Goal: Task Accomplishment & Management: Use online tool/utility

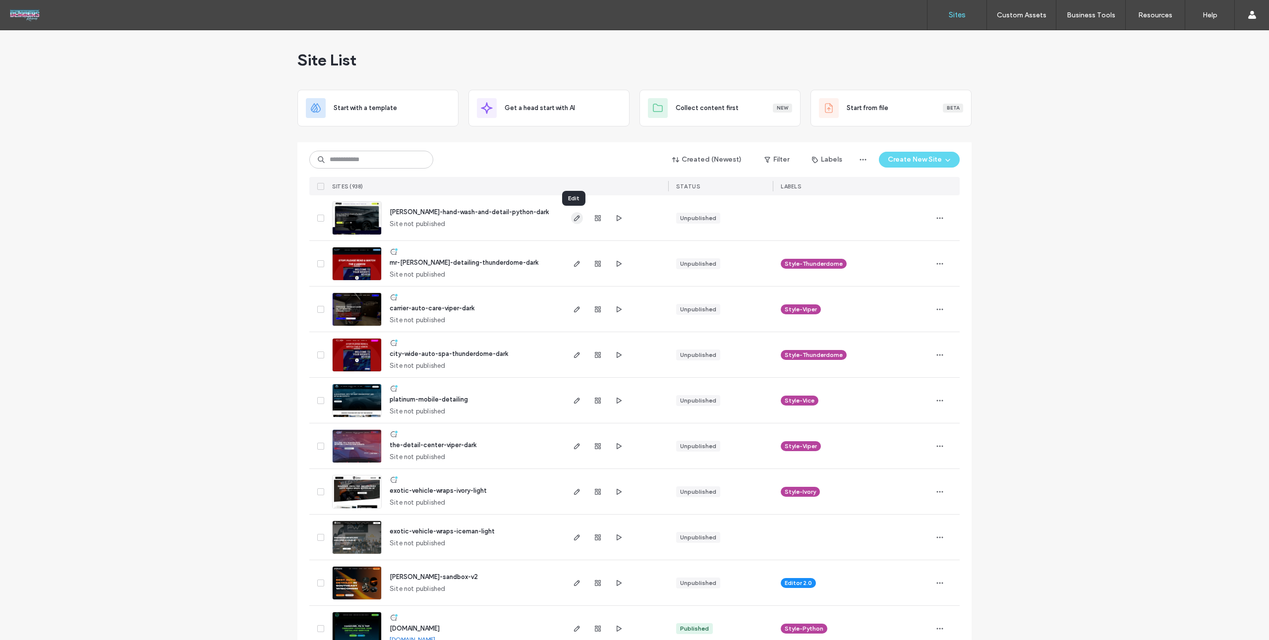
click at [575, 219] on icon "button" at bounding box center [577, 218] width 8 height 8
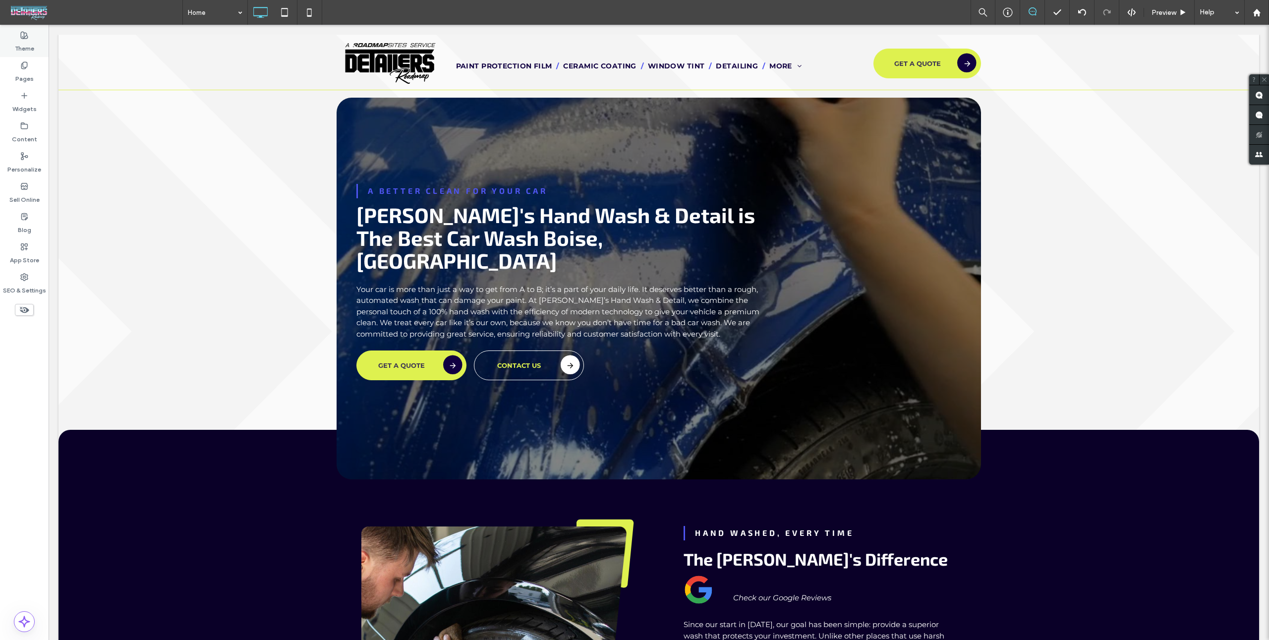
click at [39, 42] on div "Theme" at bounding box center [24, 42] width 49 height 30
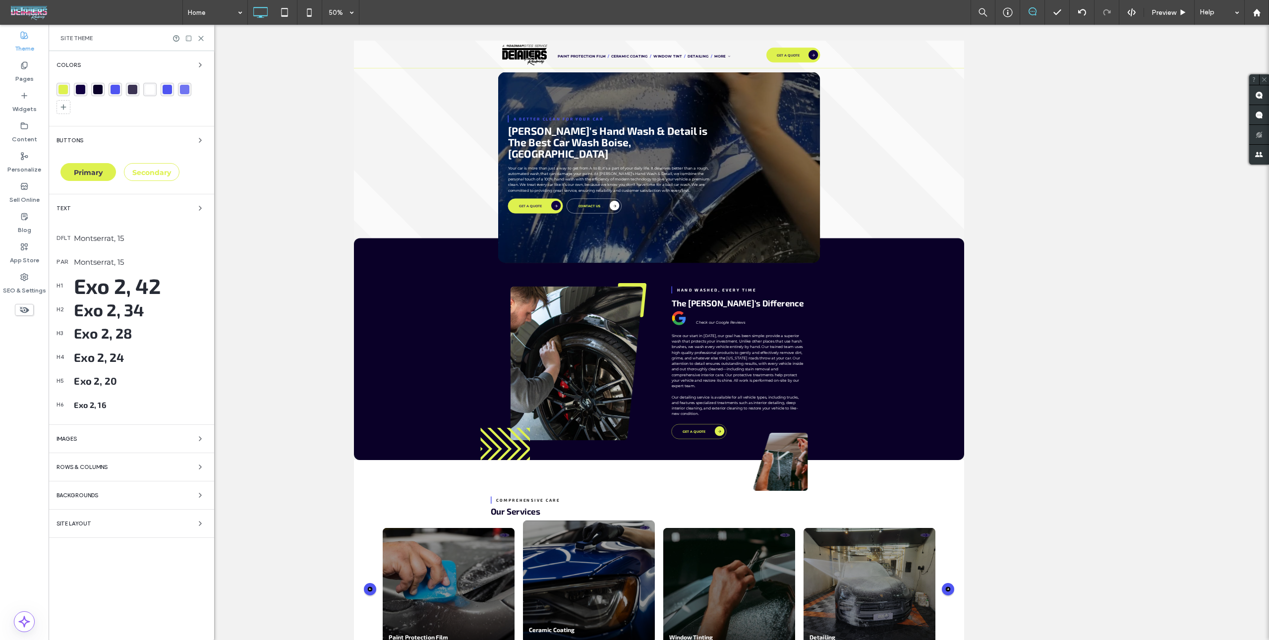
click at [148, 492] on div "Backgrounds" at bounding box center [132, 495] width 150 height 12
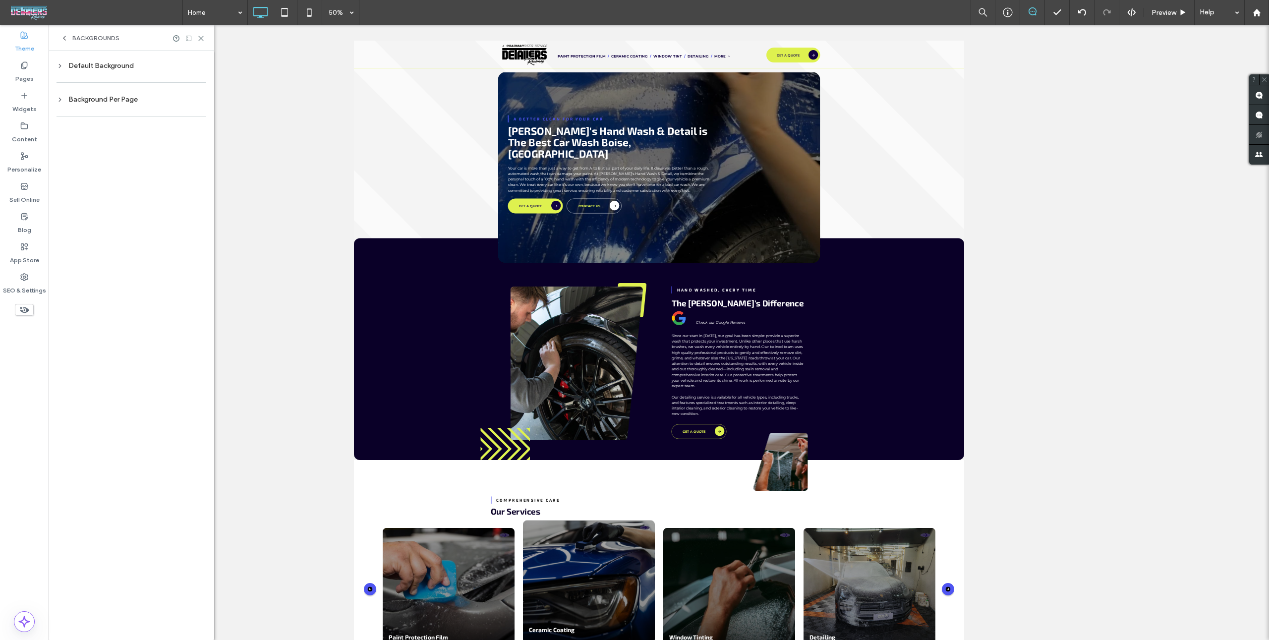
click at [100, 71] on div "Default Background" at bounding box center [132, 65] width 150 height 13
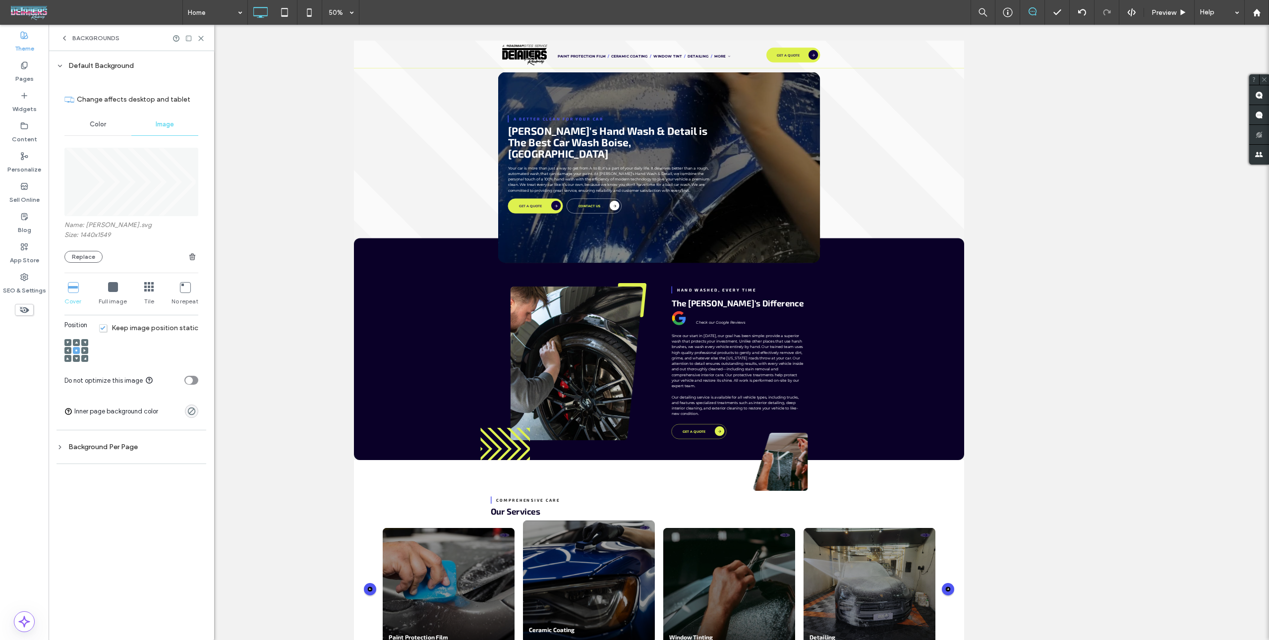
click at [191, 251] on span "button" at bounding box center [192, 257] width 12 height 12
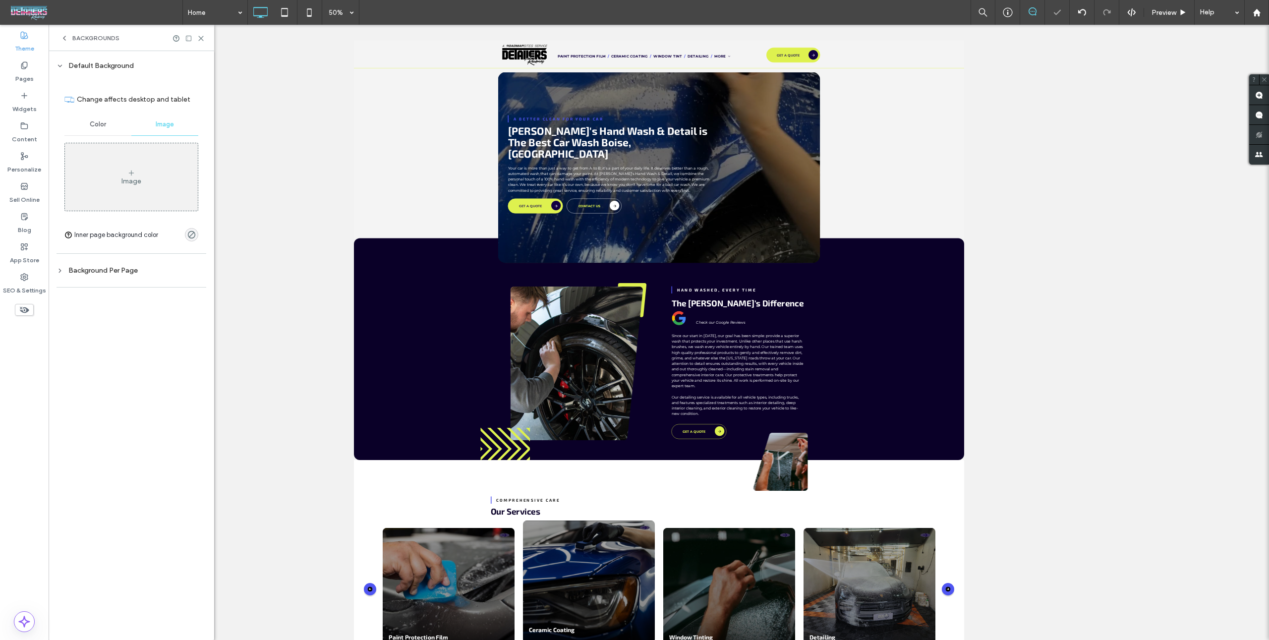
click at [128, 176] on div "Image" at bounding box center [131, 176] width 133 height 65
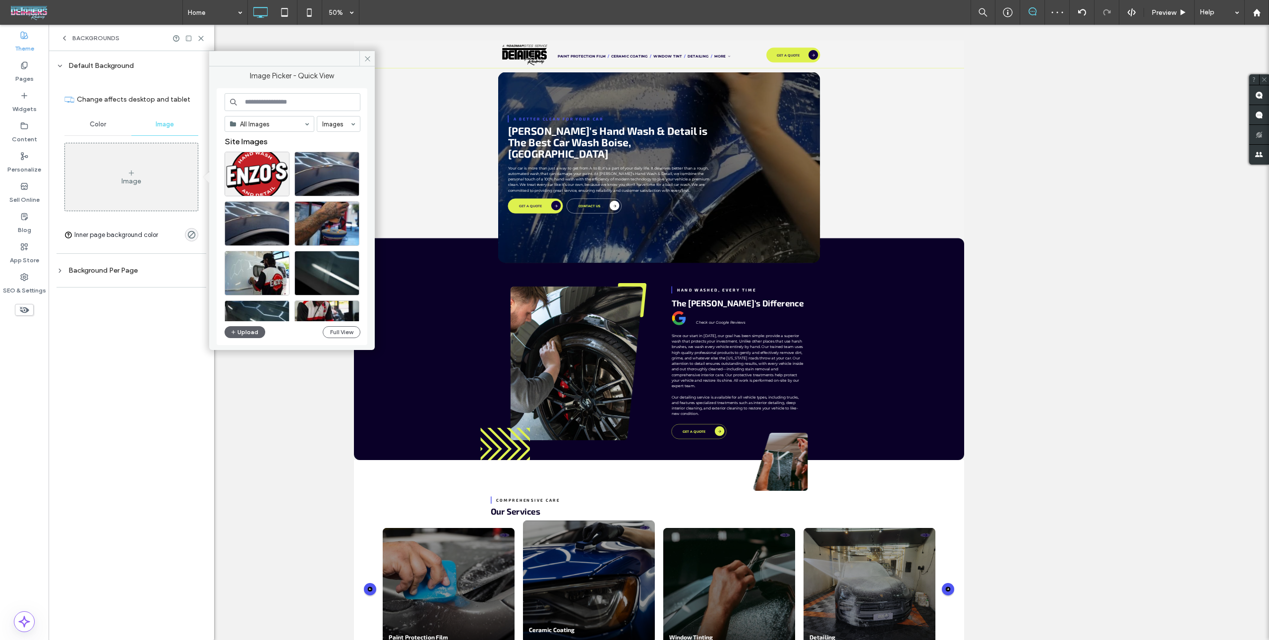
drag, startPoint x: 83, startPoint y: 128, endPoint x: 92, endPoint y: 128, distance: 8.9
click at [83, 128] on div "Color" at bounding box center [97, 125] width 67 height 22
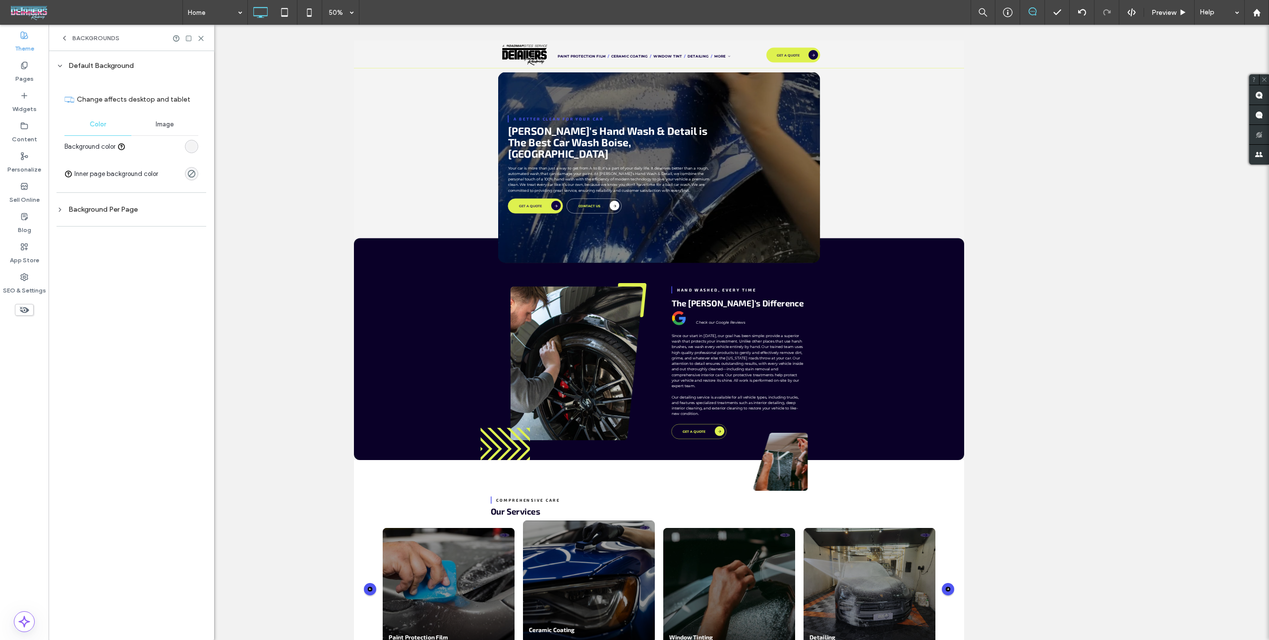
click at [194, 147] on div "rgb(244, 244, 244)" at bounding box center [191, 146] width 8 height 8
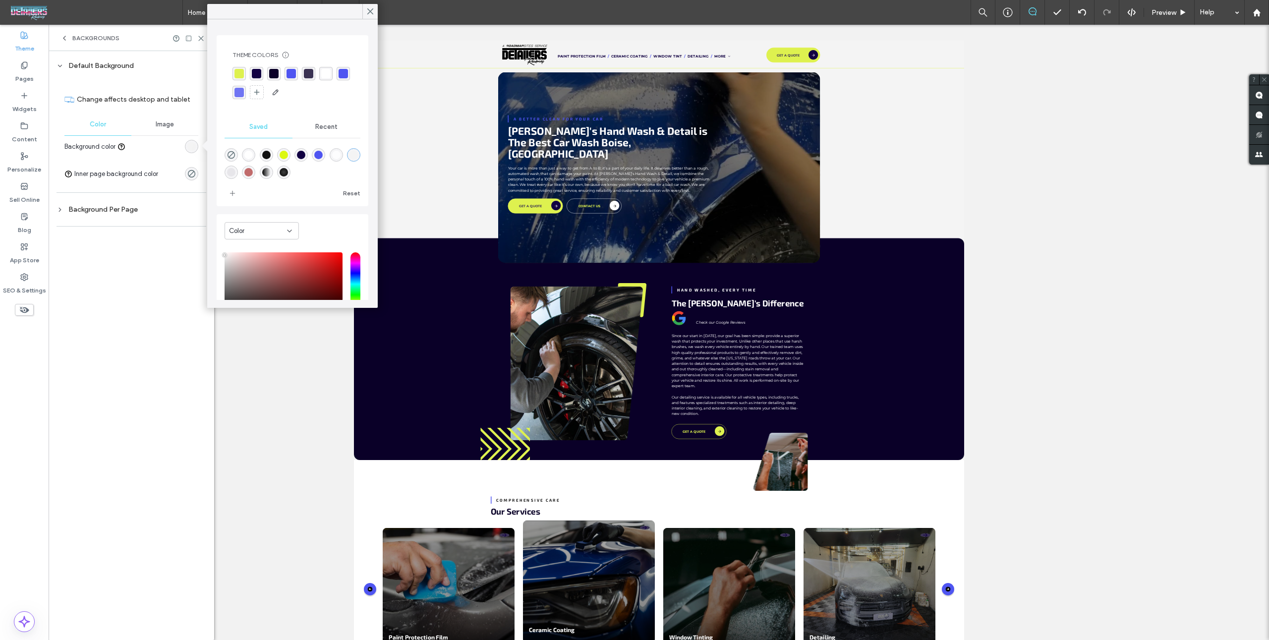
scroll to position [78, 0]
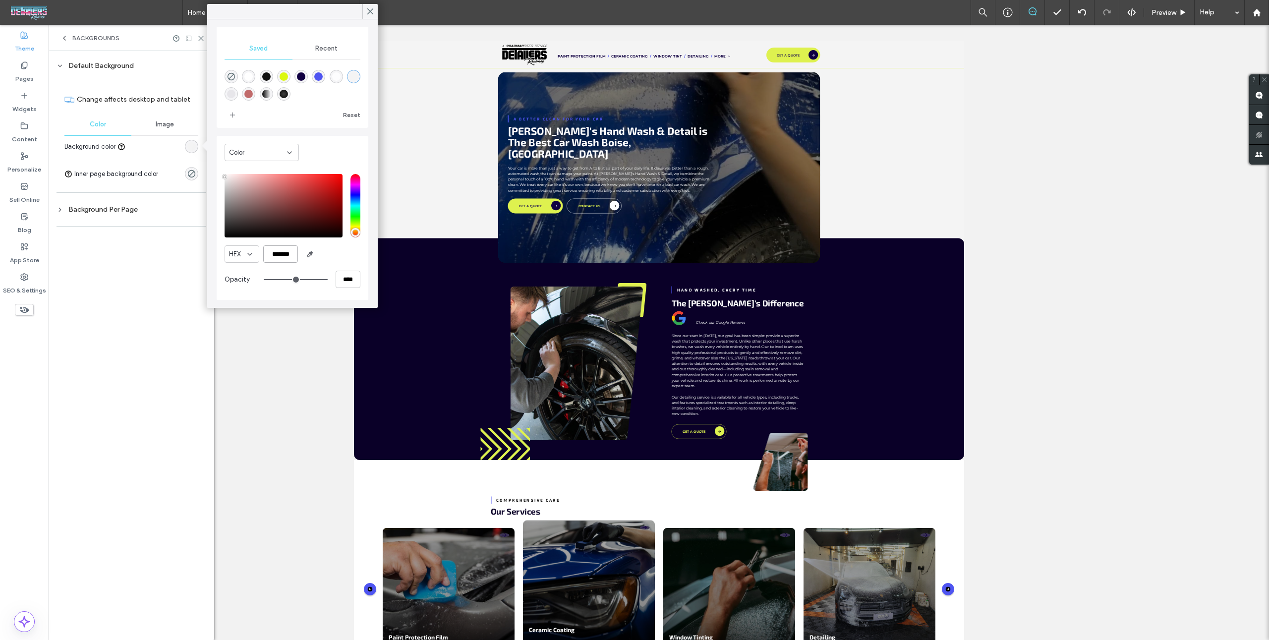
click at [286, 251] on input "*******" at bounding box center [280, 253] width 35 height 17
click at [286, 250] on input "*******" at bounding box center [280, 253] width 35 height 17
paste input "color picker textbox"
type input "*******"
click at [118, 304] on div "Default Background Change affects desktop and tablet Color Image Background col…" at bounding box center [132, 345] width 166 height 589
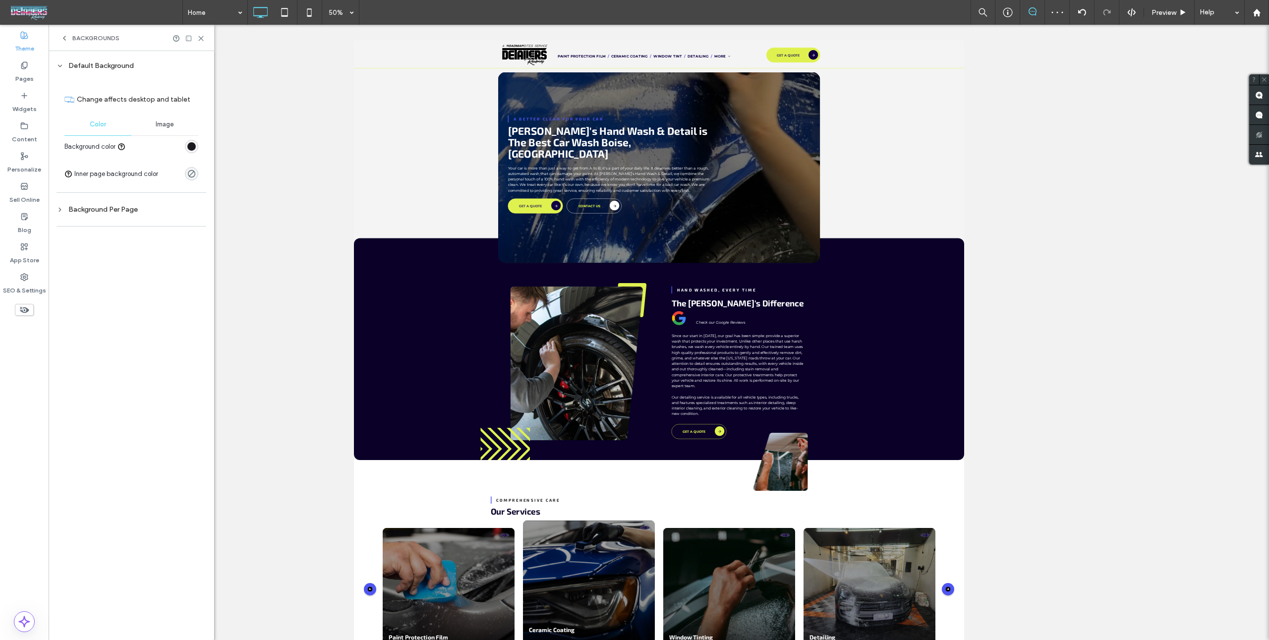
click at [74, 39] on span "Backgrounds" at bounding box center [95, 38] width 47 height 8
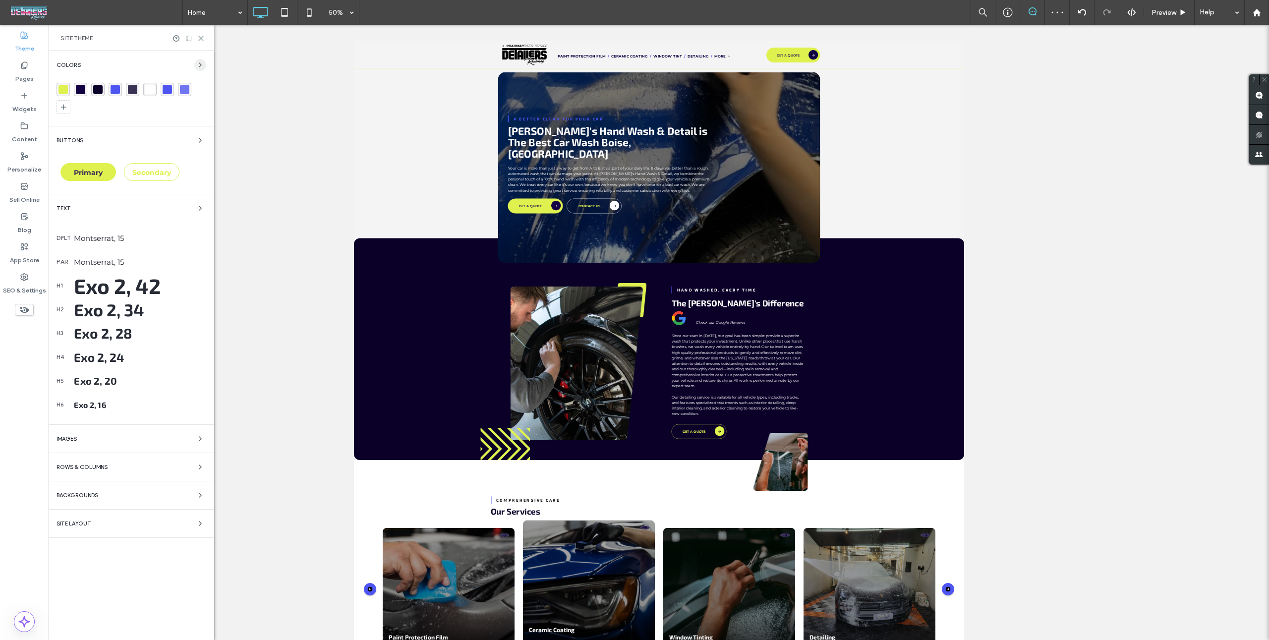
drag, startPoint x: 197, startPoint y: 63, endPoint x: 200, endPoint y: 67, distance: 5.4
click at [198, 66] on icon "button" at bounding box center [200, 65] width 8 height 8
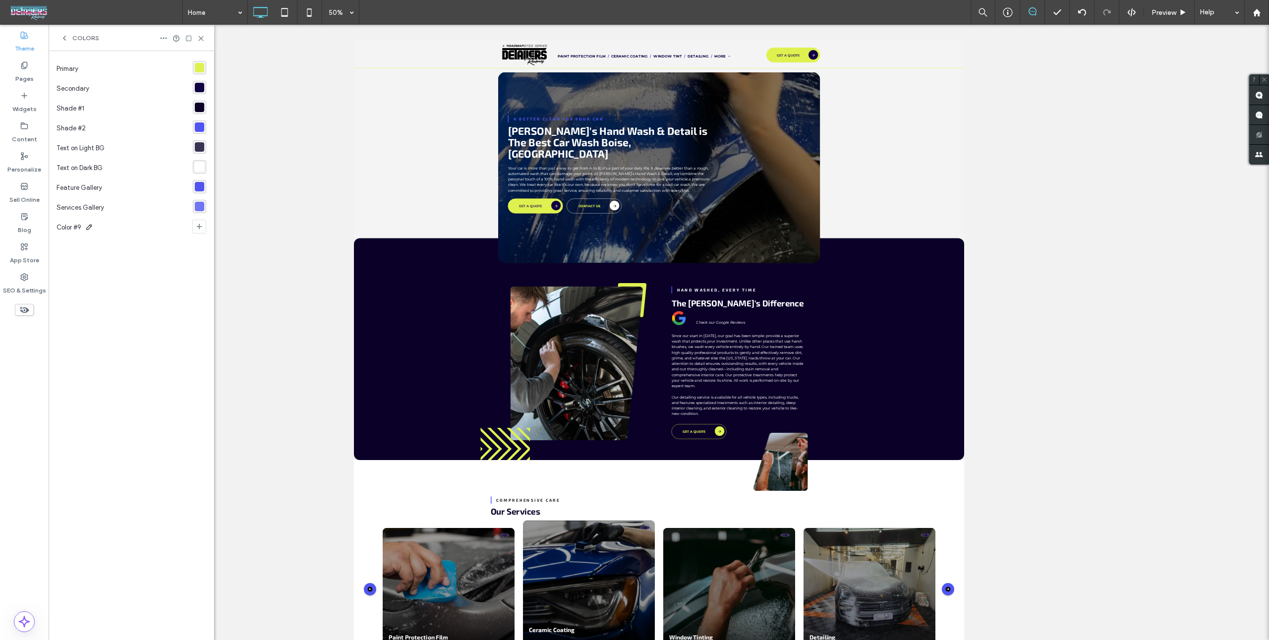
click at [74, 224] on span "Color #9" at bounding box center [69, 228] width 25 height 10
type input "*"
type input "*****"
click at [180, 240] on div "Primary Secondary Shade #1 Shade #2 Text on Light BG Text on Dark BG Feature Ga…" at bounding box center [132, 345] width 150 height 573
click at [191, 229] on div "9. BG" at bounding box center [125, 228] width 136 height 20
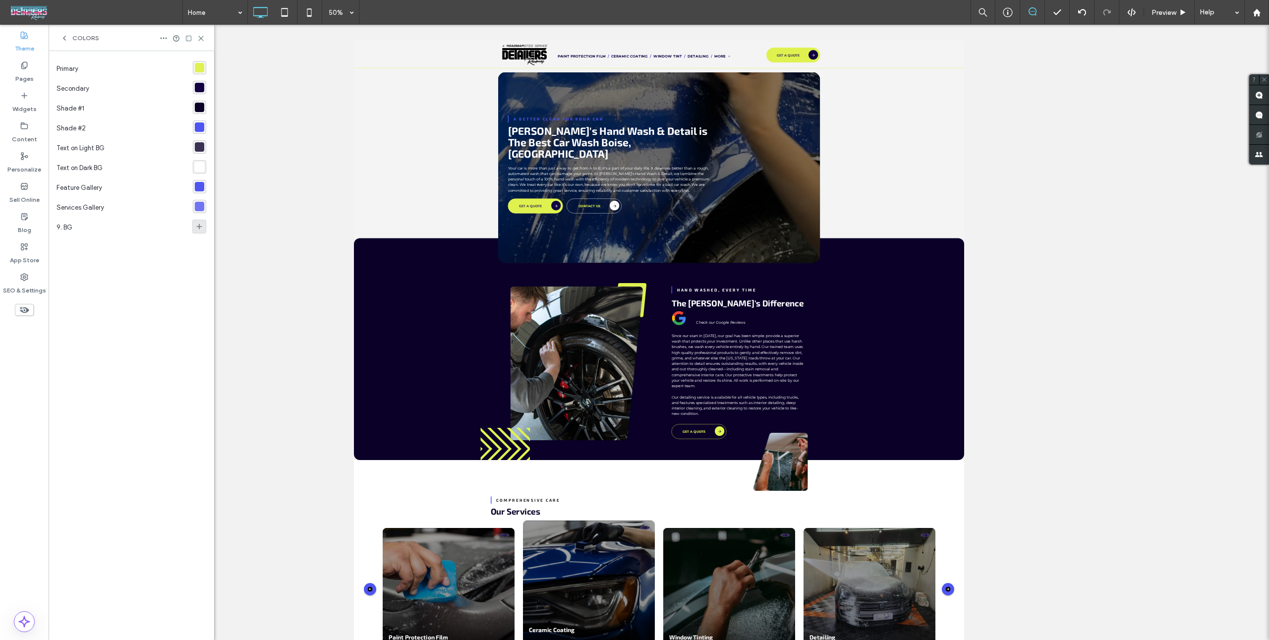
click at [197, 229] on icon at bounding box center [199, 227] width 8 height 8
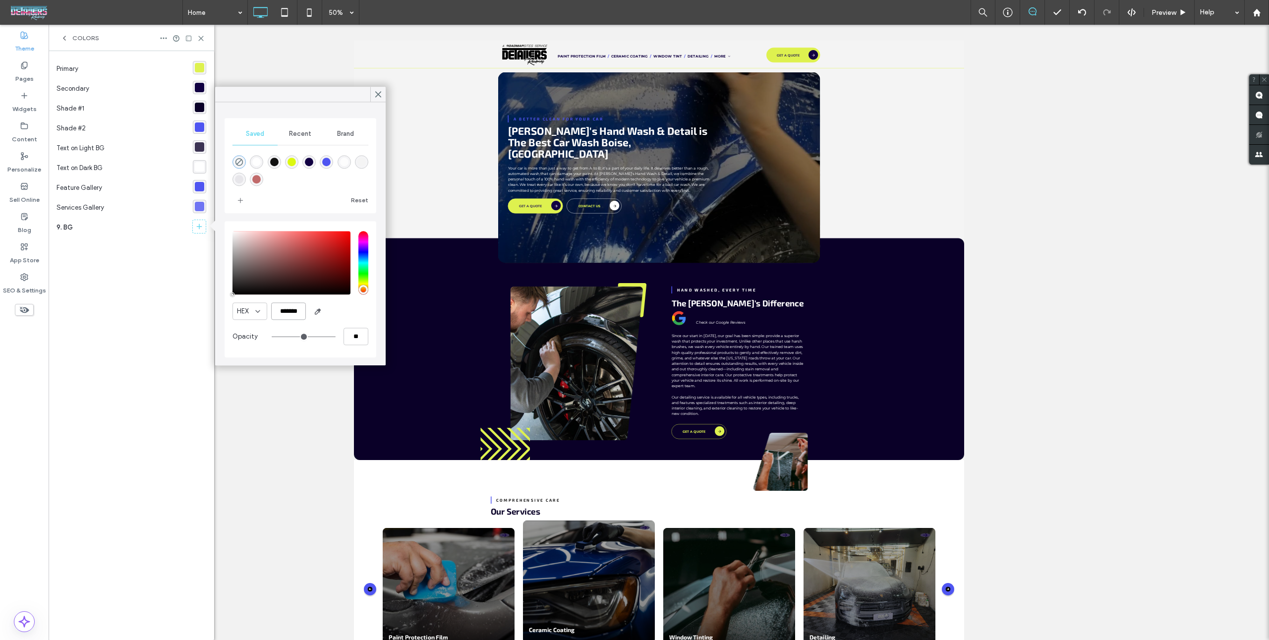
click at [298, 311] on input "*******" at bounding box center [288, 310] width 35 height 17
click at [298, 310] on input "*******" at bounding box center [288, 310] width 35 height 17
paste input "color picker textbox"
type input "*******"
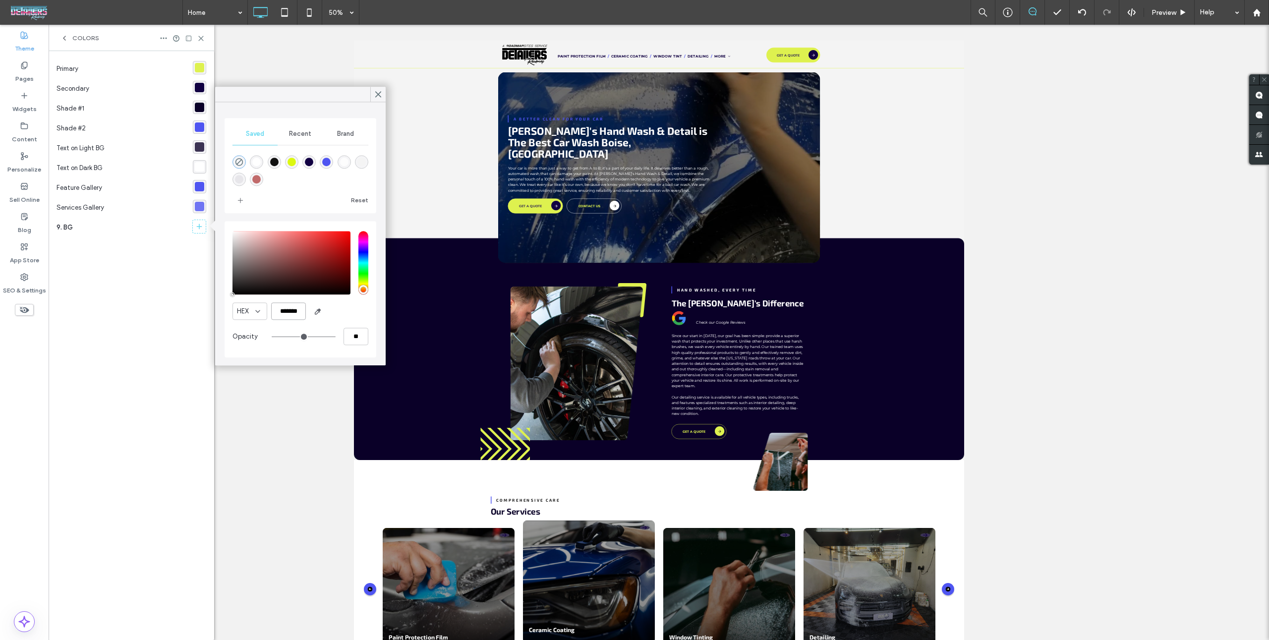
type input "***"
type input "****"
type input "*******"
click at [108, 320] on div "Primary Secondary Shade #1 Shade #2 Text on Light BG Text on Dark BG Feature Ga…" at bounding box center [132, 345] width 150 height 573
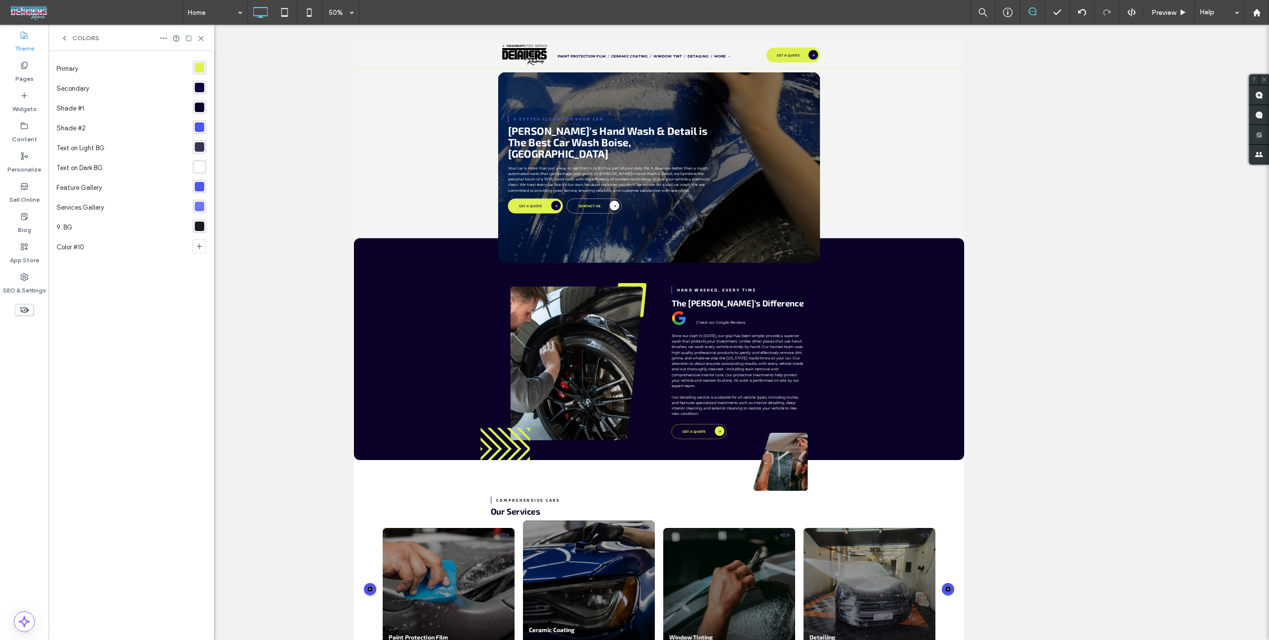
drag, startPoint x: 99, startPoint y: 233, endPoint x: 97, endPoint y: 241, distance: 8.7
click at [99, 236] on div "9. BG" at bounding box center [125, 228] width 136 height 20
click at [96, 242] on div "Color #10" at bounding box center [125, 248] width 136 height 20
click at [85, 248] on div "Color #10" at bounding box center [73, 248] width 32 height 20
type input "**********"
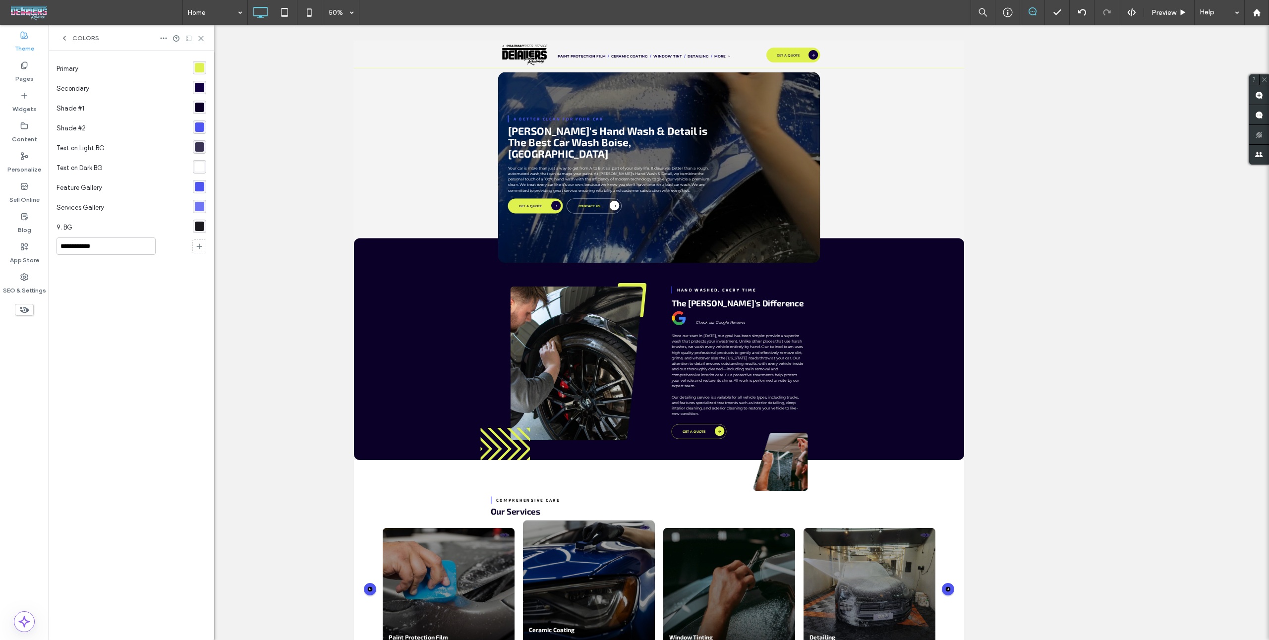
drag, startPoint x: 141, startPoint y: 267, endPoint x: 183, endPoint y: 259, distance: 43.0
click at [142, 267] on div "**********" at bounding box center [132, 345] width 150 height 573
click at [194, 248] on div at bounding box center [199, 247] width 14 height 14
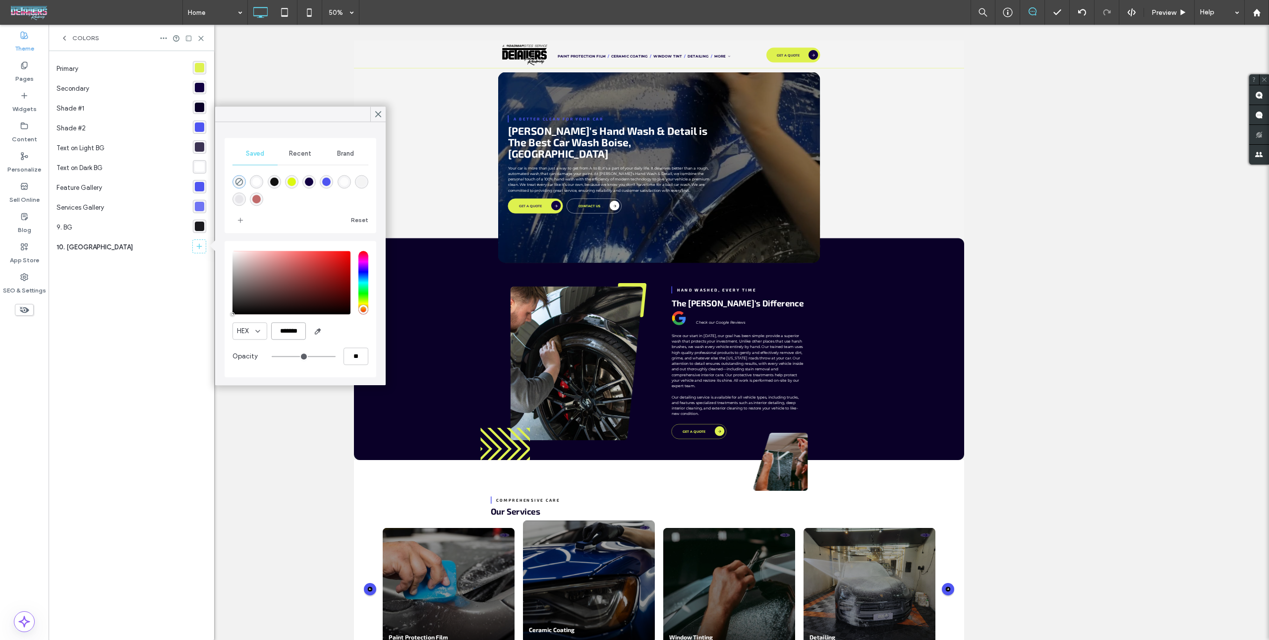
click at [287, 328] on input "*******" at bounding box center [288, 330] width 35 height 17
paste input "color picker textbox"
type input "*******"
type input "***"
type input "****"
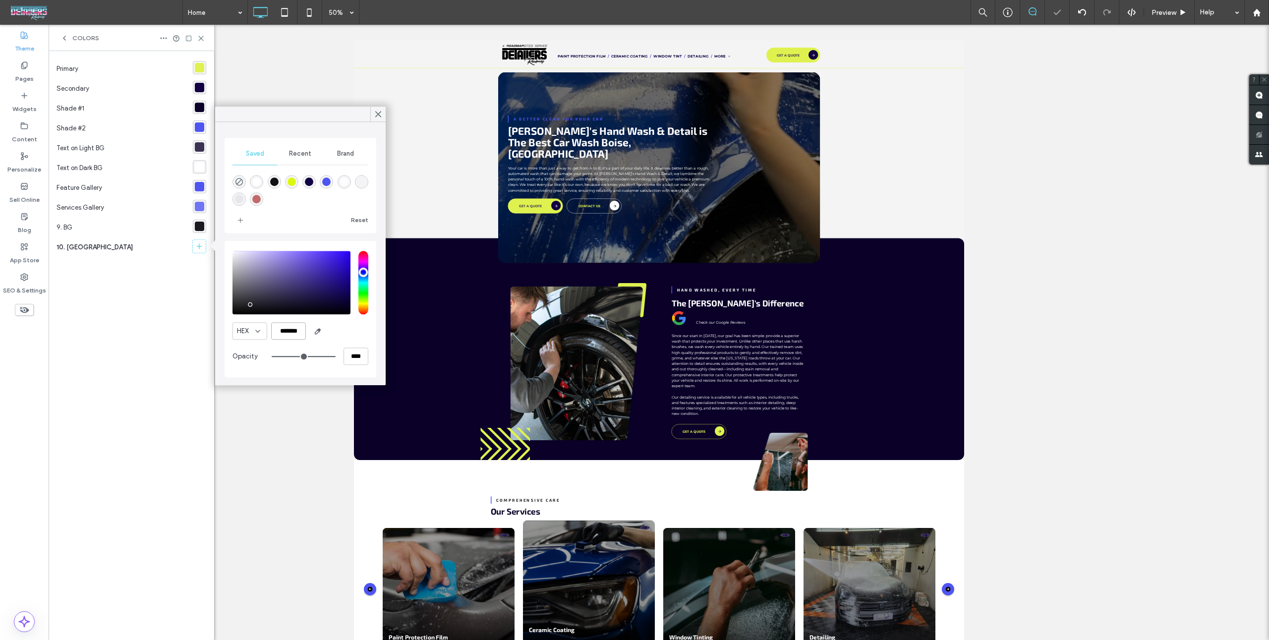
type input "*******"
click at [102, 327] on div "Primary Secondary Shade #1 Shade #2 Text on Light BG Text on Dark BG Feature Ga…" at bounding box center [132, 345] width 150 height 573
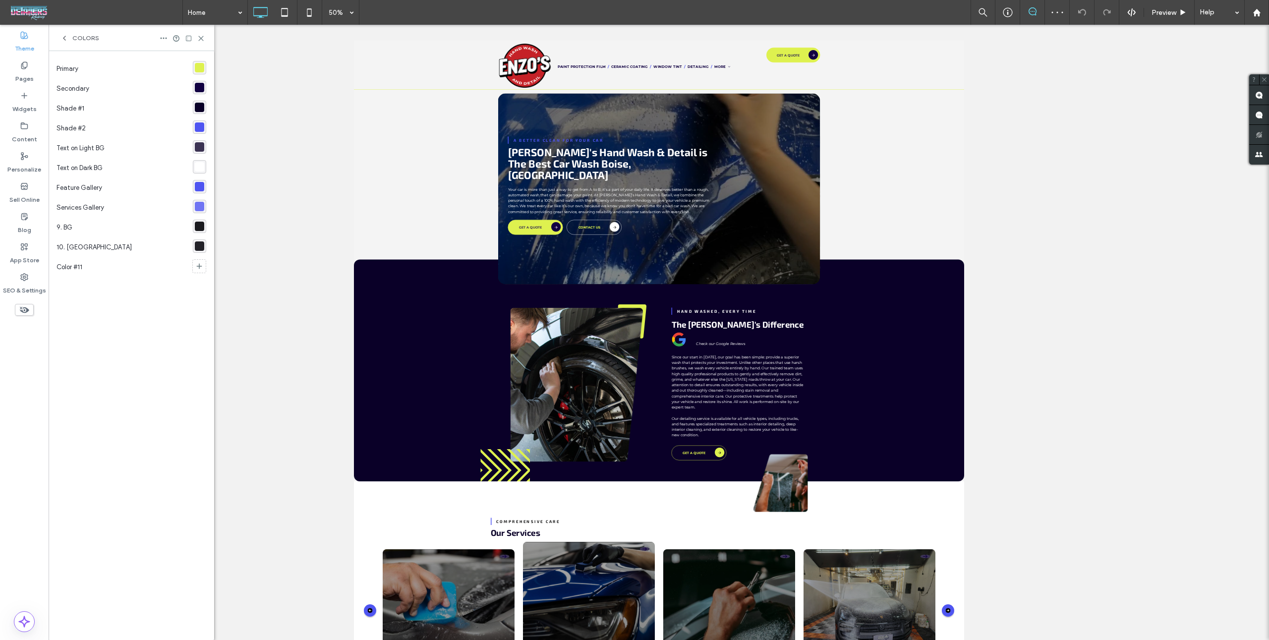
click at [201, 66] on div "rgba(222, 241, 79, 1)" at bounding box center [199, 67] width 9 height 9
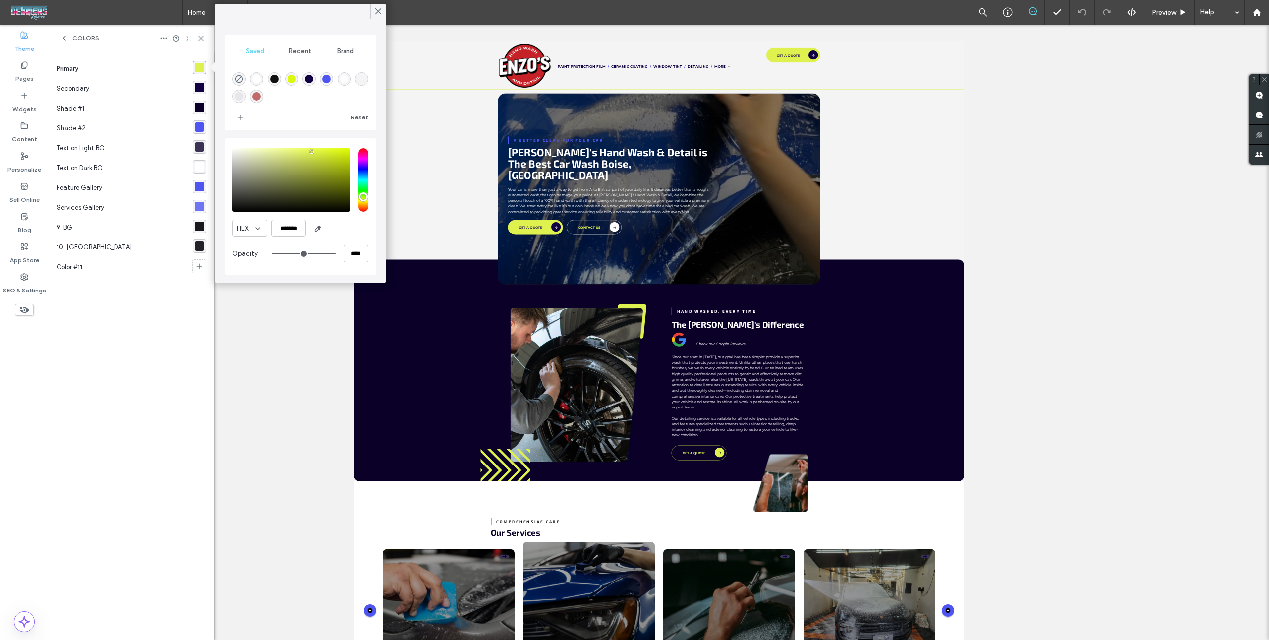
click at [338, 58] on div "Brand" at bounding box center [345, 51] width 45 height 22
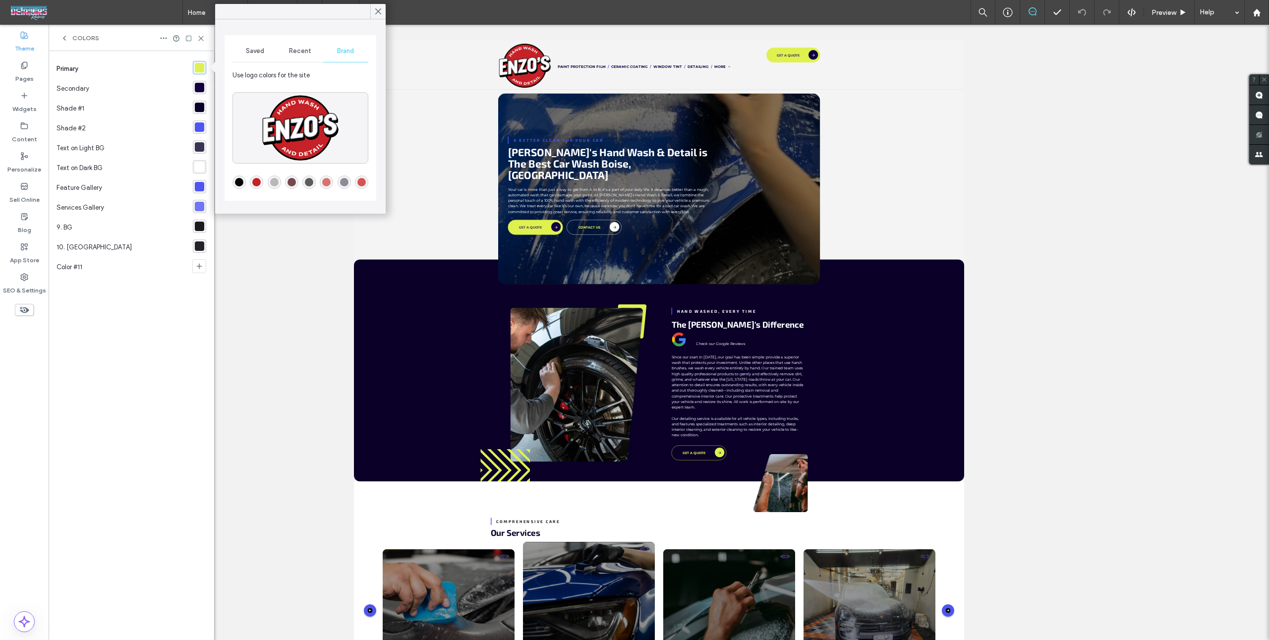
drag, startPoint x: 256, startPoint y: 179, endPoint x: 255, endPoint y: 189, distance: 10.0
click at [255, 179] on div "rgba(195,35,36,1)" at bounding box center [256, 182] width 8 height 8
click at [208, 302] on div "Primary Secondary Shade #1 Shade #2 Text on Light BG Text on Dark BG Feature Ga…" at bounding box center [132, 345] width 166 height 589
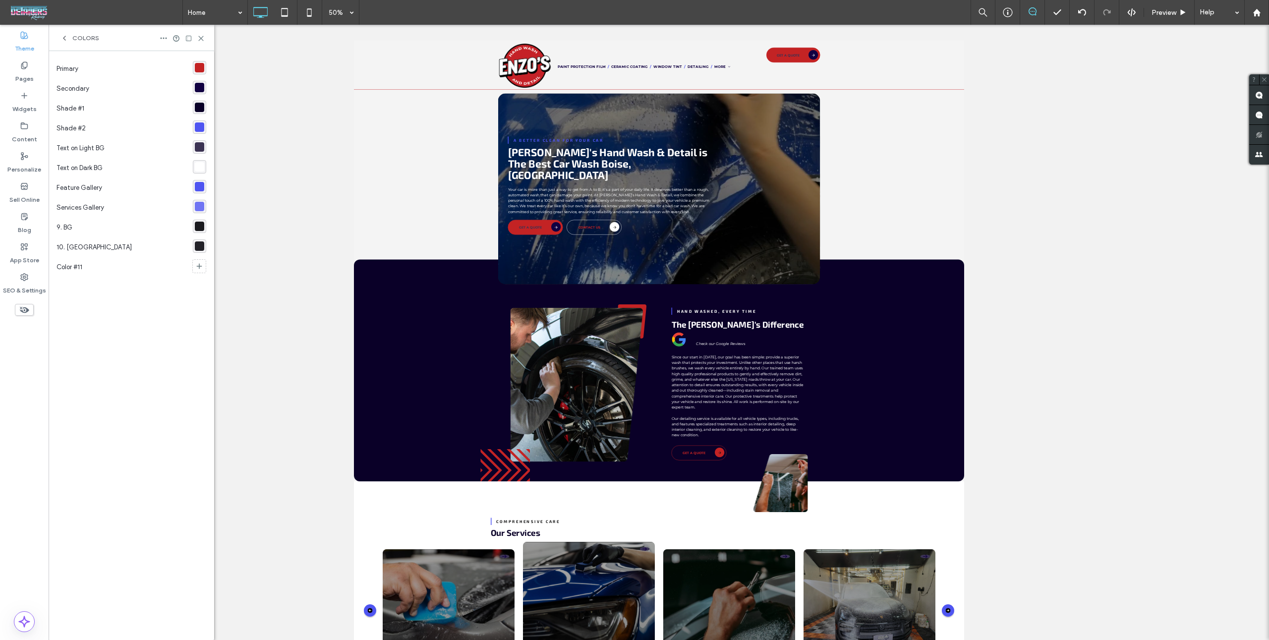
click at [198, 129] on div "rgba(79, 85, 241, 1)" at bounding box center [199, 126] width 9 height 9
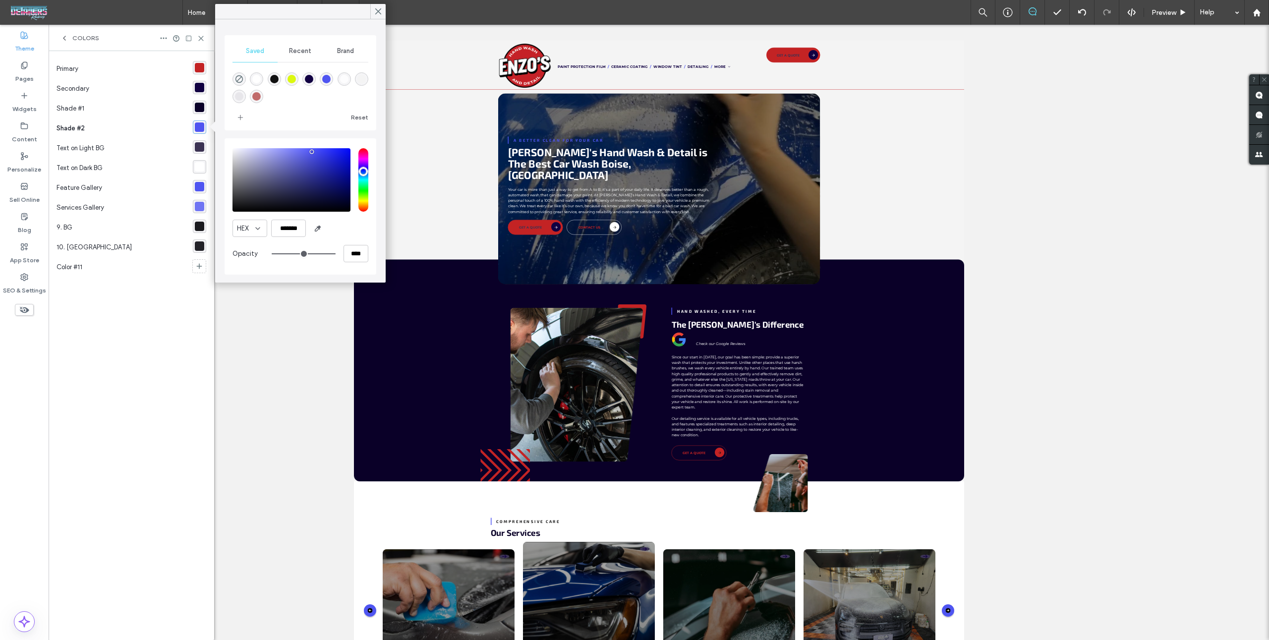
click at [349, 49] on span "Brand" at bounding box center [345, 51] width 17 height 8
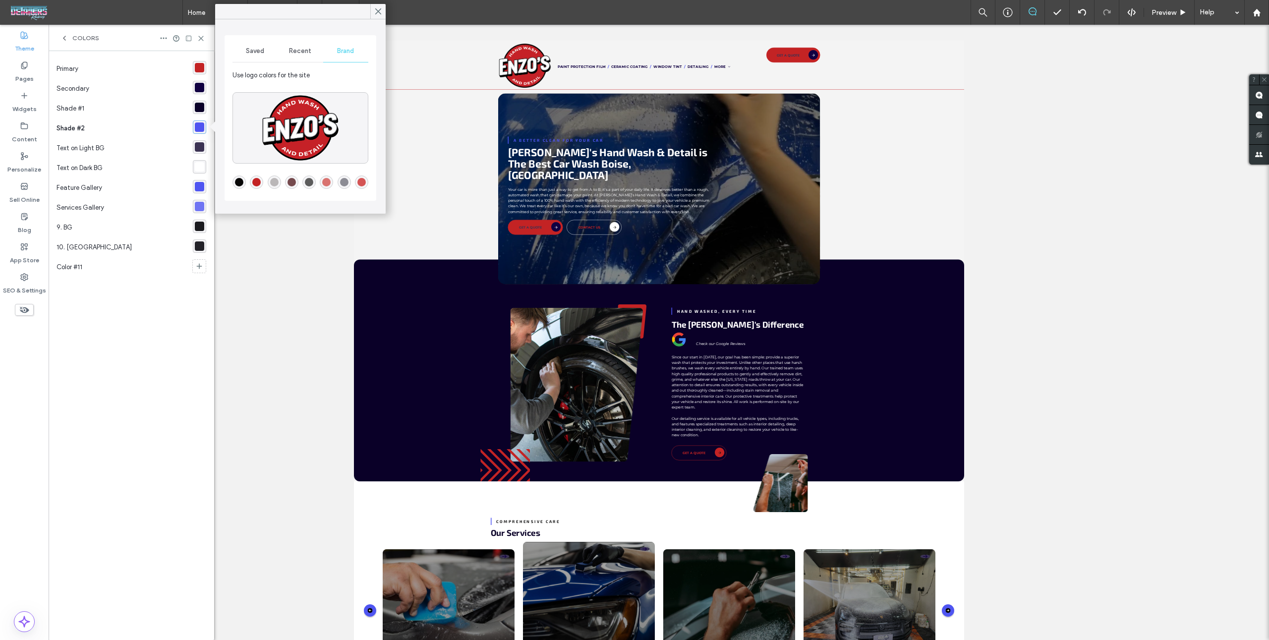
click at [252, 182] on div "rgba(195,35,36,1)" at bounding box center [256, 182] width 8 height 8
click at [202, 183] on div "rgba(79,85,241,1)" at bounding box center [199, 186] width 9 height 9
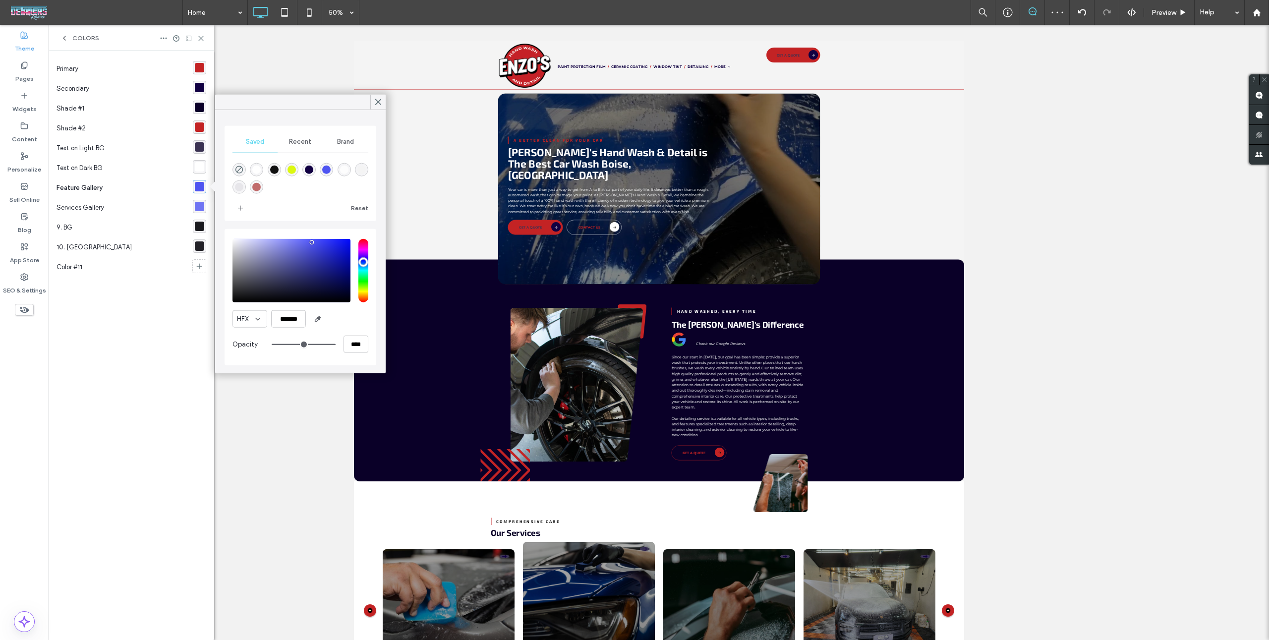
click at [350, 148] on div "Brand" at bounding box center [345, 142] width 45 height 22
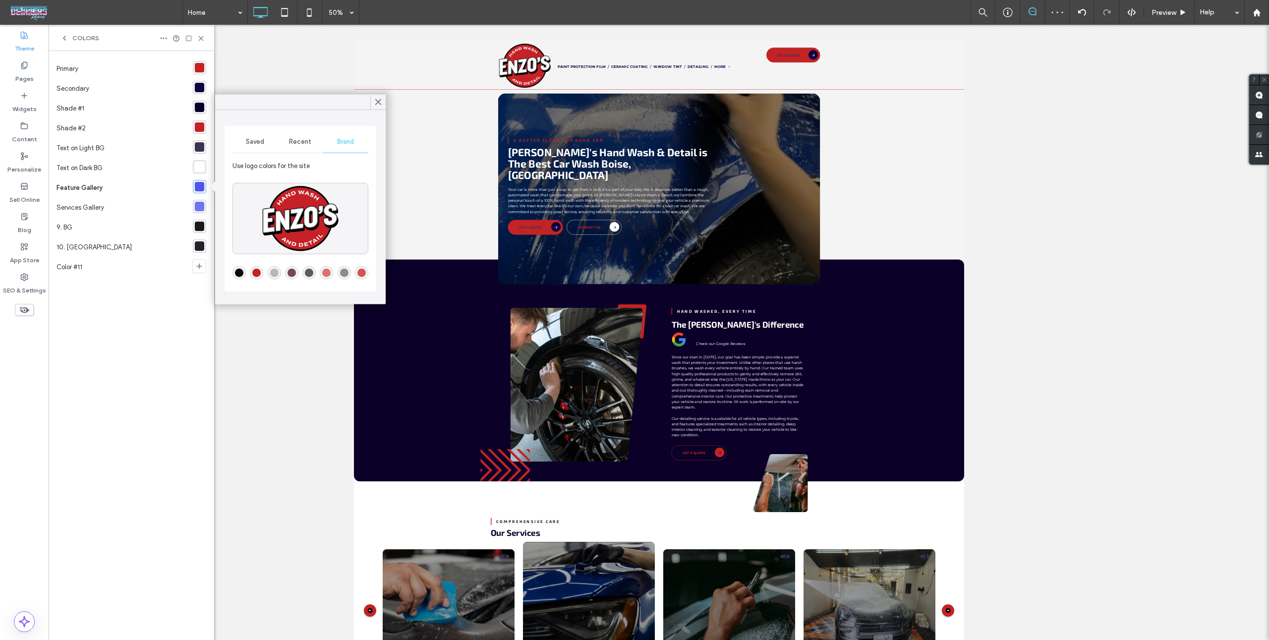
click at [251, 275] on div "rgba(195,35,36,1)" at bounding box center [256, 272] width 13 height 13
click at [251, 274] on div "rgba(195,35,36,1)" at bounding box center [256, 272] width 13 height 13
drag, startPoint x: 254, startPoint y: 271, endPoint x: 256, endPoint y: 276, distance: 5.3
click at [255, 273] on div "rgba(195,35,36,1)" at bounding box center [256, 273] width 8 height 8
click at [200, 202] on div "rgba(79, 85, 241, 0.8)" at bounding box center [199, 206] width 9 height 9
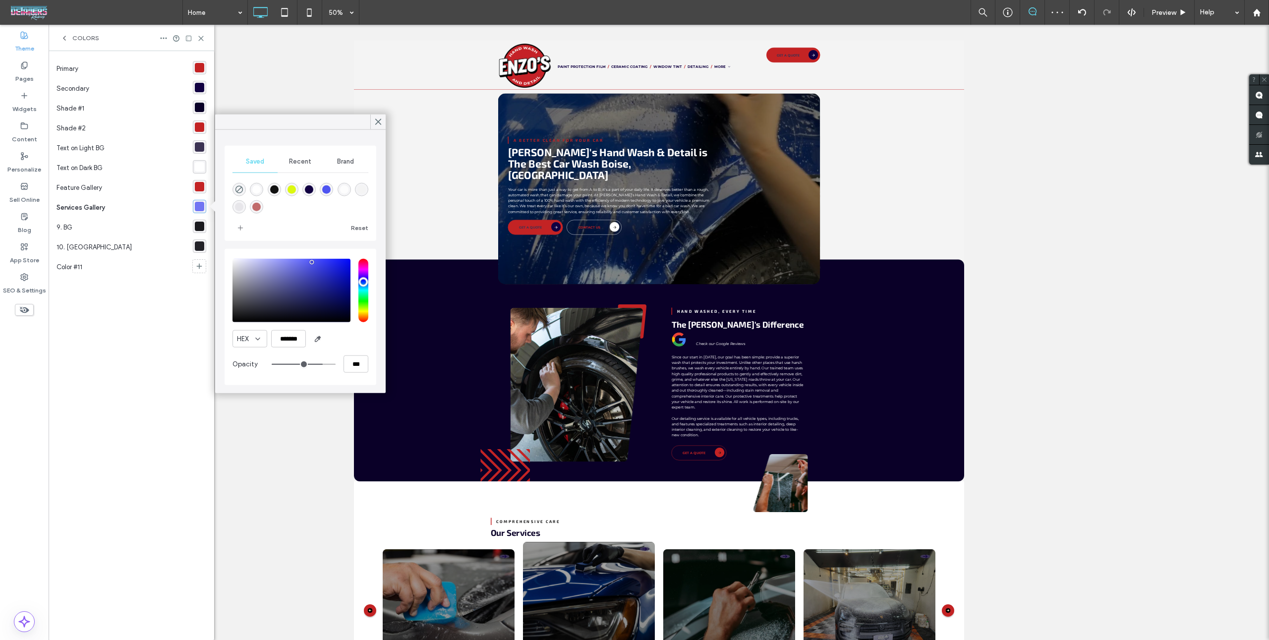
click at [360, 165] on div "Brand" at bounding box center [345, 162] width 45 height 22
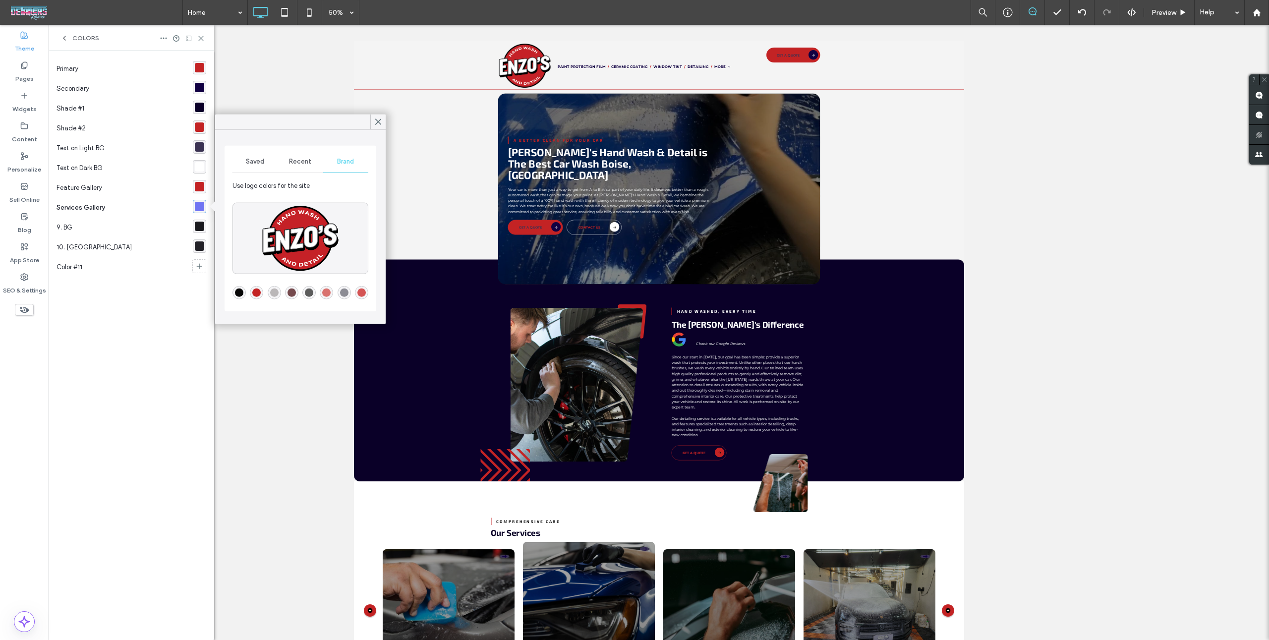
click at [366, 290] on div "rgba(212,84,84,1)" at bounding box center [361, 292] width 13 height 13
drag, startPoint x: 360, startPoint y: 294, endPoint x: 342, endPoint y: 298, distance: 18.8
click at [360, 294] on div "rgba(212,84,84,1)" at bounding box center [362, 293] width 8 height 8
click at [117, 315] on div "Primary Secondary Shade #1 Shade #2 Text on Light BG Text on Dark BG Feature Ga…" at bounding box center [132, 345] width 150 height 573
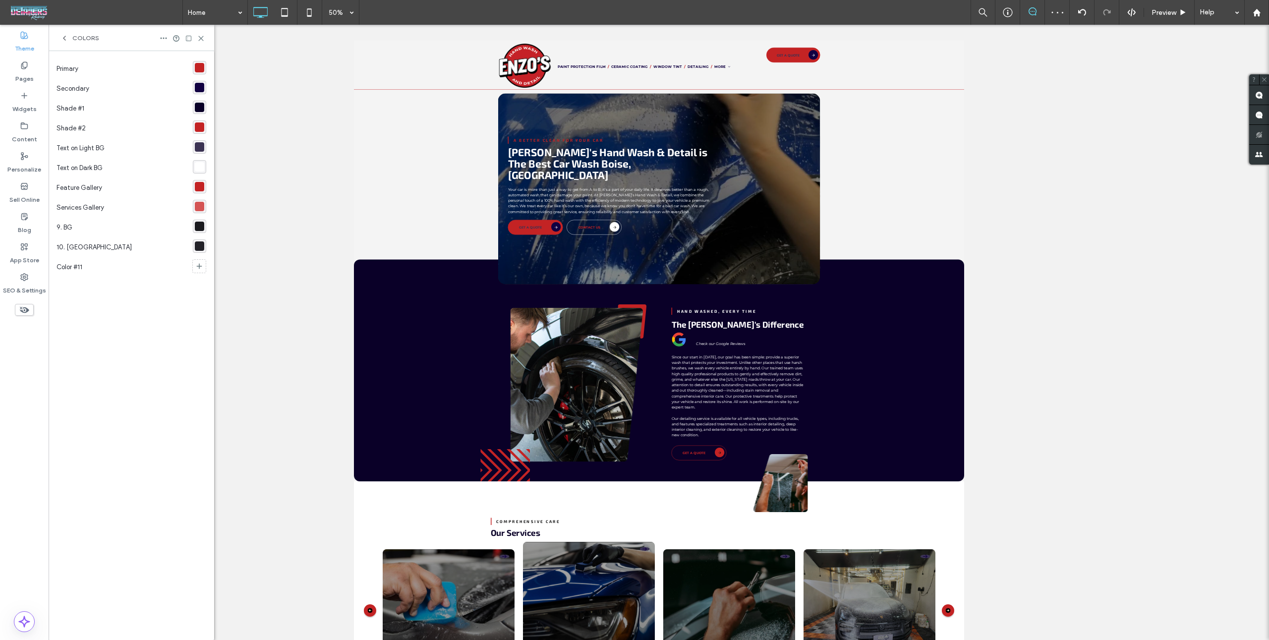
click at [64, 33] on div "Colors" at bounding box center [132, 38] width 166 height 26
click at [62, 42] on div "Colors" at bounding box center [132, 38] width 166 height 26
click at [62, 38] on icon at bounding box center [64, 38] width 8 height 8
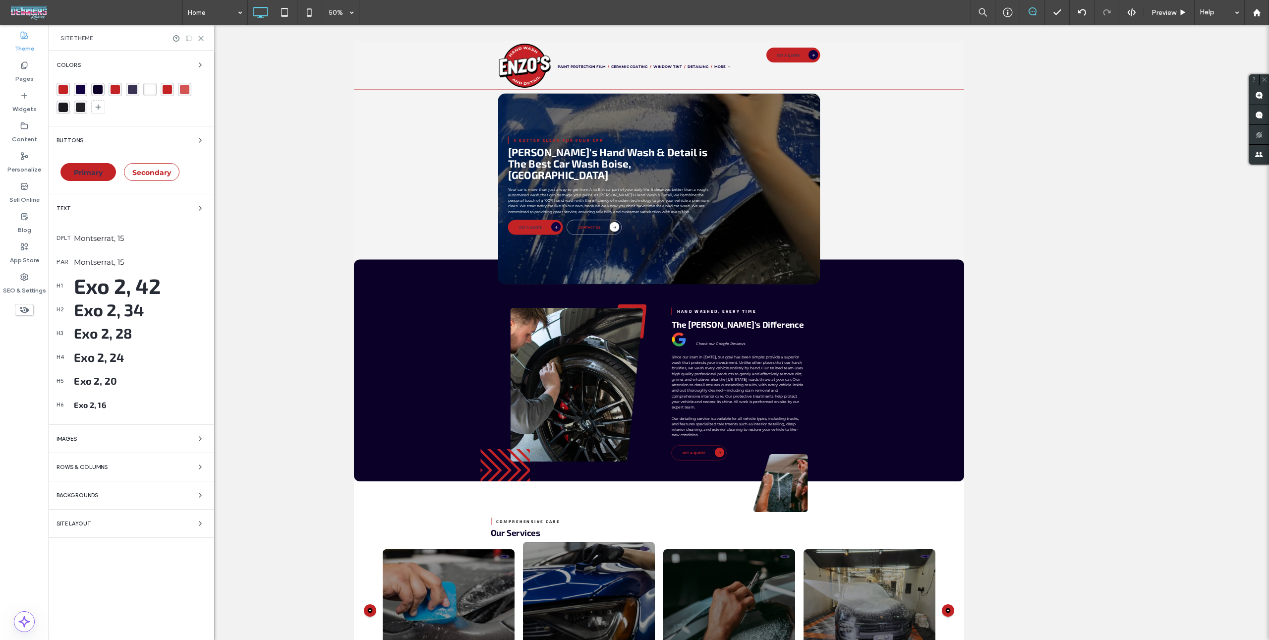
click at [123, 496] on div "Backgrounds" at bounding box center [132, 495] width 150 height 12
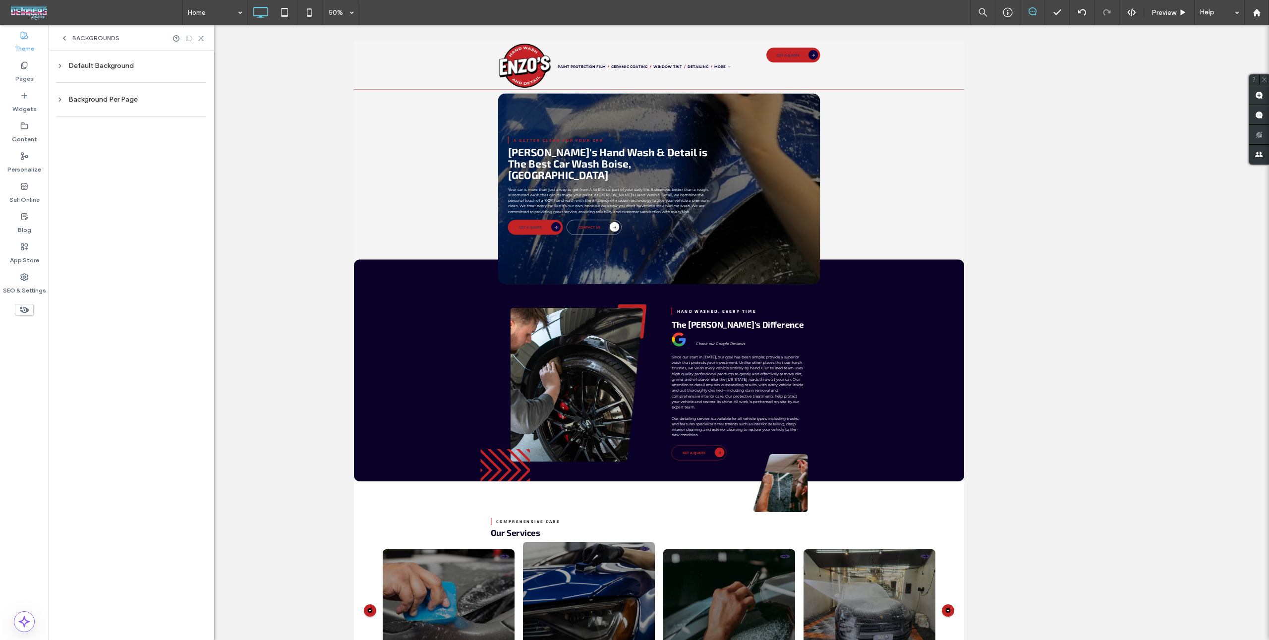
click at [113, 65] on div "Default Background" at bounding box center [132, 65] width 150 height 8
click at [197, 145] on div "rgb(26, 26, 30)" at bounding box center [191, 146] width 13 height 13
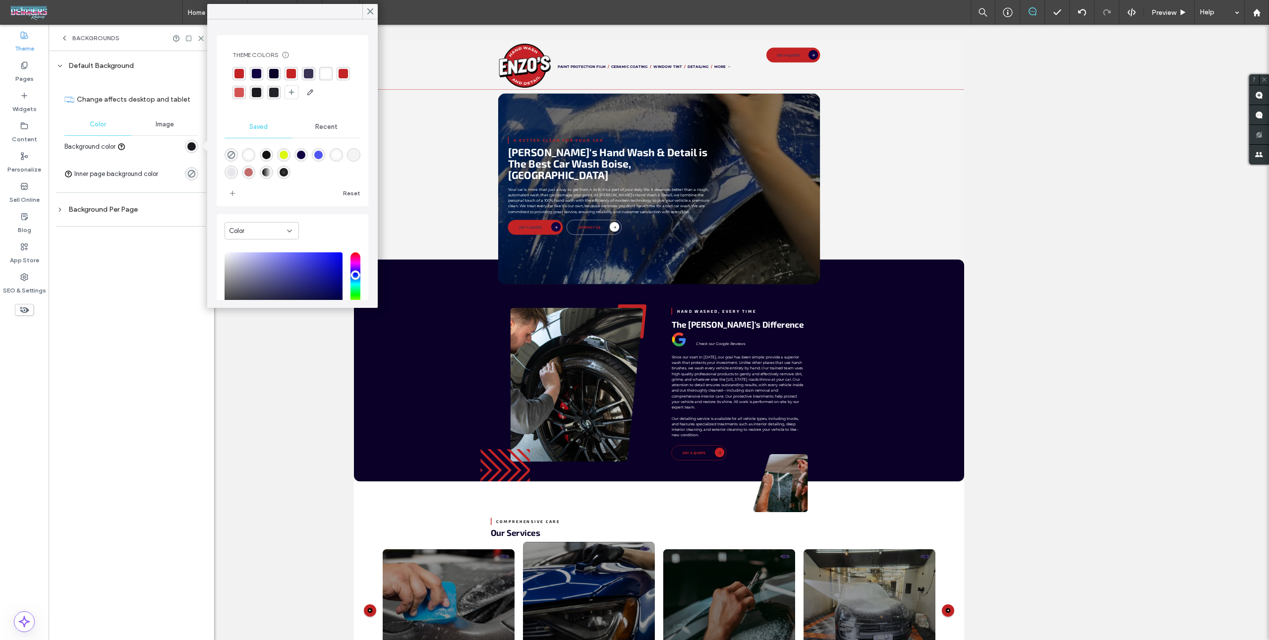
click at [256, 91] on div "rgba(26, 26, 30, 1)" at bounding box center [256, 92] width 9 height 9
drag, startPoint x: 99, startPoint y: 209, endPoint x: 108, endPoint y: 209, distance: 8.4
click at [99, 209] on div "Background Per Page" at bounding box center [132, 209] width 150 height 8
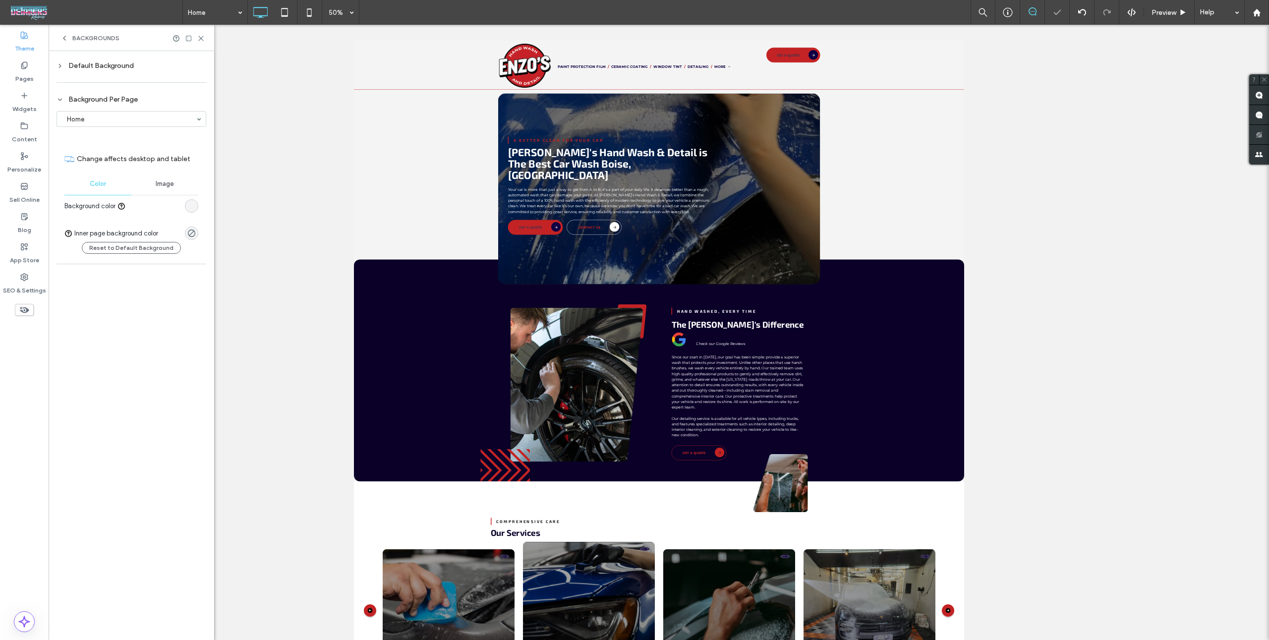
click at [193, 202] on div "rgb(244, 244, 244)" at bounding box center [191, 206] width 8 height 8
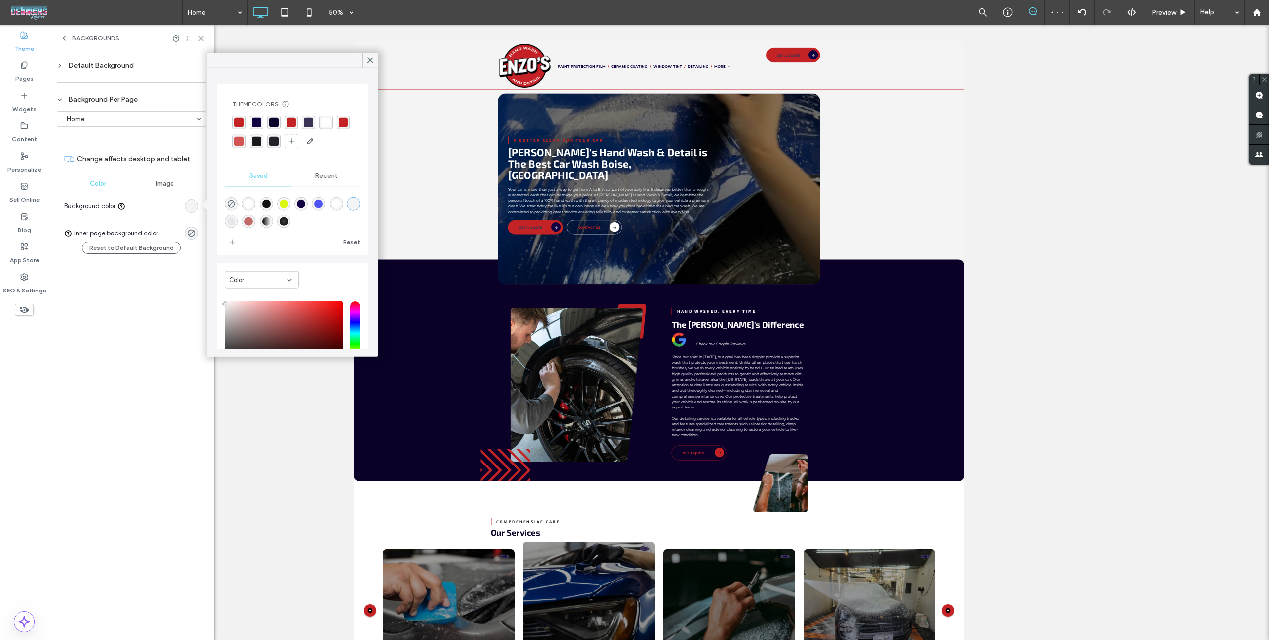
click at [262, 142] on div "rgba(26, 26, 30, 1)" at bounding box center [256, 140] width 13 height 13
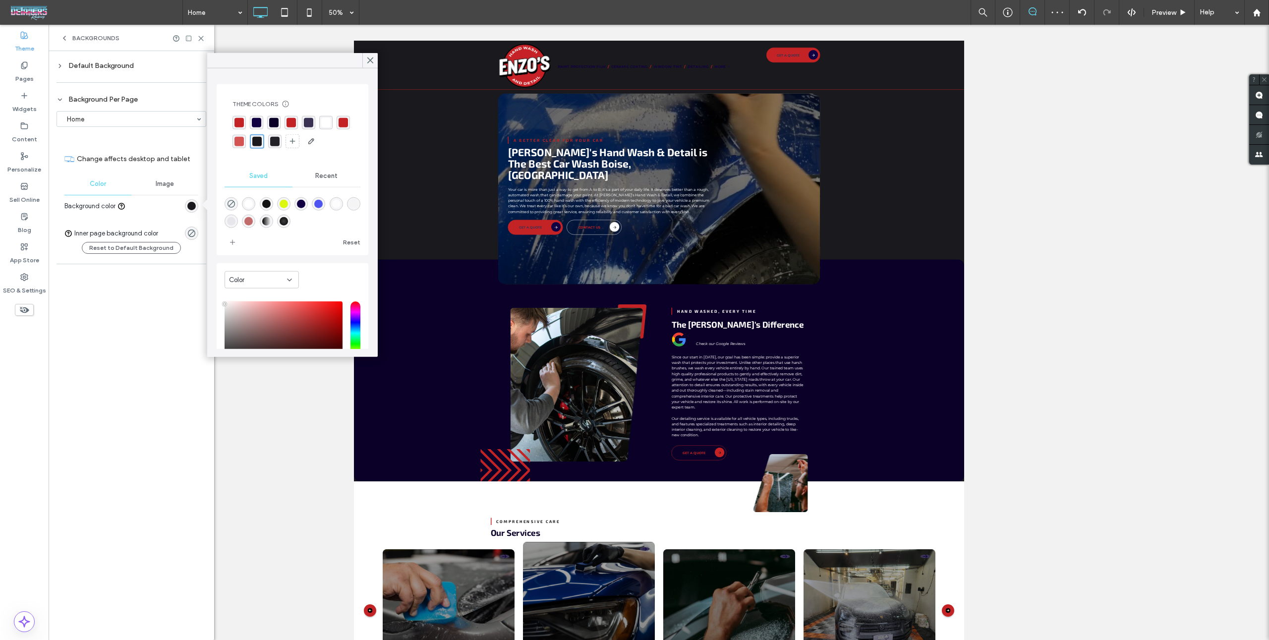
click at [253, 140] on div "rgba(26, 26, 30, 1)" at bounding box center [256, 140] width 9 height 9
click at [162, 362] on div "Default Background Change affects desktop and tablet Color Image Background col…" at bounding box center [132, 345] width 166 height 589
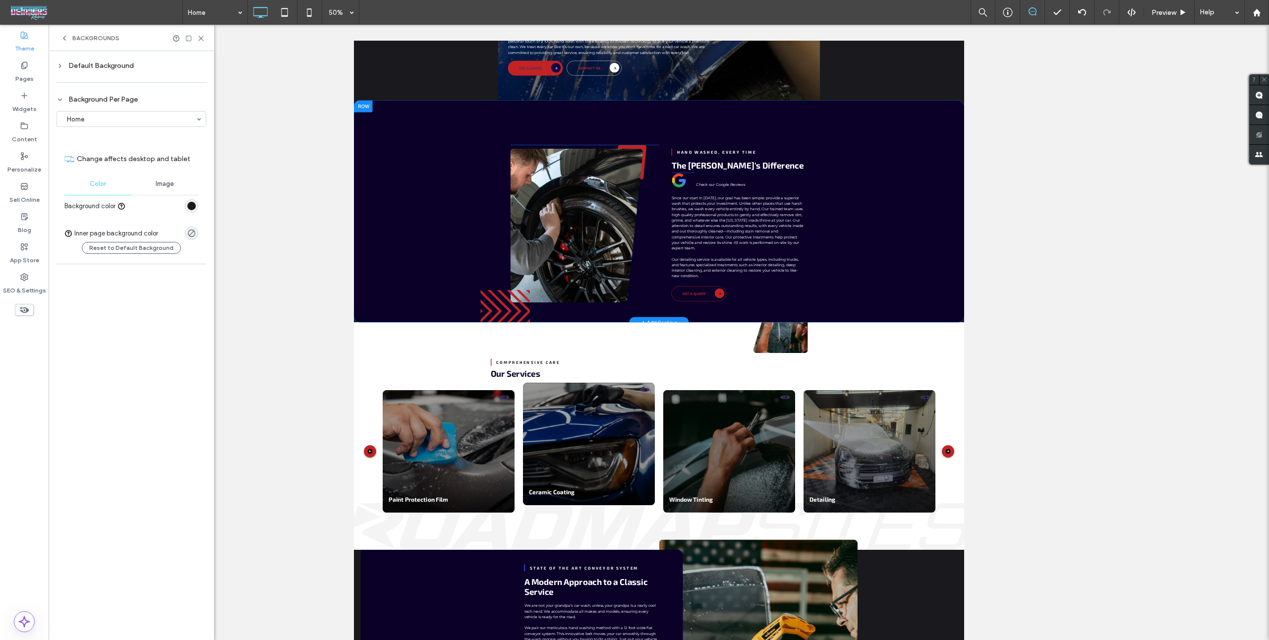
scroll to position [319, 0]
click at [382, 159] on div at bounding box center [372, 171] width 37 height 24
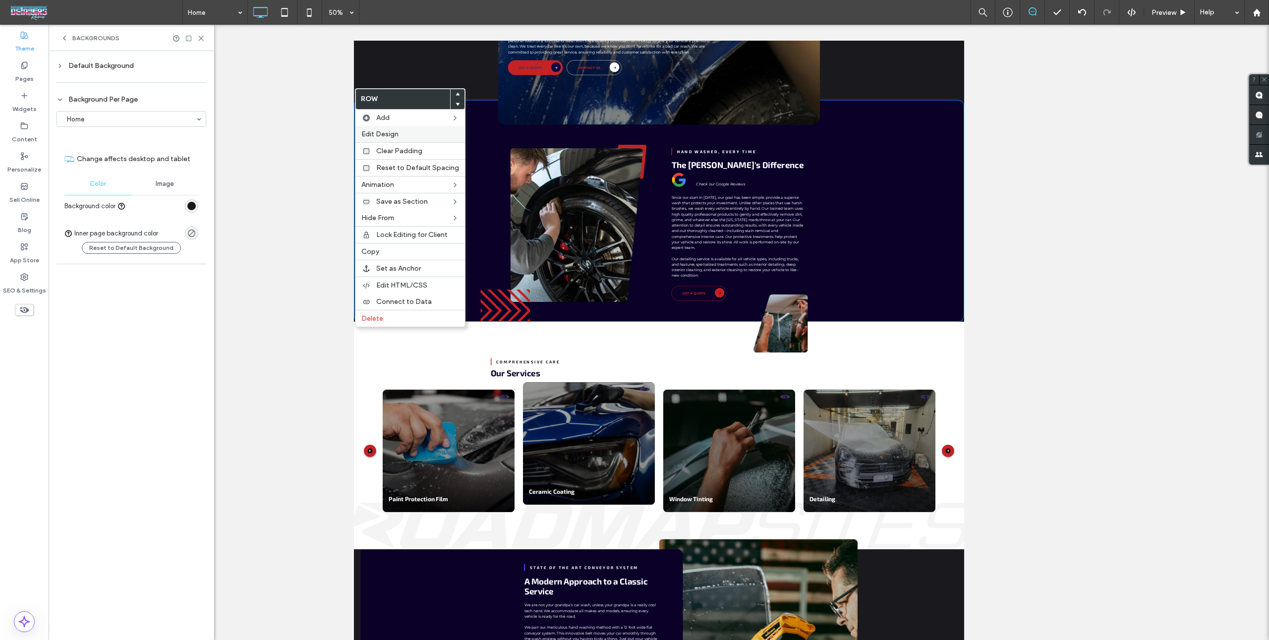
click at [375, 134] on span "Edit Design" at bounding box center [379, 134] width 37 height 8
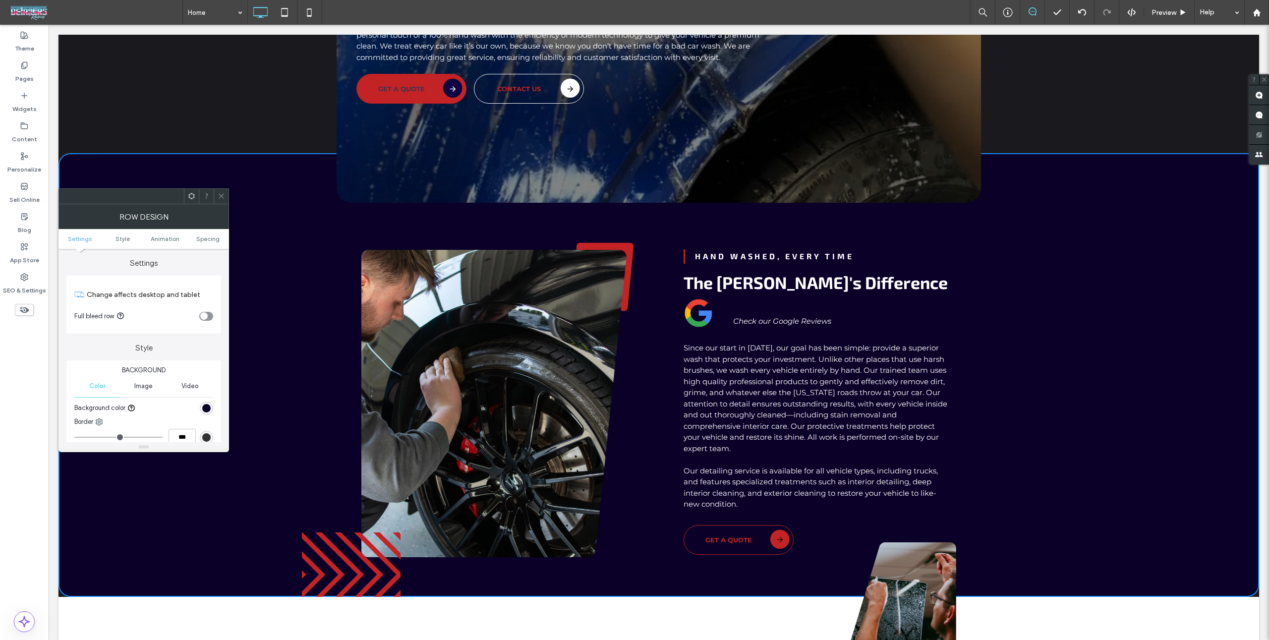
click at [219, 411] on div "Background Color Image Video Background color Border *** Shadow" at bounding box center [143, 425] width 155 height 130
click at [212, 408] on div "rgb(10, 0, 40)" at bounding box center [206, 408] width 13 height 13
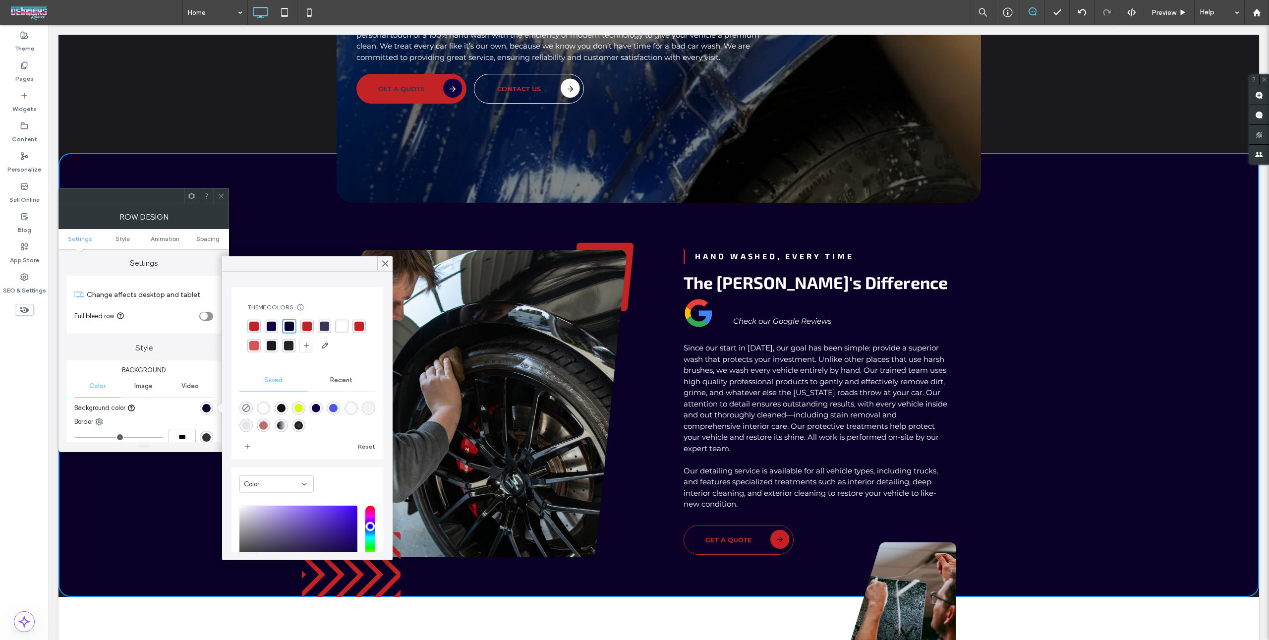
click at [221, 197] on icon at bounding box center [221, 195] width 7 height 7
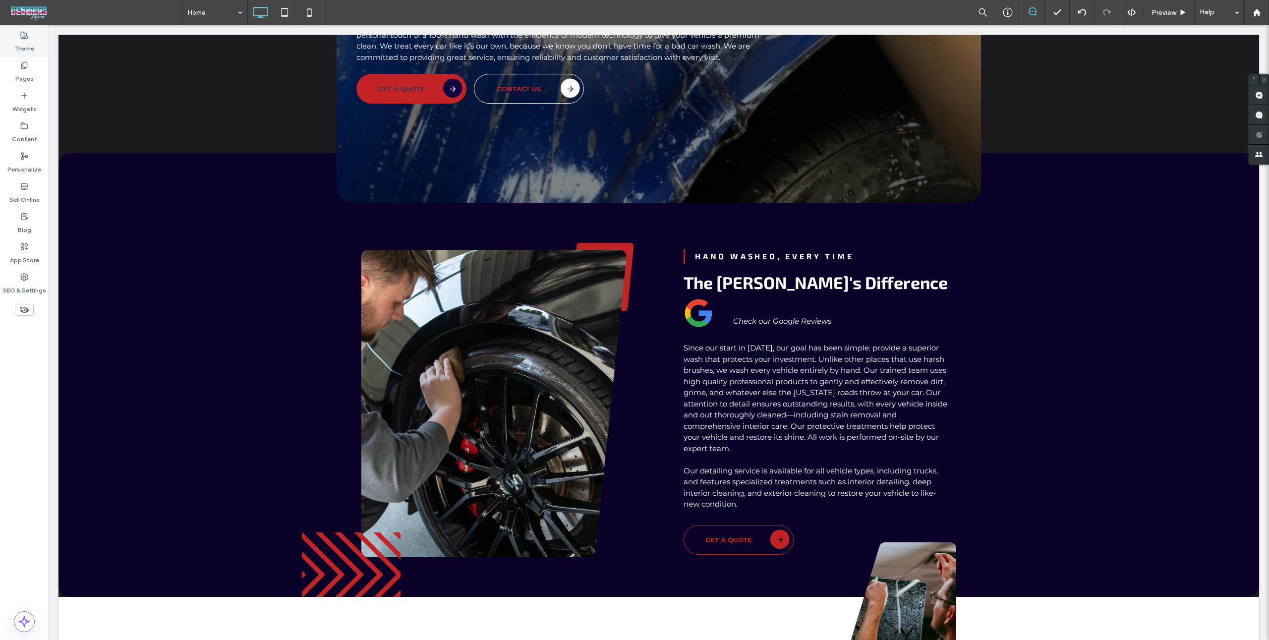
click at [25, 35] on icon at bounding box center [24, 35] width 8 height 8
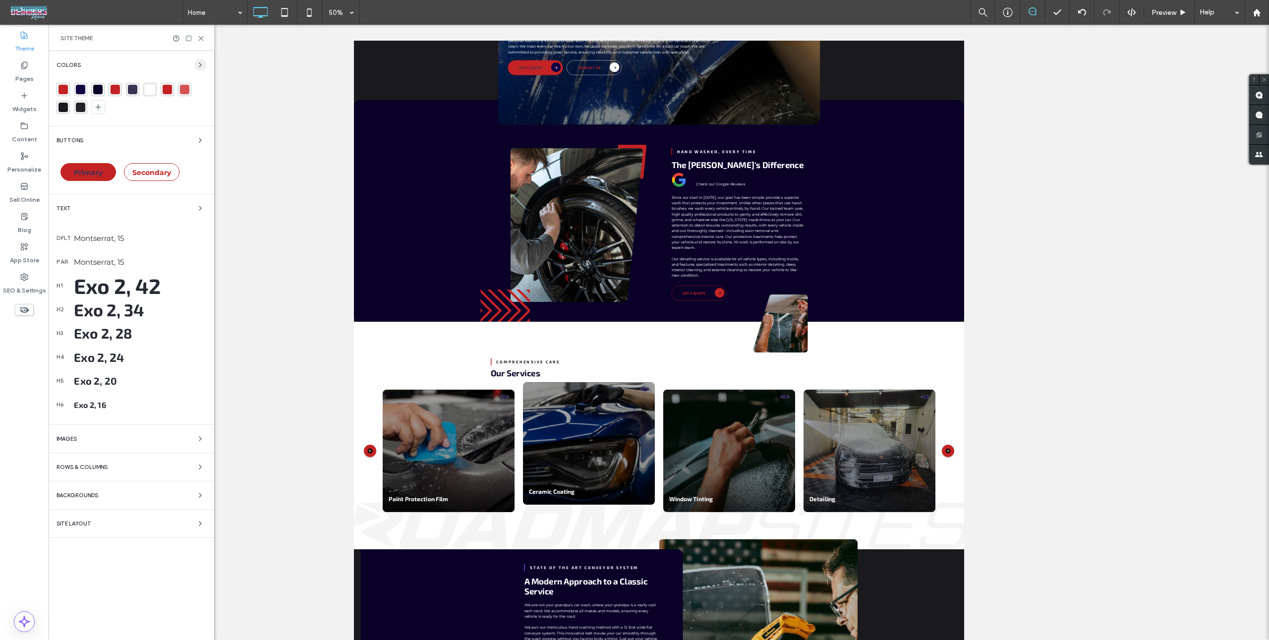
click at [198, 62] on icon "button" at bounding box center [200, 65] width 8 height 8
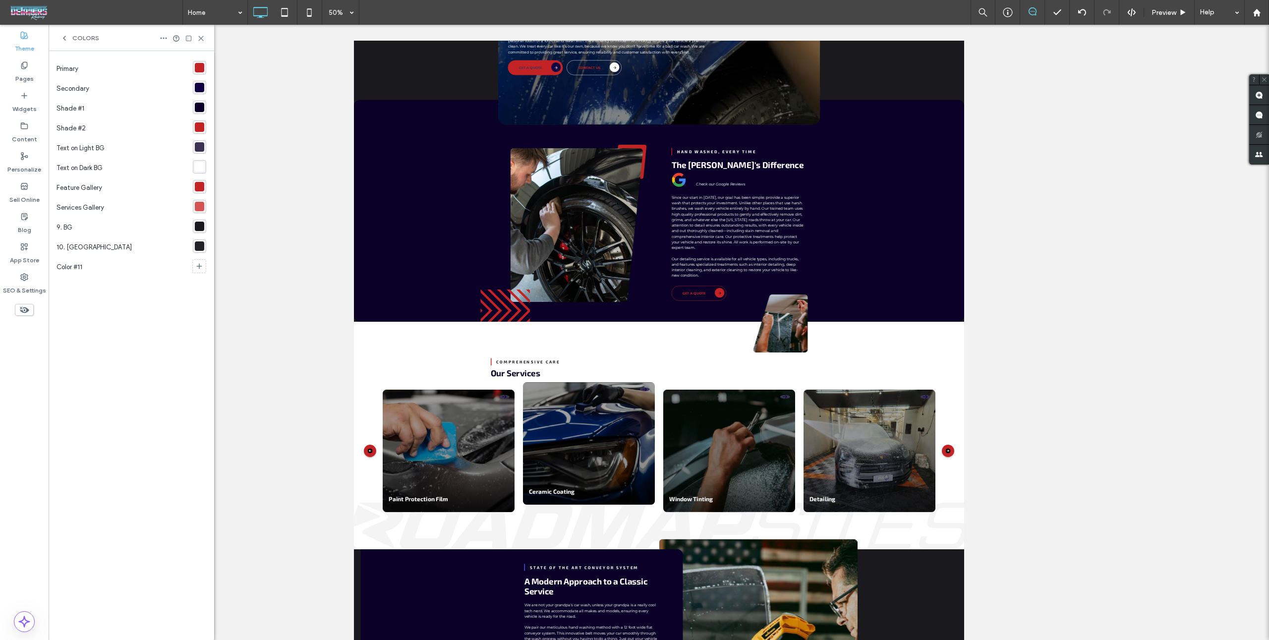
click at [196, 103] on div "rgba(10, 0, 40, 1)" at bounding box center [199, 107] width 9 height 9
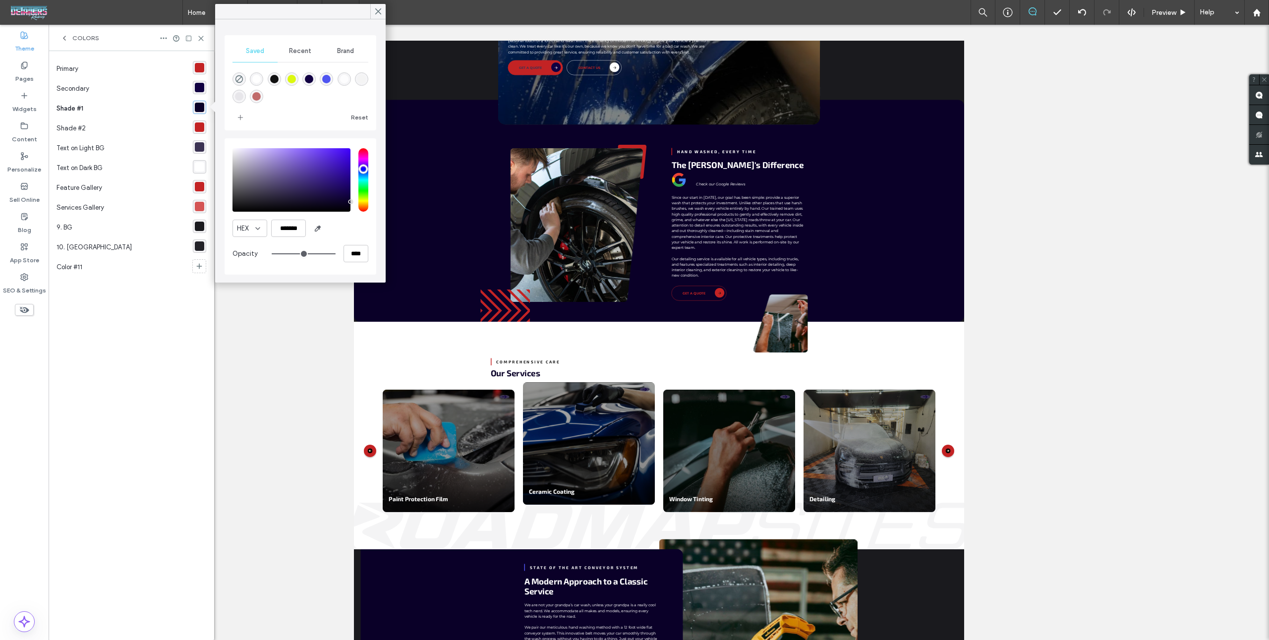
drag, startPoint x: 353, startPoint y: 47, endPoint x: 348, endPoint y: 61, distance: 15.4
click at [353, 46] on div "Brand" at bounding box center [345, 51] width 45 height 22
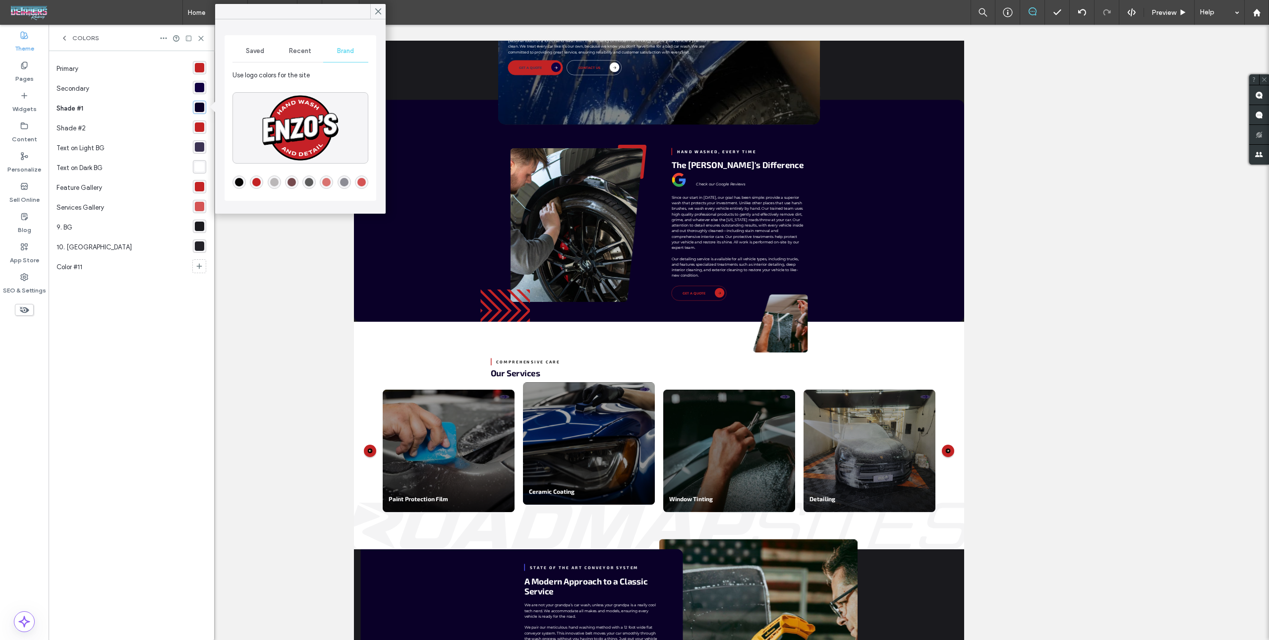
click at [291, 183] on div "rgba(117,74,77,1)" at bounding box center [292, 182] width 8 height 8
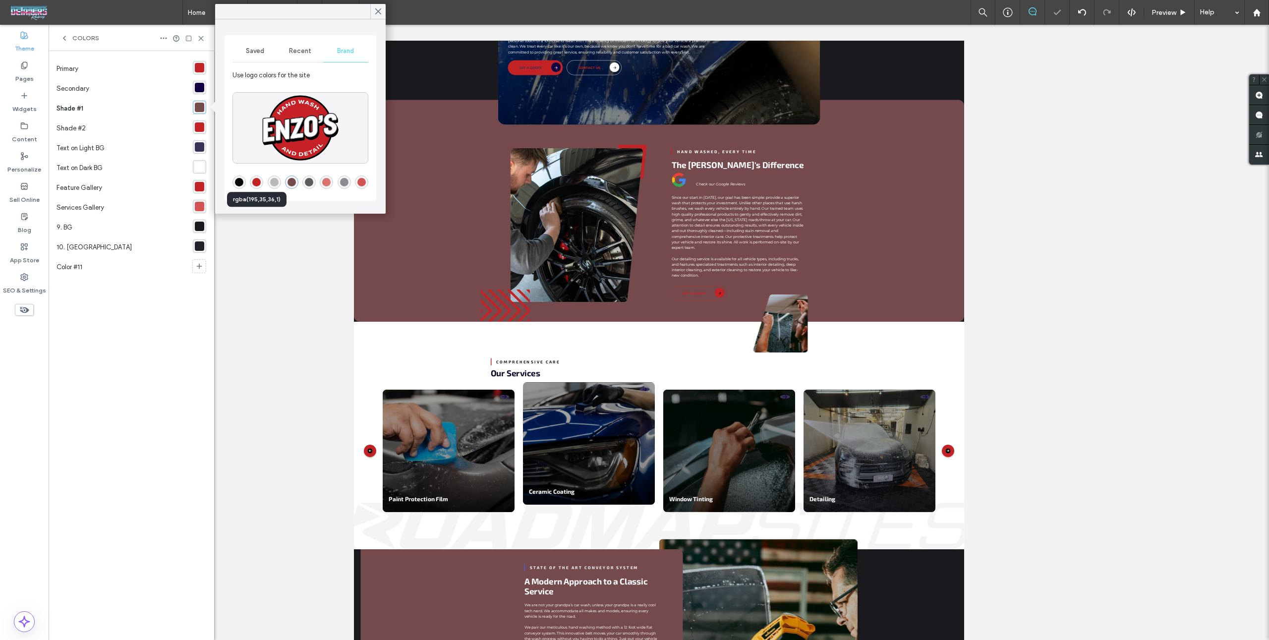
drag, startPoint x: 255, startPoint y: 181, endPoint x: 261, endPoint y: 181, distance: 6.0
click at [255, 181] on div "rgba(195,35,36,1)" at bounding box center [256, 182] width 8 height 8
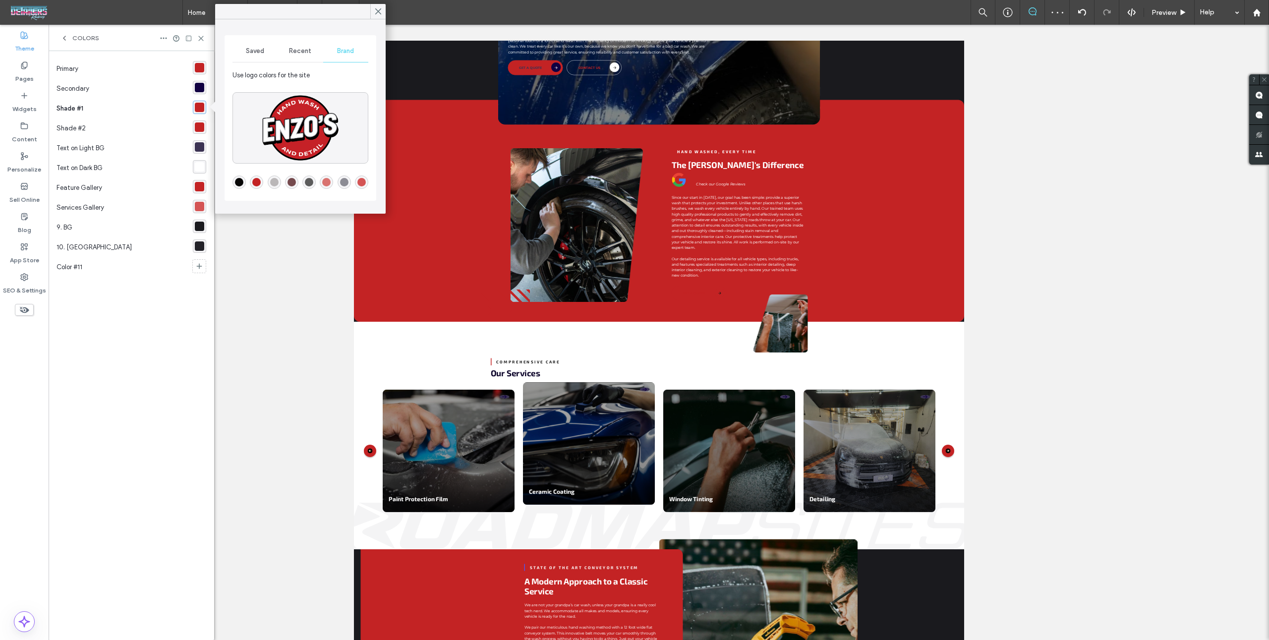
drag, startPoint x: 181, startPoint y: 115, endPoint x: 188, endPoint y: 112, distance: 7.1
click at [182, 115] on div "Shade #1" at bounding box center [125, 109] width 136 height 20
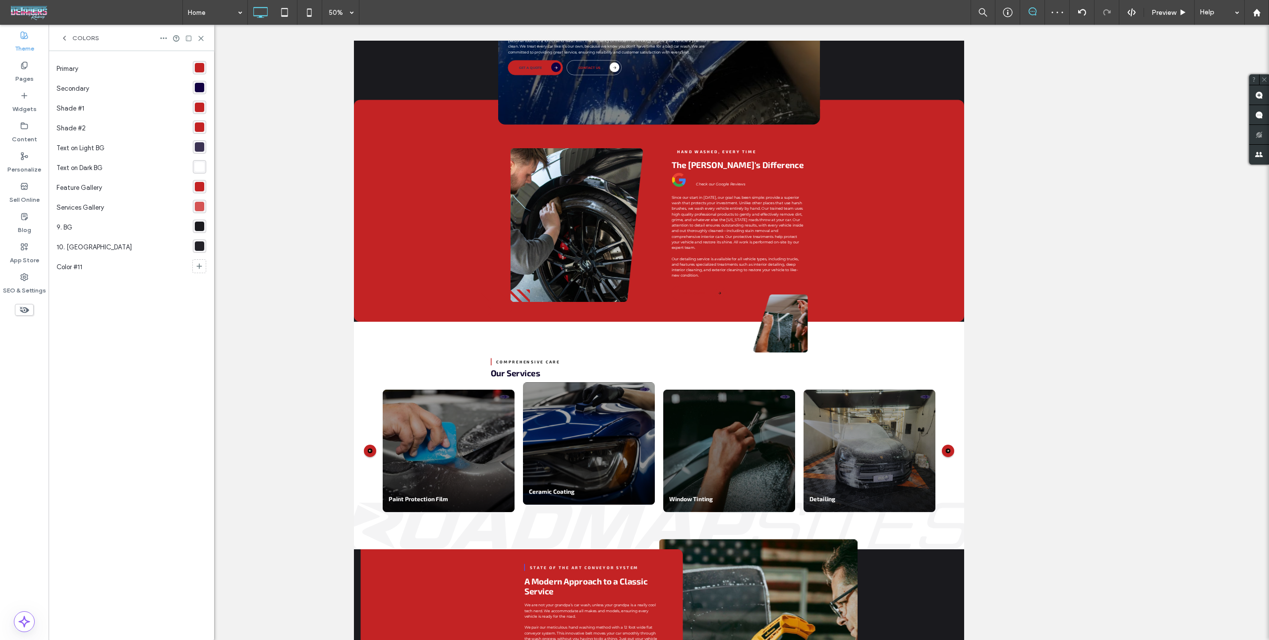
click at [197, 109] on div "rgba(195,35,36,1)" at bounding box center [199, 107] width 9 height 9
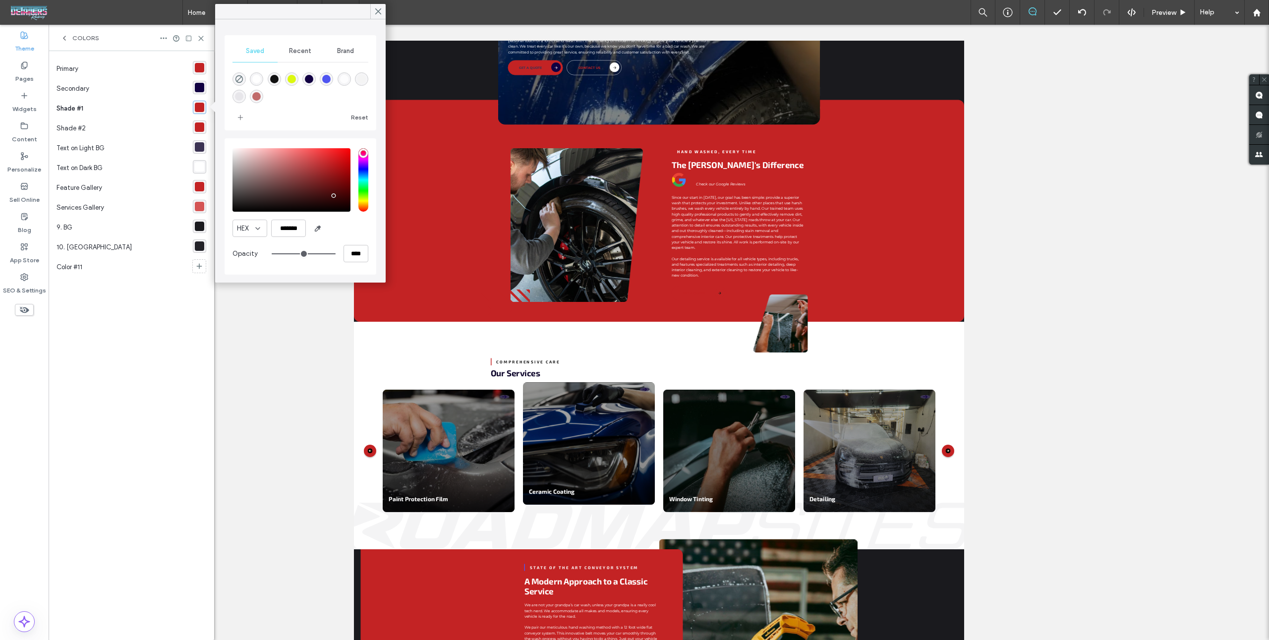
drag, startPoint x: 334, startPoint y: 195, endPoint x: 334, endPoint y: 203, distance: 7.9
click at [333, 196] on div "saturation and value" at bounding box center [292, 179] width 118 height 63
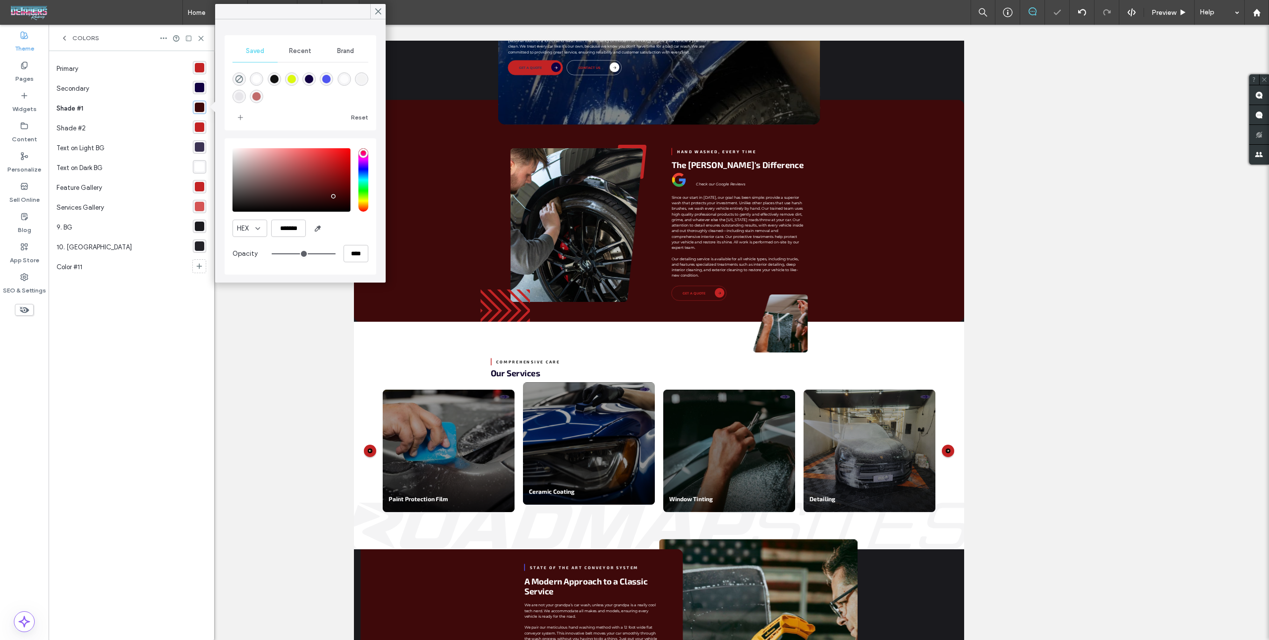
type input "*******"
click at [331, 200] on div "saturation and value" at bounding box center [292, 179] width 118 height 63
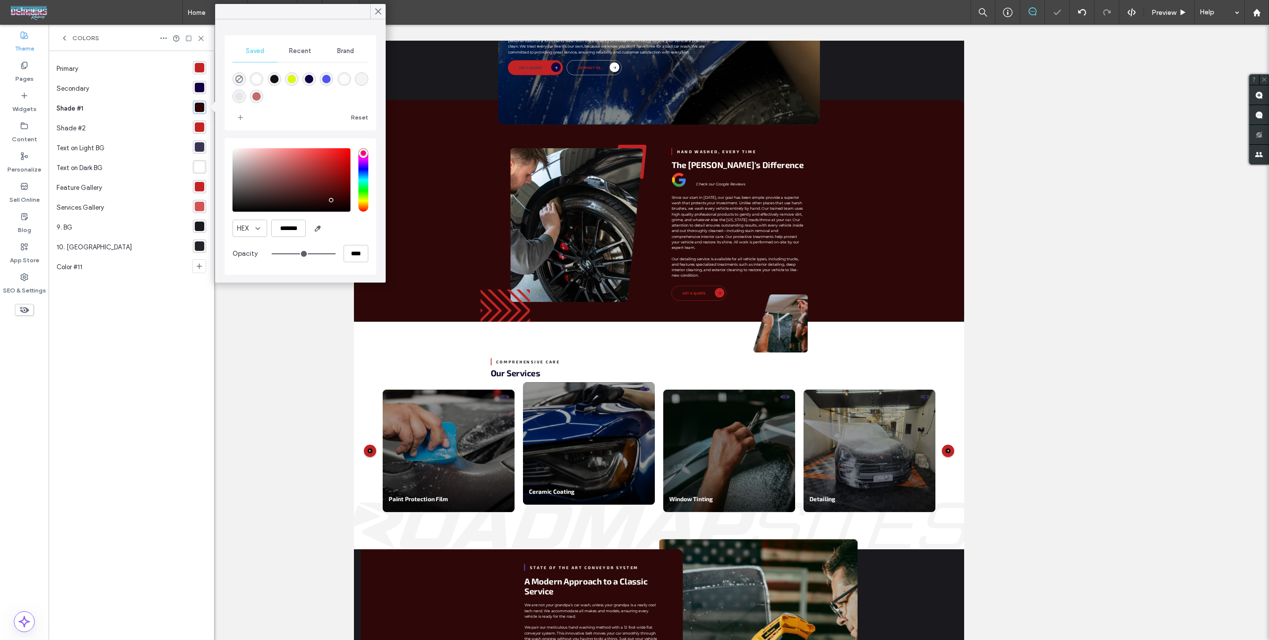
click at [115, 329] on div "Primary Secondary Shade #1 Shade #2 Text on Light BG Text on Dark BG Feature Ga…" at bounding box center [132, 345] width 150 height 573
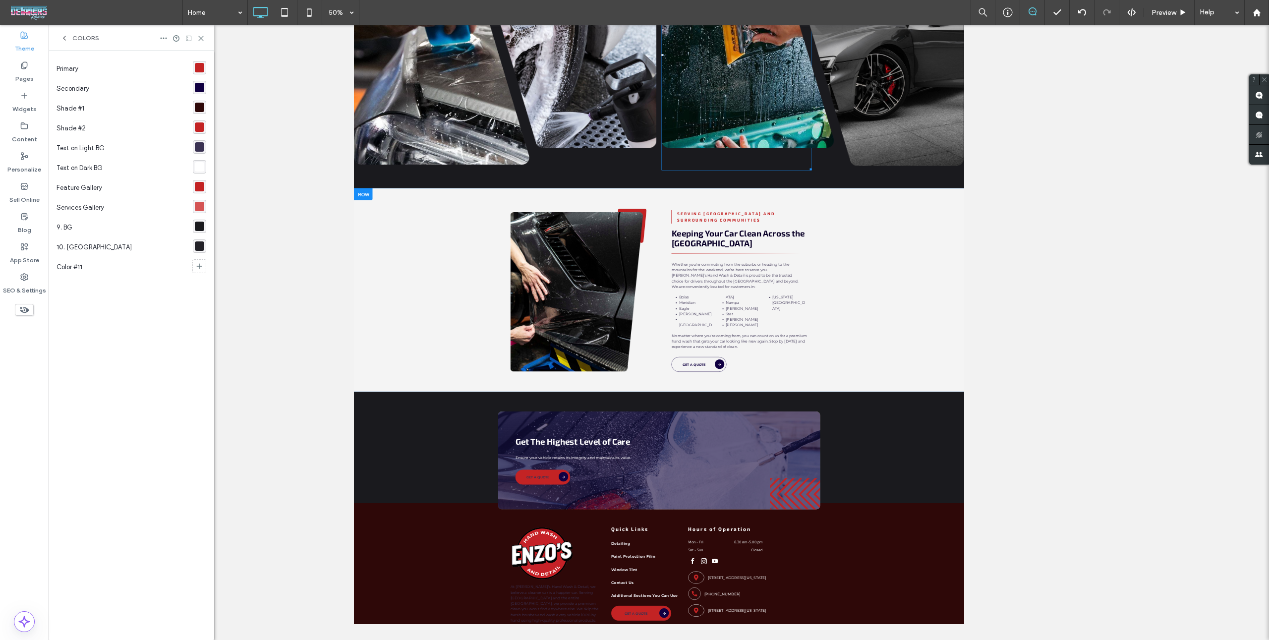
scroll to position [2007, 0]
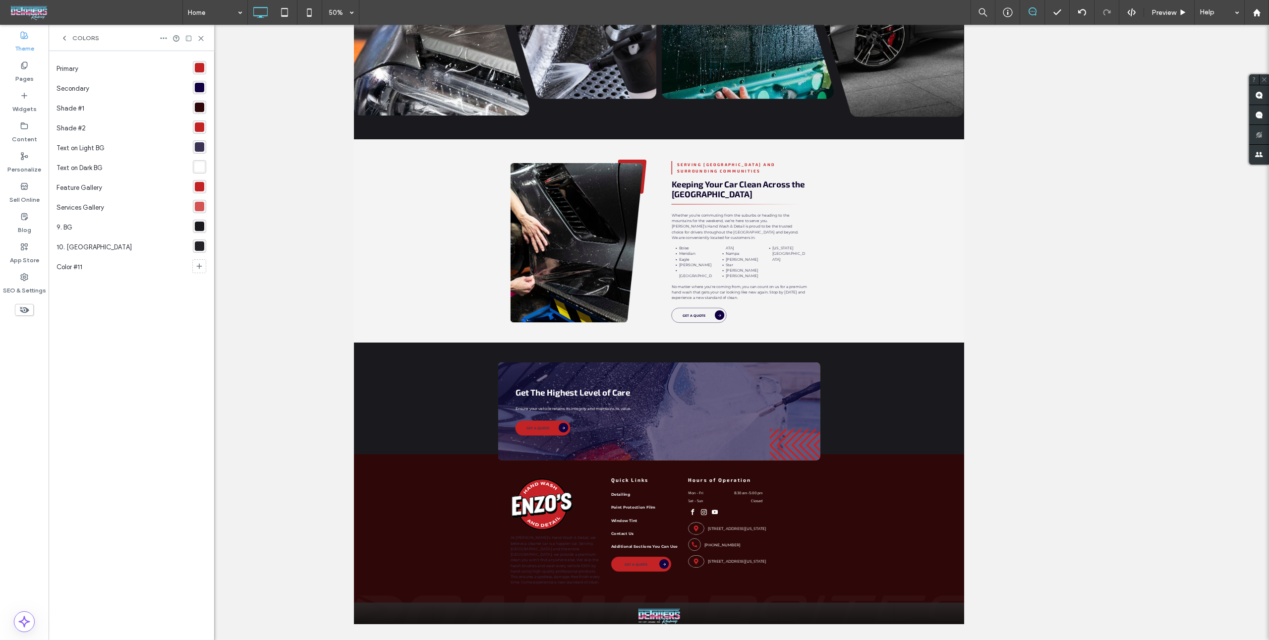
click at [62, 35] on icon at bounding box center [64, 38] width 8 height 8
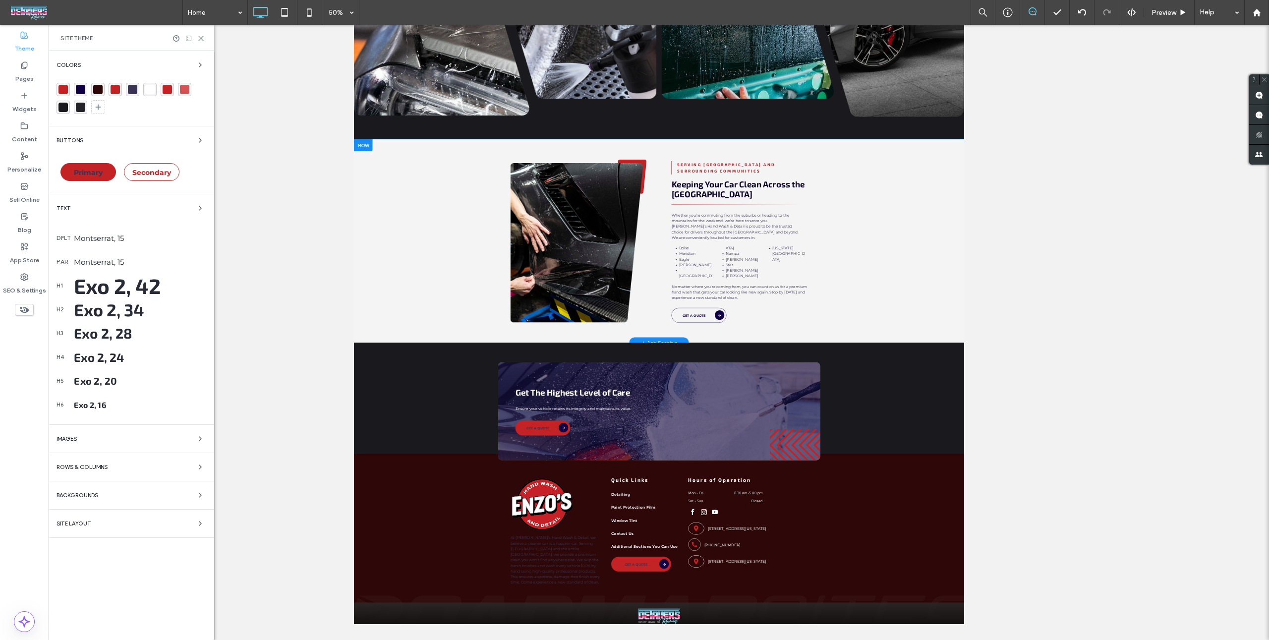
click at [364, 298] on div at bounding box center [372, 310] width 37 height 24
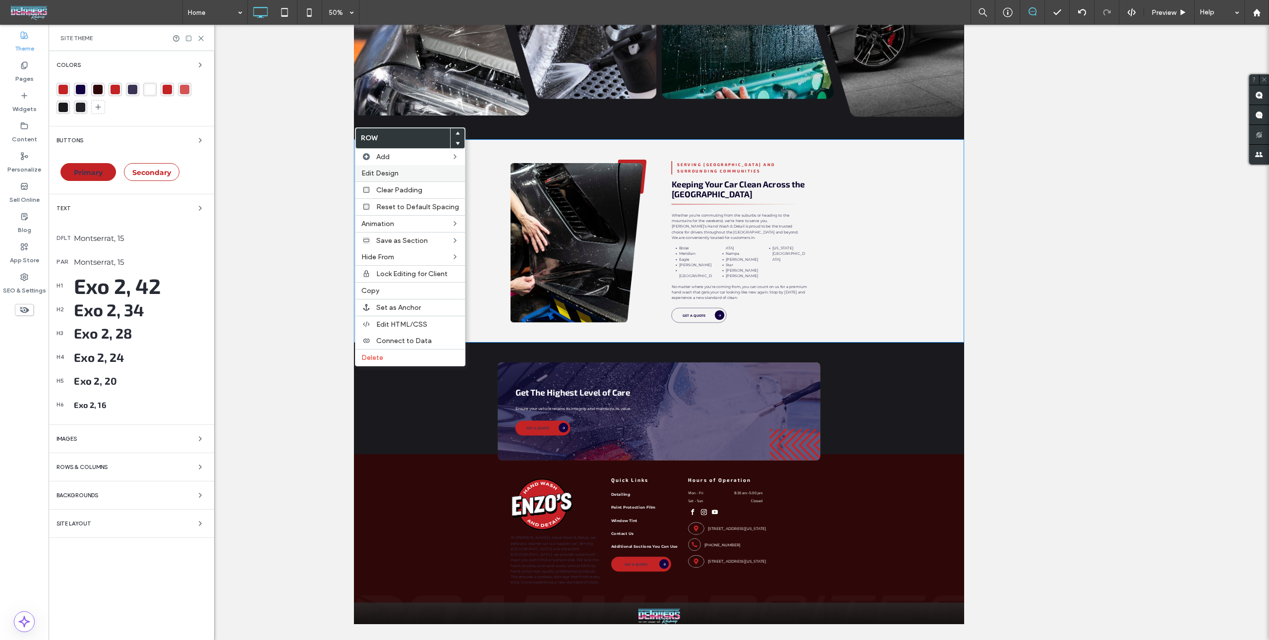
click at [373, 172] on span "Edit Design" at bounding box center [379, 173] width 37 height 8
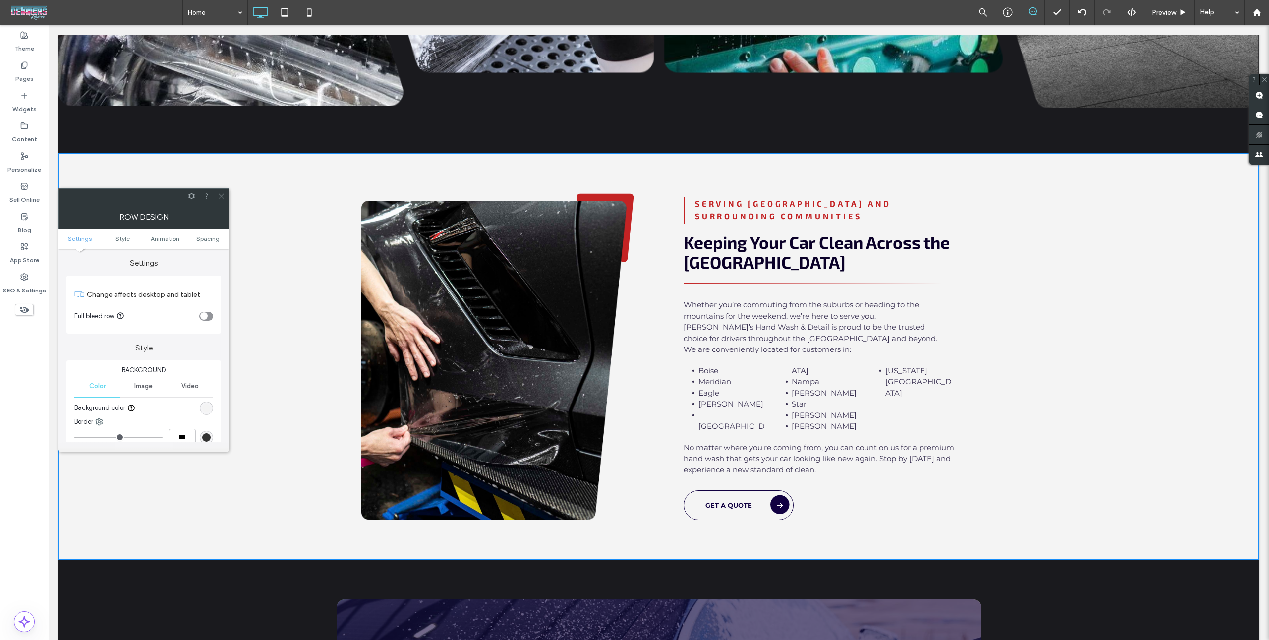
scroll to position [0, 0]
click at [206, 407] on div "rgb(244, 244, 244)" at bounding box center [206, 408] width 8 height 8
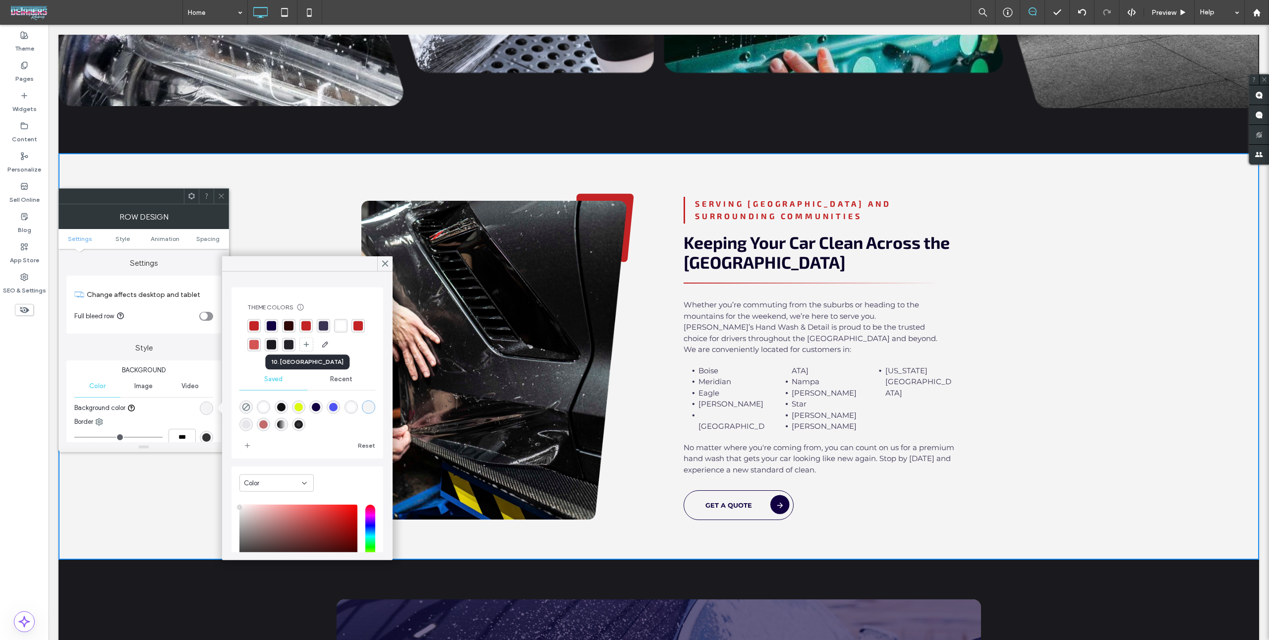
click at [285, 342] on div "rgba(35, 34, 40, 1)" at bounding box center [288, 344] width 9 height 9
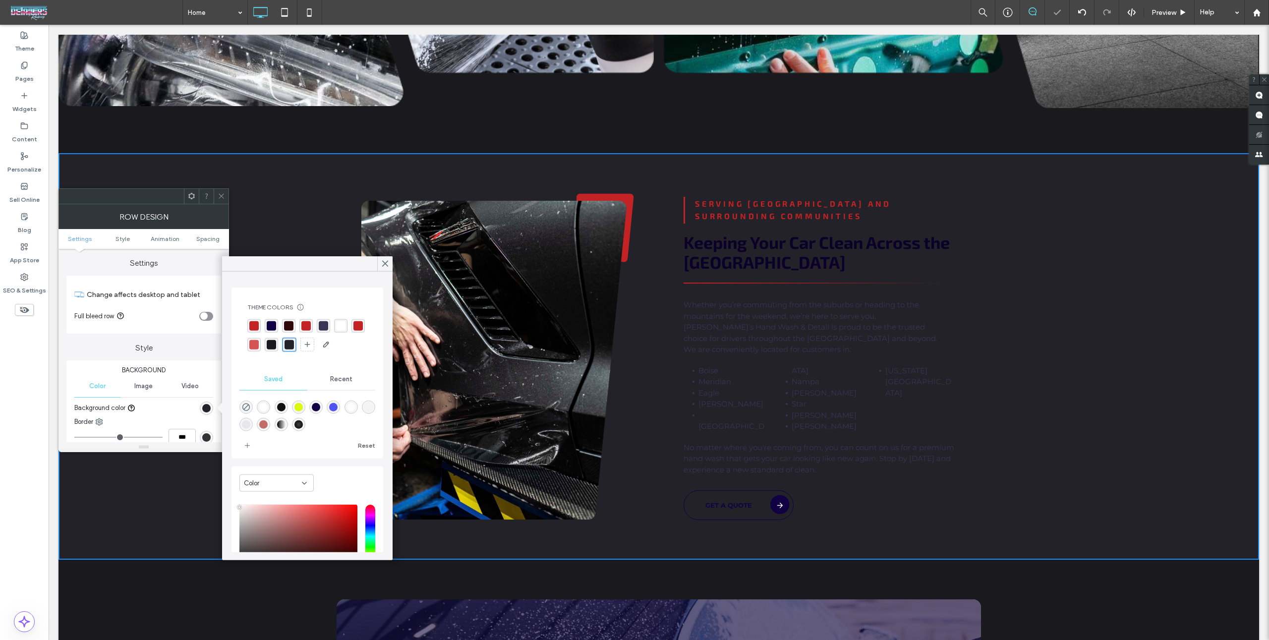
drag, startPoint x: 220, startPoint y: 198, endPoint x: 220, endPoint y: 189, distance: 8.4
click at [220, 197] on icon at bounding box center [221, 195] width 7 height 7
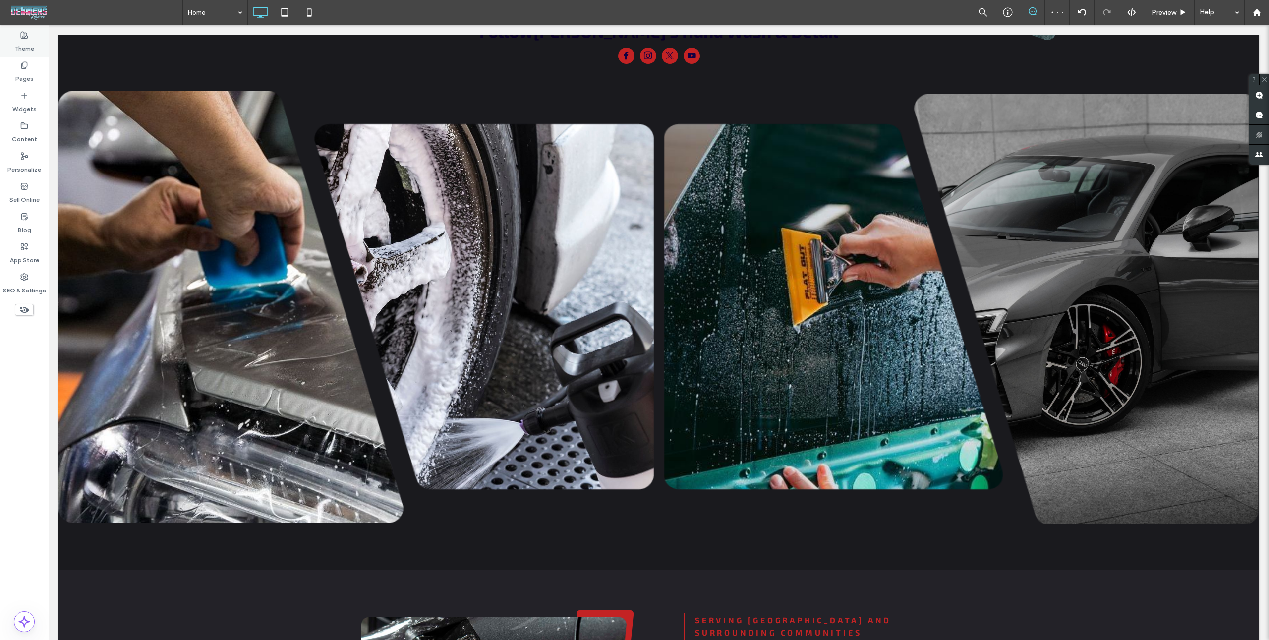
scroll to position [1781, 0]
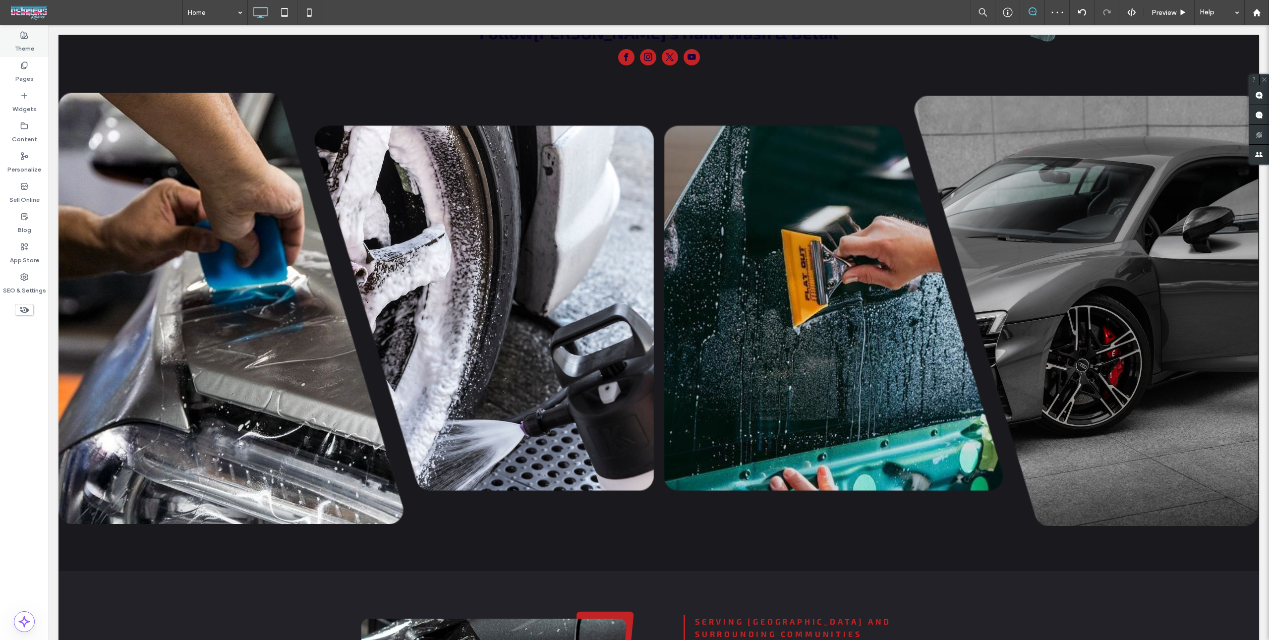
click at [15, 28] on div "Theme" at bounding box center [24, 42] width 49 height 30
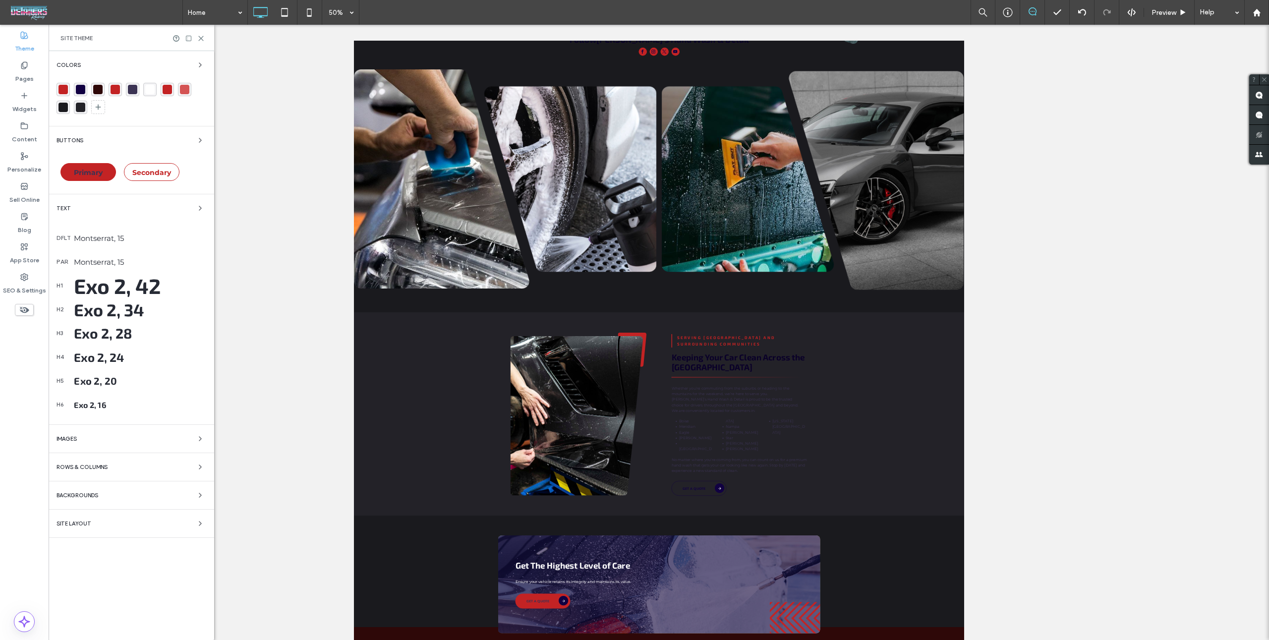
click at [203, 140] on icon "button" at bounding box center [200, 140] width 8 height 8
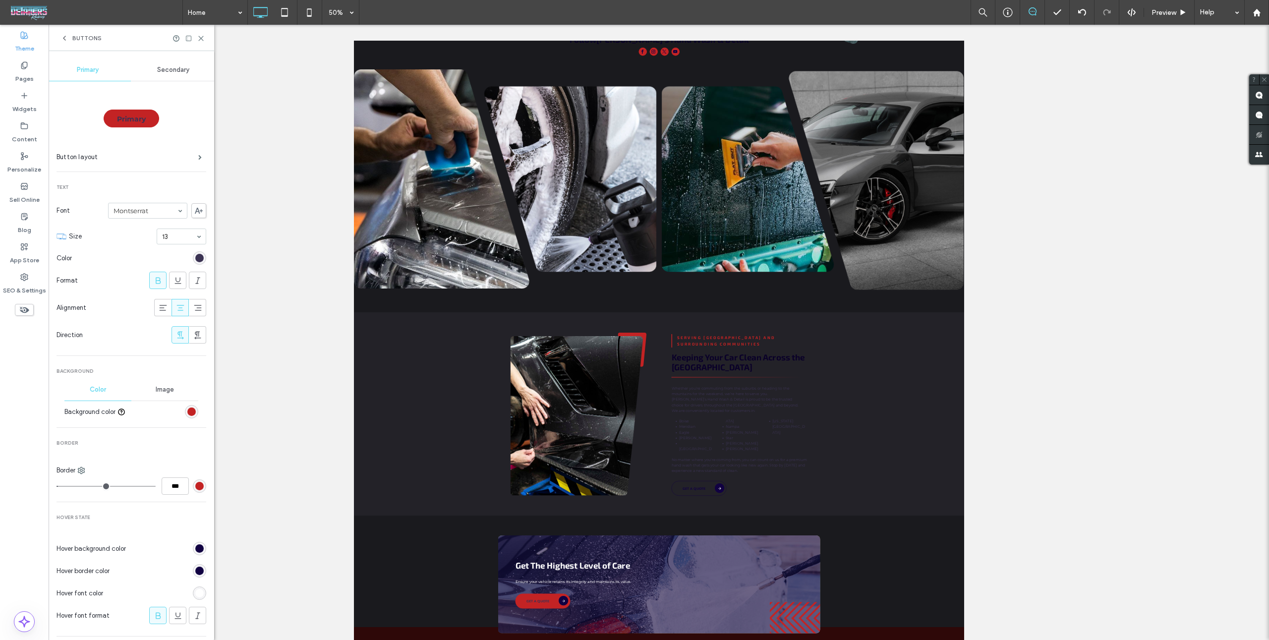
drag, startPoint x: 203, startPoint y: 261, endPoint x: 197, endPoint y: 259, distance: 6.1
click at [201, 260] on div "Primary Secondary Primary Button layout Text Font Montserrat Size 13 Color Form…" at bounding box center [132, 395] width 166 height 688
click at [195, 257] on div "rgb(59, 51, 83)" at bounding box center [199, 258] width 8 height 8
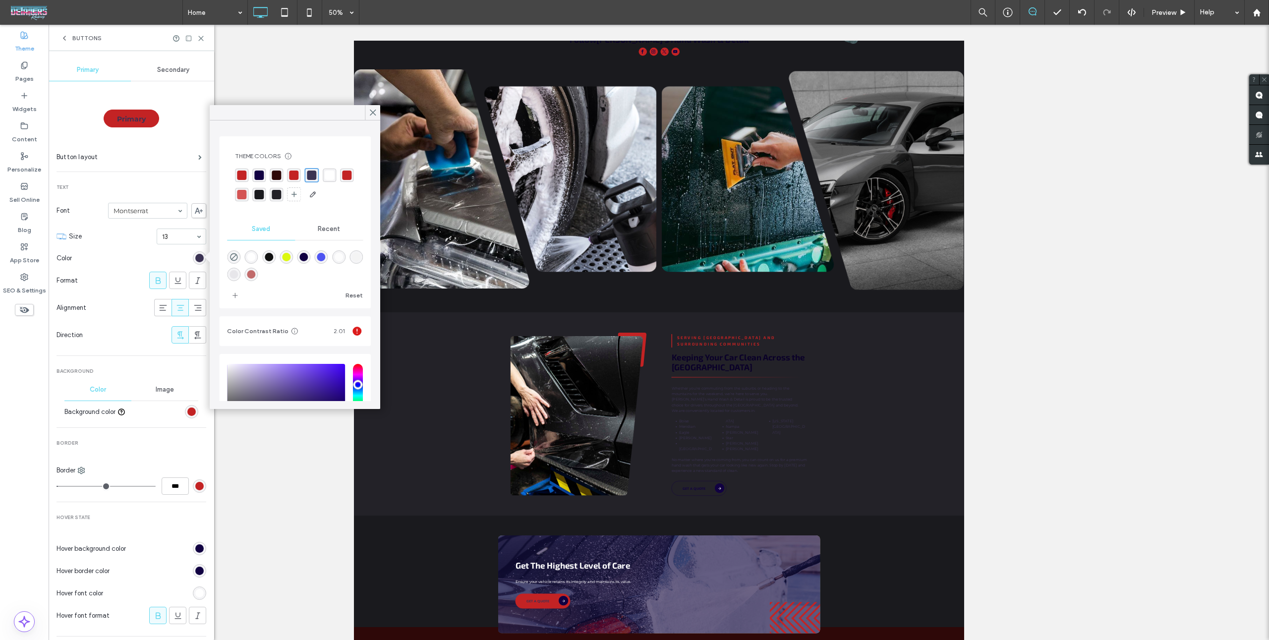
drag, startPoint x: 326, startPoint y: 166, endPoint x: 327, endPoint y: 177, distance: 10.5
click at [326, 166] on div "Theme Colors Save time with Theme Colors Create a color palette to instantly ad…" at bounding box center [295, 177] width 136 height 66
click at [326, 182] on div at bounding box center [295, 185] width 120 height 34
click at [328, 178] on div "rgba(255, 255, 255, 0.96)" at bounding box center [329, 175] width 9 height 9
type input "*"
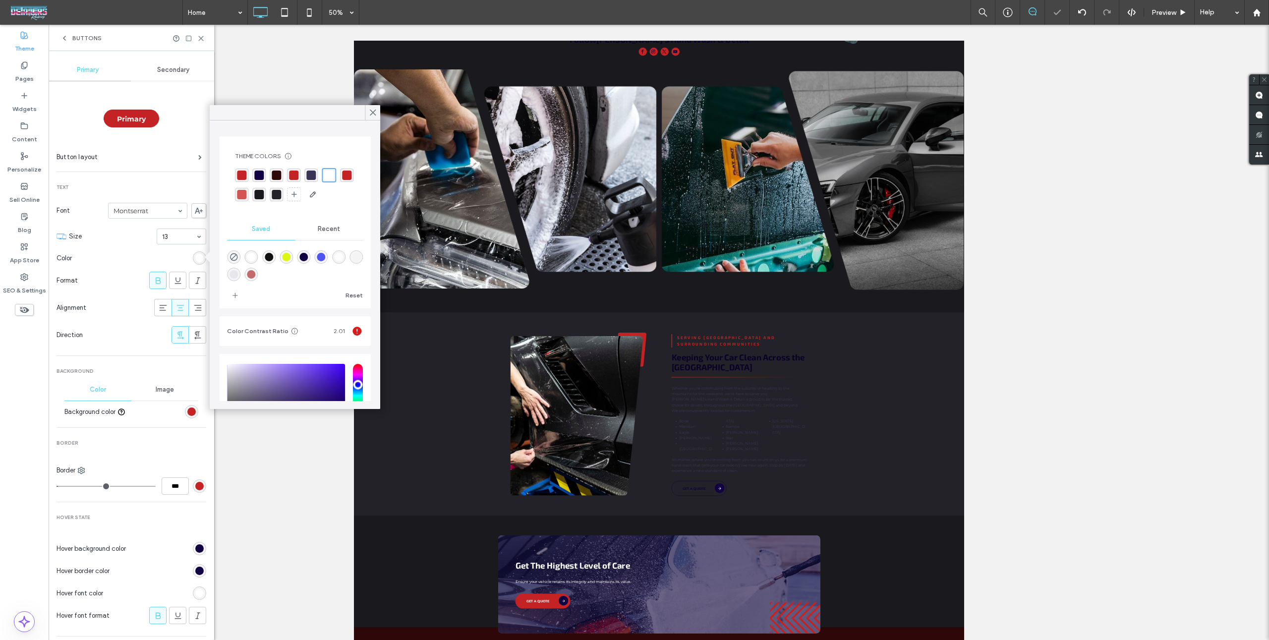
click at [158, 255] on div at bounding box center [141, 257] width 130 height 17
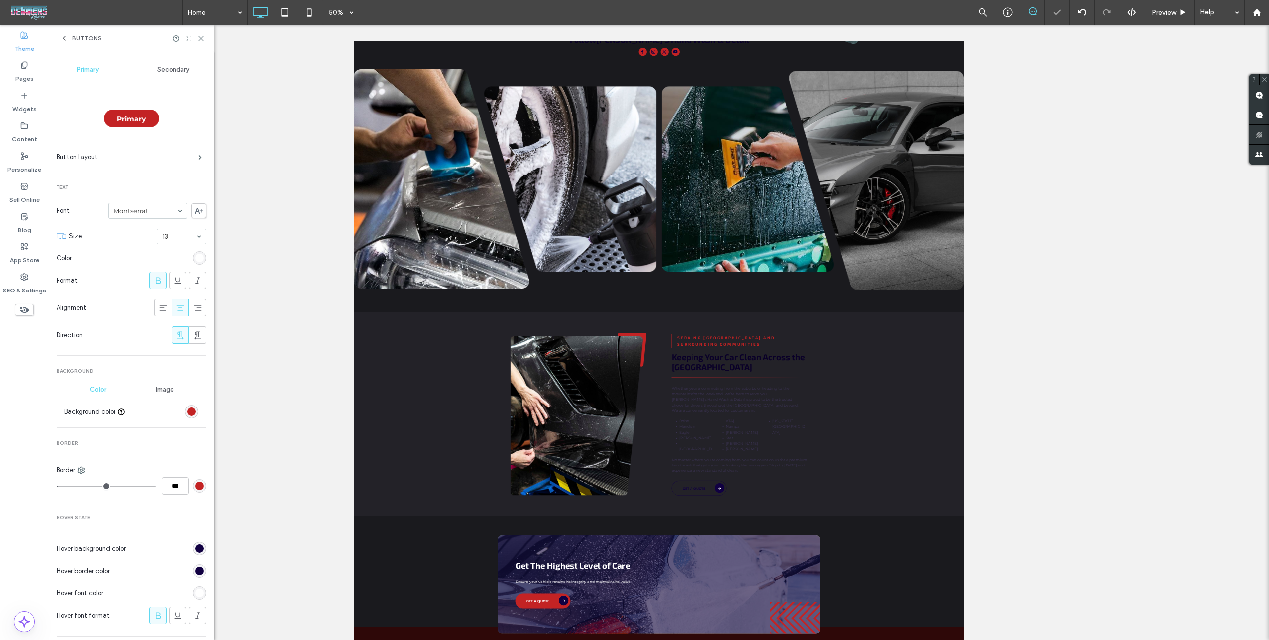
click at [173, 79] on div "Secondary" at bounding box center [174, 70] width 86 height 22
click at [173, 68] on span "Secondary" at bounding box center [173, 70] width 32 height 8
click at [195, 594] on div "rgb(17, 0, 66)" at bounding box center [199, 593] width 8 height 8
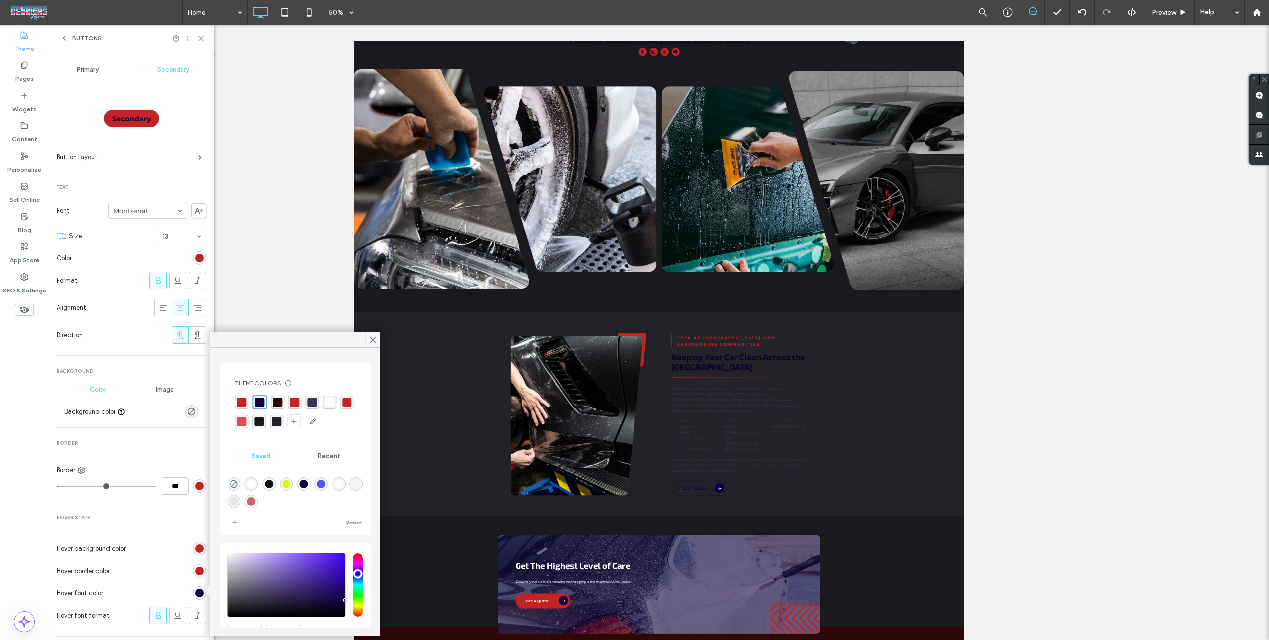
scroll to position [0, 0]
click at [328, 404] on div "rgba(255, 255, 255, 0.96)" at bounding box center [329, 401] width 9 height 9
type input "*"
click at [192, 443] on span "Border" at bounding box center [132, 443] width 150 height 7
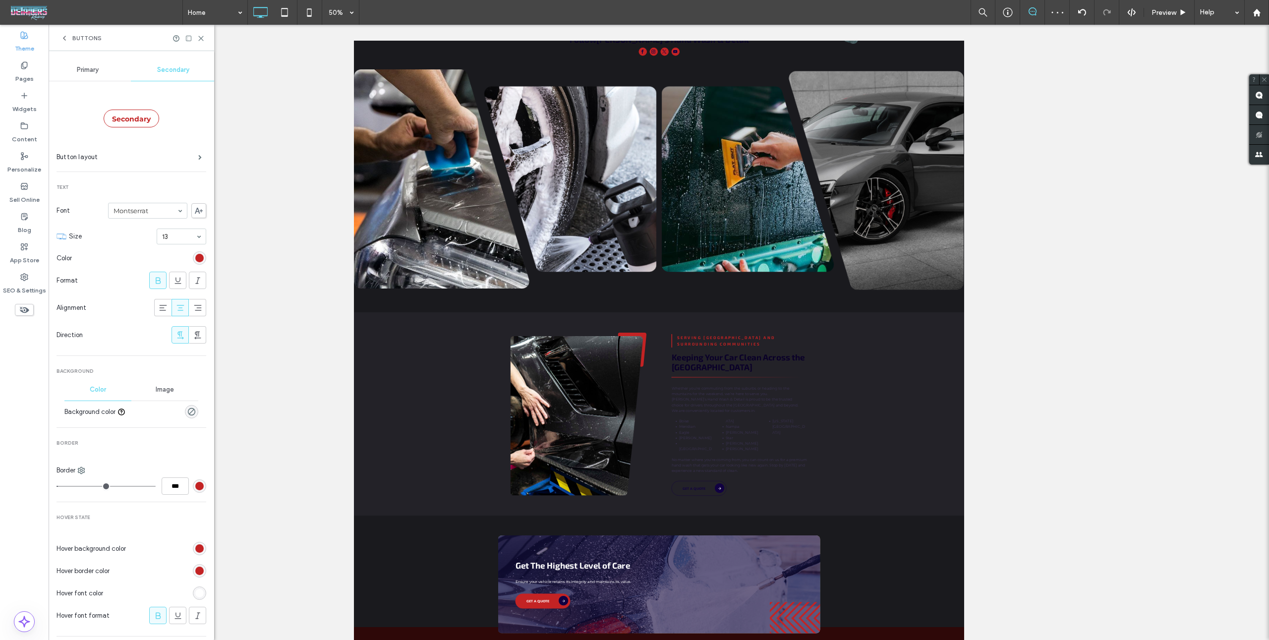
click at [98, 82] on div "Secondary Button layout Text Font Montserrat Size 13 Color Format Alignment Dir…" at bounding box center [132, 400] width 150 height 638
click at [100, 73] on div "Primary" at bounding box center [88, 70] width 86 height 22
click at [71, 39] on div "Buttons" at bounding box center [80, 38] width 41 height 8
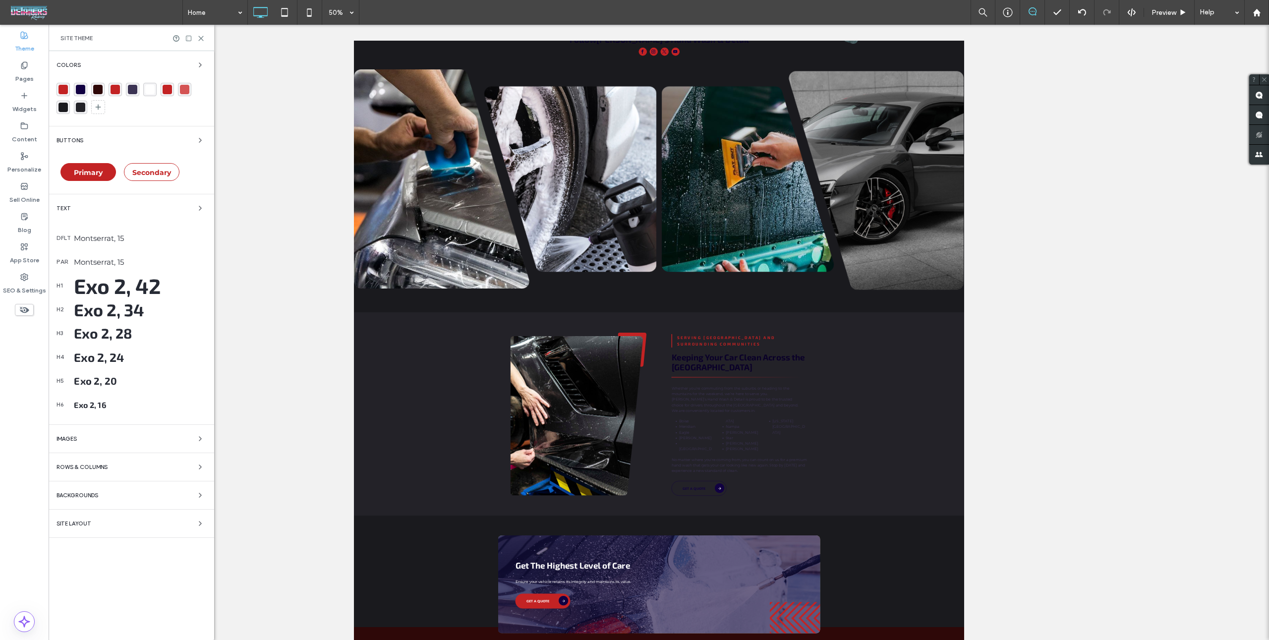
click at [134, 235] on div "Montserrat, 15" at bounding box center [140, 238] width 132 height 9
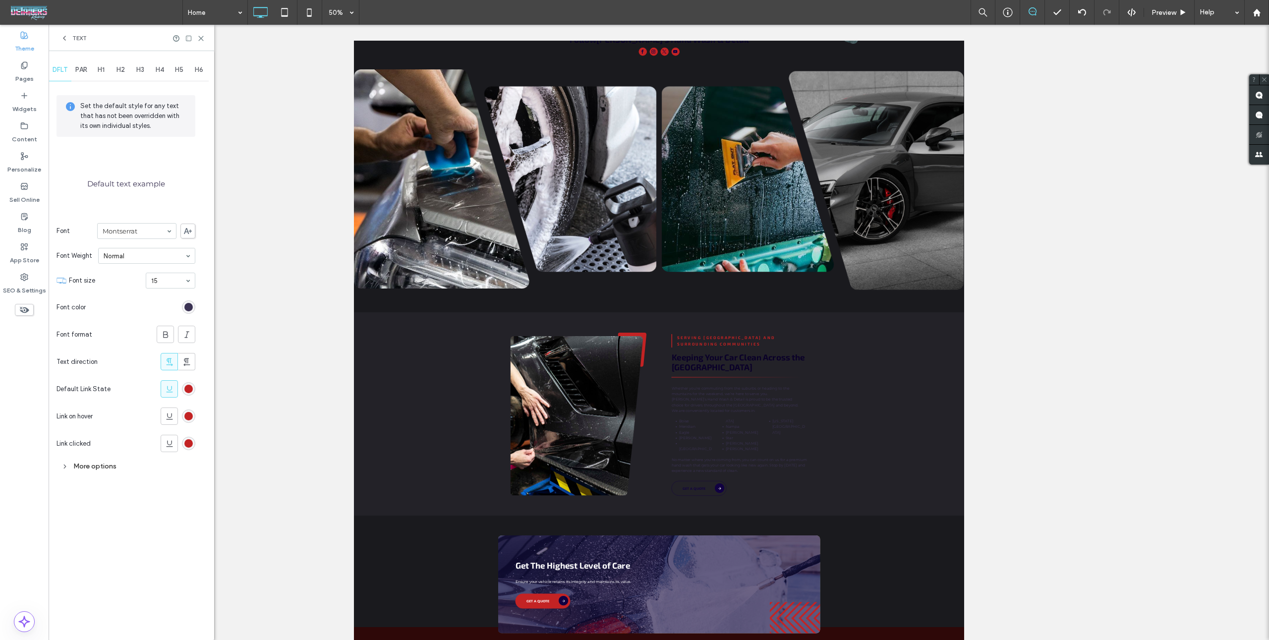
click at [186, 308] on div "rgb(59, 51, 83)" at bounding box center [188, 307] width 8 height 8
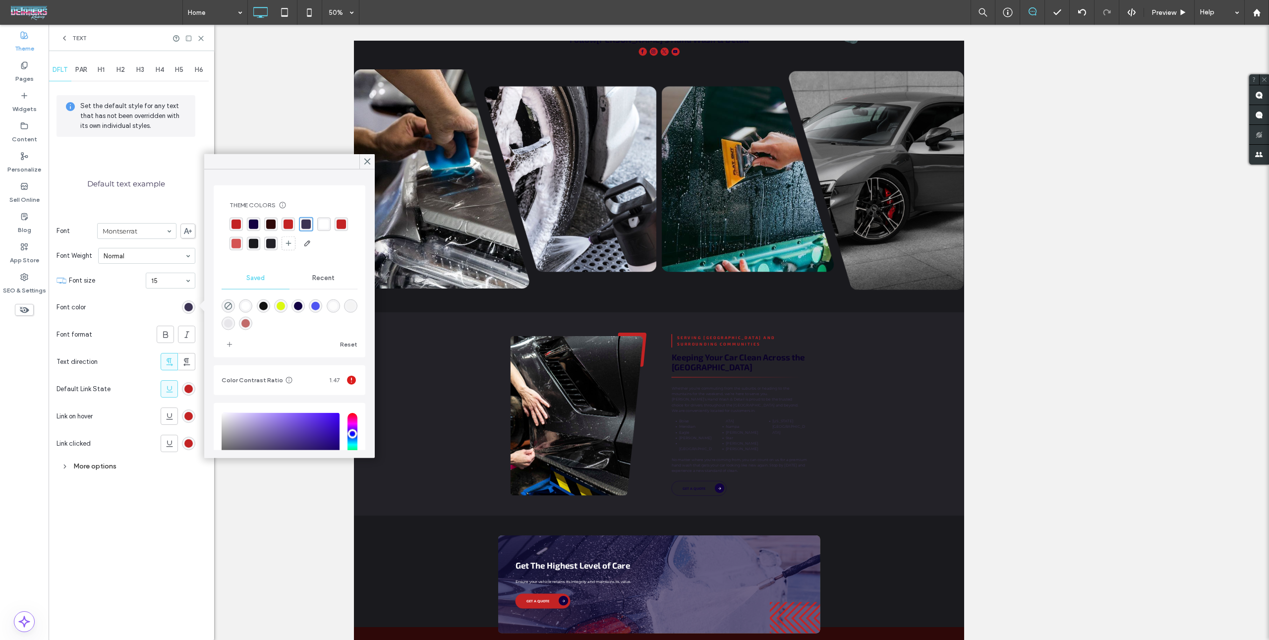
click at [321, 226] on div "rgba(255, 255, 255, 0.96)" at bounding box center [323, 224] width 9 height 9
click at [79, 69] on span "PAR" at bounding box center [81, 70] width 12 height 8
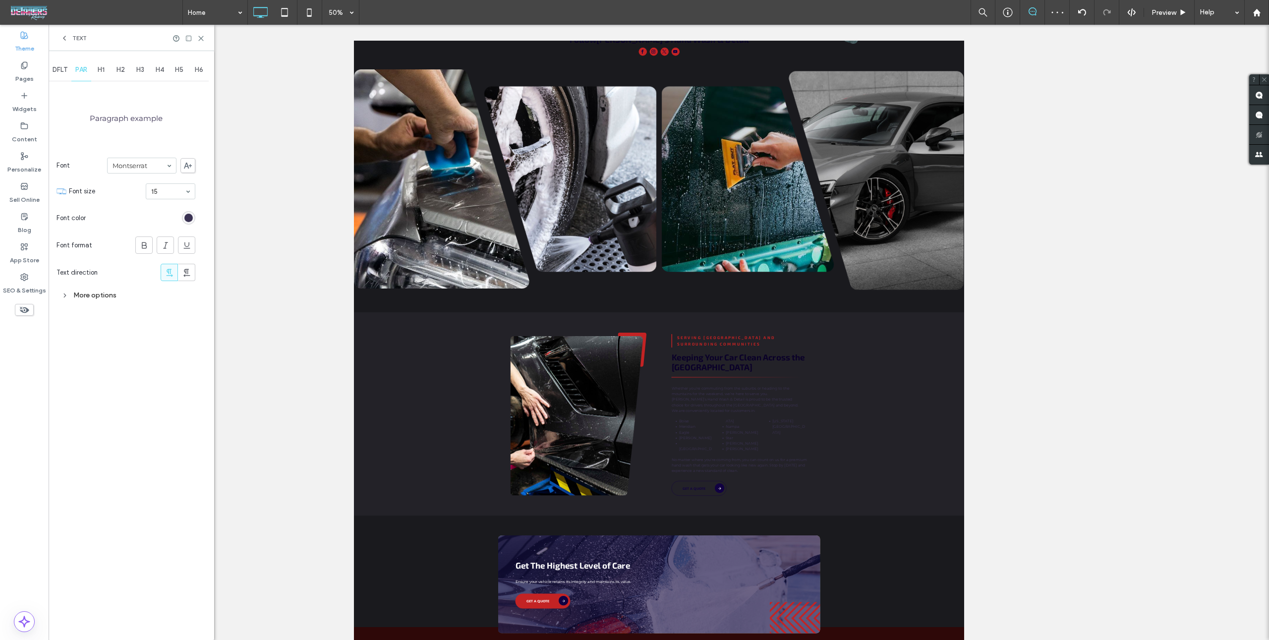
click at [187, 218] on div "rgb(59, 51, 83)" at bounding box center [188, 218] width 8 height 8
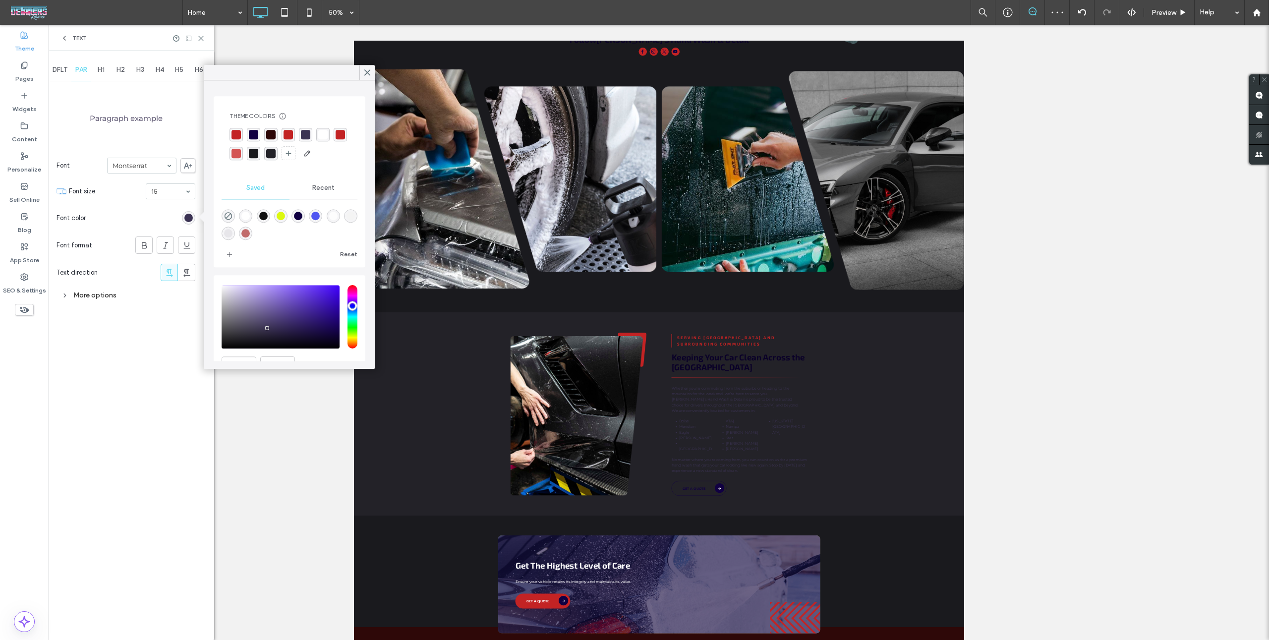
click at [321, 134] on div "rgba(255, 255, 255, 0.96)" at bounding box center [322, 134] width 9 height 9
drag, startPoint x: 103, startPoint y: 75, endPoint x: 111, endPoint y: 73, distance: 8.2
click at [105, 74] on div "H1" at bounding box center [101, 70] width 20 height 22
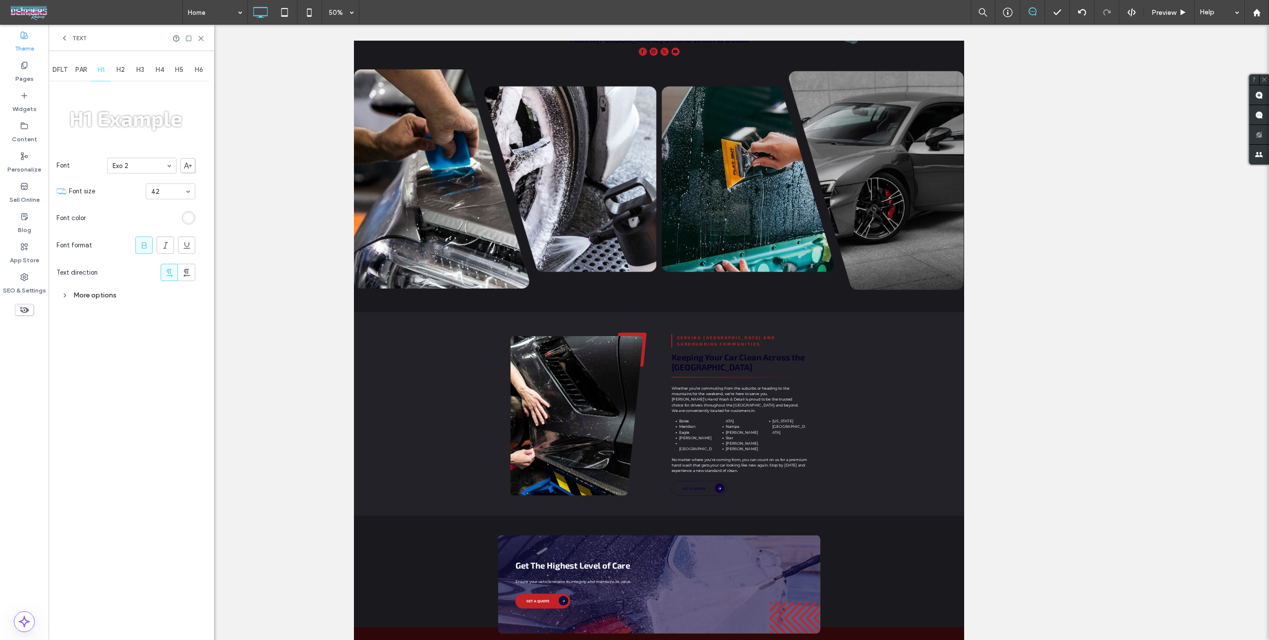
drag, startPoint x: 122, startPoint y: 70, endPoint x: 129, endPoint y: 93, distance: 24.2
click at [122, 70] on span "H2" at bounding box center [121, 70] width 8 height 8
click at [197, 222] on div "DFLT PAR H1 H2 H3 H4 H5 H6 H2 Example Font Exo 2 Font size 34 Font color Font f…" at bounding box center [132, 345] width 166 height 589
click at [187, 216] on div "rgb(10, 0, 40)" at bounding box center [188, 218] width 8 height 8
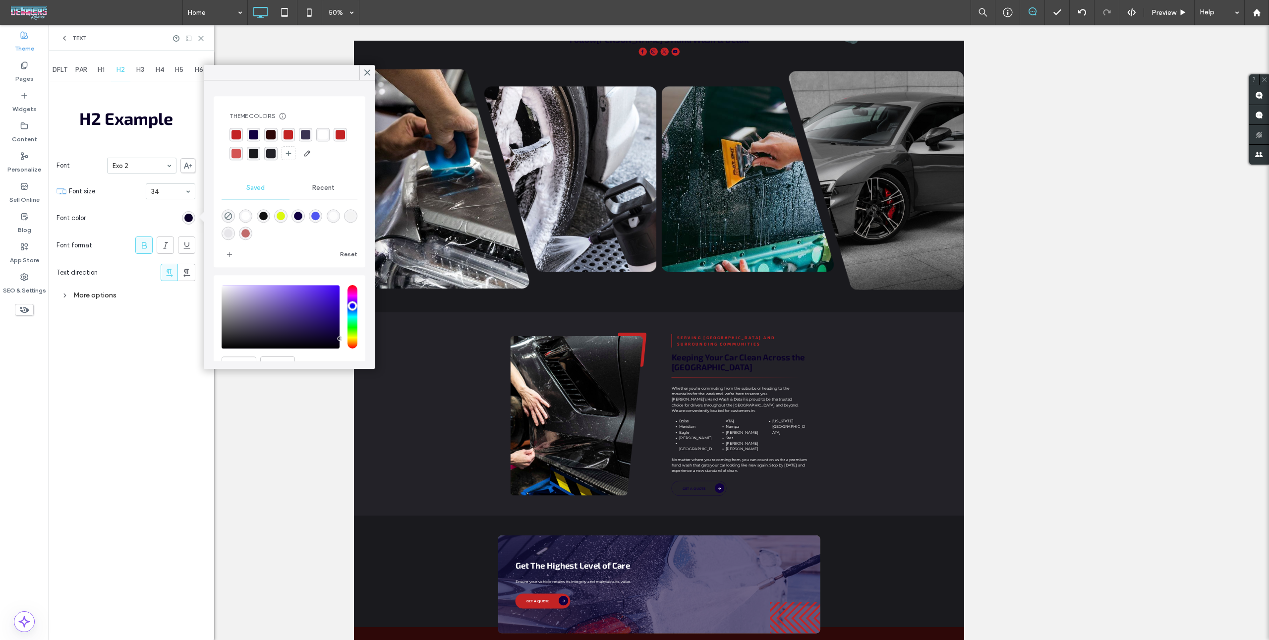
click at [317, 139] on div "rgba(255, 255, 255, 0.96)" at bounding box center [322, 134] width 13 height 13
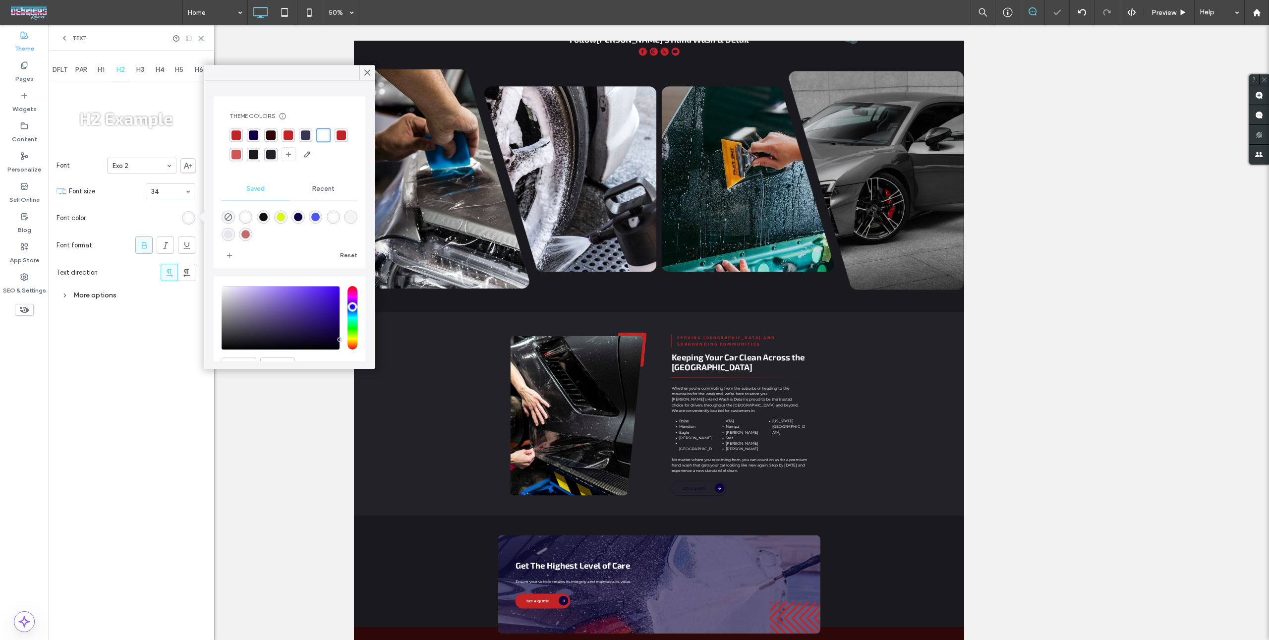
drag, startPoint x: 144, startPoint y: 68, endPoint x: 145, endPoint y: 79, distance: 10.5
click at [144, 68] on span "H3" at bounding box center [140, 70] width 8 height 8
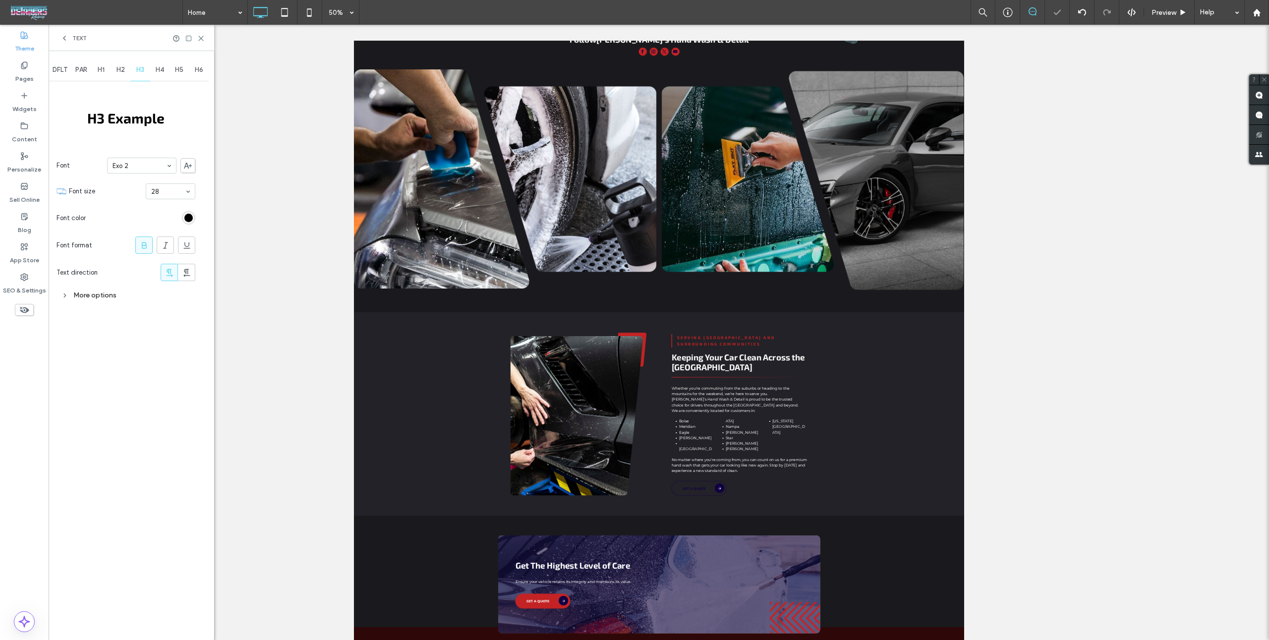
click at [188, 219] on div "rgb(0, 0, 0)" at bounding box center [188, 218] width 8 height 8
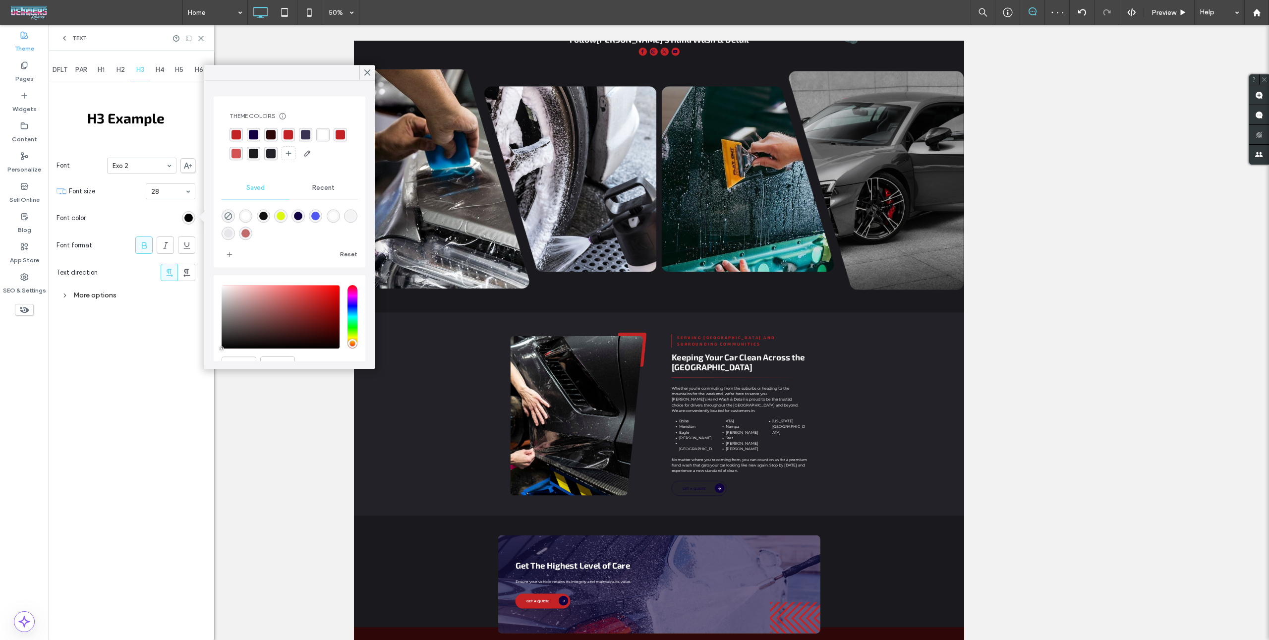
click at [318, 135] on div "rgba(255, 255, 255, 0.96)" at bounding box center [322, 134] width 9 height 9
click at [167, 69] on div "H4" at bounding box center [160, 70] width 20 height 22
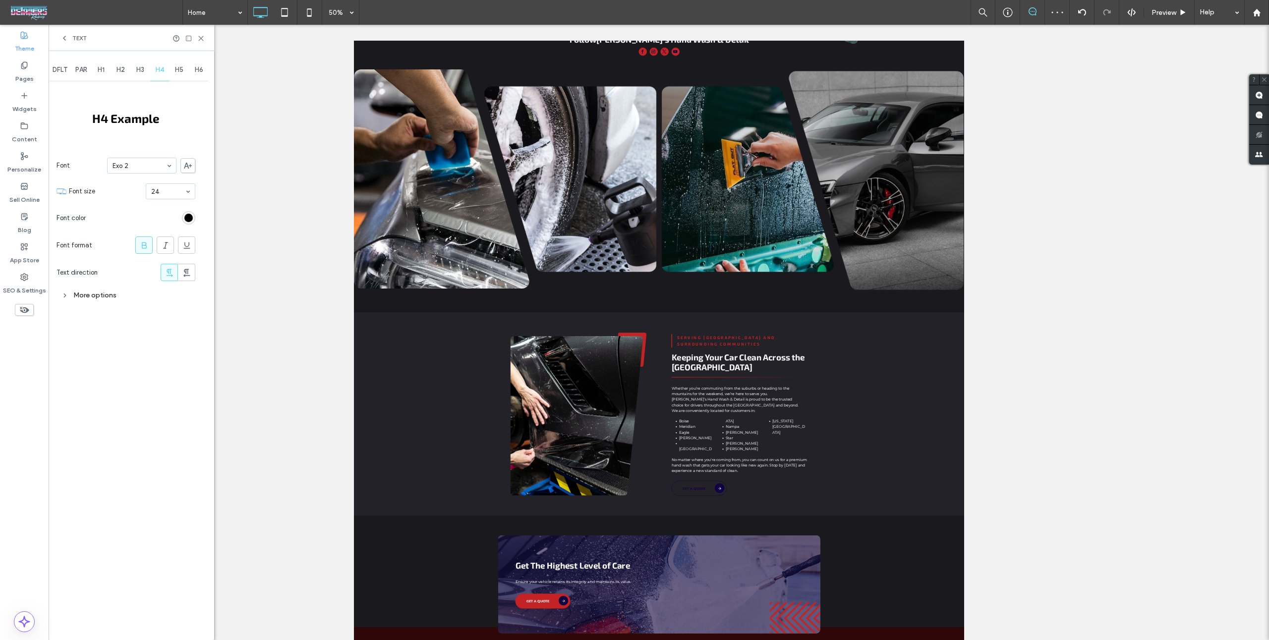
drag, startPoint x: 165, startPoint y: 70, endPoint x: 167, endPoint y: 94, distance: 23.9
click at [165, 71] on div "H4" at bounding box center [160, 70] width 20 height 22
click at [184, 222] on div at bounding box center [188, 217] width 13 height 13
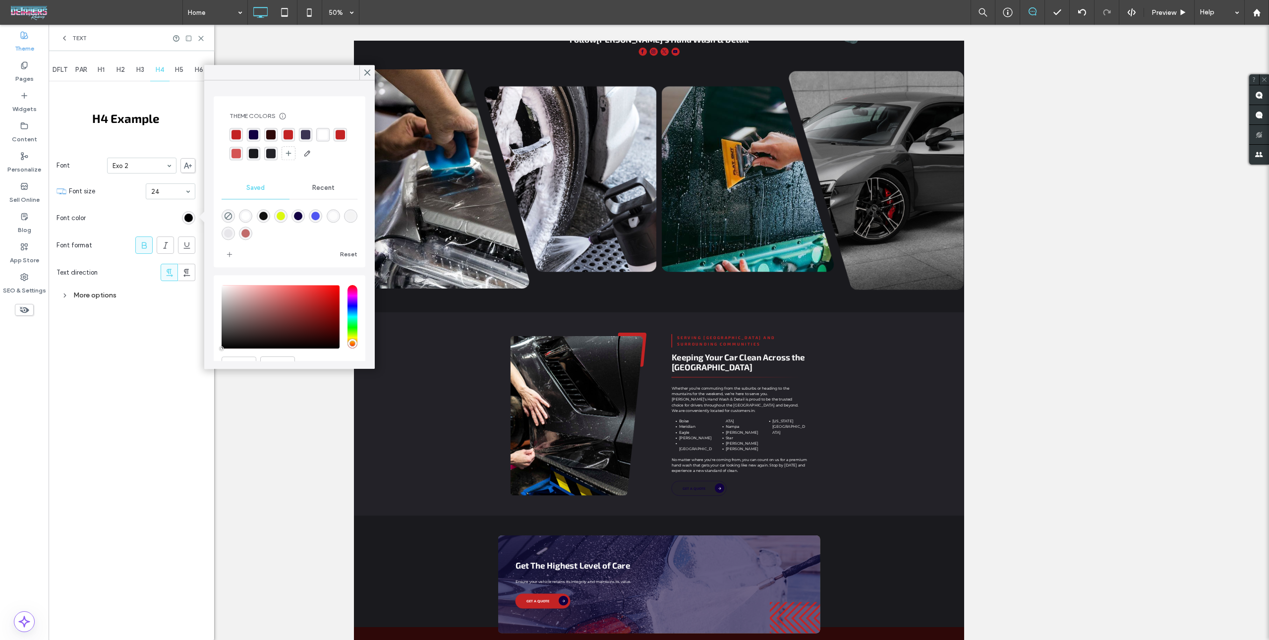
click at [322, 134] on div "rgba(255, 255, 255, 0.96)" at bounding box center [322, 134] width 9 height 9
drag, startPoint x: 180, startPoint y: 69, endPoint x: 185, endPoint y: 93, distance: 24.9
click at [180, 70] on span "H5" at bounding box center [179, 70] width 8 height 8
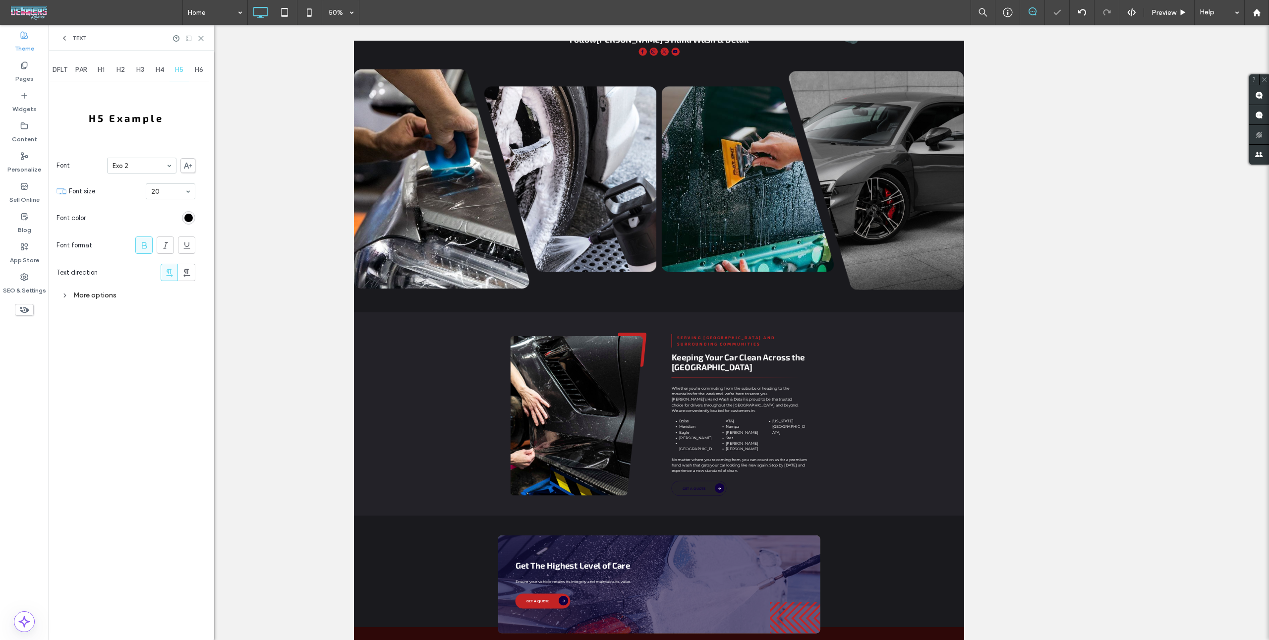
click at [191, 214] on div "rgb(0, 0, 0)" at bounding box center [188, 218] width 8 height 8
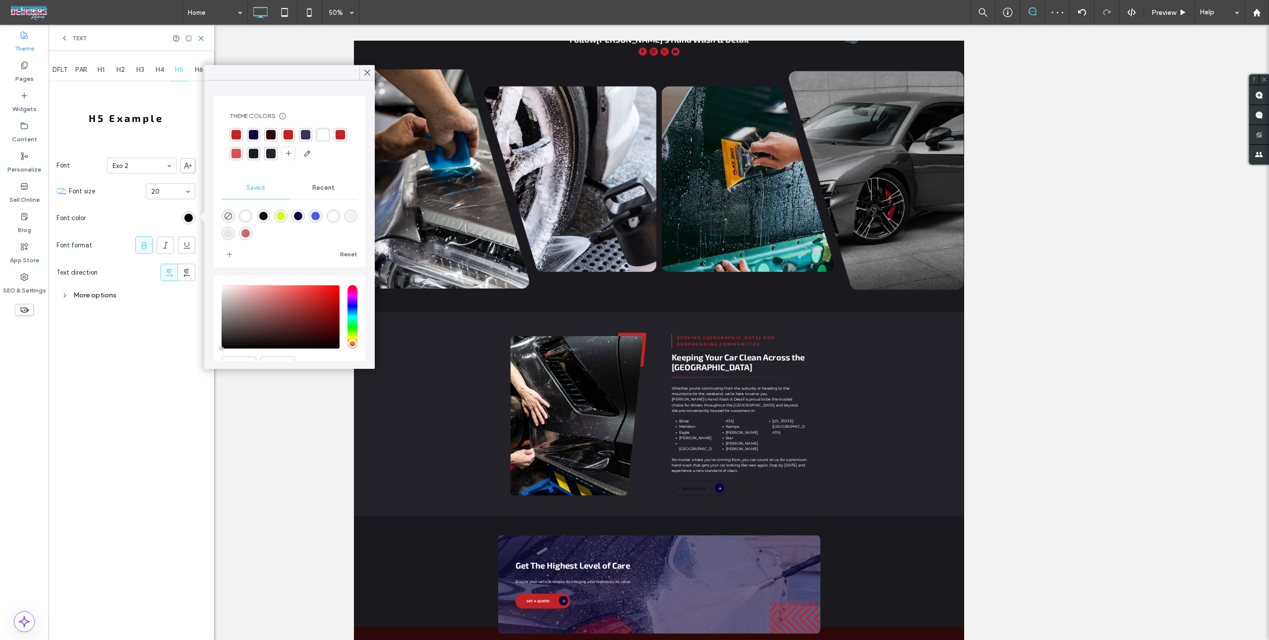
drag, startPoint x: 317, startPoint y: 135, endPoint x: 310, endPoint y: 132, distance: 7.1
click at [318, 135] on div "rgba(255, 255, 255, 0.96)" at bounding box center [322, 134] width 9 height 9
drag, startPoint x: 199, startPoint y: 67, endPoint x: 203, endPoint y: 154, distance: 86.9
click at [199, 67] on span "H6" at bounding box center [199, 70] width 8 height 8
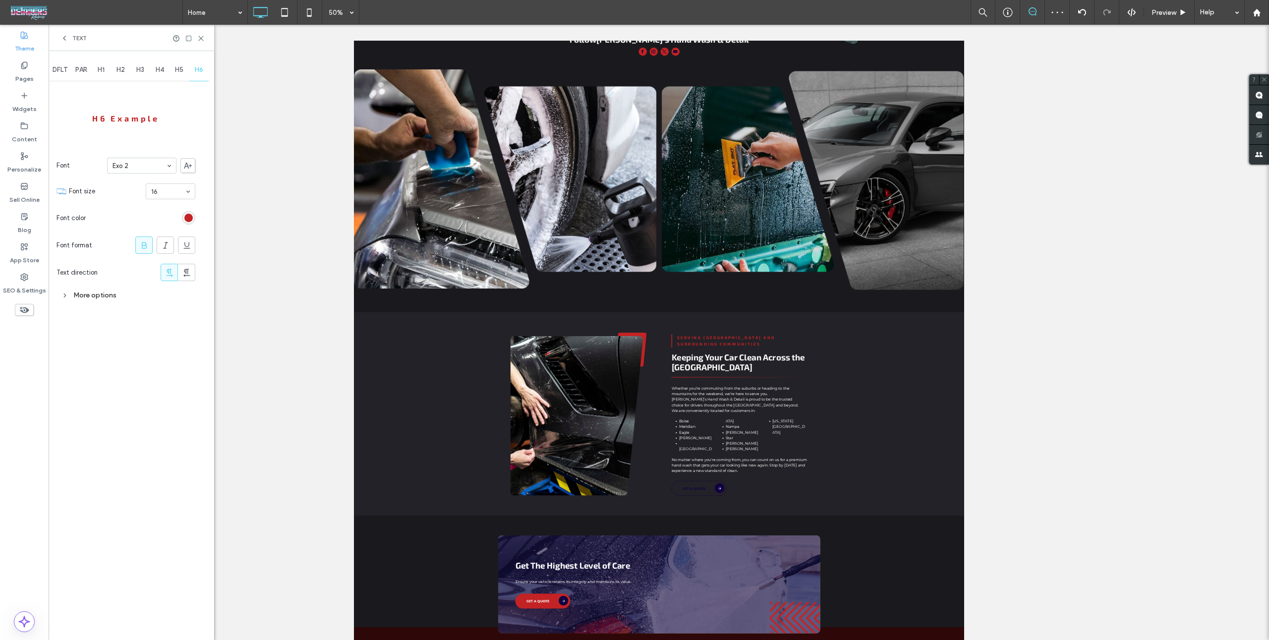
drag, startPoint x: 191, startPoint y: 217, endPoint x: 196, endPoint y: 216, distance: 5.1
click at [191, 217] on div "rgb(195, 35, 36)" at bounding box center [188, 218] width 8 height 8
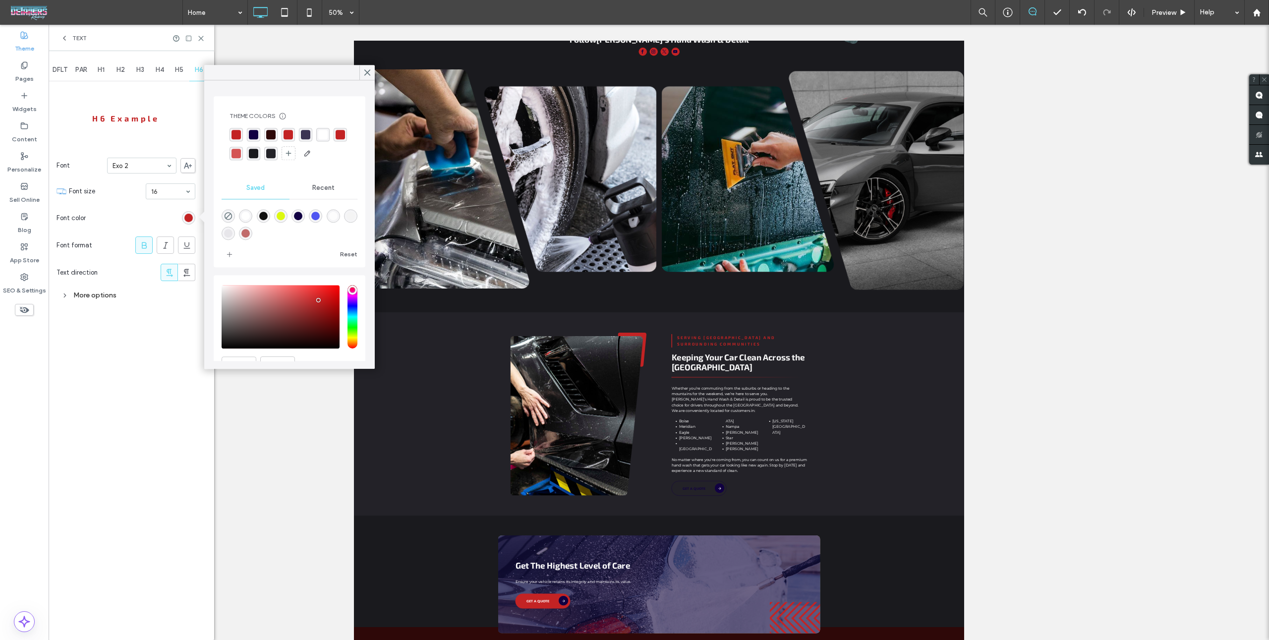
click at [326, 131] on div at bounding box center [290, 144] width 120 height 33
click at [321, 133] on div "rgba(255, 255, 255, 0.96)" at bounding box center [322, 134] width 9 height 9
click at [194, 35] on div at bounding box center [189, 38] width 32 height 7
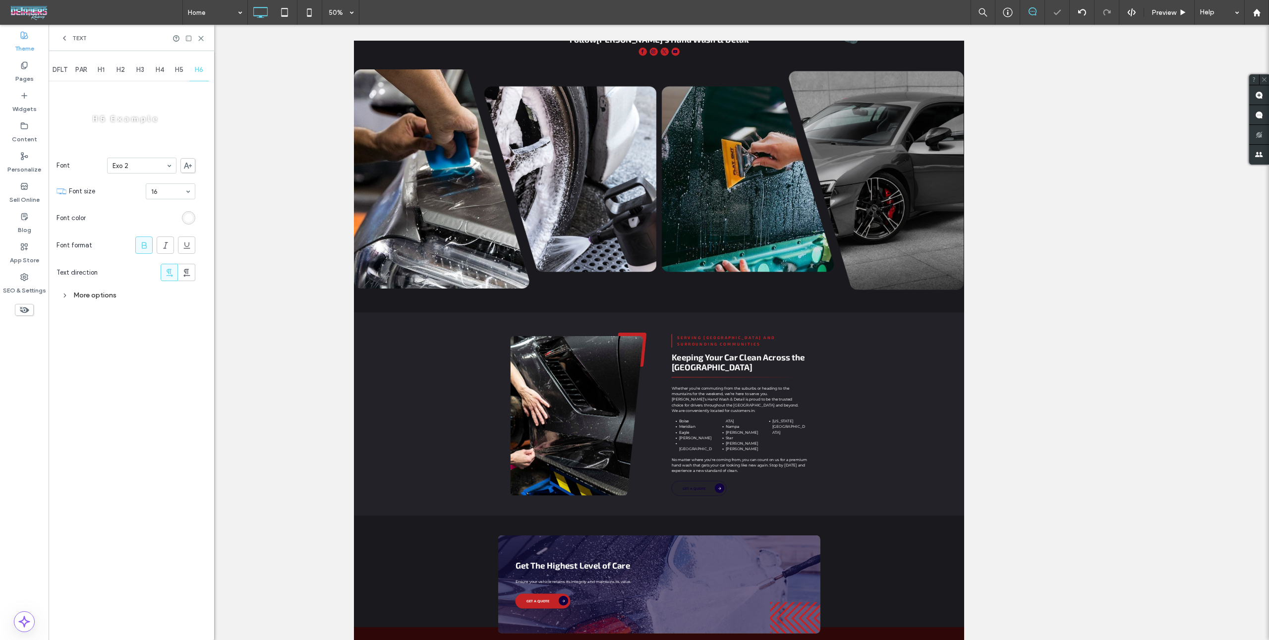
click at [201, 34] on div "Text" at bounding box center [131, 38] width 142 height 8
click at [198, 36] on icon at bounding box center [200, 38] width 7 height 7
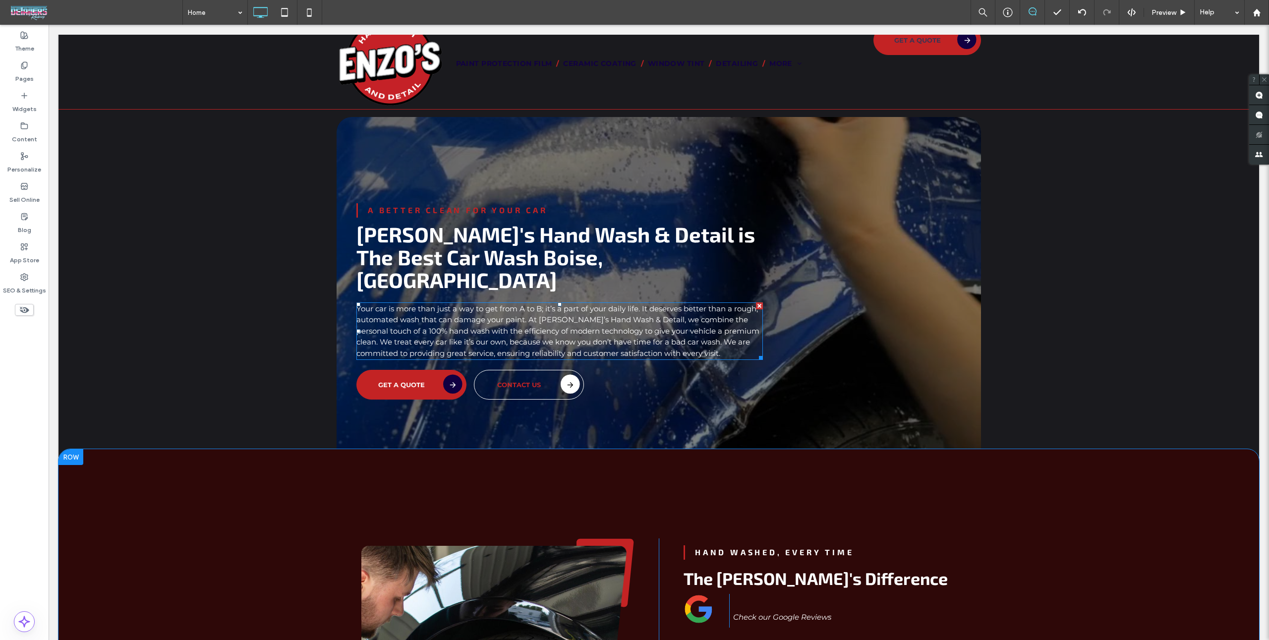
scroll to position [0, 0]
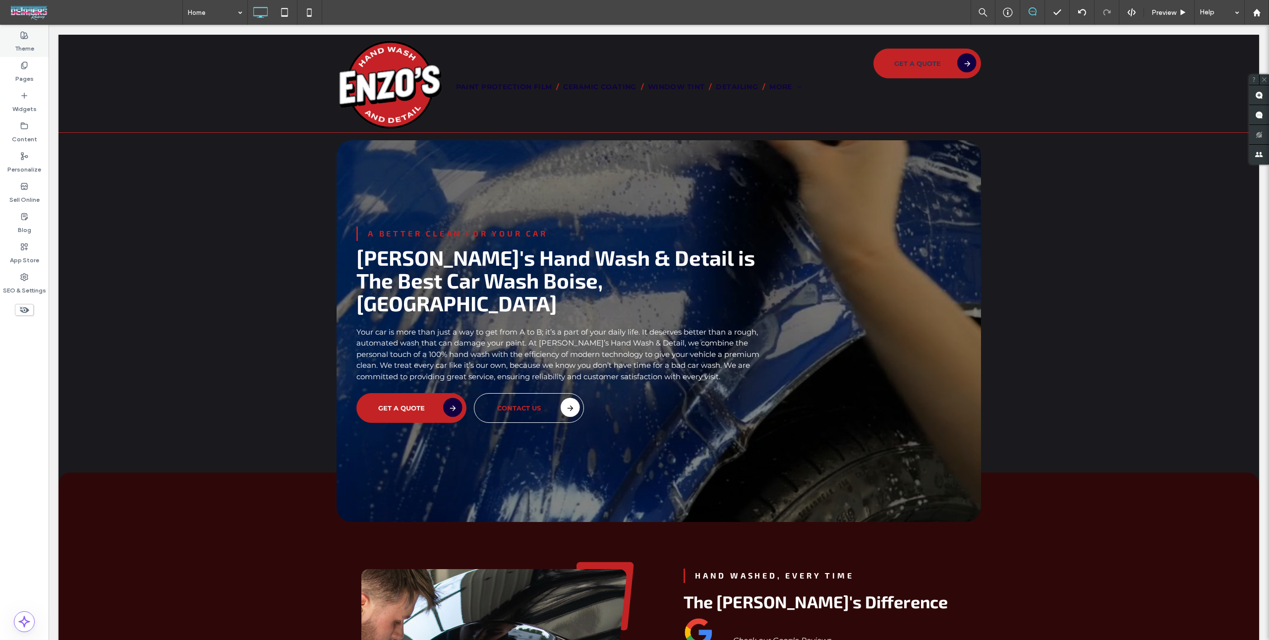
click at [35, 46] on div "Theme" at bounding box center [24, 42] width 49 height 30
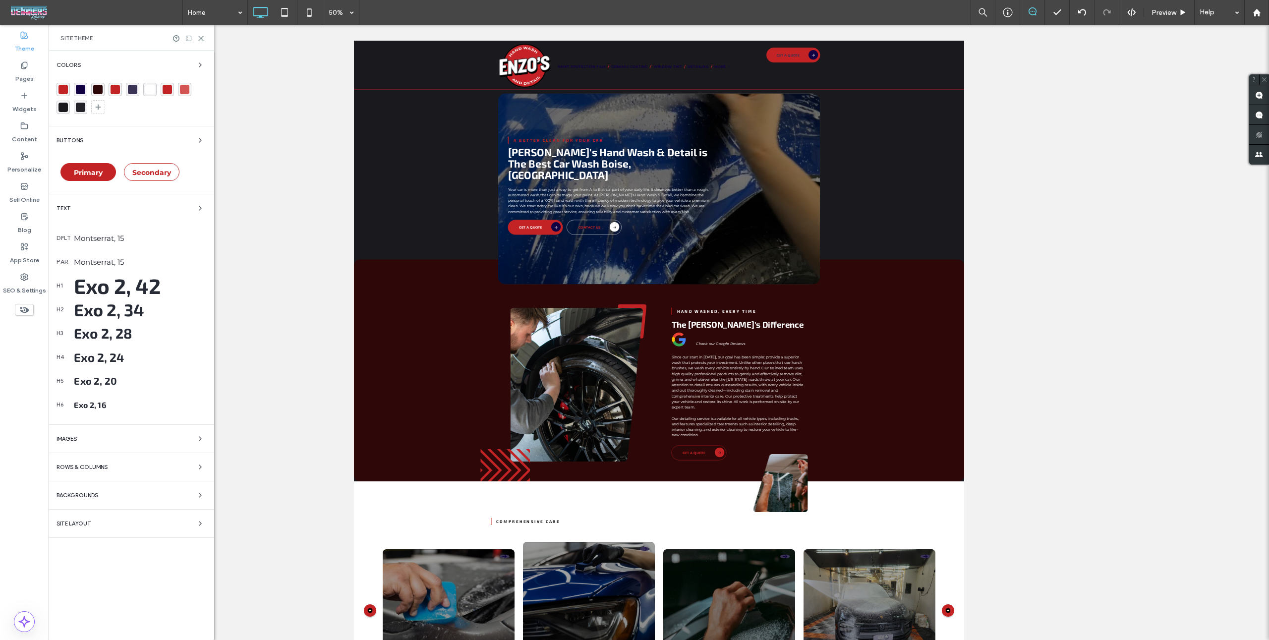
click at [202, 136] on icon "button" at bounding box center [200, 140] width 8 height 8
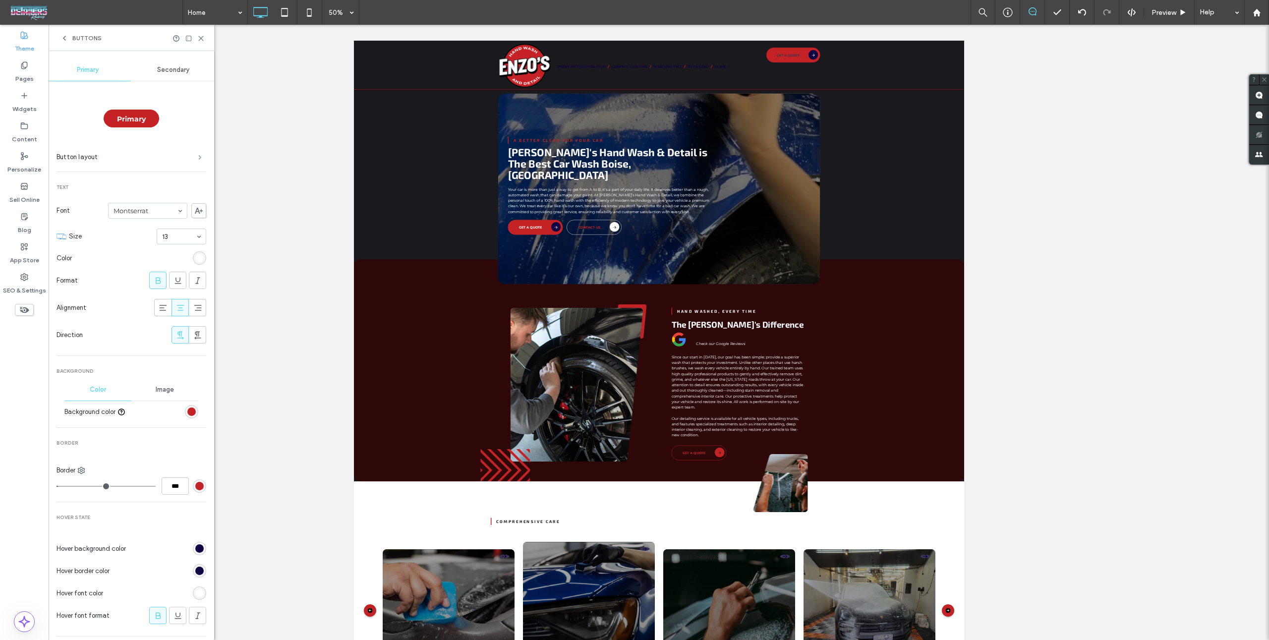
click at [199, 155] on span at bounding box center [199, 157] width 3 height 5
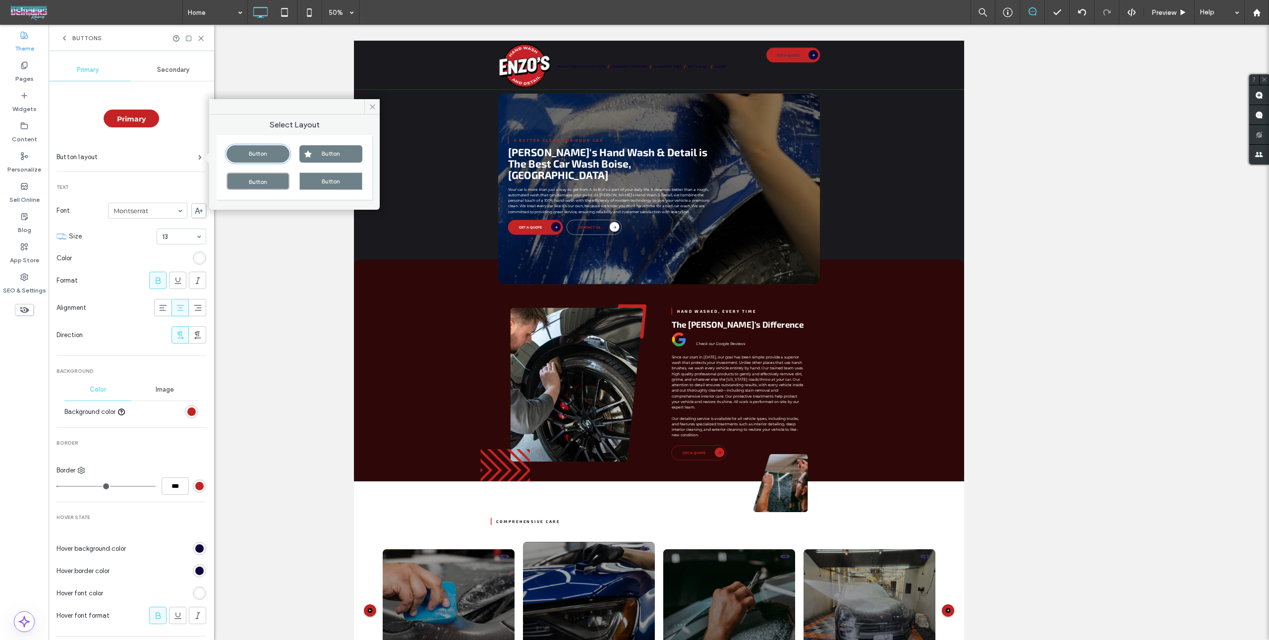
click at [328, 151] on div "Button" at bounding box center [331, 153] width 63 height 17
type input "*"
click at [201, 41] on icon at bounding box center [200, 38] width 7 height 7
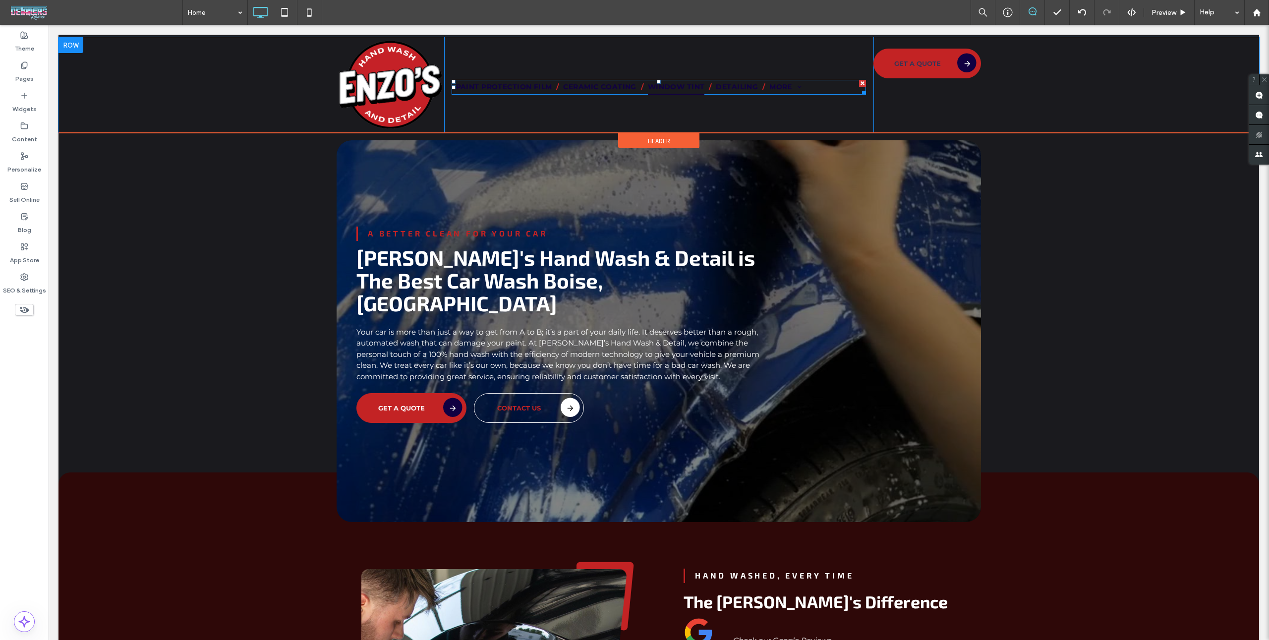
click at [648, 89] on span "Window Tint" at bounding box center [676, 87] width 57 height 15
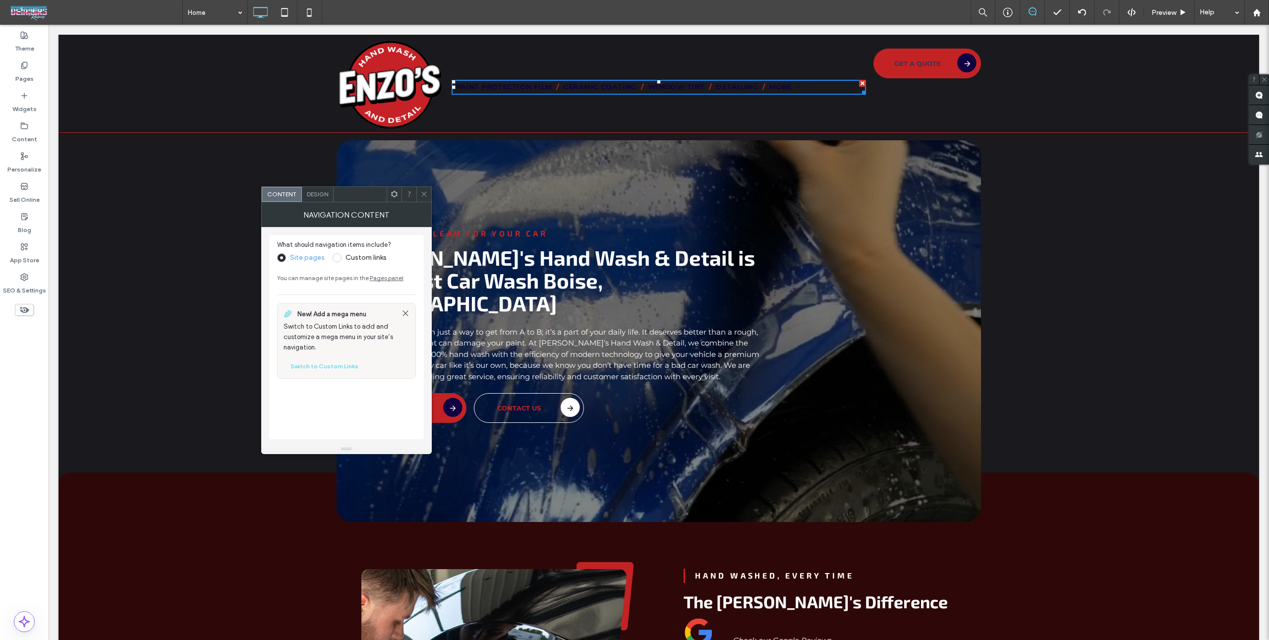
click at [314, 192] on span "Design" at bounding box center [317, 193] width 21 height 7
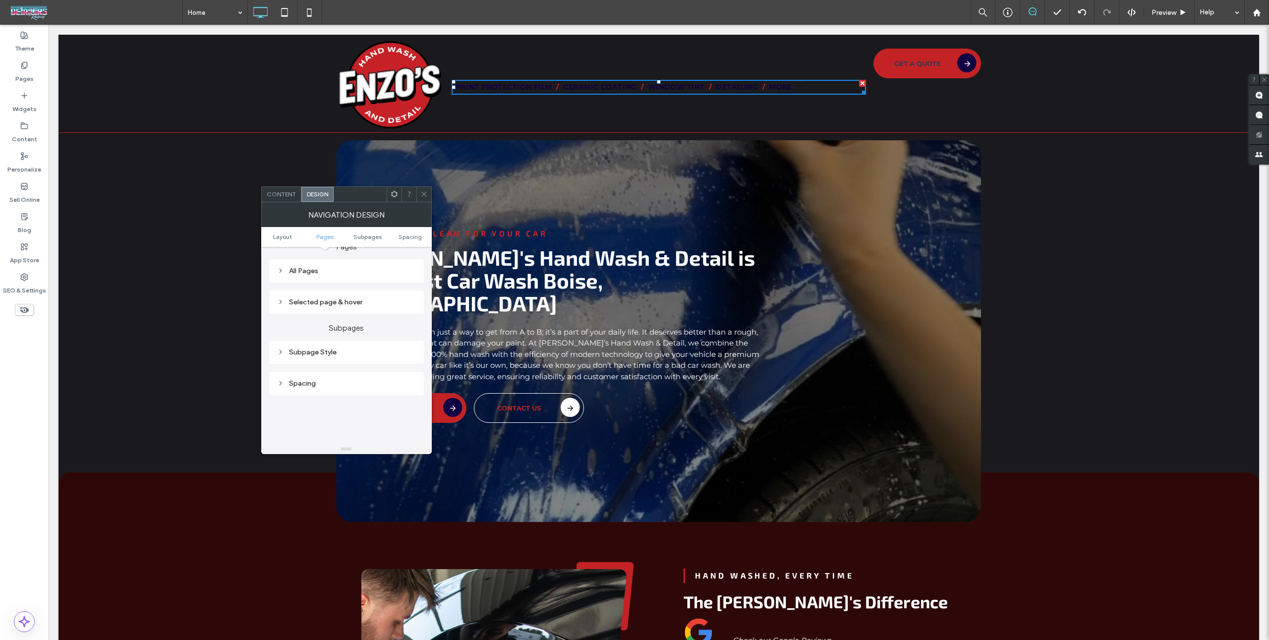
click at [380, 265] on div "All Pages" at bounding box center [346, 270] width 155 height 23
click at [398, 283] on div "All Pages" at bounding box center [346, 279] width 139 height 8
drag, startPoint x: 388, startPoint y: 295, endPoint x: 388, endPoint y: 300, distance: 5.5
click at [388, 296] on span "Link text" at bounding box center [380, 297] width 25 height 8
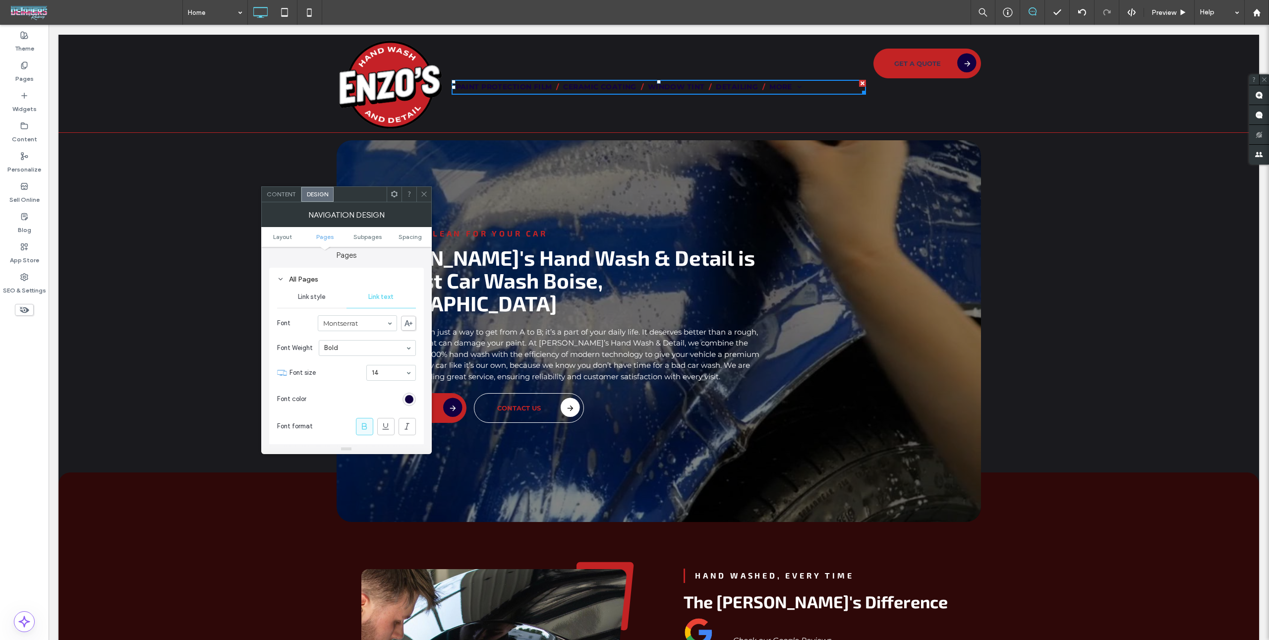
drag, startPoint x: 411, startPoint y: 402, endPoint x: 410, endPoint y: 393, distance: 9.0
click at [411, 402] on div "rgb(17, 0, 66)" at bounding box center [409, 399] width 8 height 8
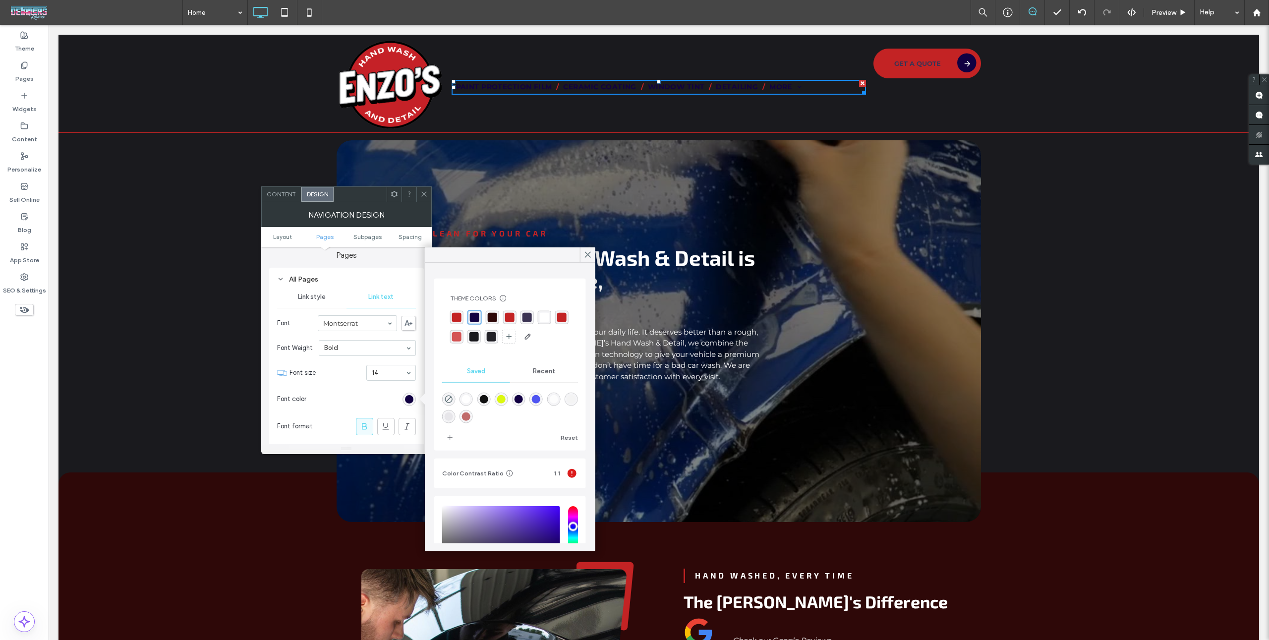
click at [542, 318] on div "rgba(255, 255, 255, 0.96)" at bounding box center [544, 317] width 9 height 9
click at [417, 195] on div at bounding box center [424, 194] width 15 height 15
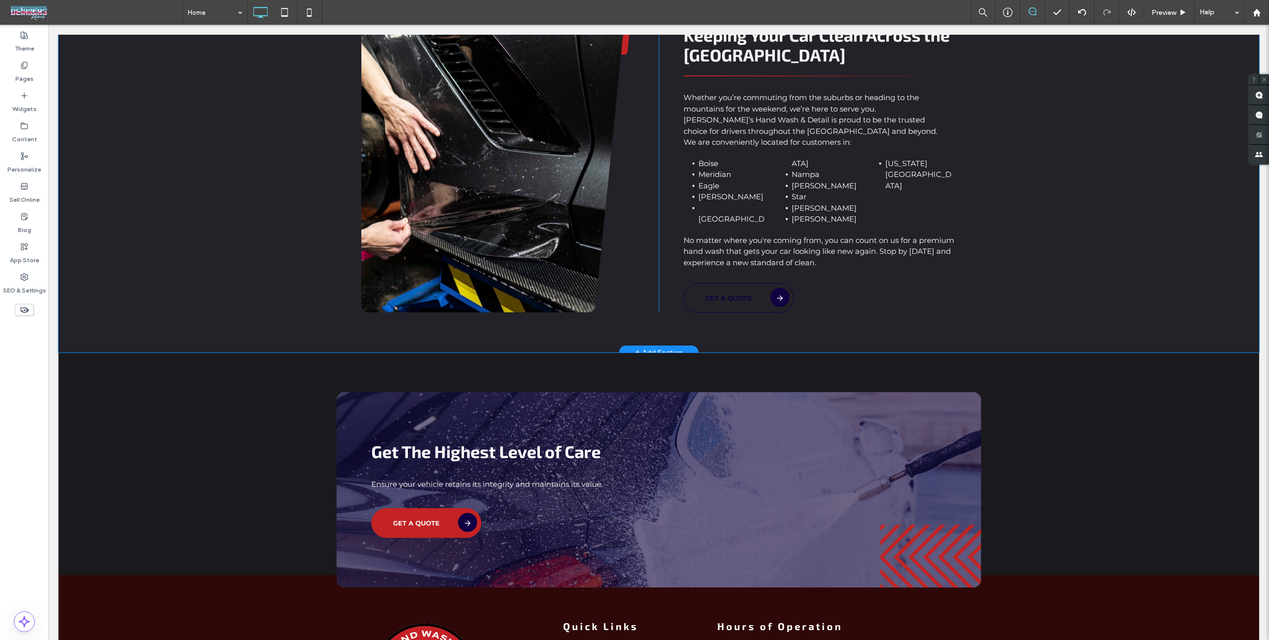
scroll to position [2692, 0]
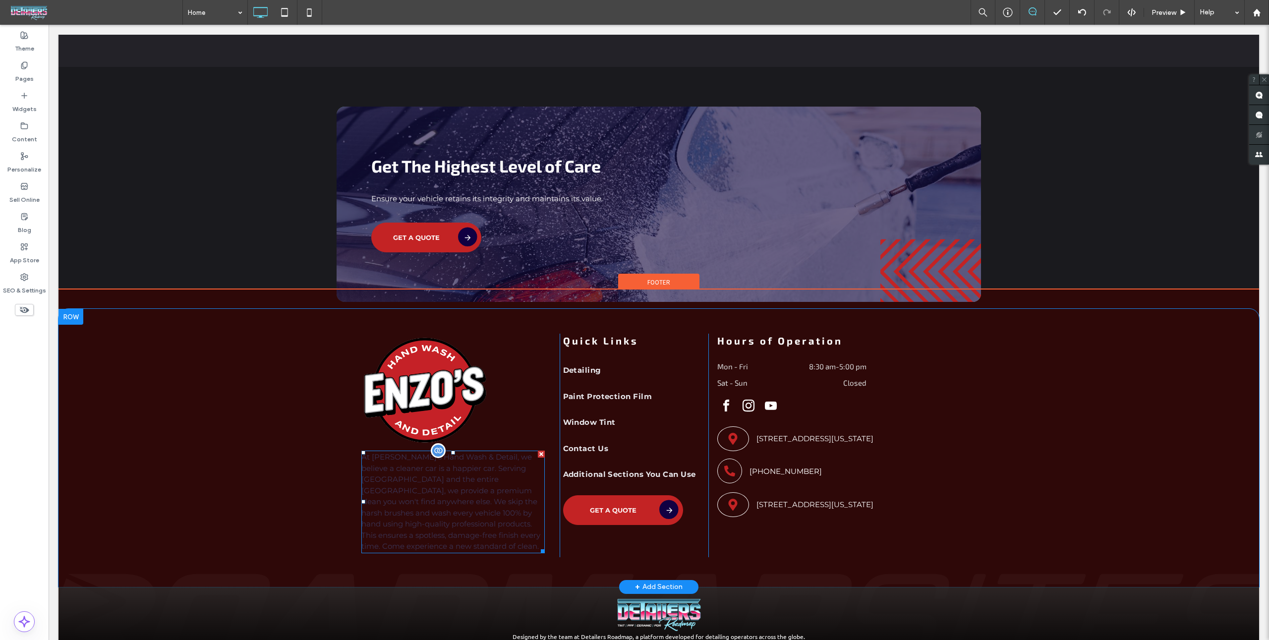
click at [503, 469] on p "At Enzo's Hand Wash & Detail, we believe a cleaner car is a happier car. Servin…" at bounding box center [452, 502] width 183 height 101
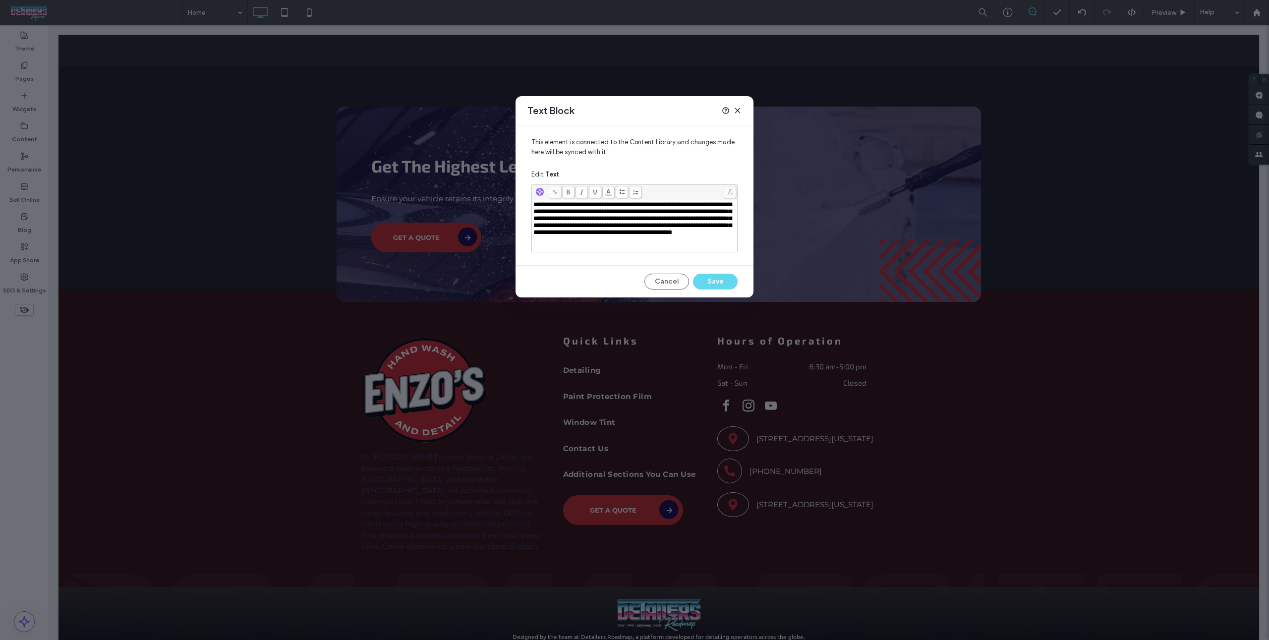
click at [737, 112] on icon at bounding box center [738, 111] width 8 height 8
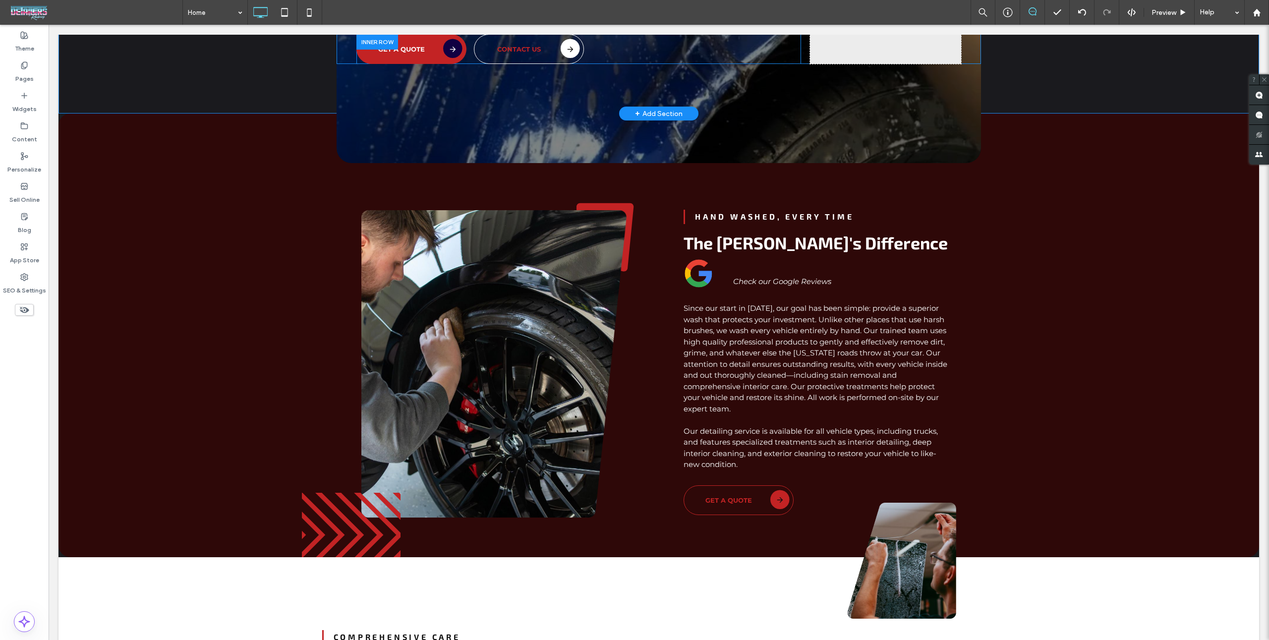
scroll to position [0, 0]
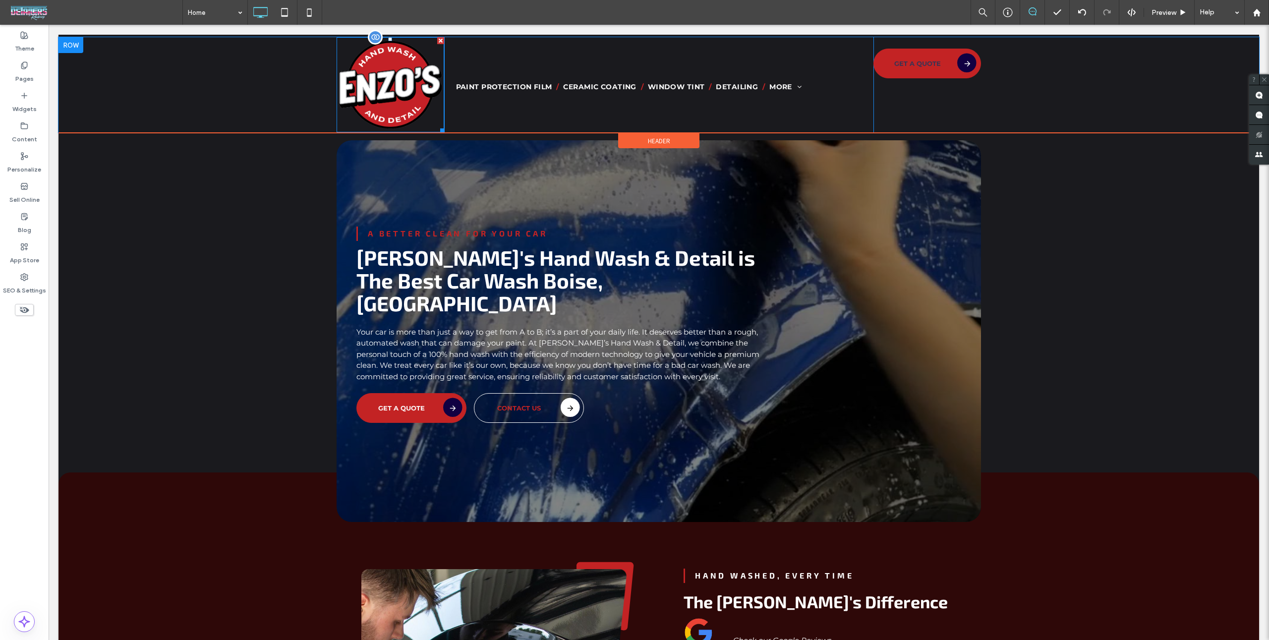
click at [422, 84] on img at bounding box center [391, 84] width 108 height 95
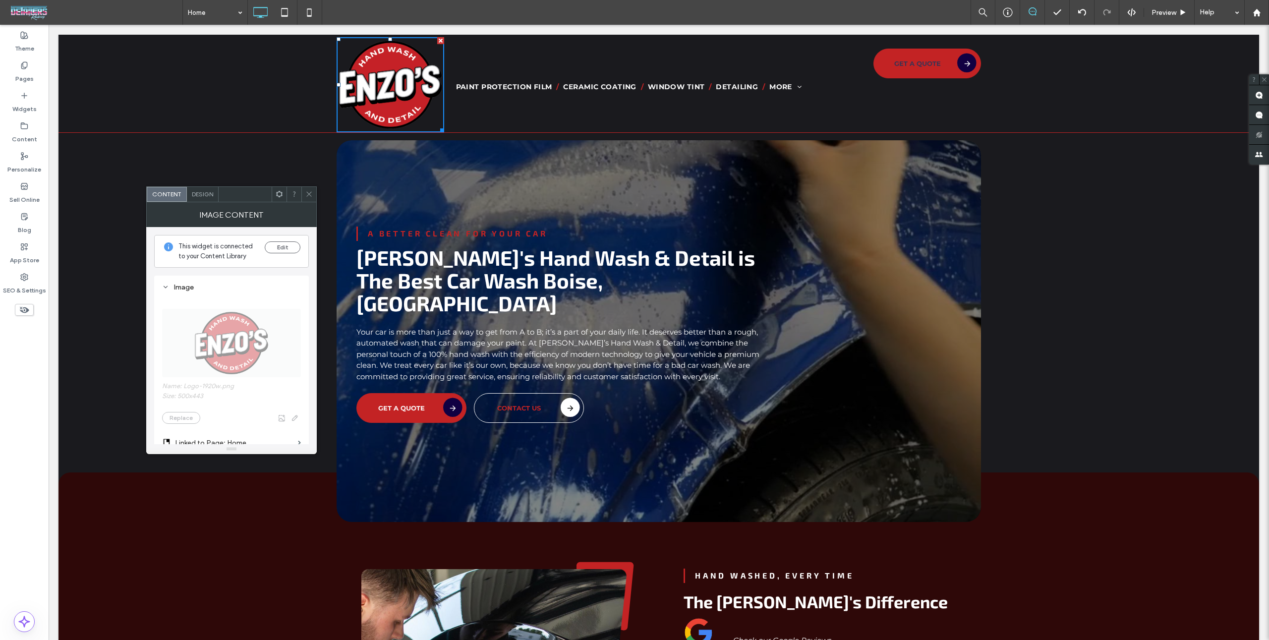
drag, startPoint x: 307, startPoint y: 197, endPoint x: 315, endPoint y: 193, distance: 8.9
click at [307, 197] on span at bounding box center [308, 194] width 7 height 15
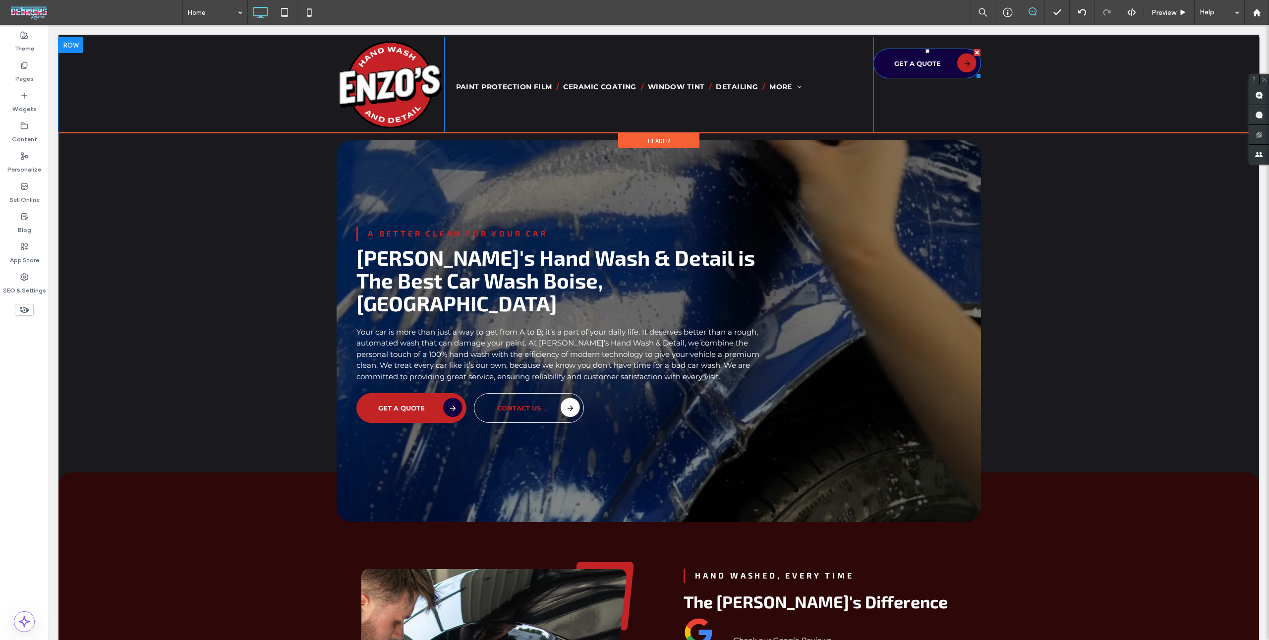
click at [929, 68] on link "Get a Quote" at bounding box center [928, 64] width 108 height 30
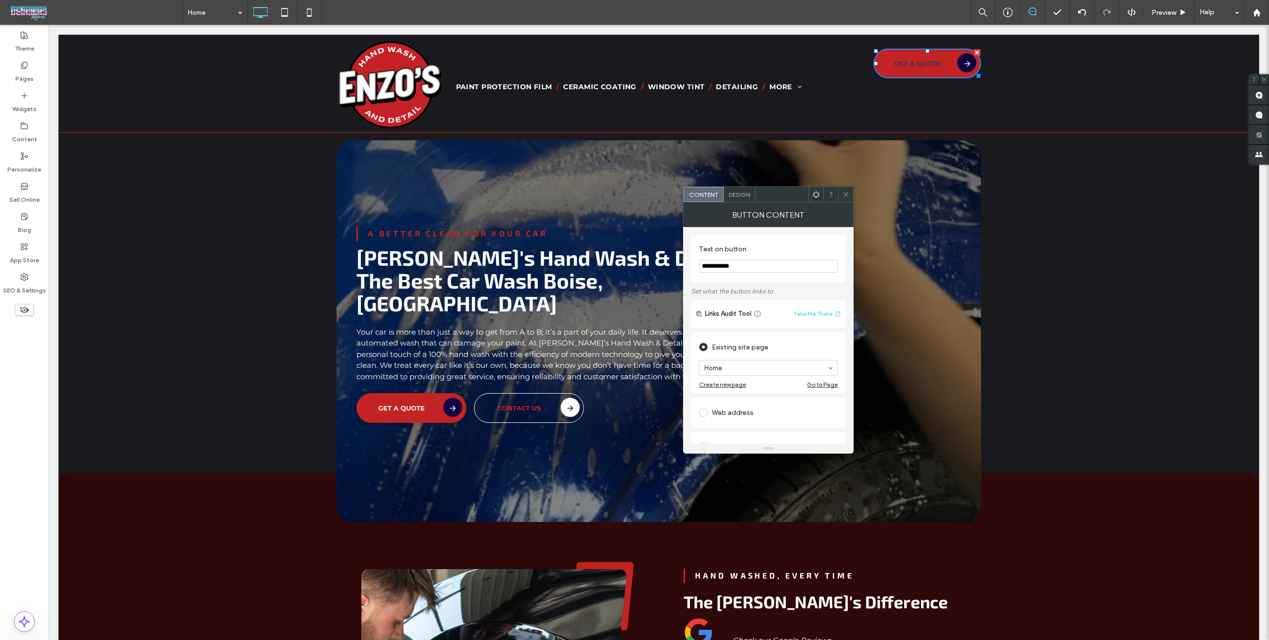
click at [745, 197] on span "Design" at bounding box center [739, 194] width 21 height 7
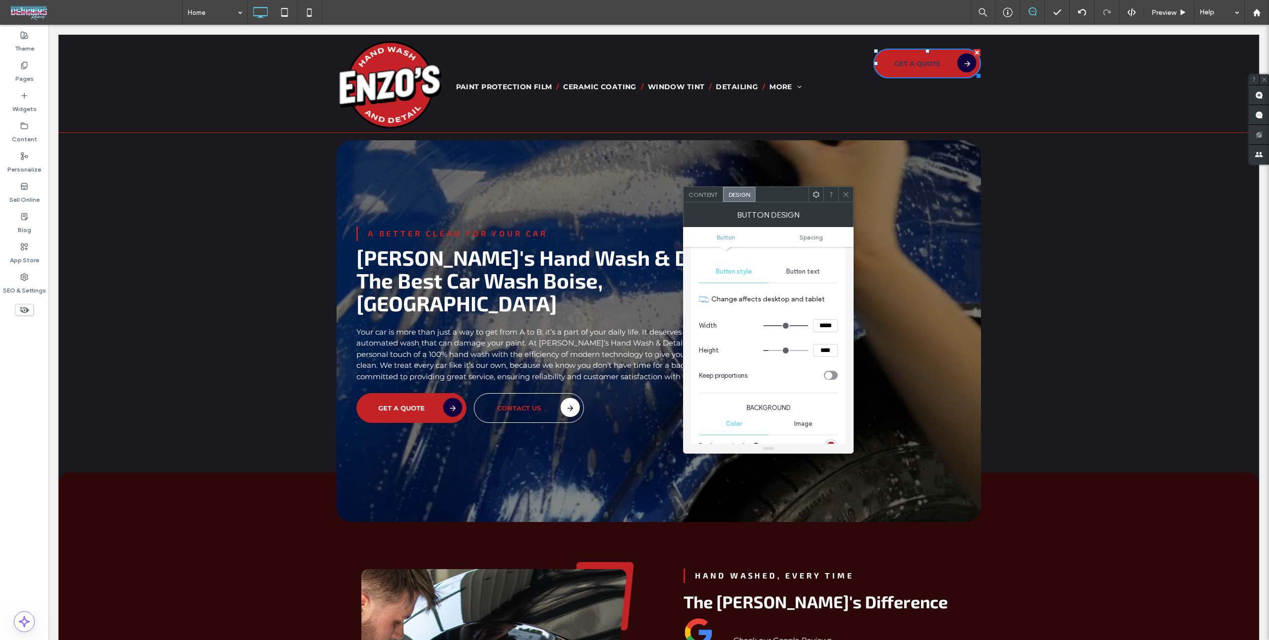
click at [813, 275] on div "Button text" at bounding box center [803, 272] width 69 height 22
click at [835, 370] on div "rgb(59, 51, 83)" at bounding box center [831, 373] width 8 height 8
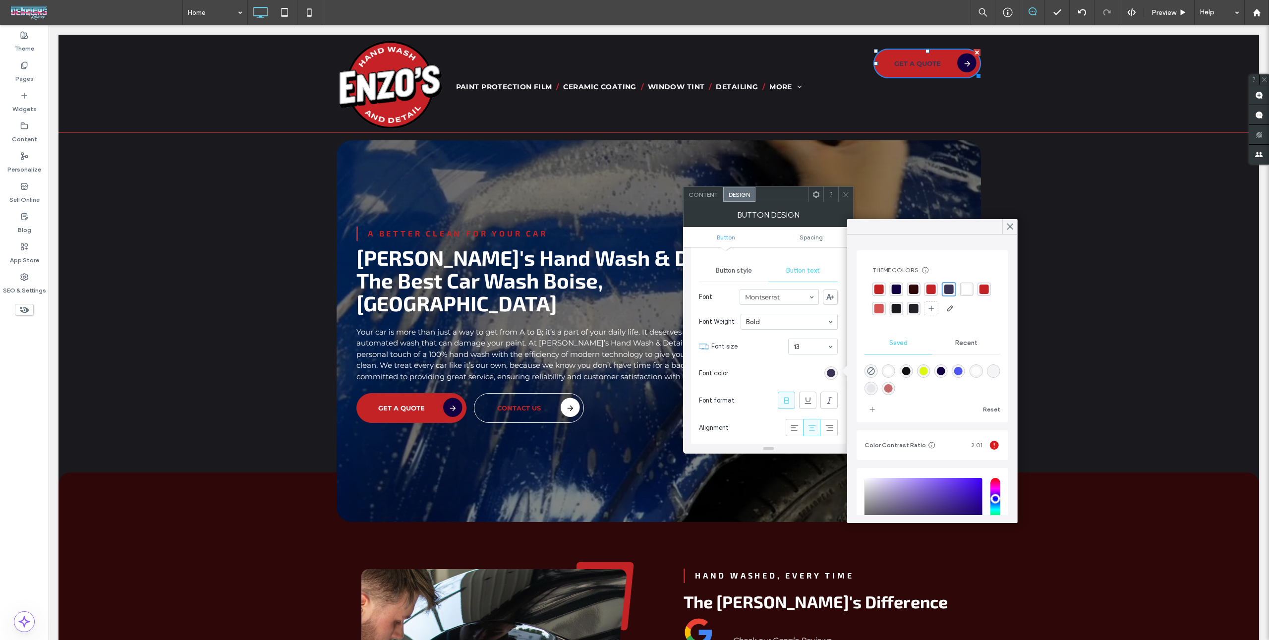
drag, startPoint x: 966, startPoint y: 294, endPoint x: 960, endPoint y: 294, distance: 6.0
click at [966, 294] on div "rgba(255, 255, 255, 0.96)" at bounding box center [966, 289] width 9 height 9
drag, startPoint x: 848, startPoint y: 196, endPoint x: 840, endPoint y: 191, distance: 8.7
click at [848, 196] on use at bounding box center [846, 194] width 5 height 5
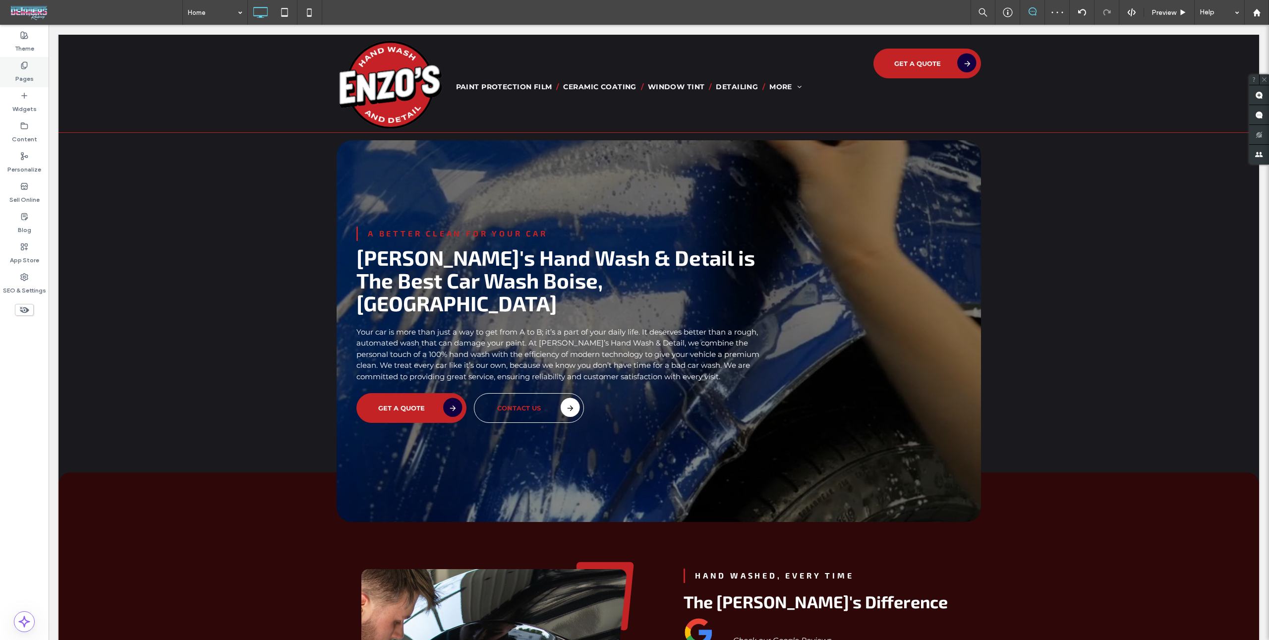
click at [29, 71] on label "Pages" at bounding box center [24, 76] width 18 height 14
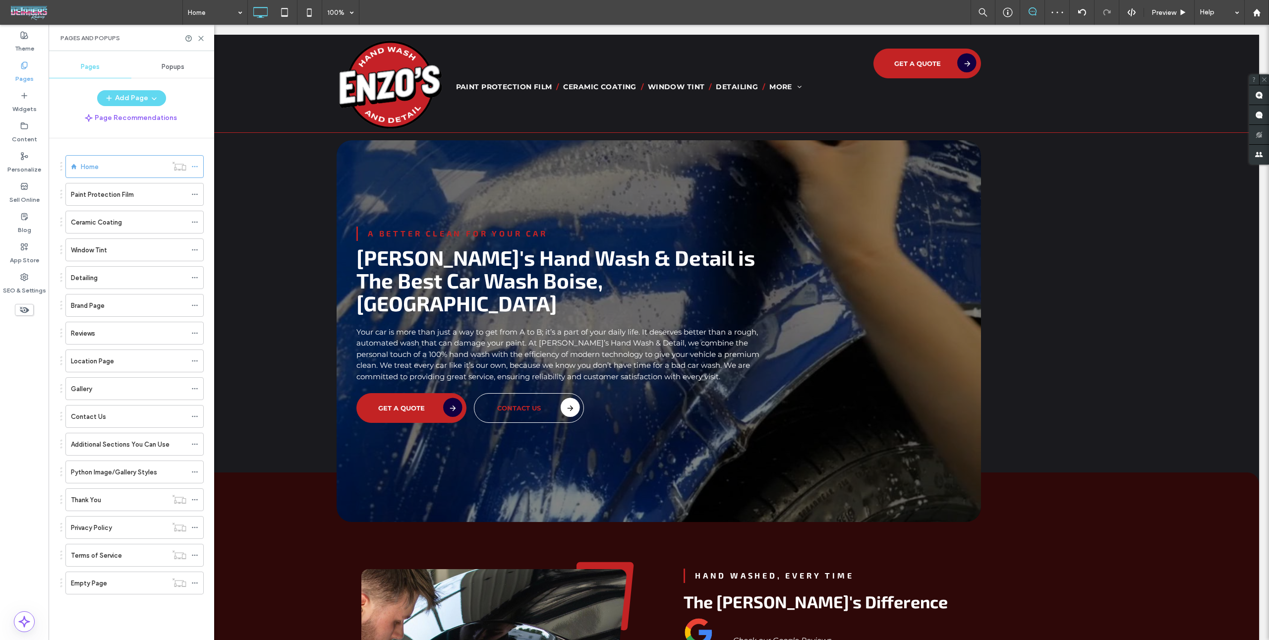
click at [122, 217] on div "Ceramic Coating" at bounding box center [129, 222] width 116 height 10
drag, startPoint x: 128, startPoint y: 218, endPoint x: 130, endPoint y: 185, distance: 32.8
drag, startPoint x: 129, startPoint y: 212, endPoint x: 130, endPoint y: 182, distance: 30.3
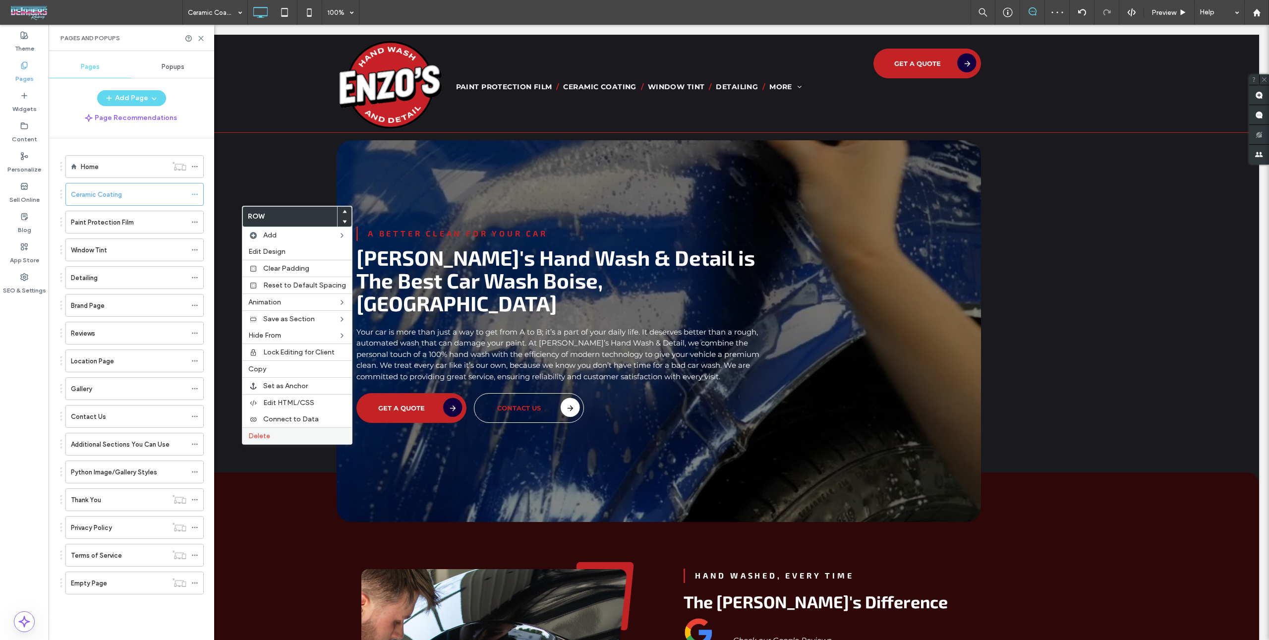
click at [300, 433] on label "Delete" at bounding box center [297, 436] width 98 height 8
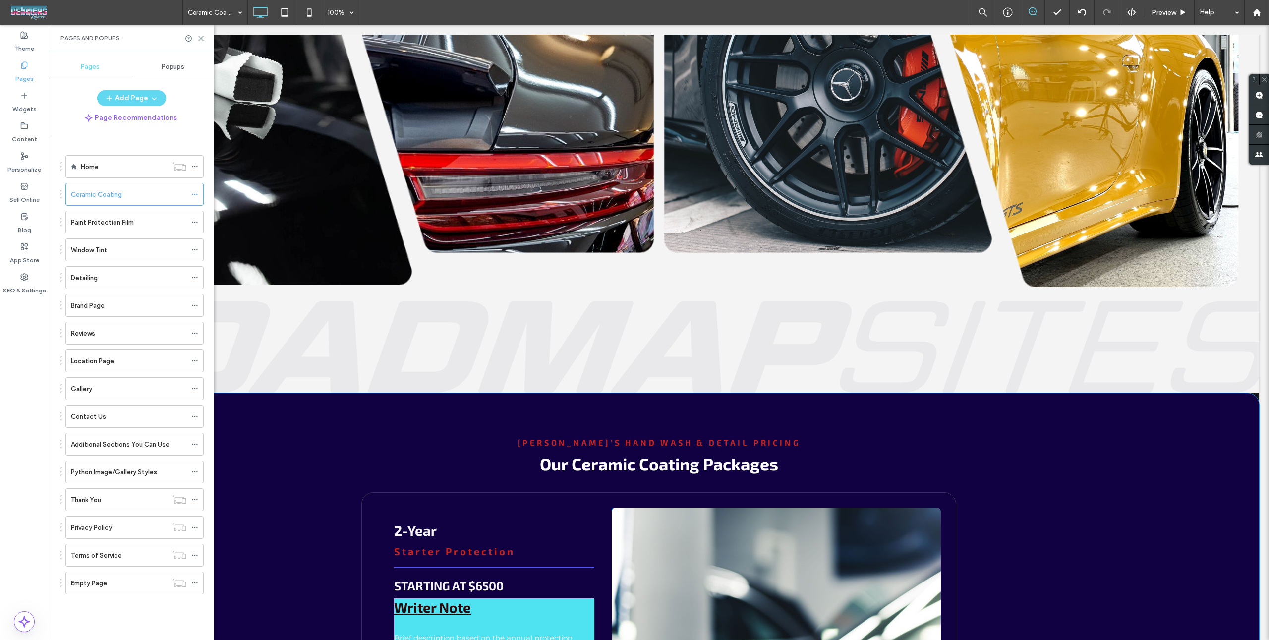
scroll to position [954, 0]
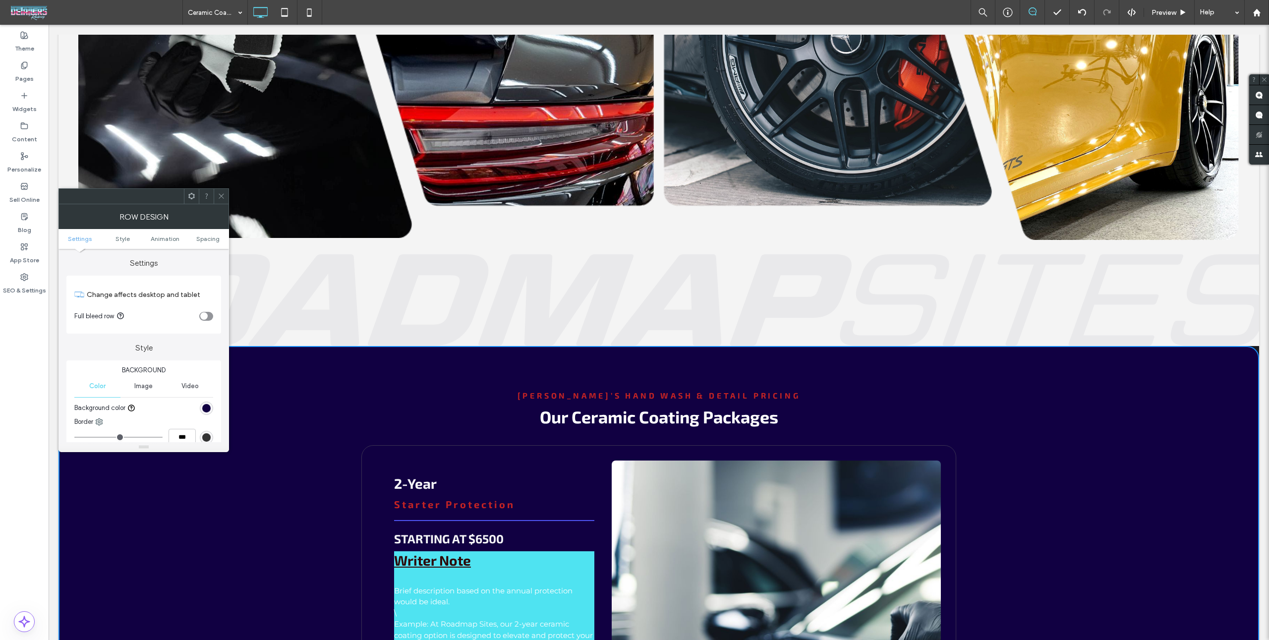
click at [202, 408] on div "rgb(17, 0, 66)" at bounding box center [206, 408] width 13 height 13
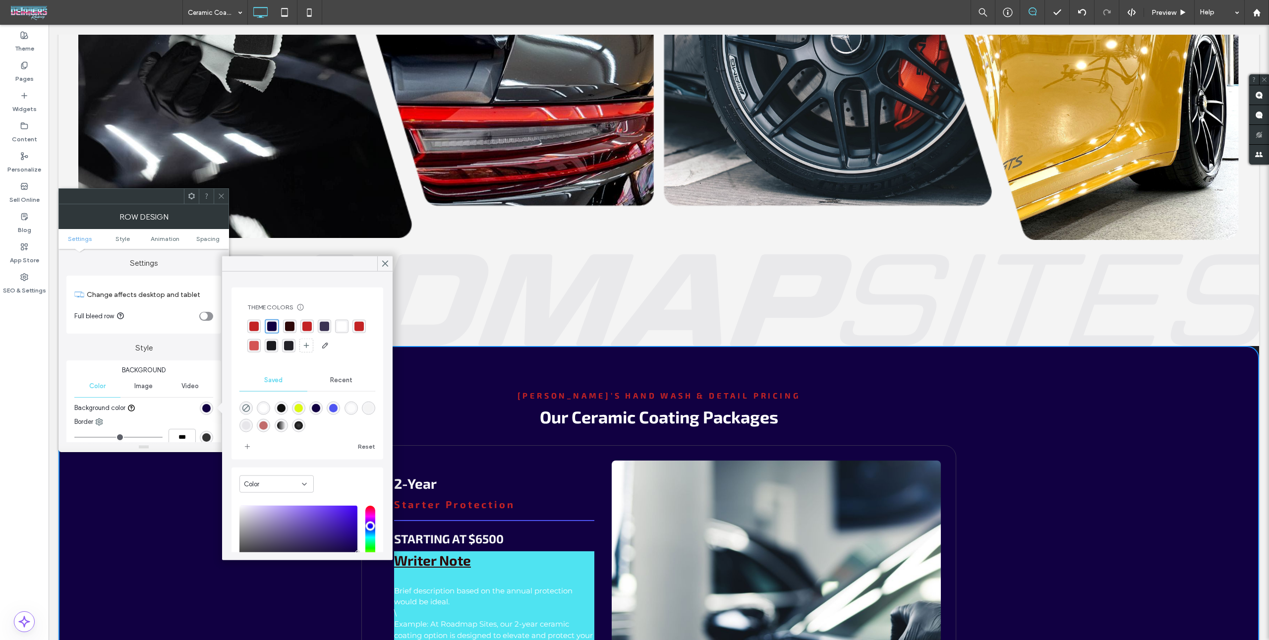
click at [287, 324] on div "rgba(46, 8, 8, 1)" at bounding box center [289, 326] width 9 height 9
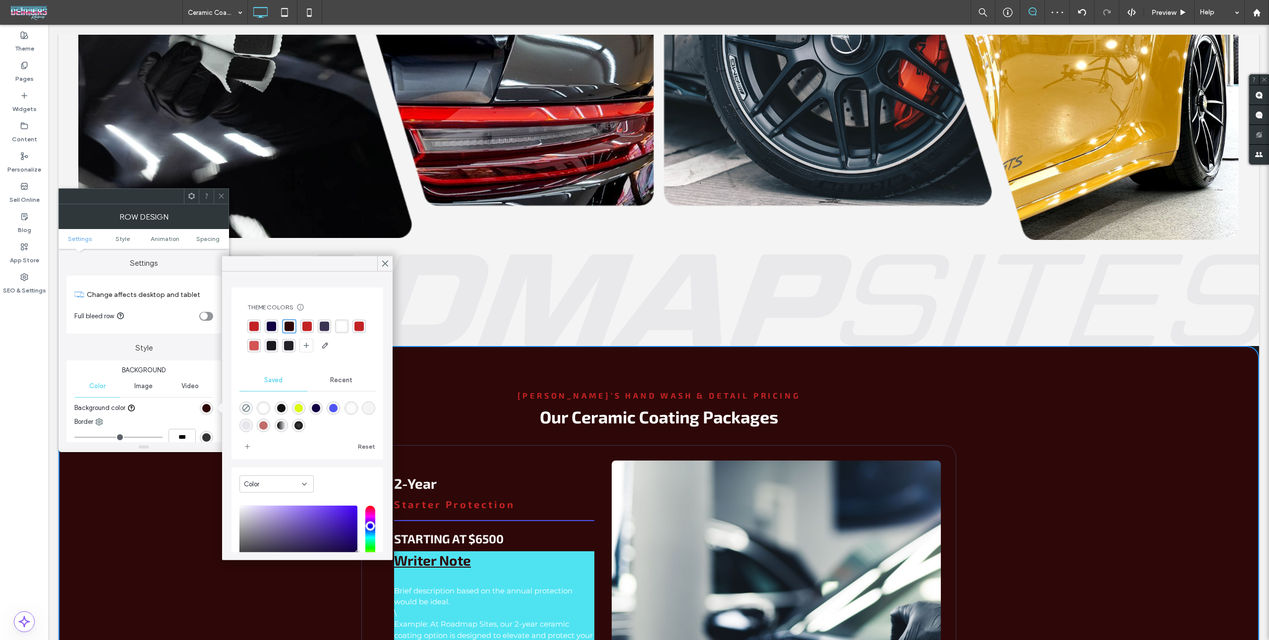
click at [220, 200] on span at bounding box center [221, 196] width 7 height 15
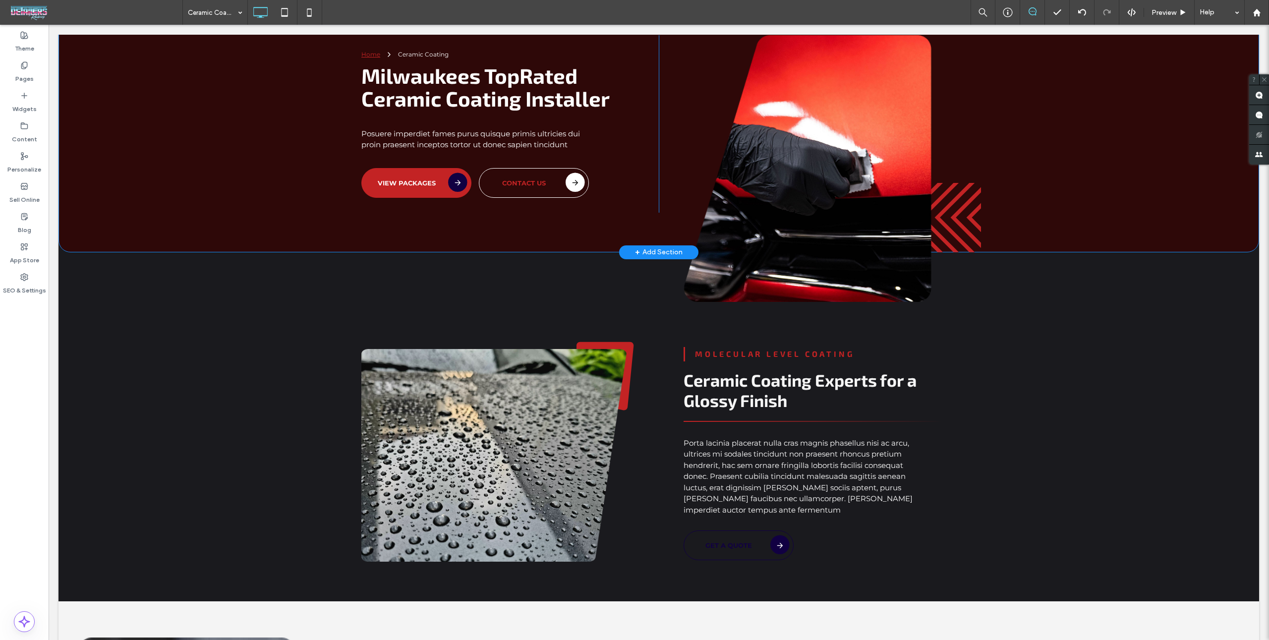
scroll to position [369, 0]
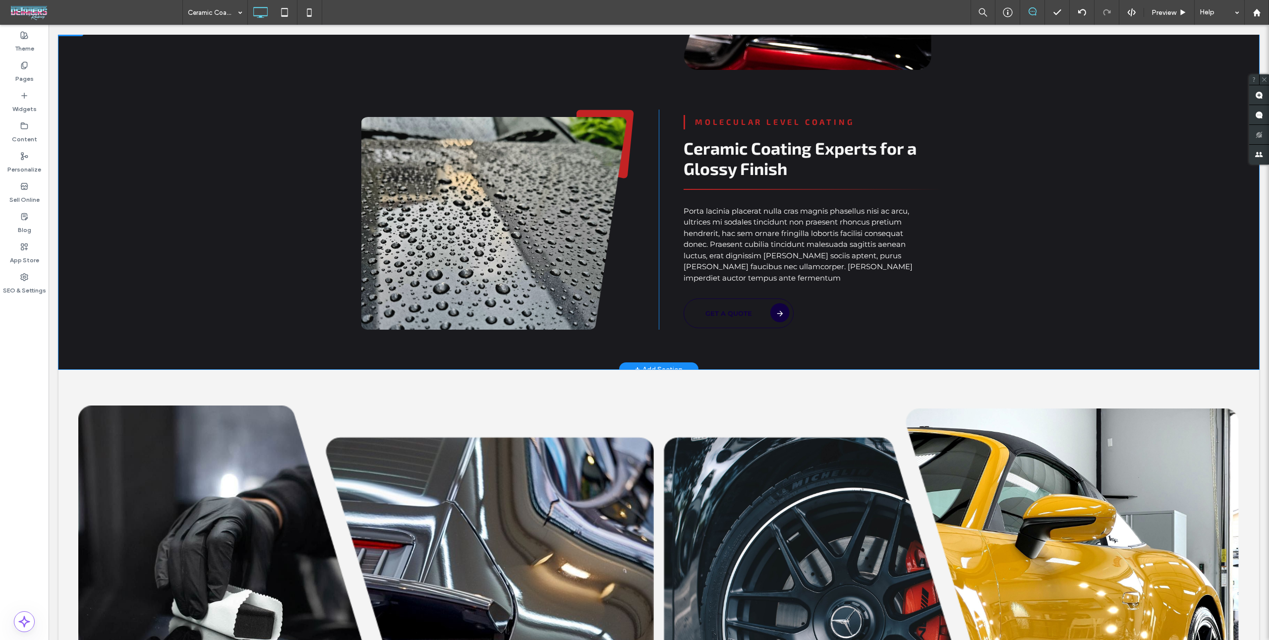
click at [468, 365] on div "A black square on a white background. Click To Paste Click To Paste Molecular L…" at bounding box center [659, 194] width 1201 height 349
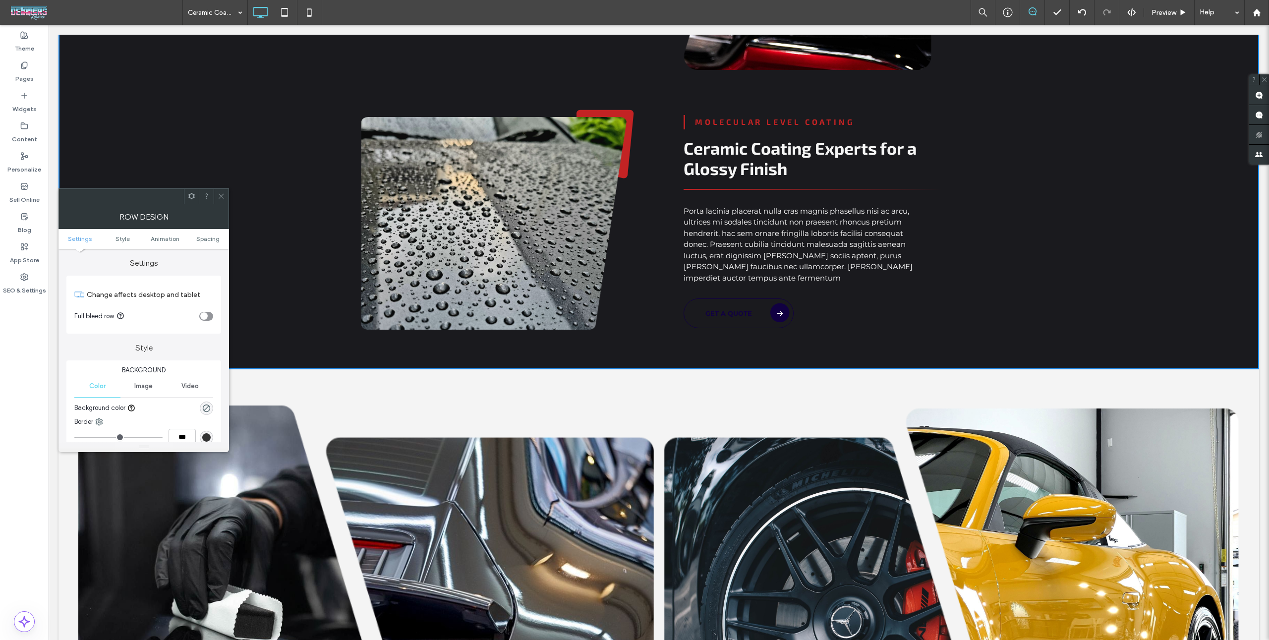
click at [468, 377] on div "Click To Paste" at bounding box center [514, 614] width 291 height 475
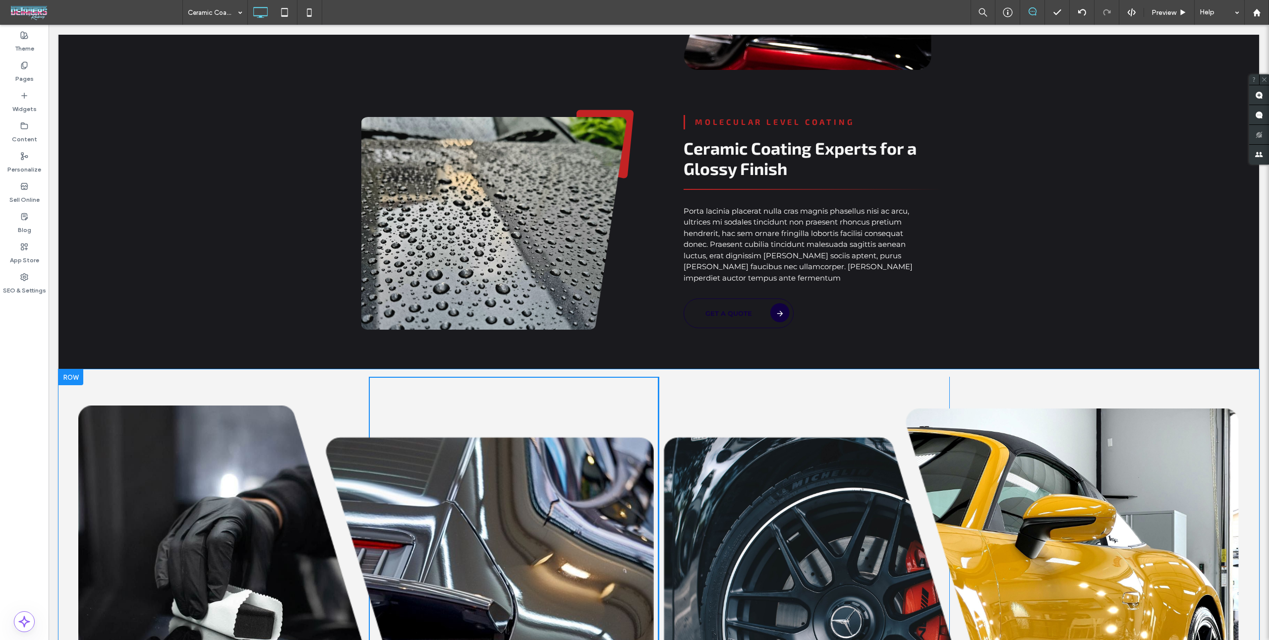
click at [472, 371] on div "Click To Paste Click To Paste Click To Paste Click To Paste Row + Add Section" at bounding box center [659, 649] width 1201 height 561
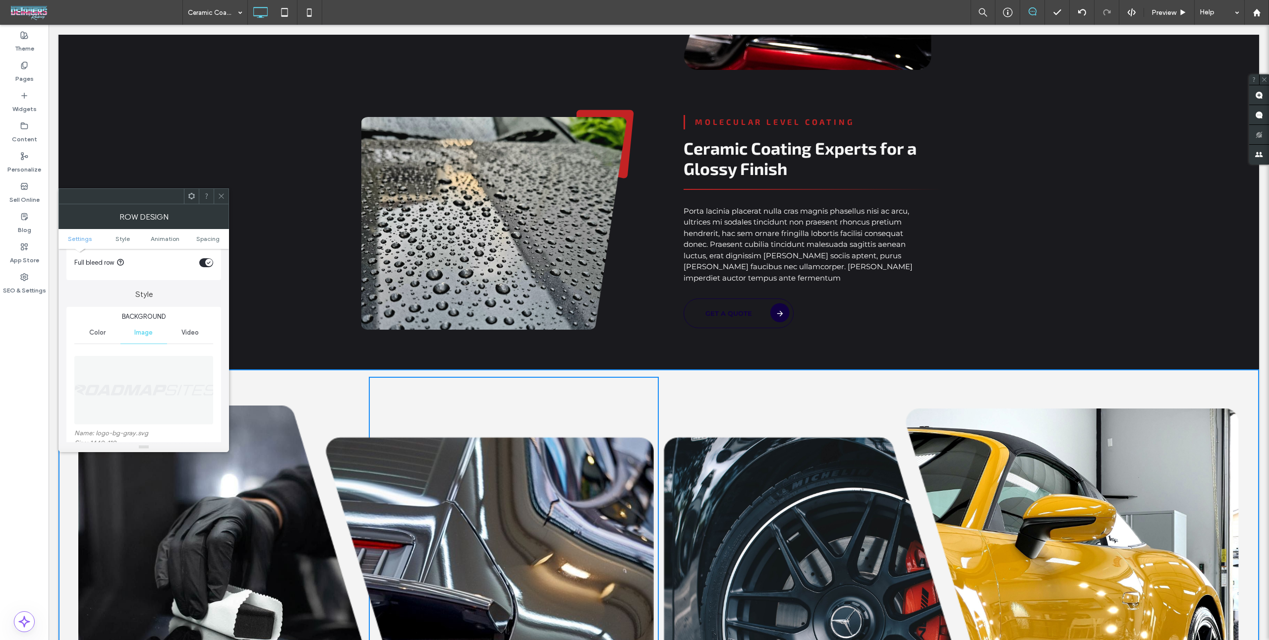
scroll to position [82, 0]
drag, startPoint x: 105, startPoint y: 305, endPoint x: 145, endPoint y: 315, distance: 41.5
click at [105, 305] on span "Color" at bounding box center [97, 304] width 16 height 8
click at [198, 324] on div at bounding box center [176, 325] width 74 height 17
click at [202, 324] on div "rgb(244, 244, 244)" at bounding box center [206, 326] width 8 height 8
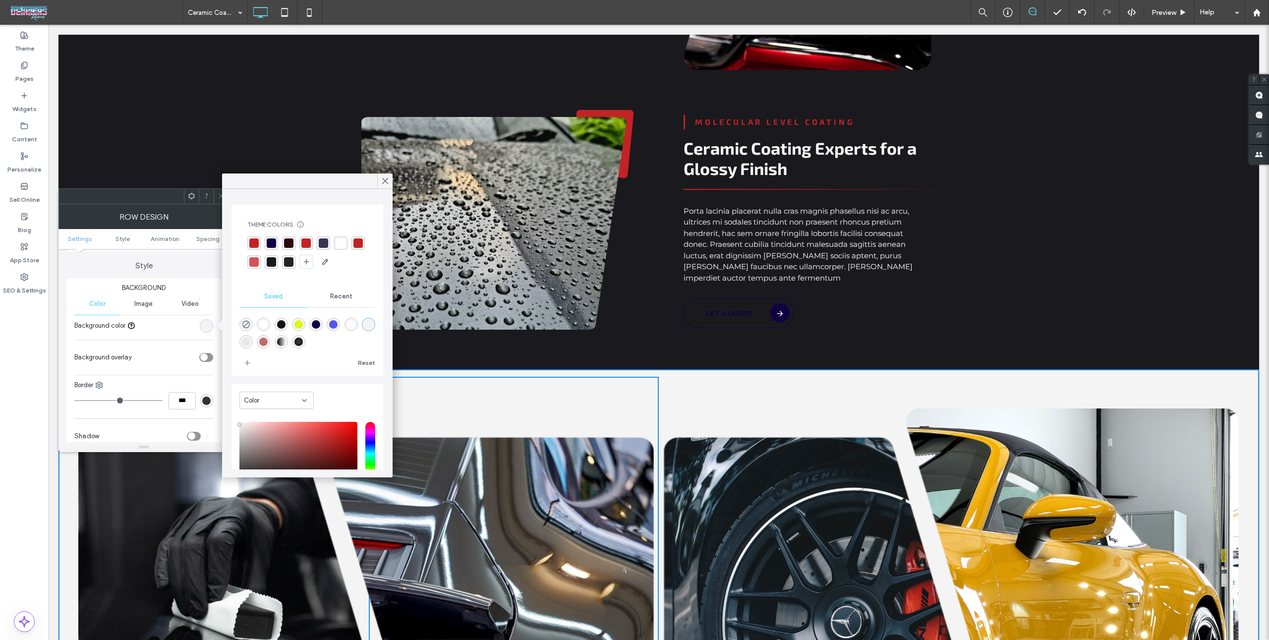
click at [285, 256] on div "rgba(35, 34, 40, 1)" at bounding box center [288, 261] width 13 height 13
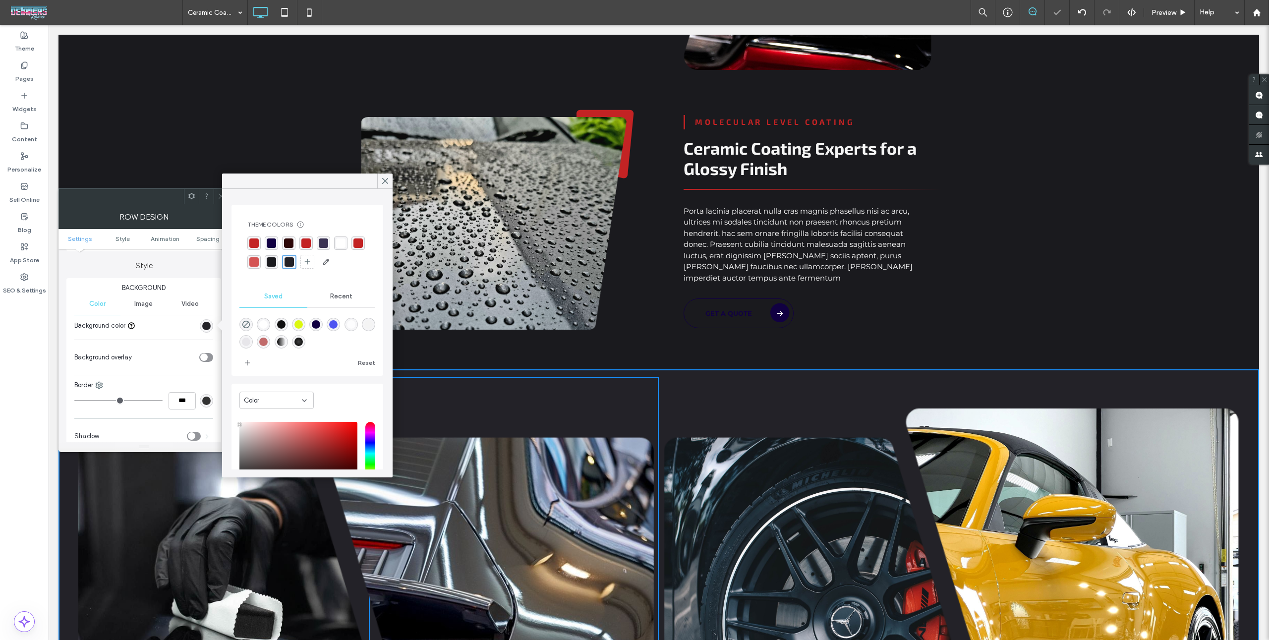
click at [221, 201] on span at bounding box center [221, 196] width 7 height 15
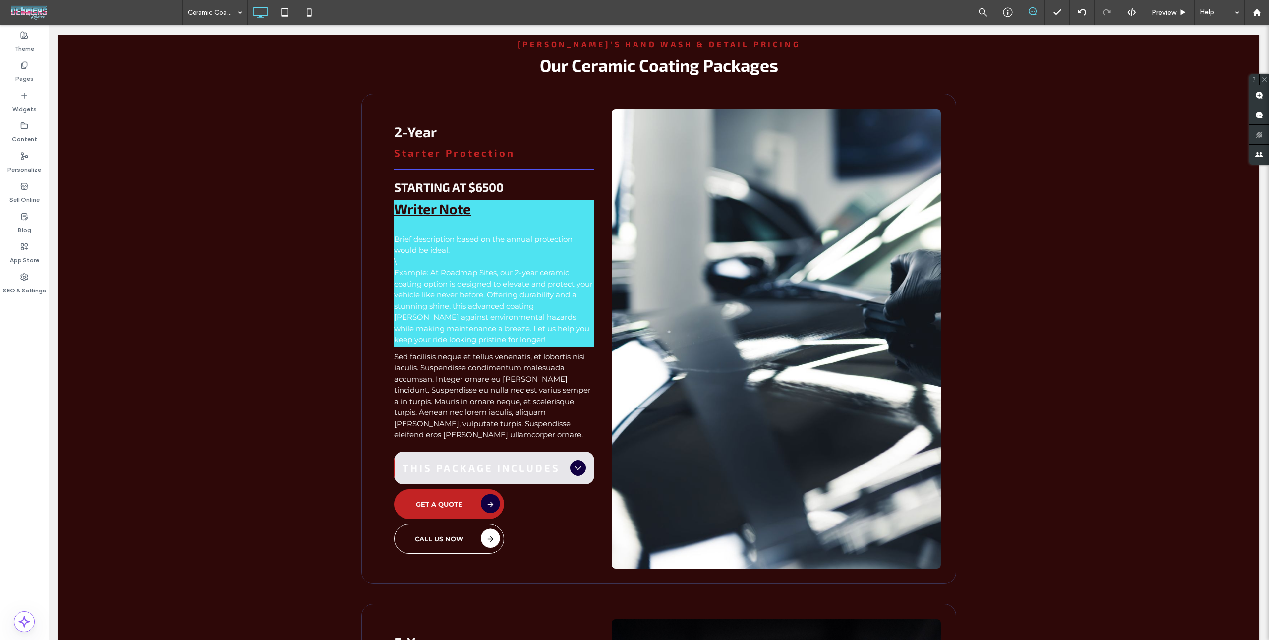
scroll to position [1325, 0]
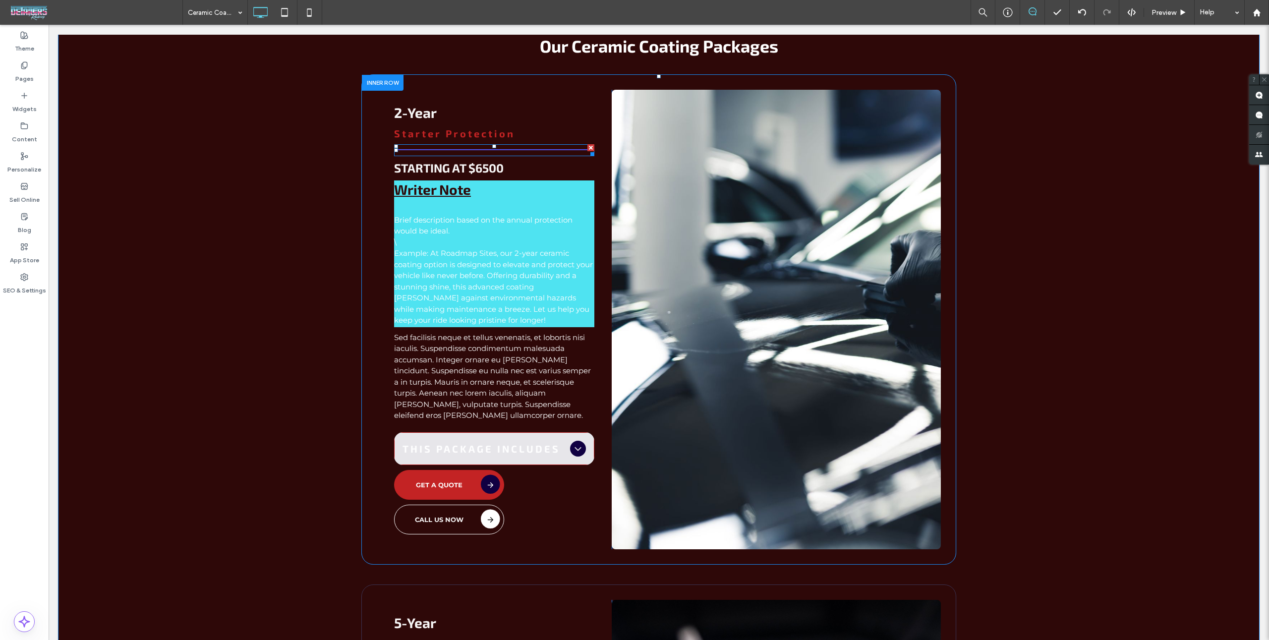
click at [503, 150] on hr at bounding box center [494, 150] width 200 height 2
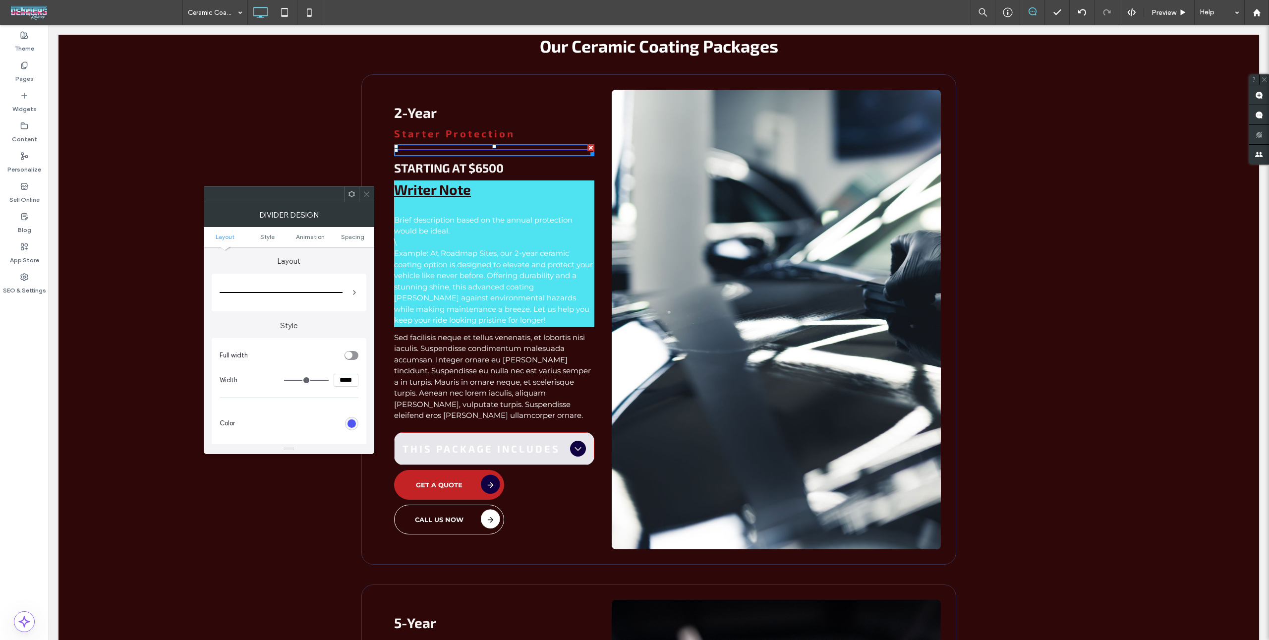
click at [357, 427] on div "rgb(79, 85, 241)" at bounding box center [351, 423] width 13 height 13
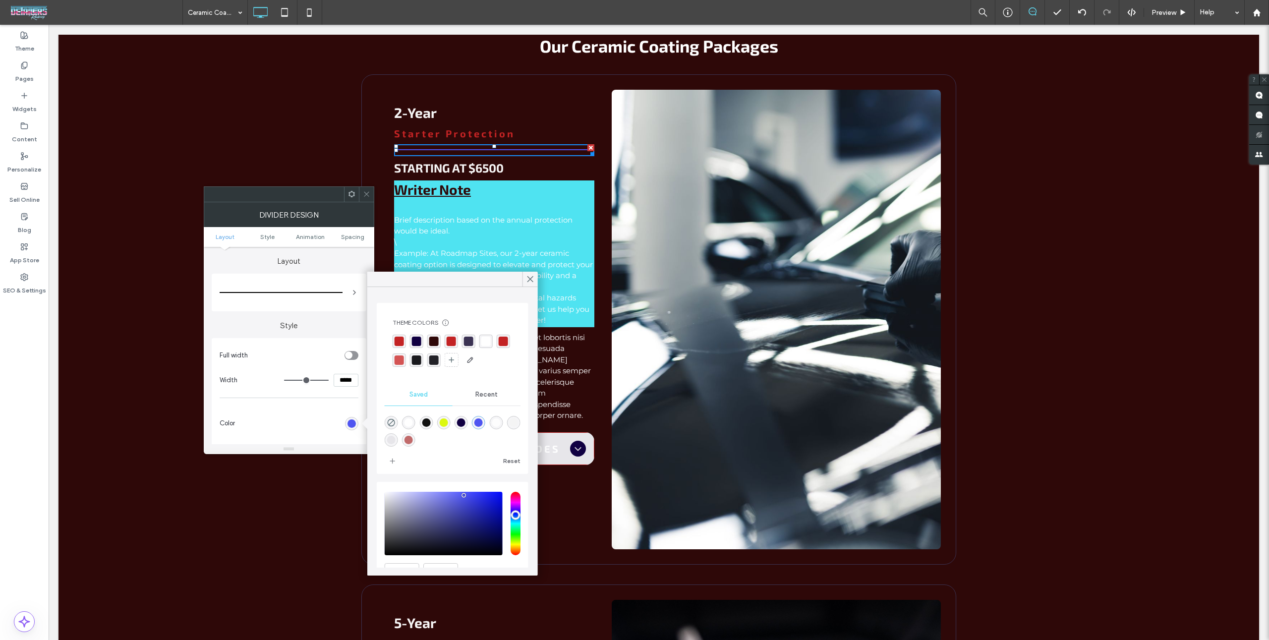
drag, startPoint x: 400, startPoint y: 339, endPoint x: 395, endPoint y: 302, distance: 37.0
click at [399, 340] on div "rgba(195,35,36,1)" at bounding box center [399, 341] width 9 height 9
drag, startPoint x: 367, startPoint y: 184, endPoint x: 398, endPoint y: 191, distance: 31.5
click at [366, 185] on div "2-Year Starter Protection STARTING AT $6500 Writer Note Brief description based…" at bounding box center [658, 319] width 595 height 490
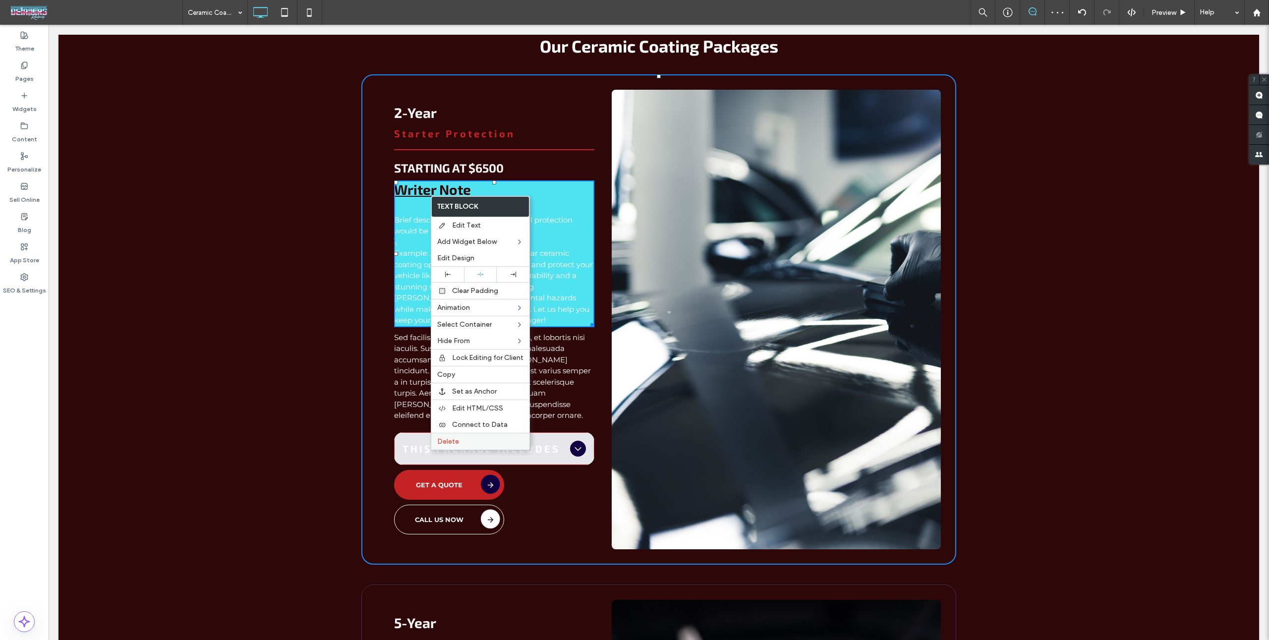
click at [461, 437] on label "Delete" at bounding box center [480, 441] width 86 height 8
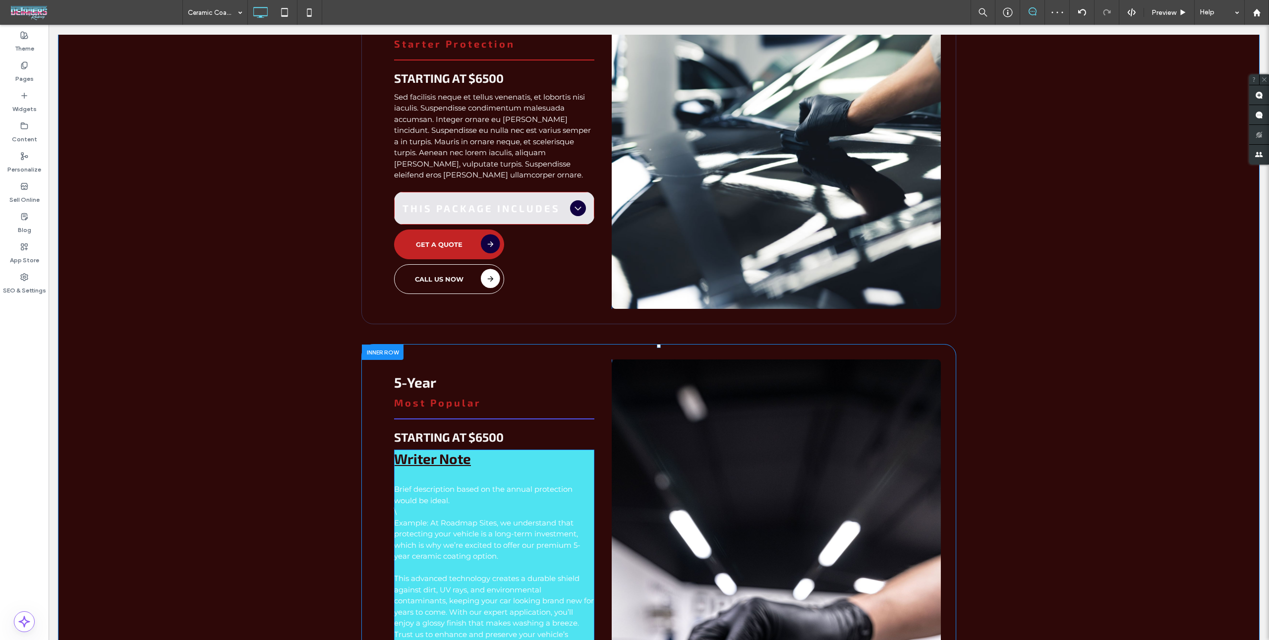
scroll to position [1478, 0]
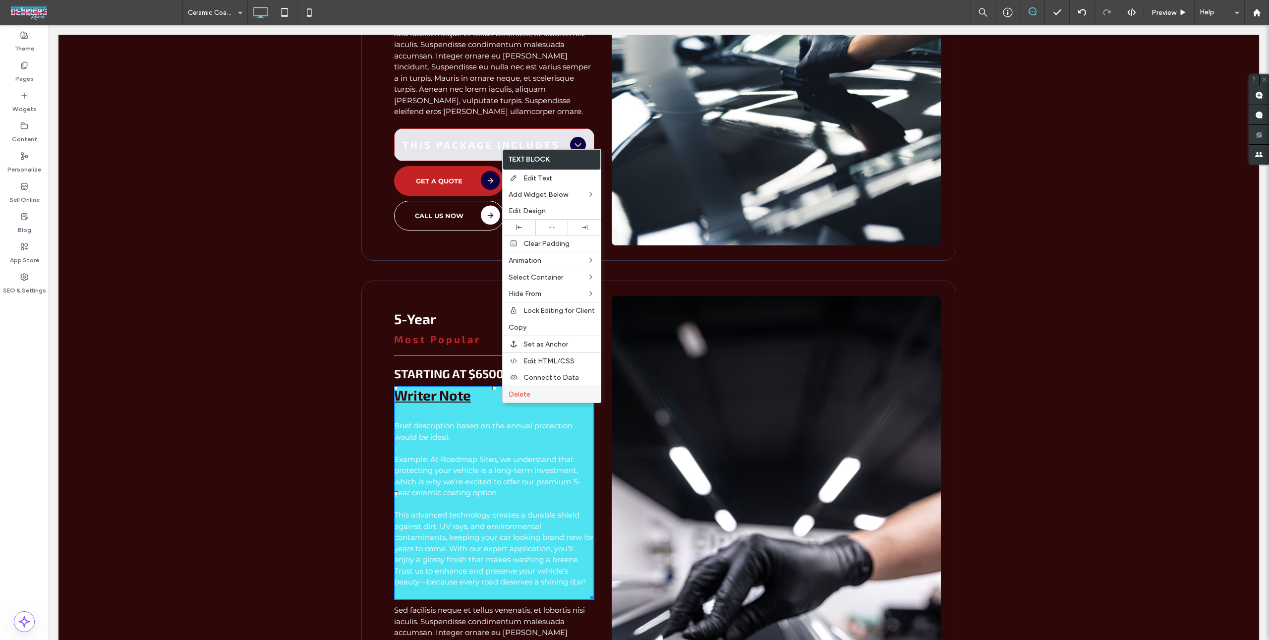
click at [516, 396] on div "Delete" at bounding box center [552, 394] width 98 height 17
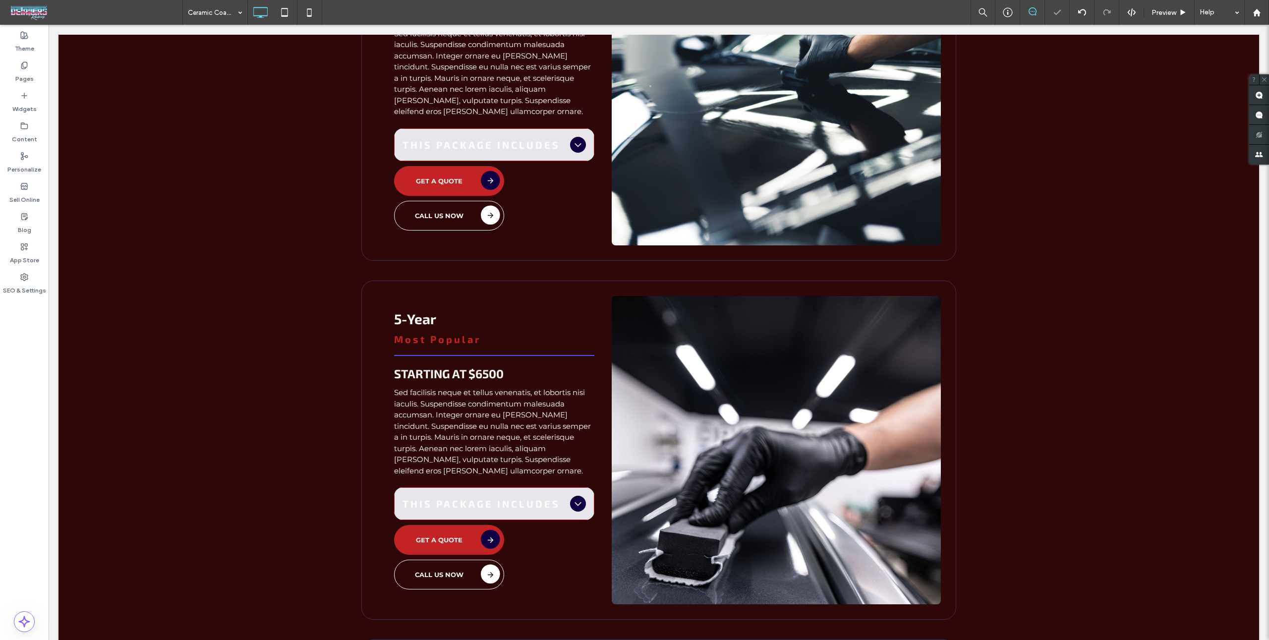
click at [515, 352] on div at bounding box center [634, 320] width 1269 height 640
click at [515, 355] on hr at bounding box center [494, 356] width 200 height 2
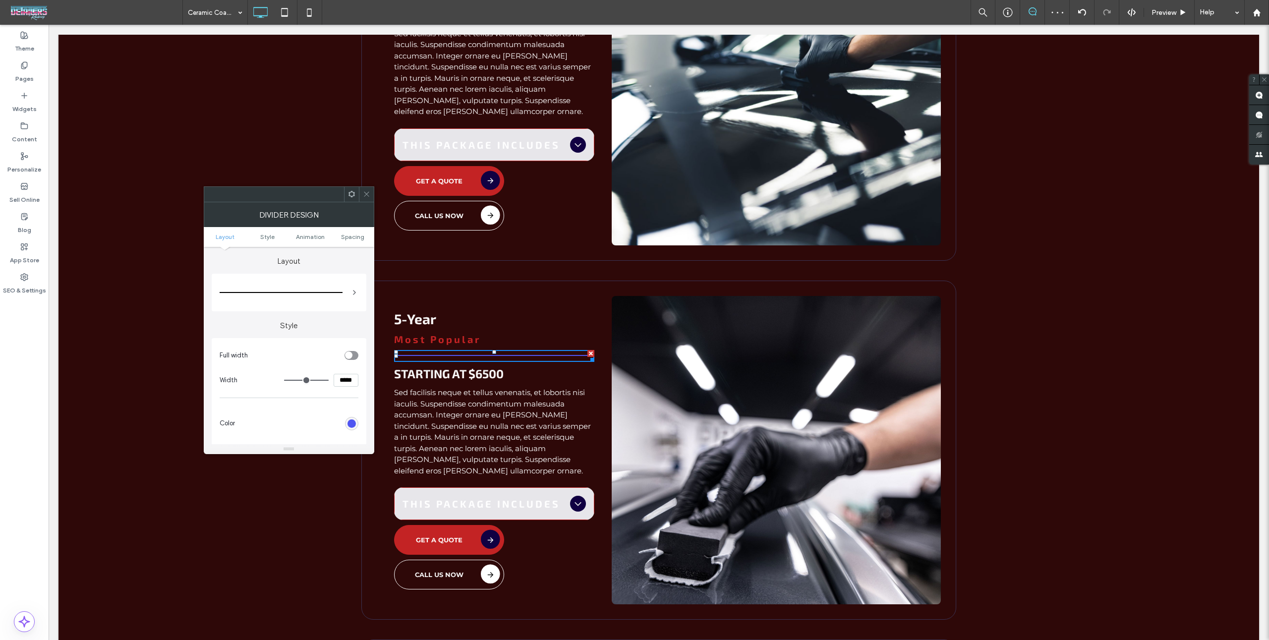
click at [351, 425] on div "rgb(79, 85, 241)" at bounding box center [352, 424] width 8 height 8
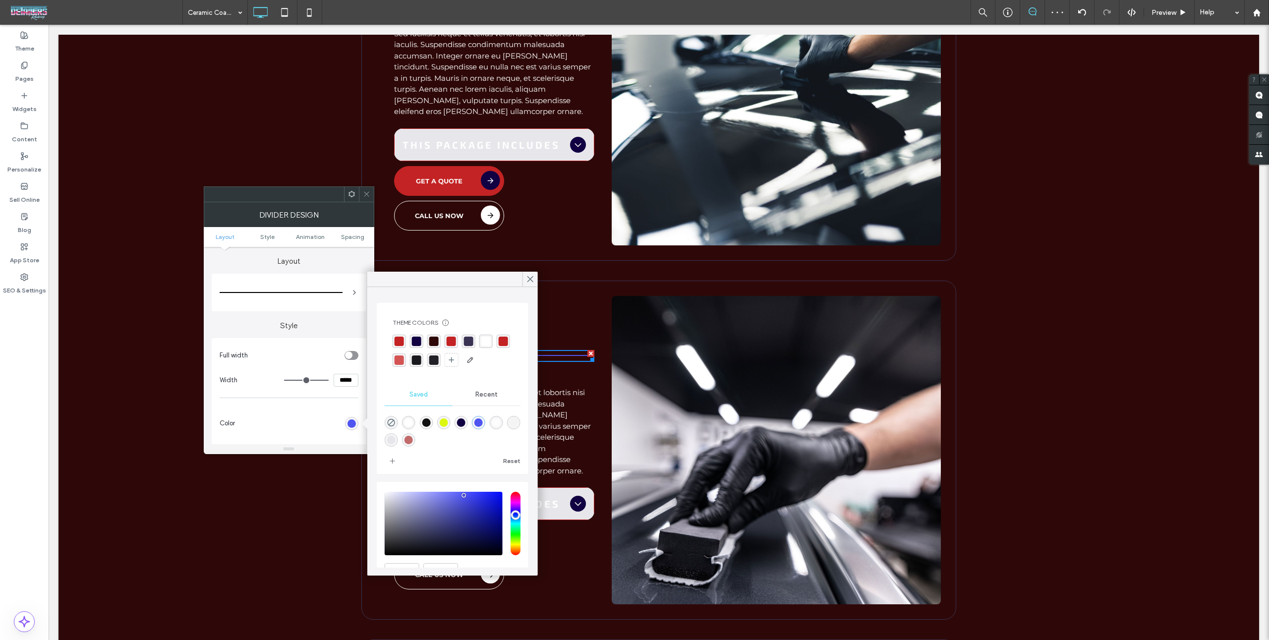
drag, startPoint x: 396, startPoint y: 340, endPoint x: 395, endPoint y: 333, distance: 7.0
click at [396, 339] on div "rgba(195,35,36,1)" at bounding box center [399, 341] width 9 height 9
click at [363, 196] on icon at bounding box center [366, 193] width 7 height 7
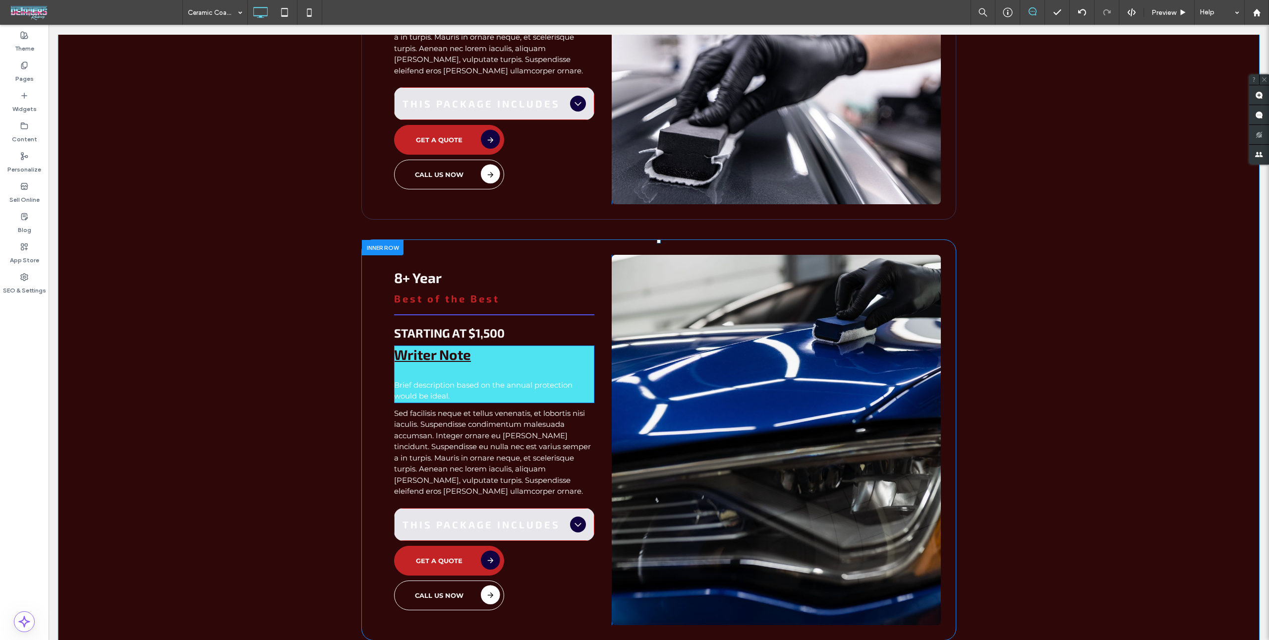
scroll to position [1916, 0]
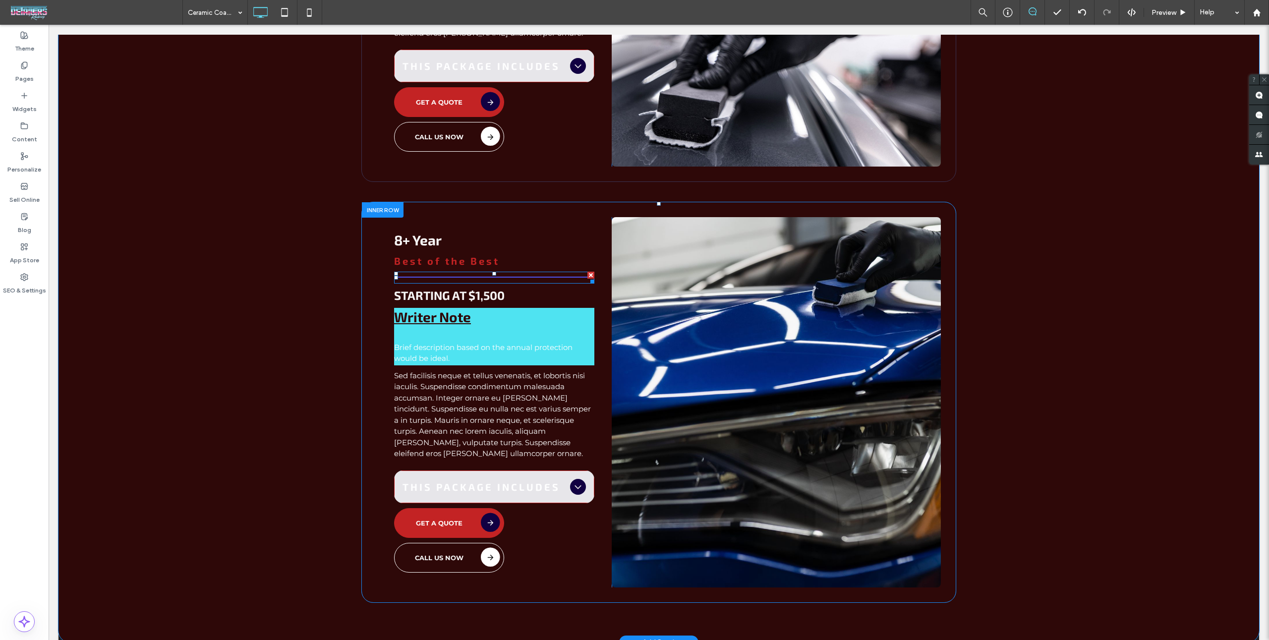
click at [520, 274] on div at bounding box center [494, 278] width 200 height 12
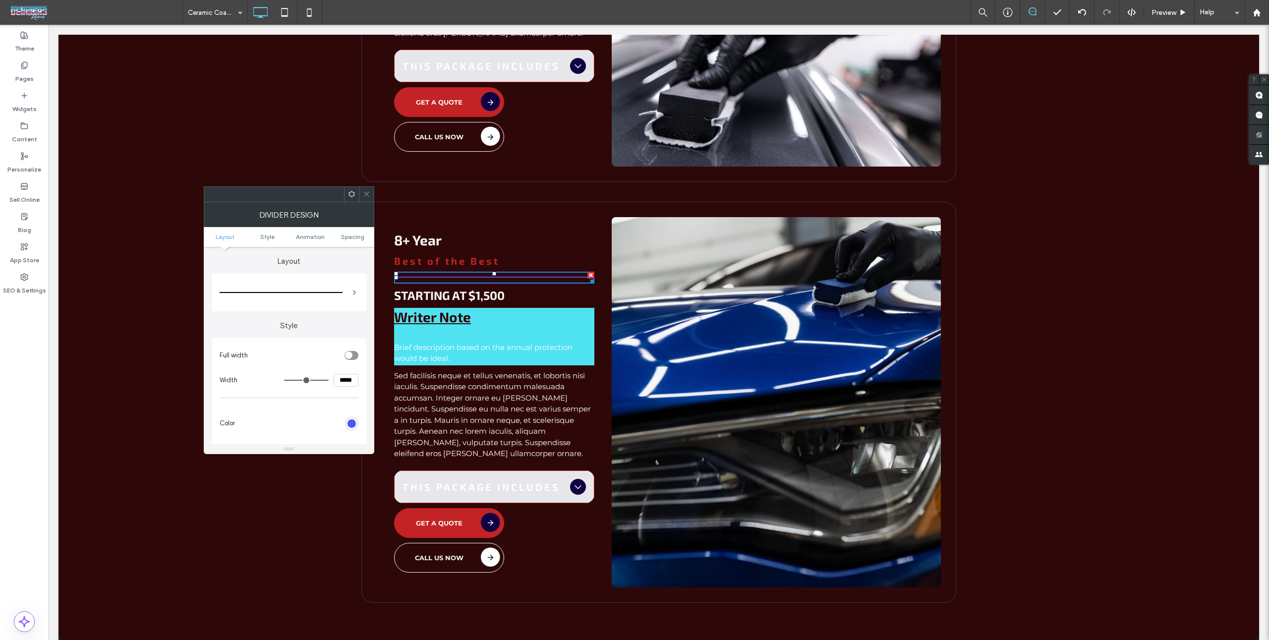
click at [350, 429] on div at bounding box center [351, 423] width 13 height 13
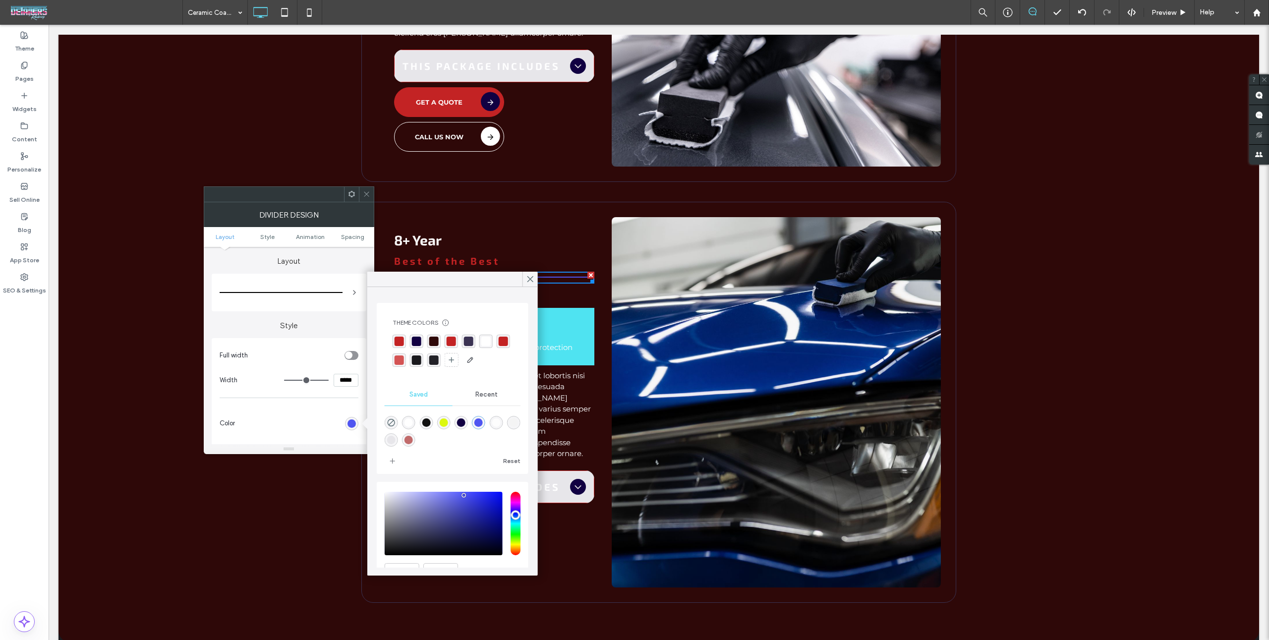
drag, startPoint x: 400, startPoint y: 340, endPoint x: 394, endPoint y: 273, distance: 67.2
click at [400, 340] on div "rgba(195,35,36,1)" at bounding box center [399, 341] width 9 height 9
click at [367, 196] on icon at bounding box center [366, 193] width 7 height 7
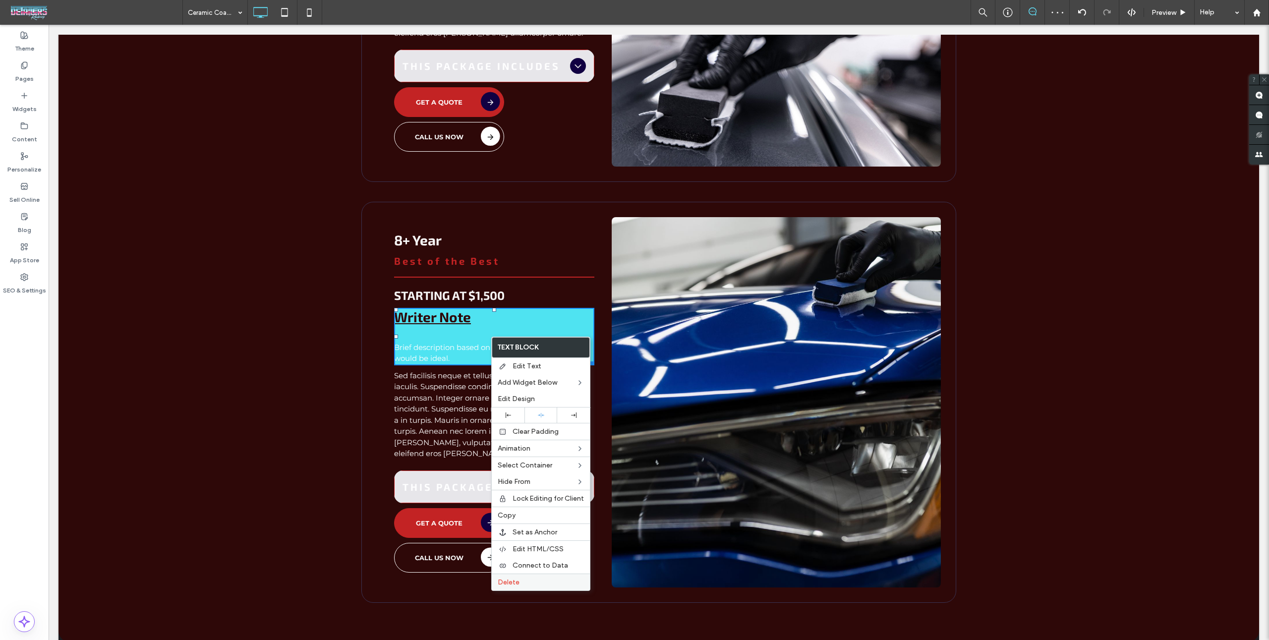
click at [539, 583] on div "Delete" at bounding box center [541, 582] width 98 height 17
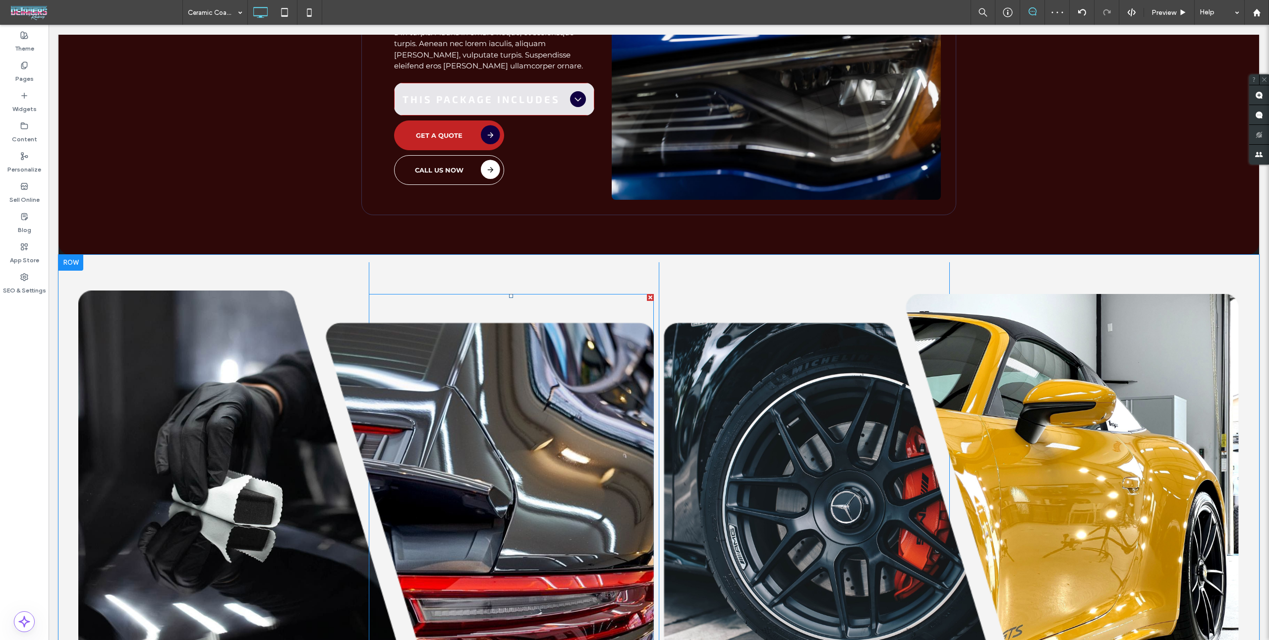
scroll to position [2295, 0]
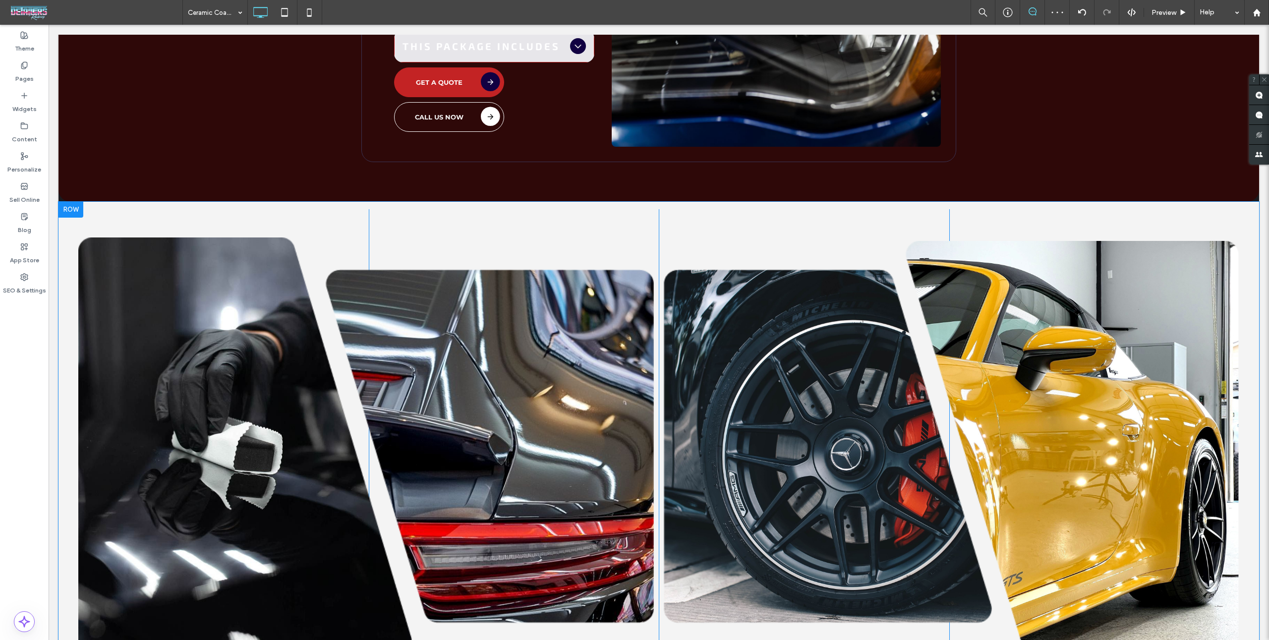
click at [488, 205] on div "Click To Paste Click To Paste Click To Paste Click To Paste Row + Add Section" at bounding box center [659, 482] width 1201 height 561
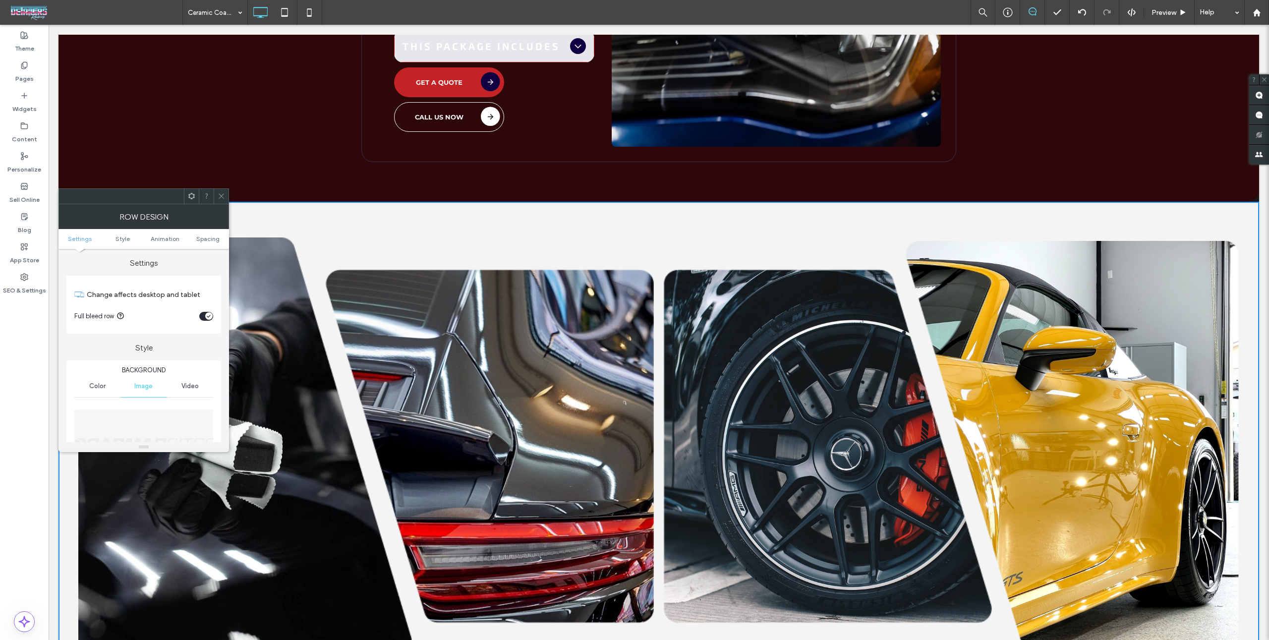
scroll to position [25, 0]
click at [99, 361] on div "Color" at bounding box center [97, 362] width 46 height 22
click at [213, 386] on div "Background Color Image Video Background color Background overlay Border *** Sha…" at bounding box center [143, 424] width 155 height 176
click at [210, 384] on div "rgb(244, 244, 244)" at bounding box center [206, 383] width 13 height 13
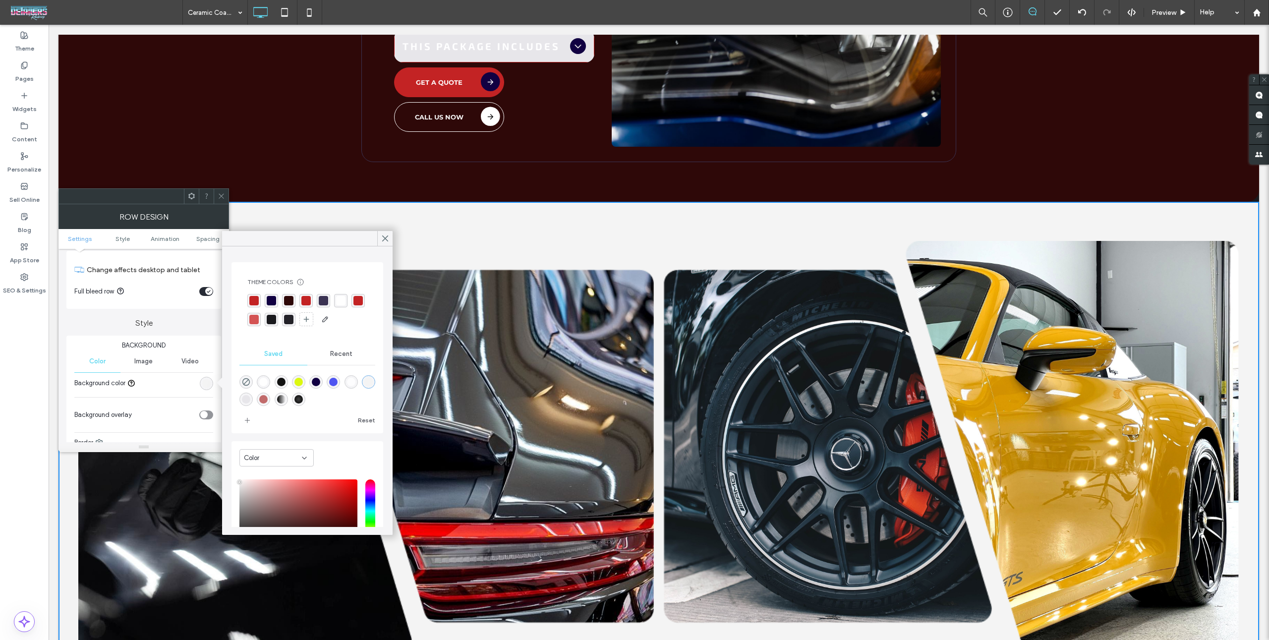
click at [286, 321] on div "rgba(35, 34, 40, 1)" at bounding box center [288, 319] width 9 height 9
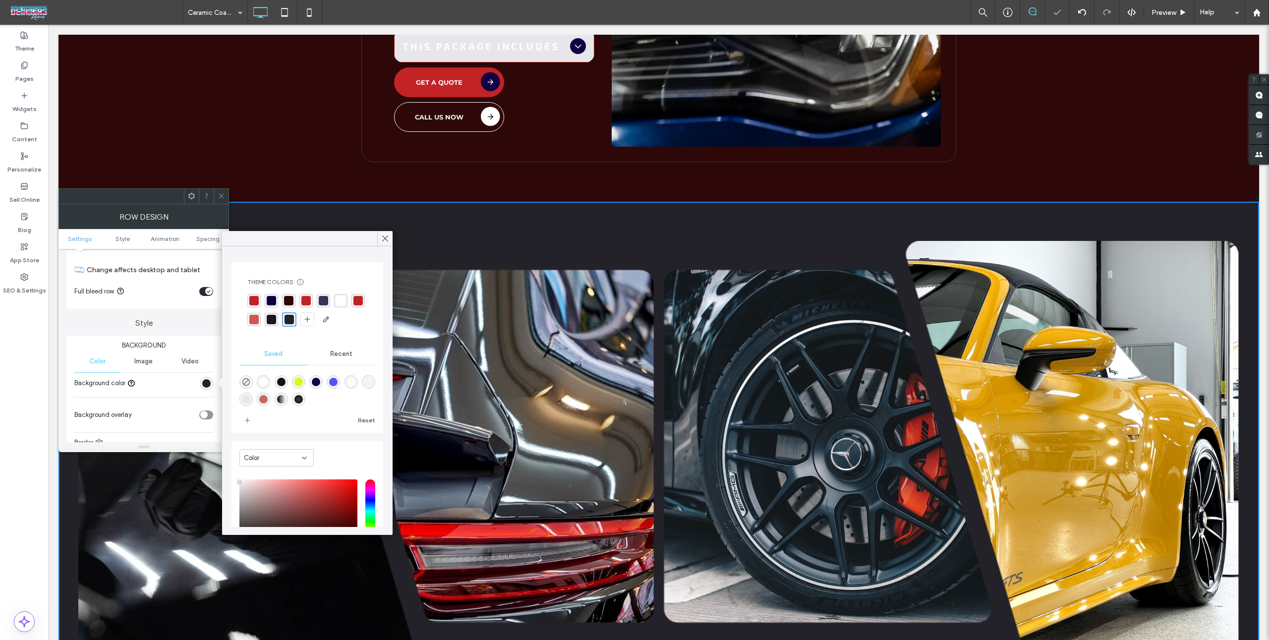
click at [214, 188] on div at bounding box center [144, 196] width 171 height 16
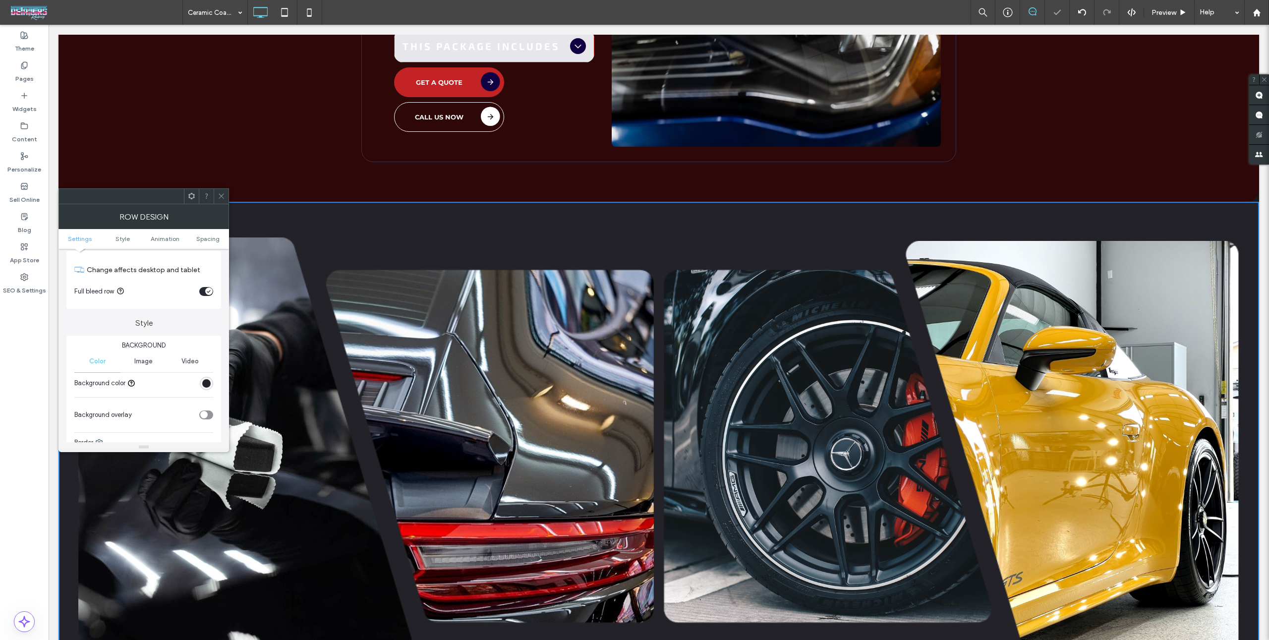
click at [219, 199] on span at bounding box center [221, 196] width 7 height 15
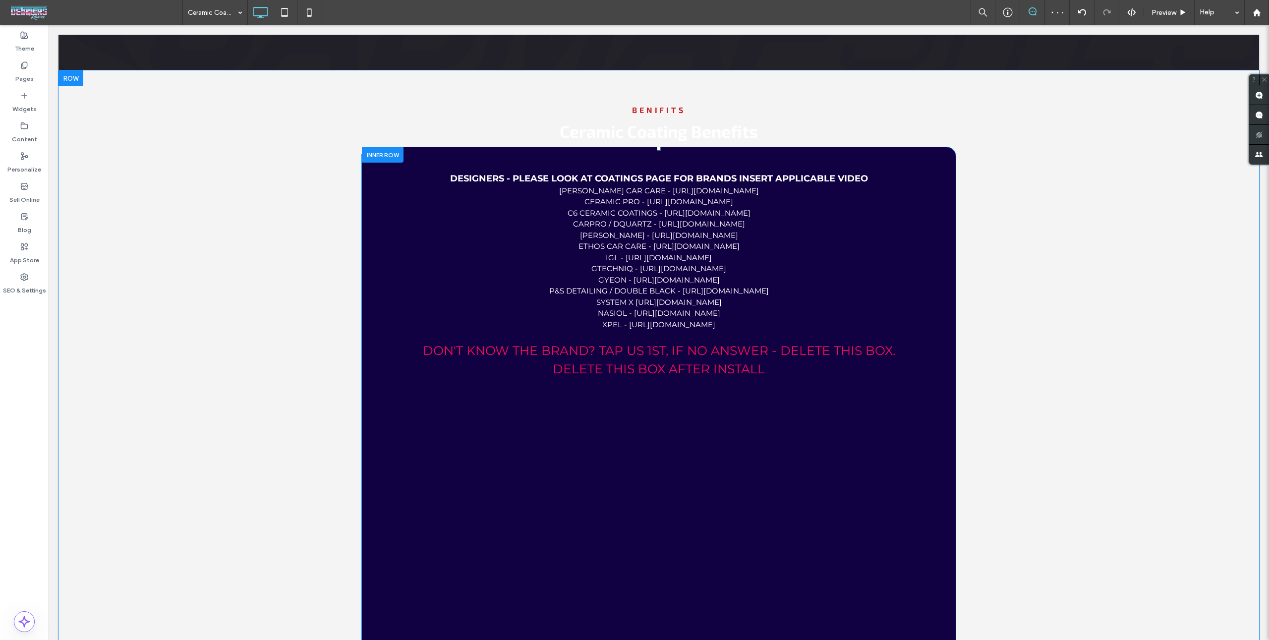
scroll to position [2999, 0]
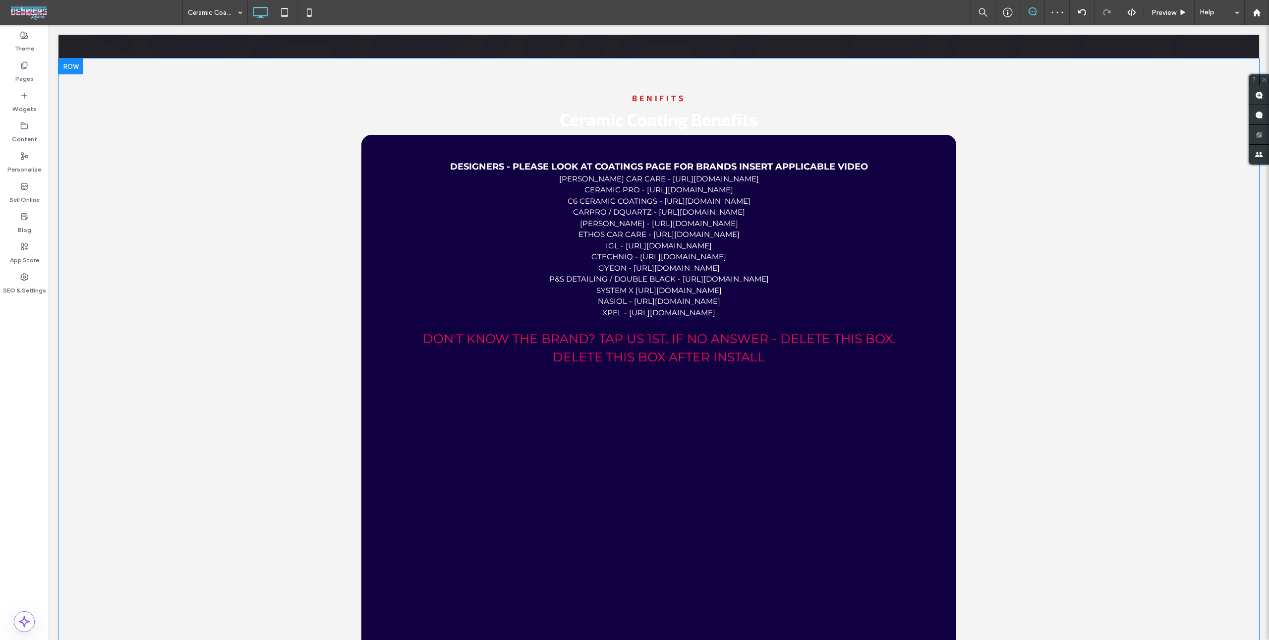
click at [141, 140] on div "BEnifits Ceramic Coating Benefits DESIGNERS - PLEASE LOOK AT COATINGS PAGE FOR …" at bounding box center [659, 557] width 1201 height 997
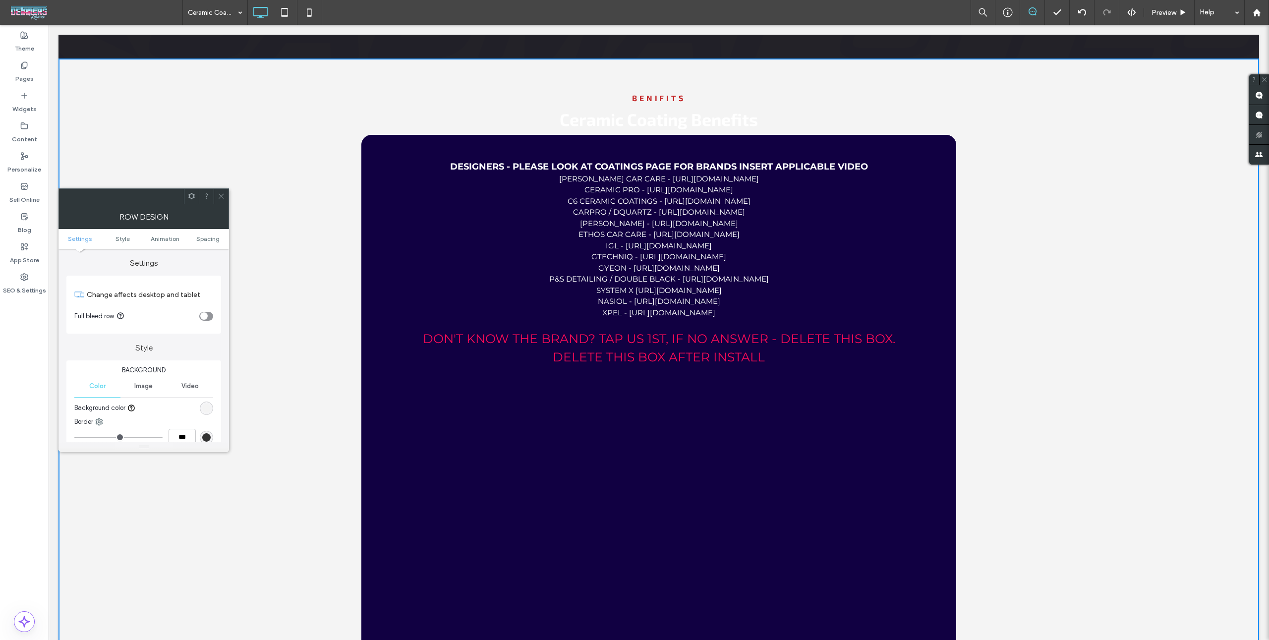
drag, startPoint x: 207, startPoint y: 398, endPoint x: 202, endPoint y: 389, distance: 10.0
click at [206, 397] on div "Color Image Video Background color" at bounding box center [143, 396] width 139 height 42
click at [208, 410] on div "rgb(244, 244, 244)" at bounding box center [206, 408] width 8 height 8
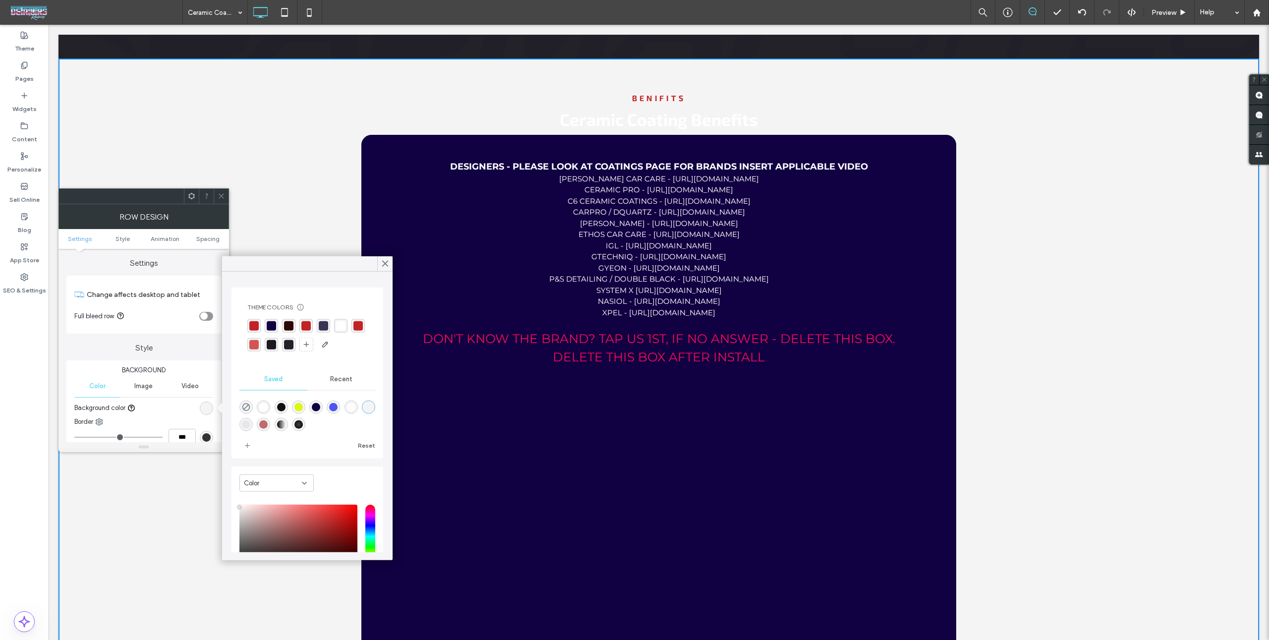
click at [276, 349] on div "rgba(26, 26, 30, 1)" at bounding box center [271, 344] width 13 height 13
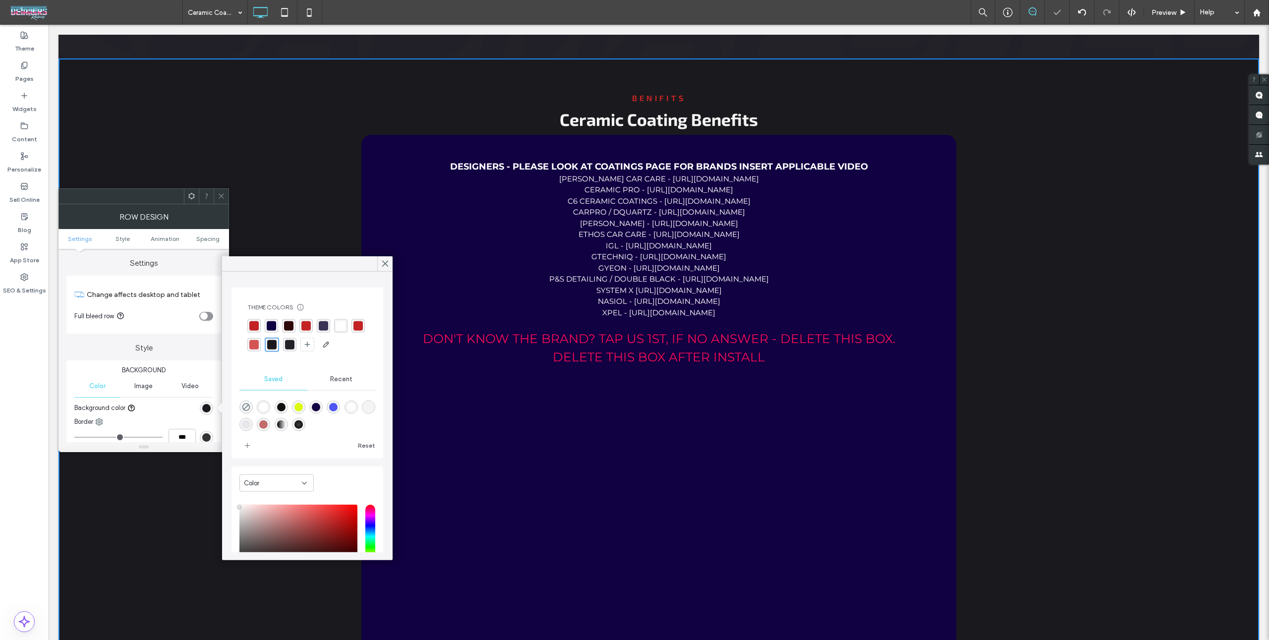
click at [221, 196] on icon at bounding box center [221, 195] width 7 height 7
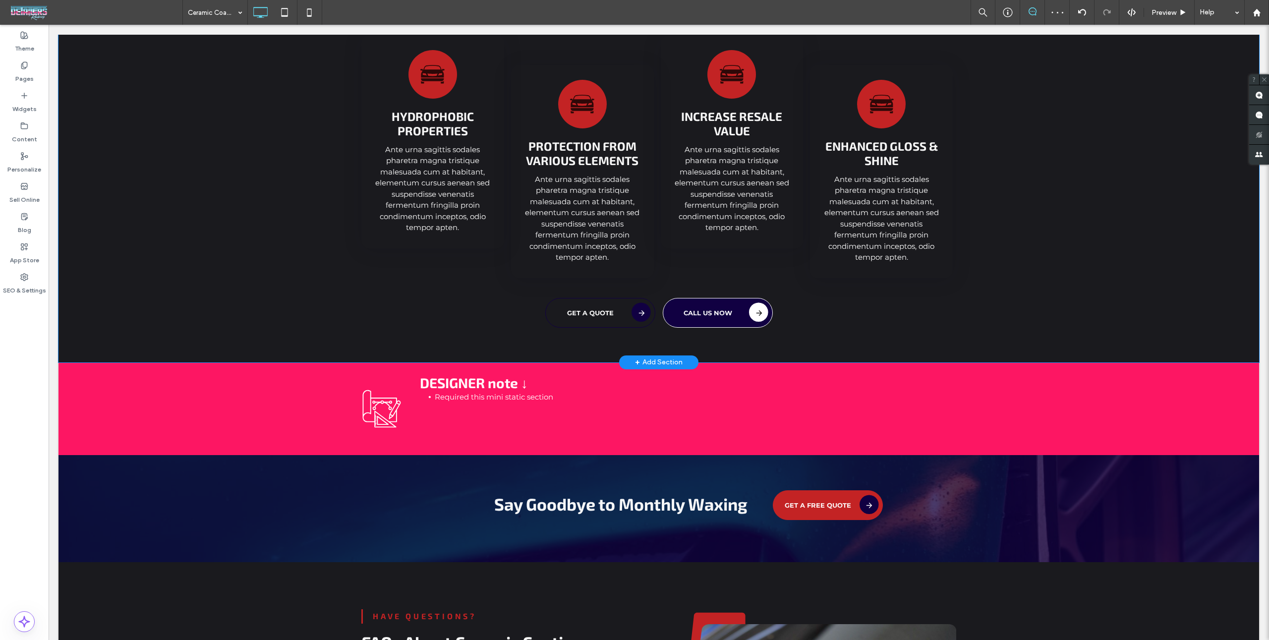
scroll to position [3737, 0]
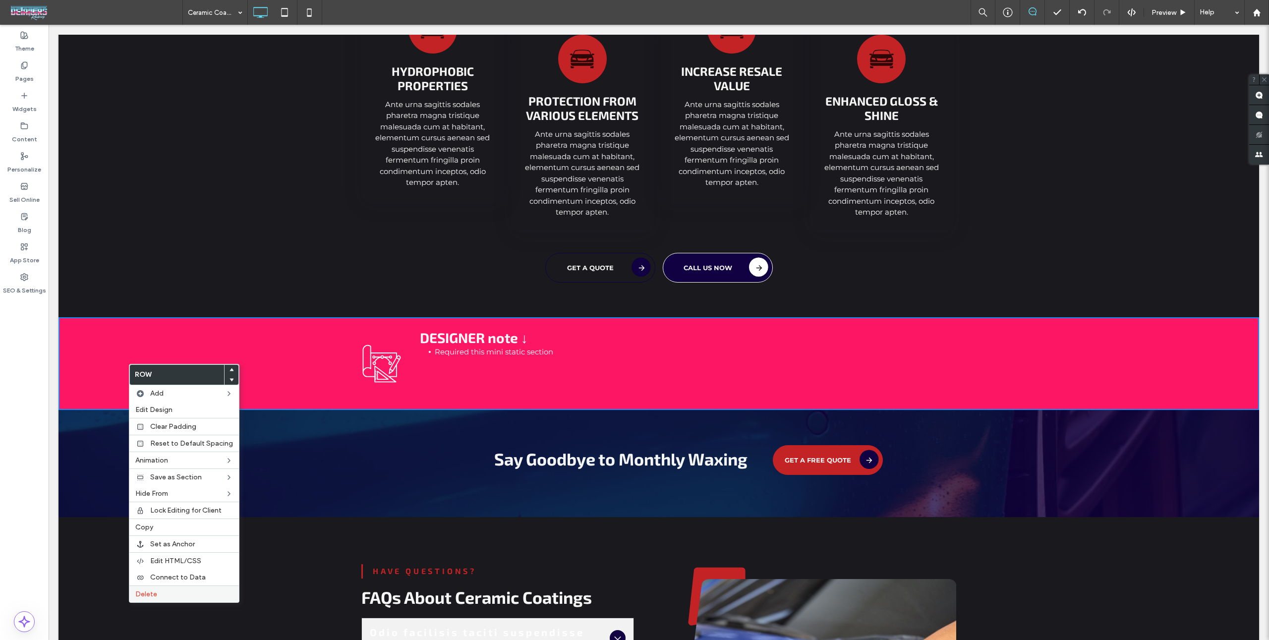
click at [182, 592] on label "Delete" at bounding box center [184, 594] width 98 height 8
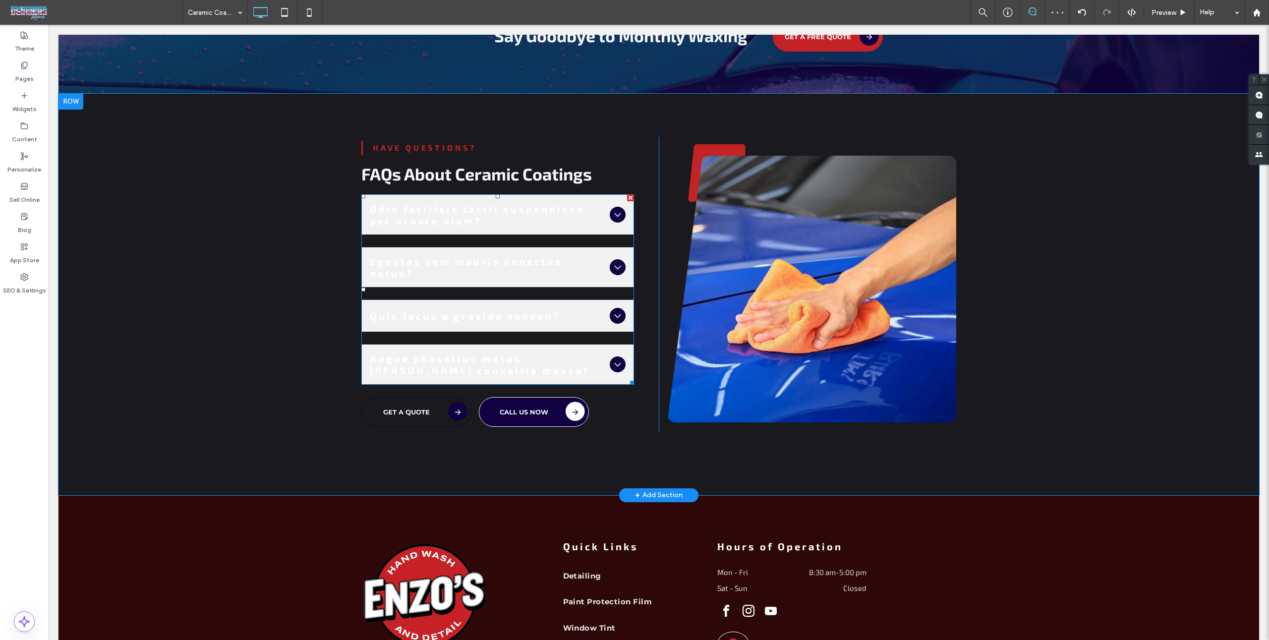
scroll to position [4294, 0]
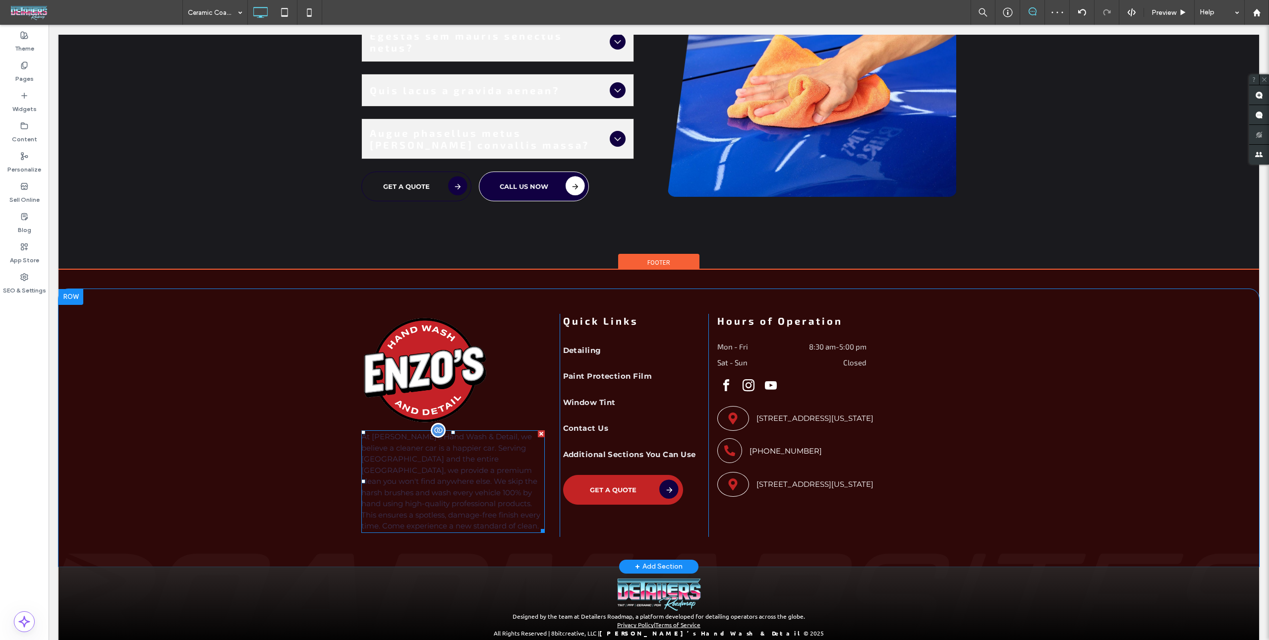
click at [479, 471] on p "At Enzo's Hand Wash & Detail, we believe a cleaner car is a happier car. Servin…" at bounding box center [452, 481] width 183 height 101
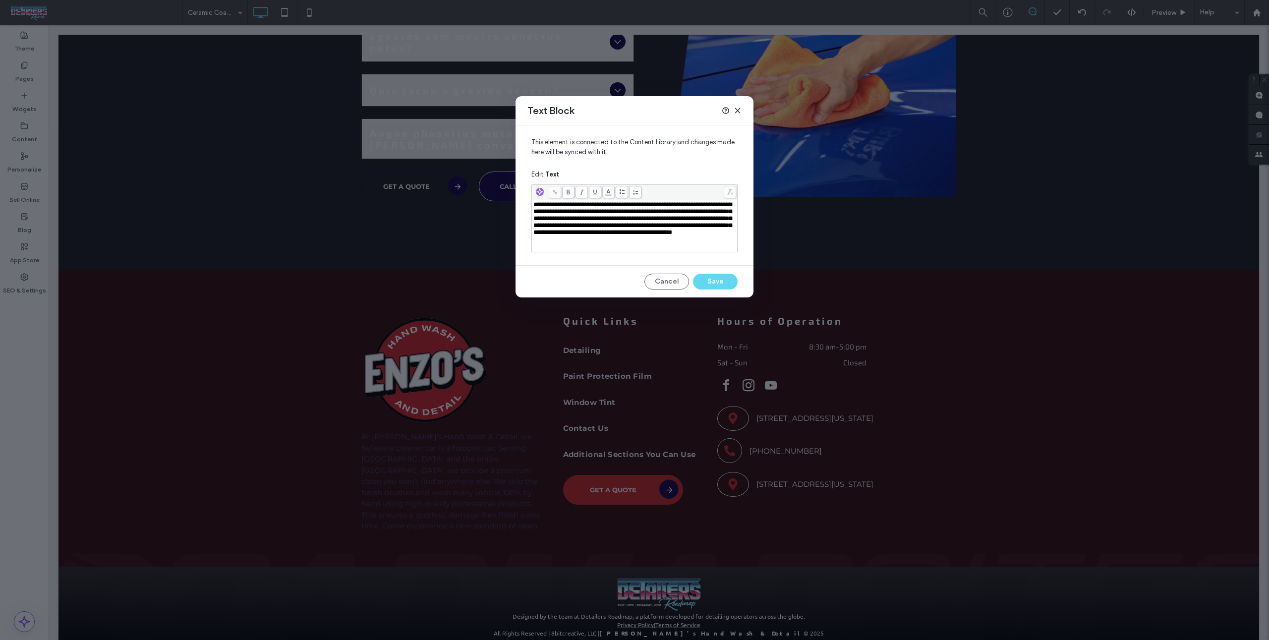
click at [738, 112] on icon at bounding box center [738, 111] width 8 height 8
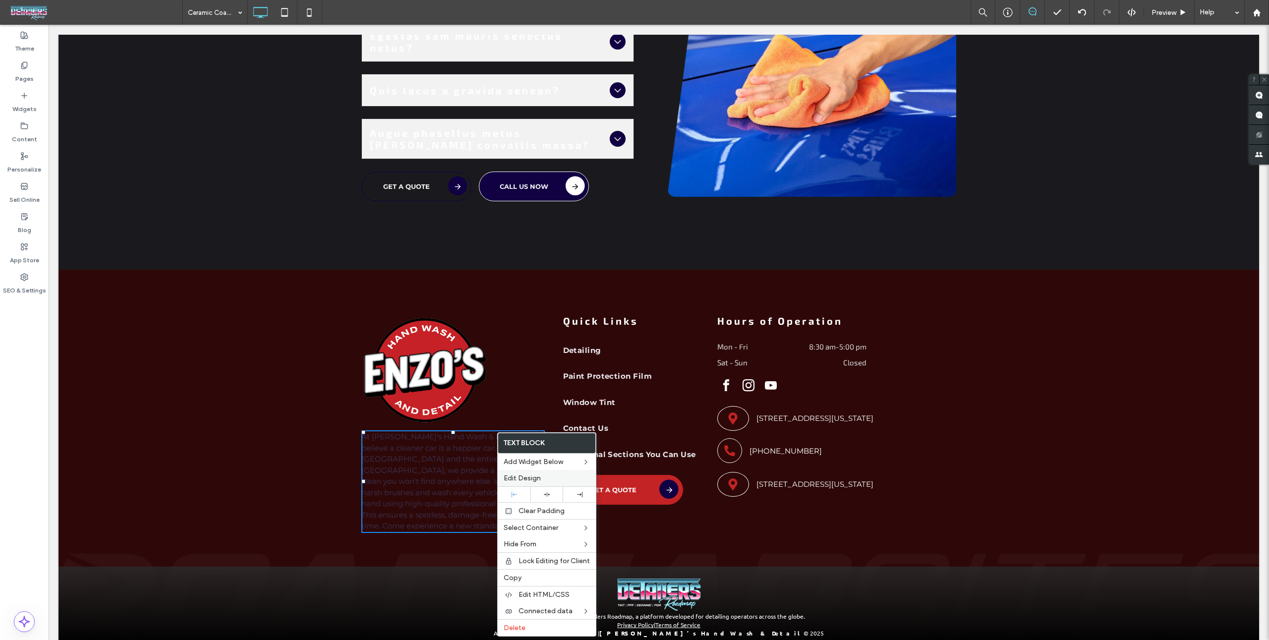
click at [548, 471] on div "Edit Design" at bounding box center [547, 478] width 98 height 16
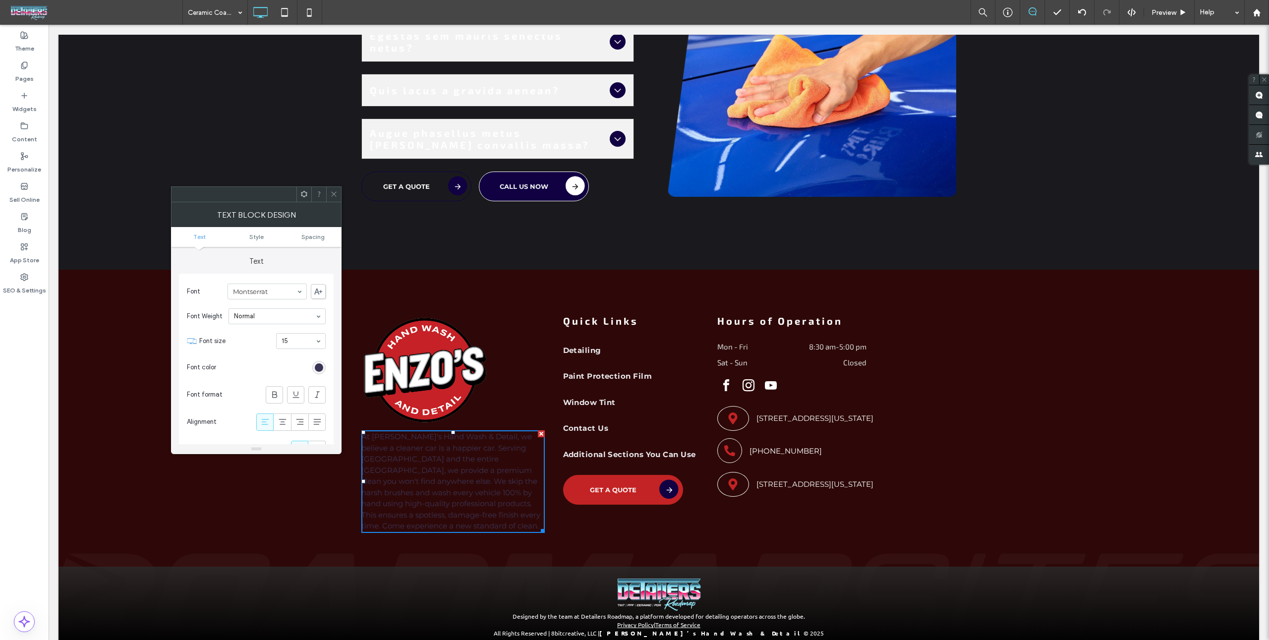
click at [314, 365] on div "rgb(59, 51, 83)" at bounding box center [318, 367] width 13 height 13
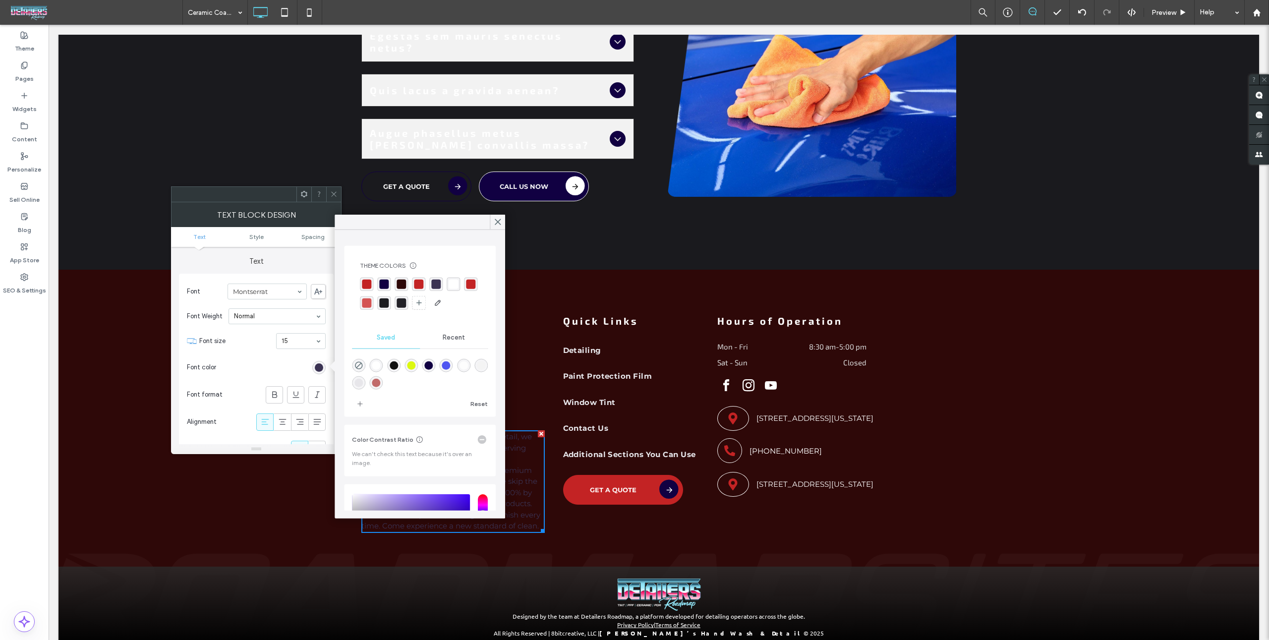
click at [459, 285] on div at bounding box center [420, 294] width 120 height 33
click at [454, 280] on div "rgba(255, 255, 255, 0.96)" at bounding box center [453, 284] width 9 height 9
drag, startPoint x: 328, startPoint y: 191, endPoint x: 341, endPoint y: 191, distance: 13.4
click at [328, 191] on div at bounding box center [333, 194] width 15 height 15
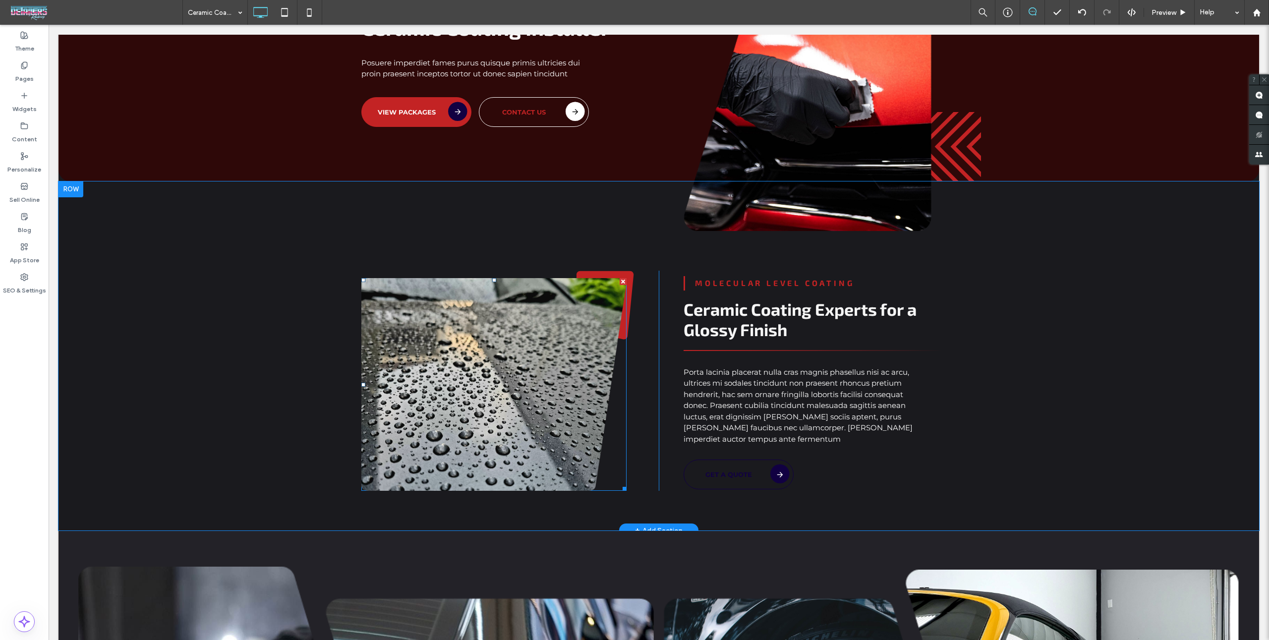
scroll to position [0, 0]
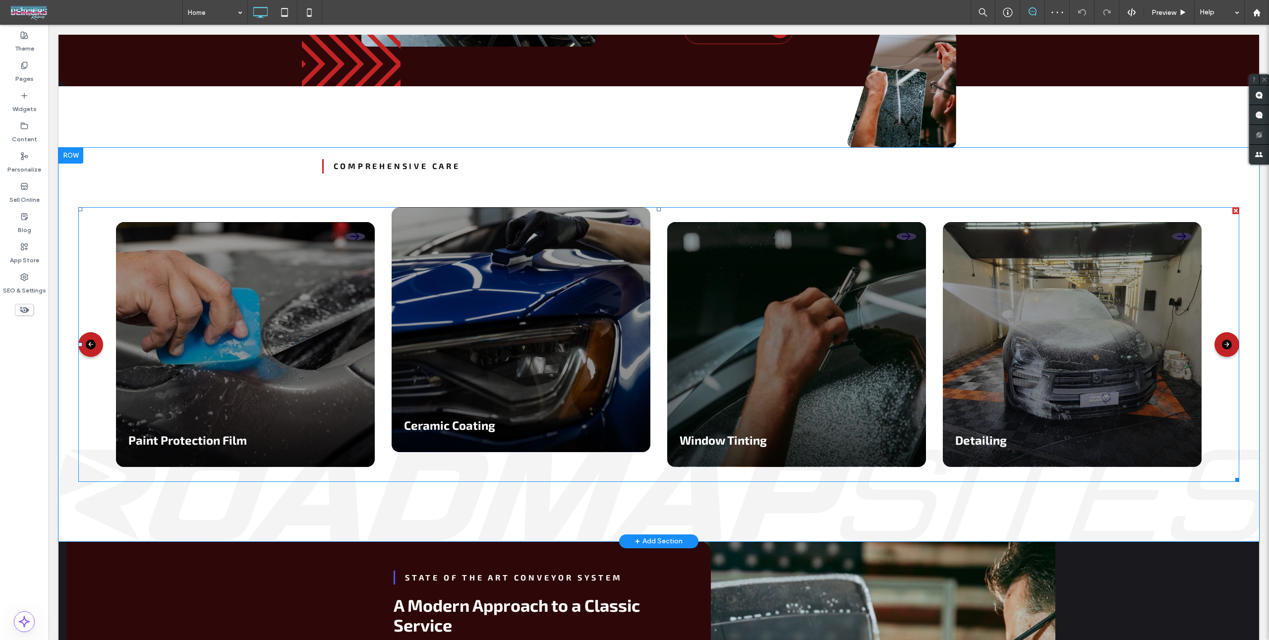
scroll to position [750, 0]
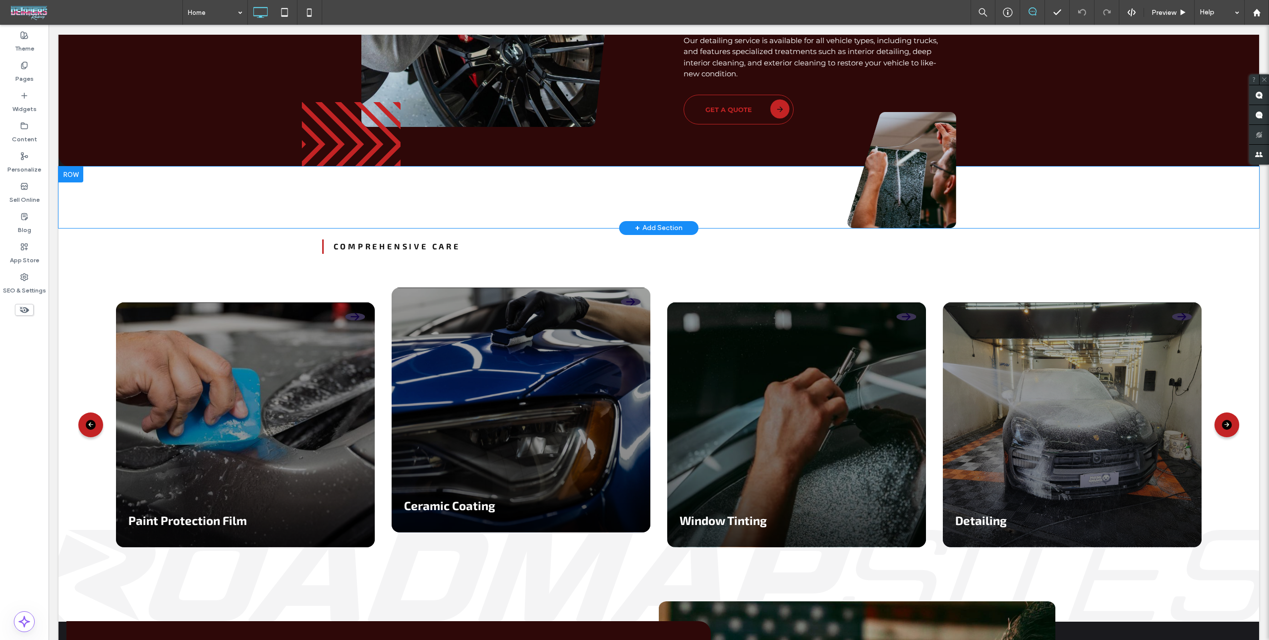
click at [87, 194] on div "Click To Paste Row + Add Section" at bounding box center [659, 197] width 1201 height 61
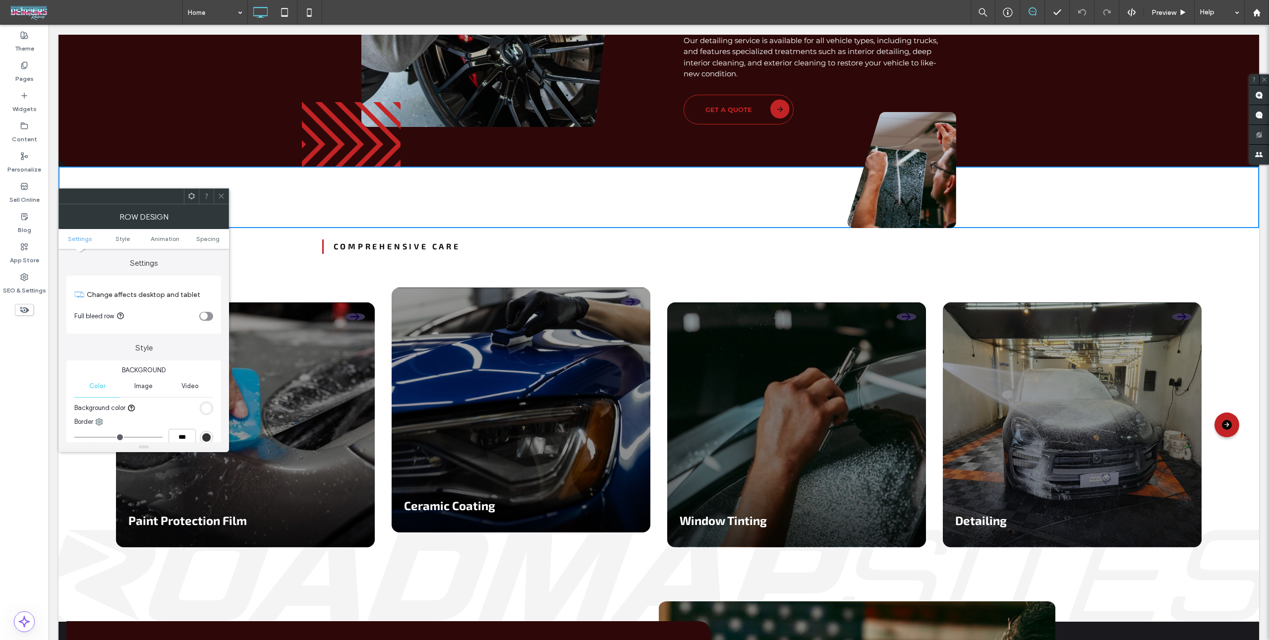
click at [208, 410] on div "rgb(255, 255, 255)" at bounding box center [206, 408] width 8 height 8
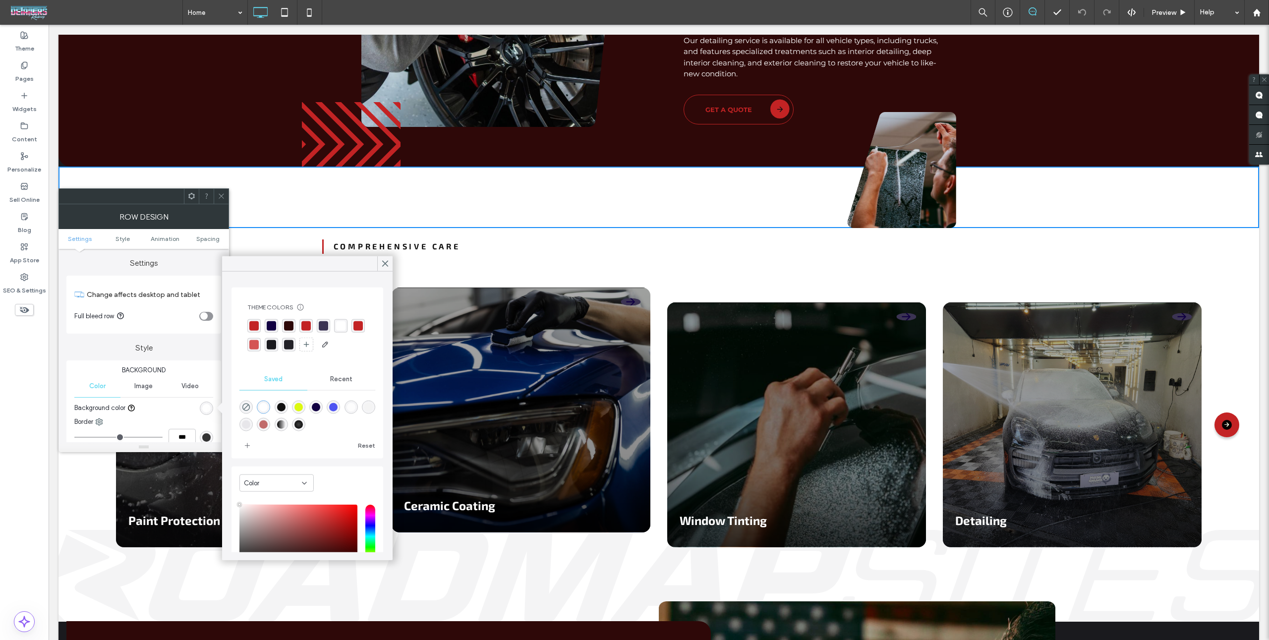
click at [289, 343] on div "rgba(35, 34, 40, 1)" at bounding box center [288, 344] width 9 height 9
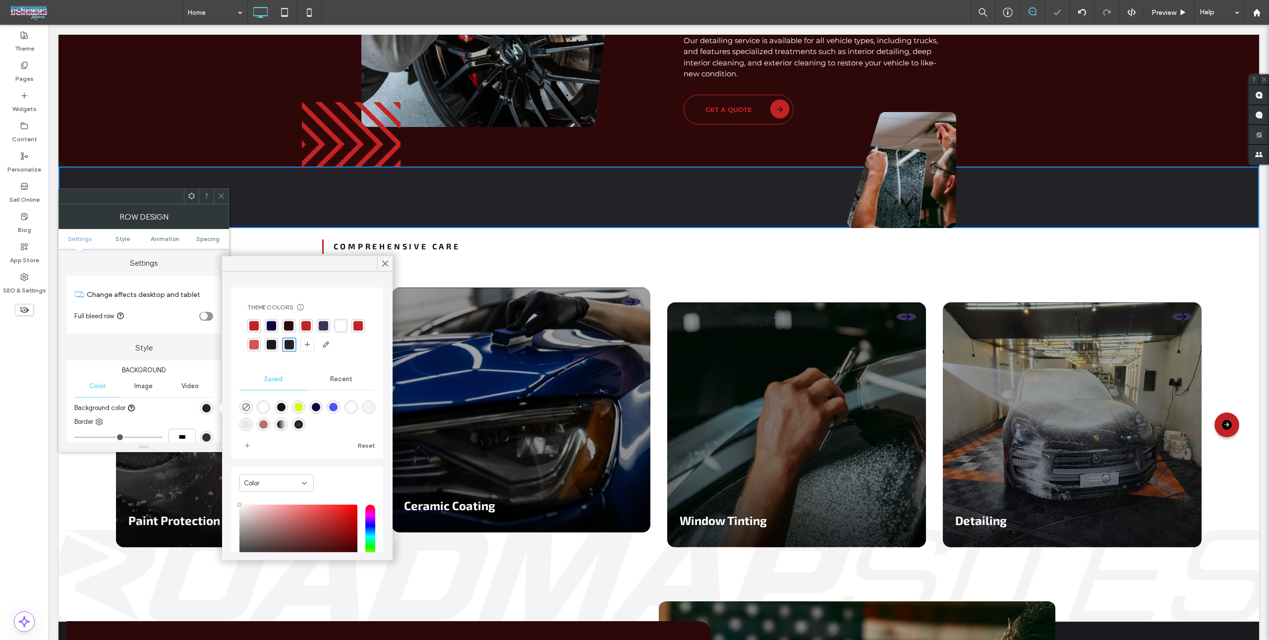
click at [219, 197] on icon at bounding box center [221, 195] width 7 height 7
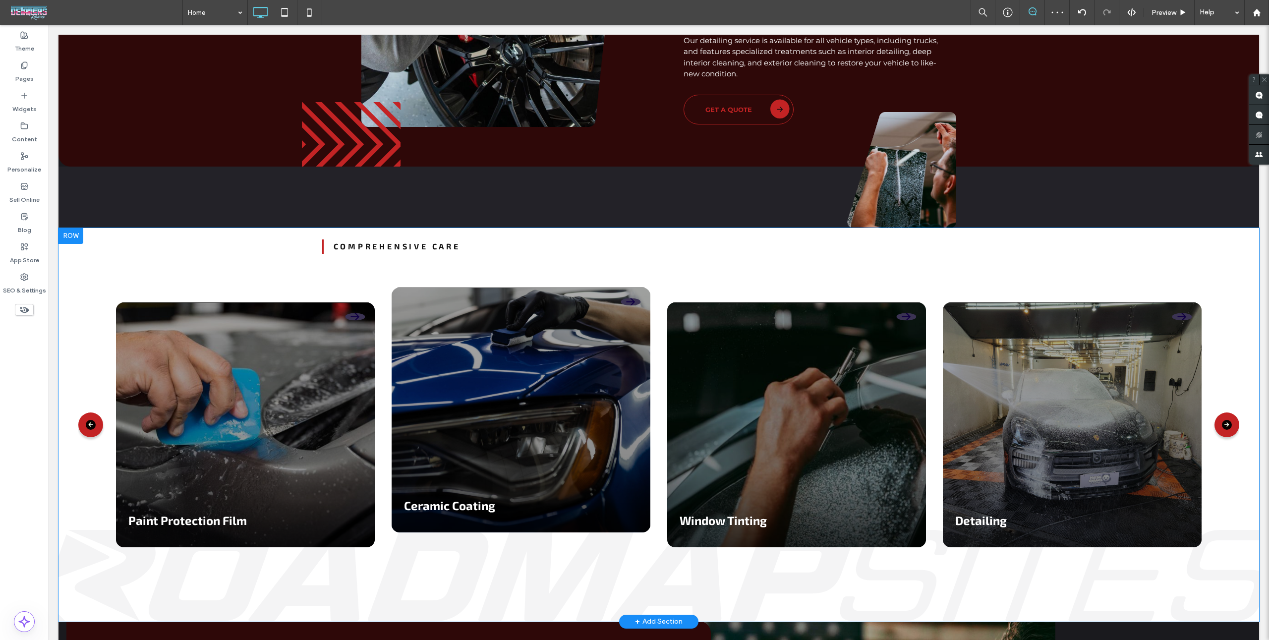
click at [65, 228] on div at bounding box center [71, 236] width 25 height 16
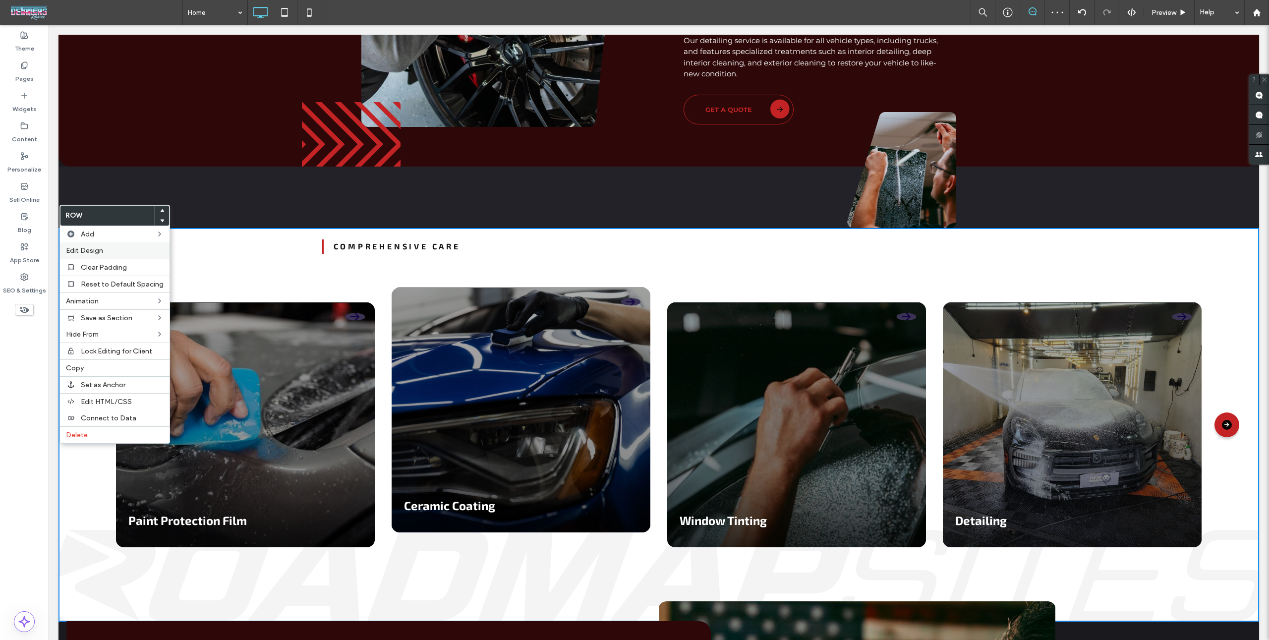
click at [115, 248] on label "Edit Design" at bounding box center [115, 250] width 98 height 8
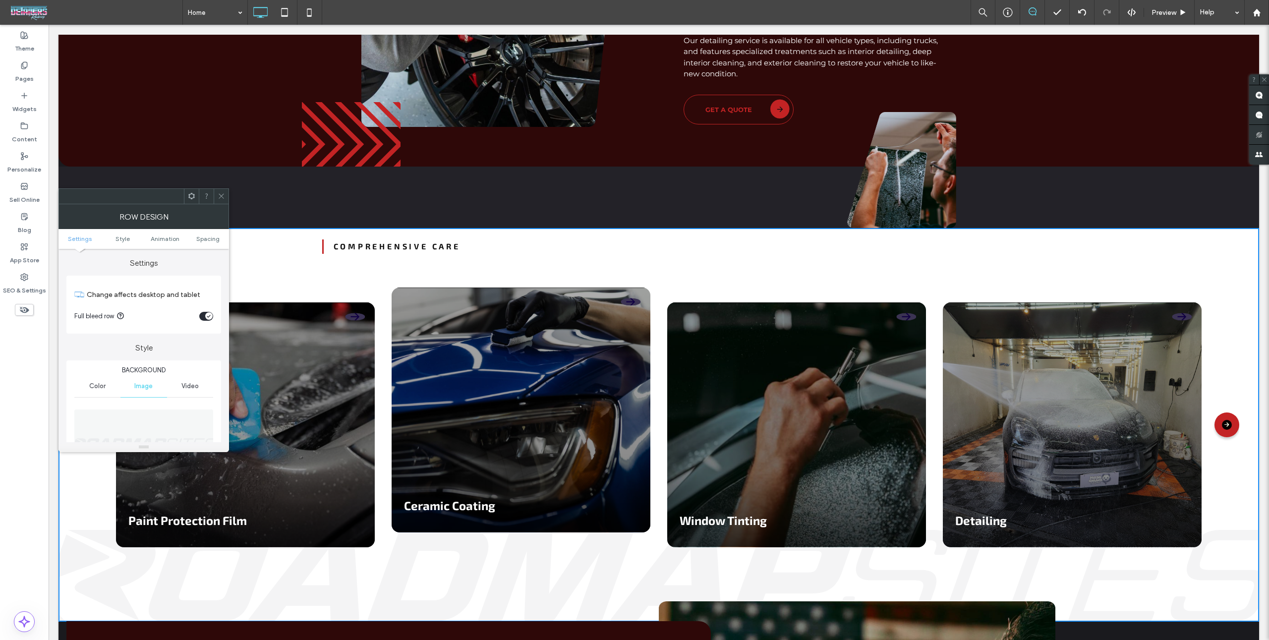
scroll to position [4, 0]
click at [102, 382] on span "Color" at bounding box center [97, 382] width 16 height 8
click at [208, 398] on div "rgb(255, 255, 255)" at bounding box center [206, 404] width 13 height 13
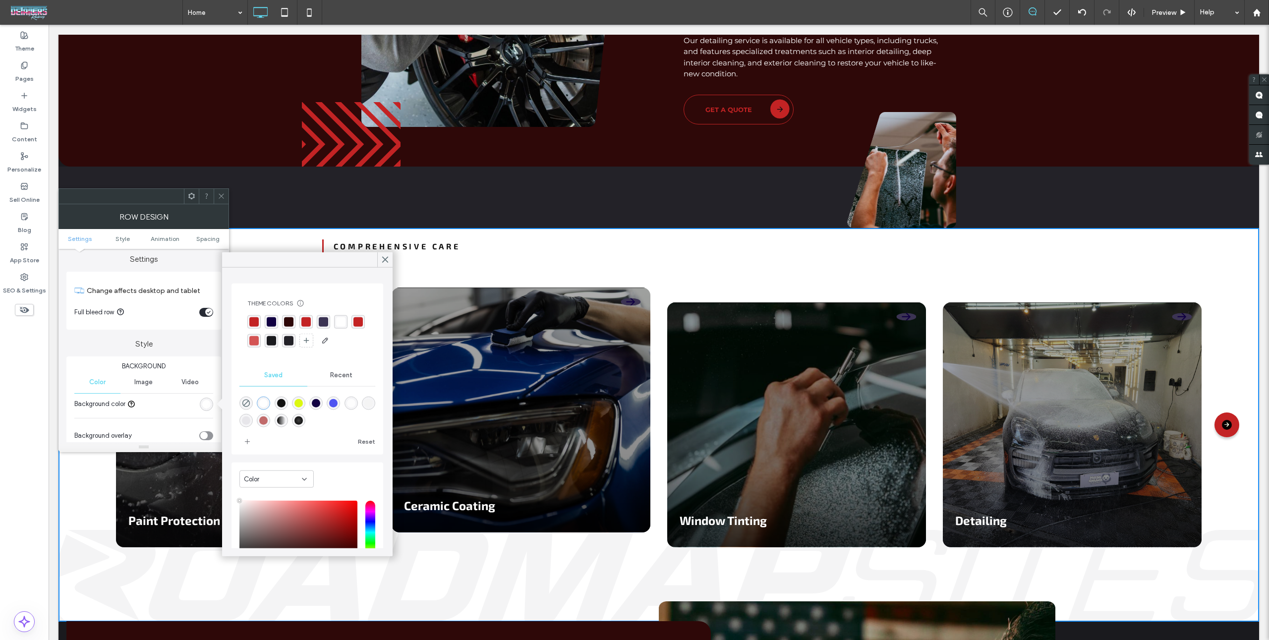
click at [286, 339] on div "rgba(35, 34, 40, 1)" at bounding box center [288, 340] width 9 height 9
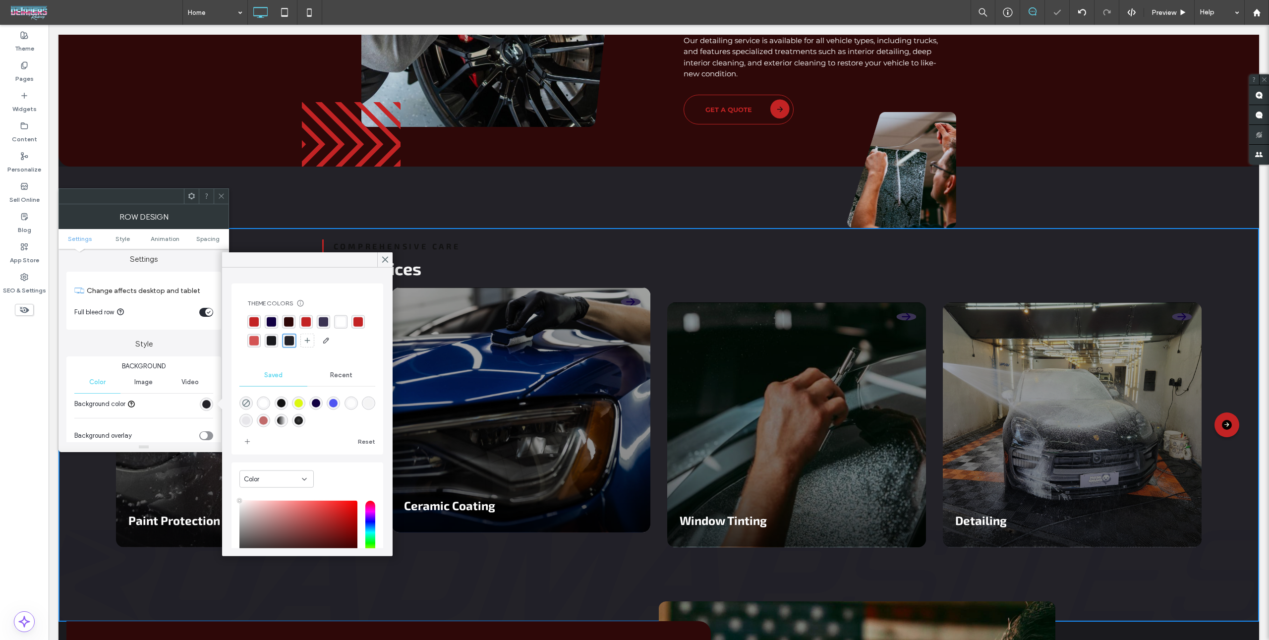
click at [222, 195] on use at bounding box center [221, 196] width 5 height 5
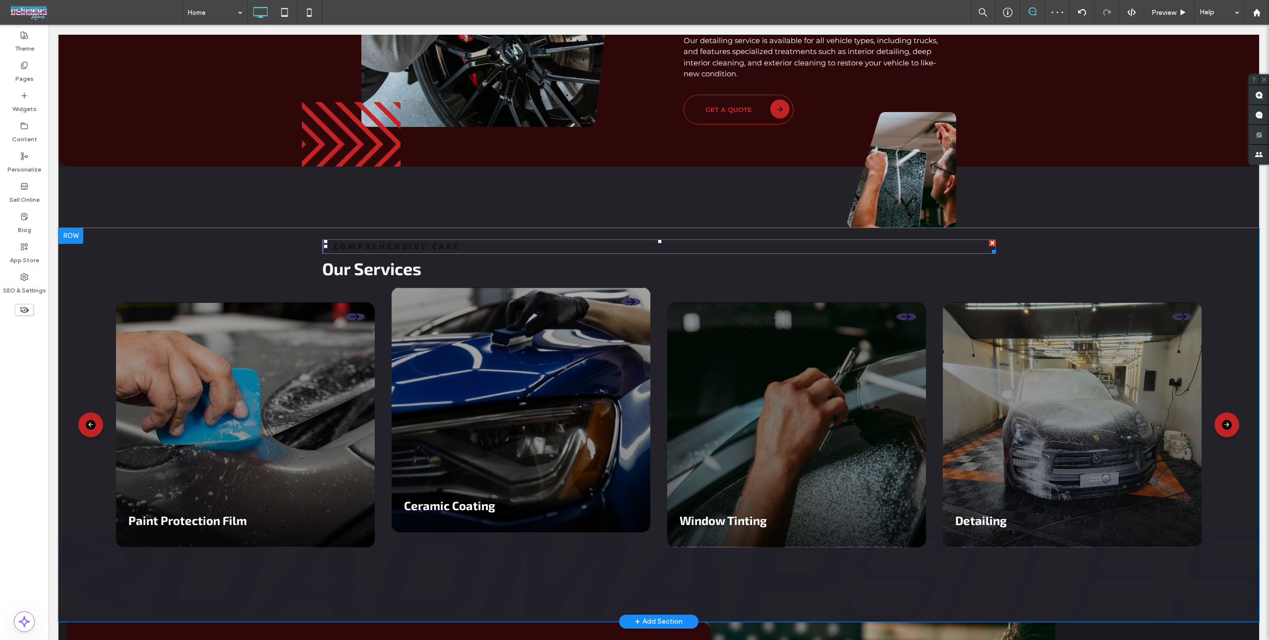
click at [377, 241] on strong "Comprehensive Care" at bounding box center [397, 245] width 127 height 9
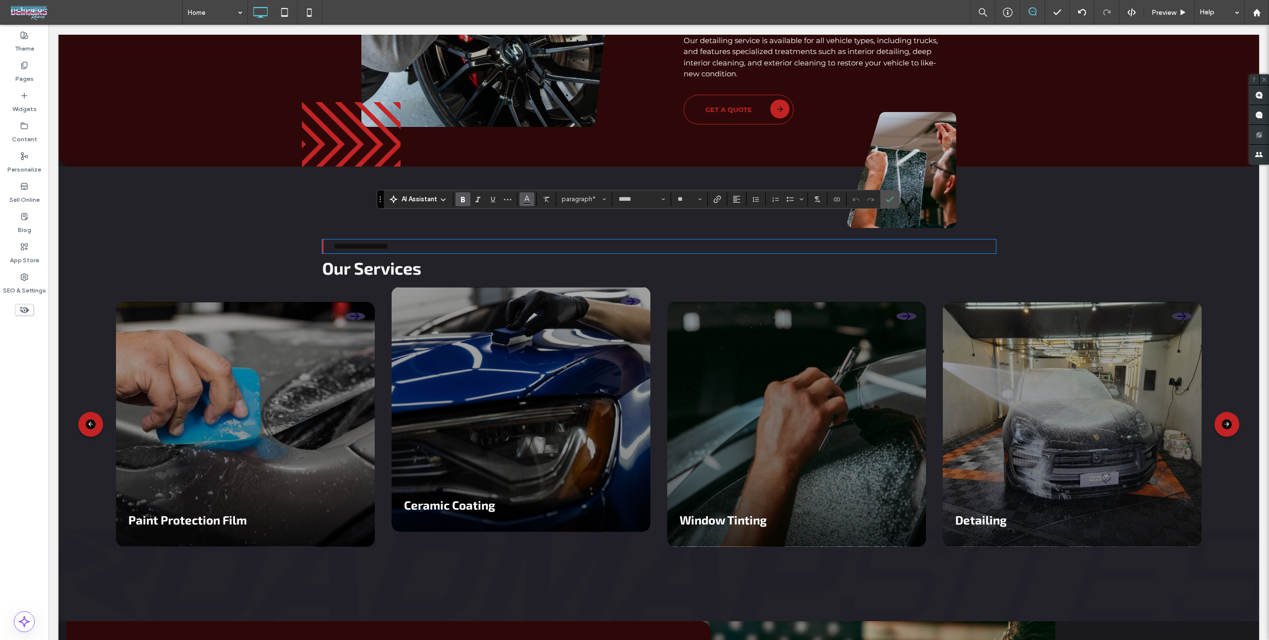
click at [527, 199] on icon "Color" at bounding box center [527, 198] width 8 height 8
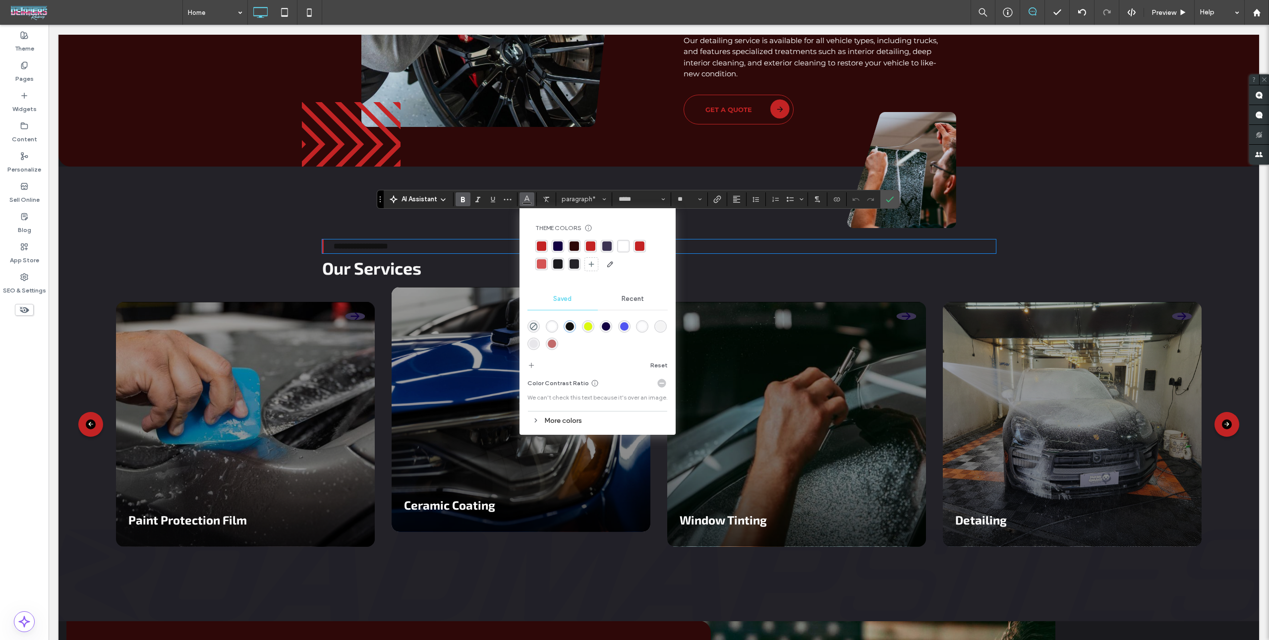
click at [622, 248] on div "rgba(255, 255, 255, 0.96)" at bounding box center [623, 245] width 9 height 9
click at [897, 203] on div "AI Assistant Theme Colors Save time with Theme Colors Create a color palette to…" at bounding box center [638, 199] width 523 height 19
click at [889, 200] on icon "Confirm" at bounding box center [890, 199] width 8 height 8
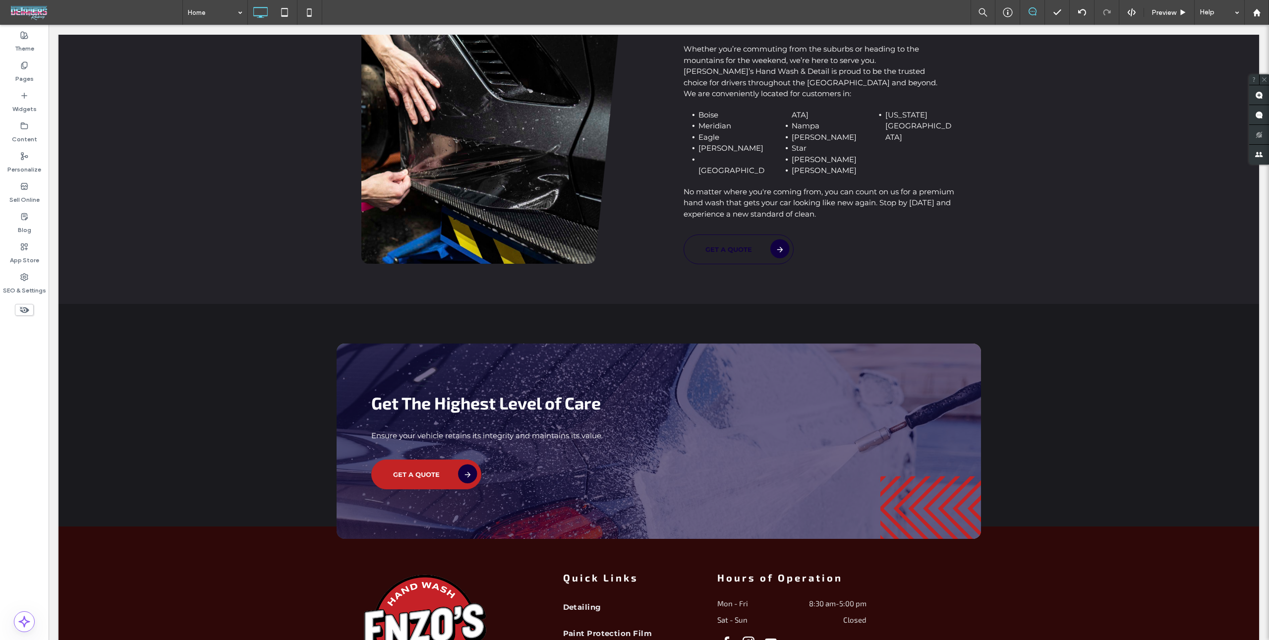
scroll to position [2453, 0]
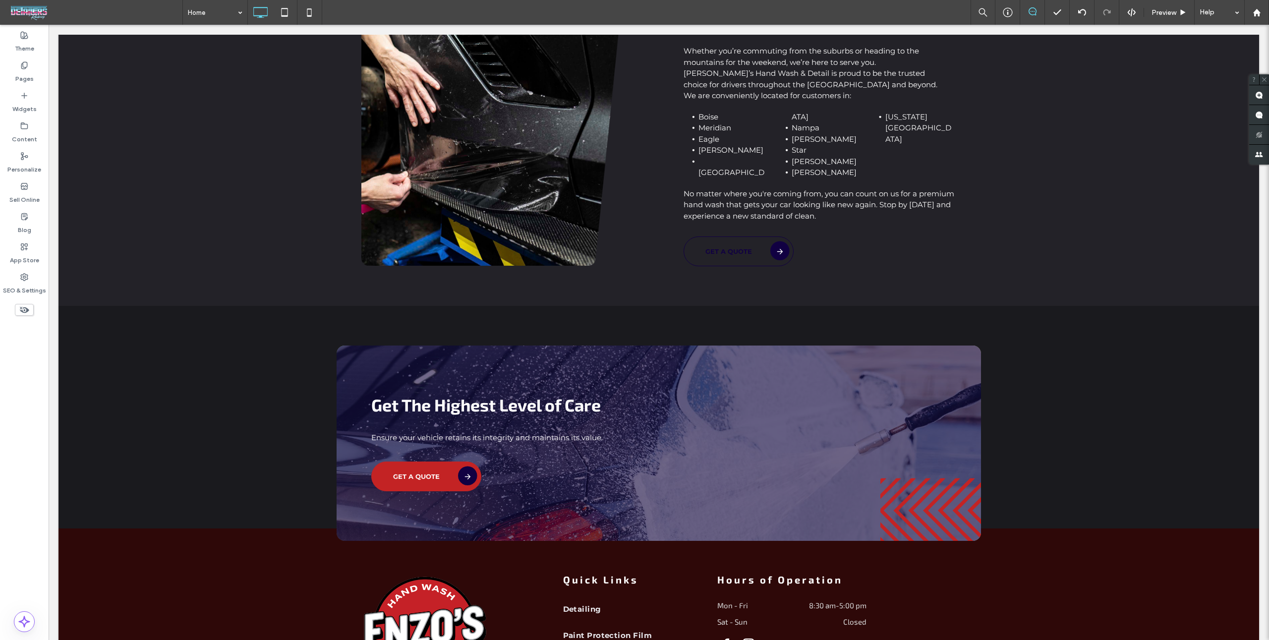
drag, startPoint x: 530, startPoint y: 309, endPoint x: 529, endPoint y: 315, distance: 6.0
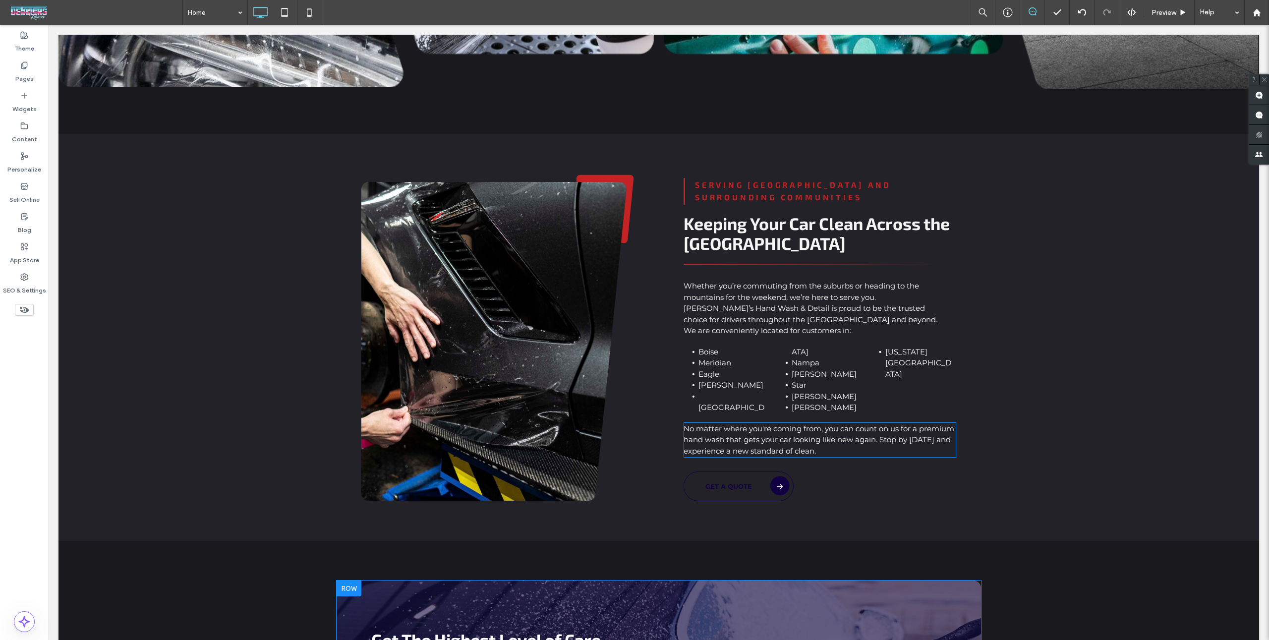
scroll to position [2325, 0]
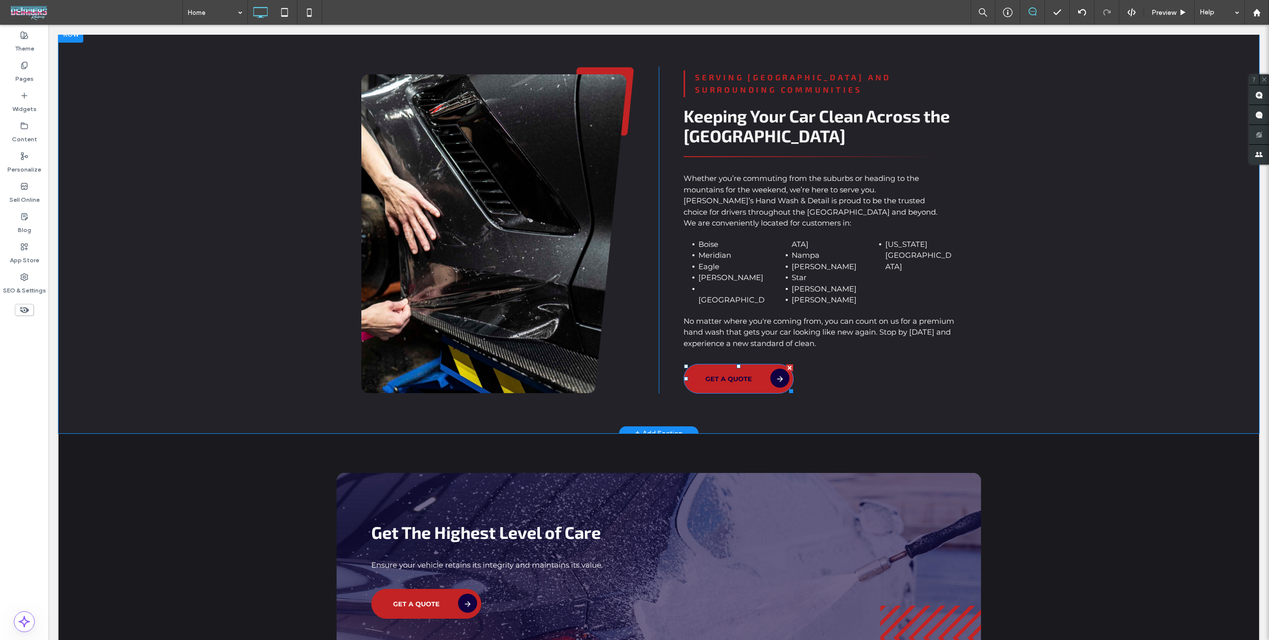
click at [754, 364] on link "Get a Quote" at bounding box center [739, 379] width 110 height 30
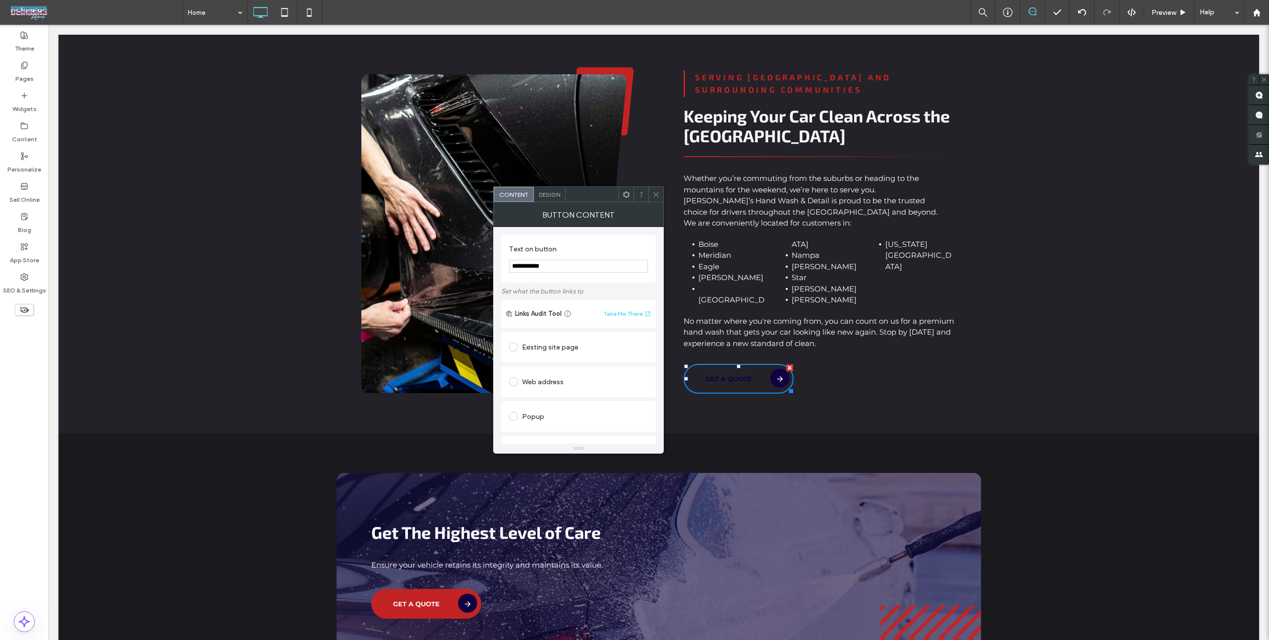
click at [550, 196] on span "Design" at bounding box center [549, 194] width 21 height 7
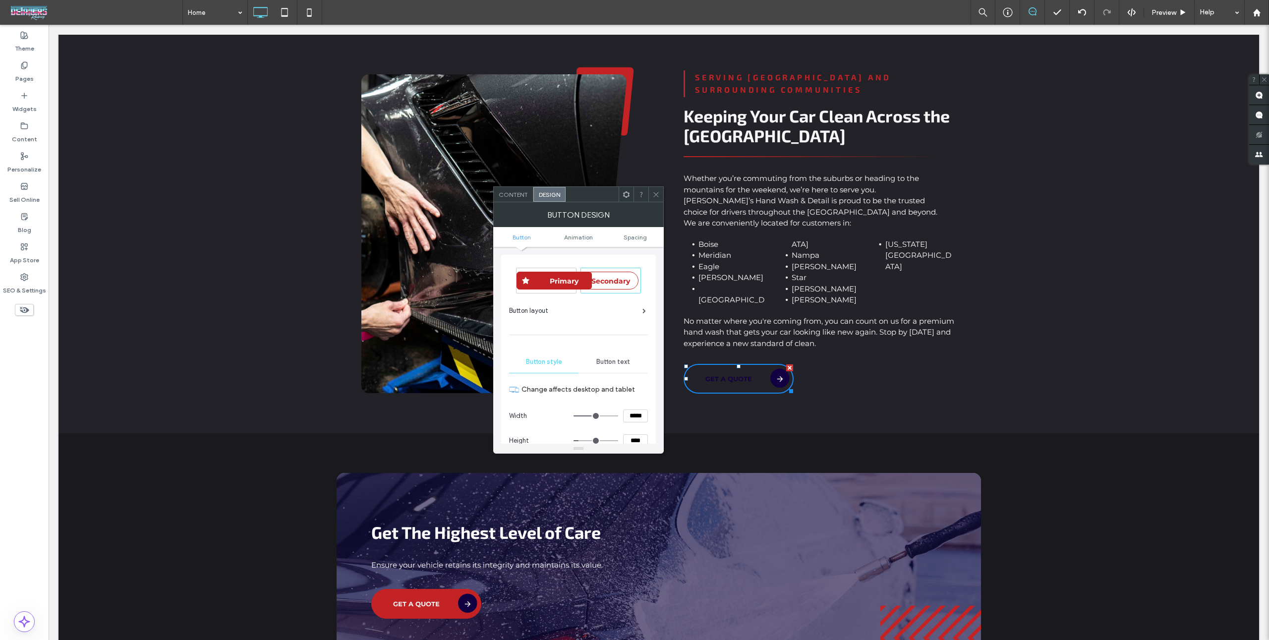
click at [554, 290] on div "Primary" at bounding box center [554, 280] width 75 height 25
type input "*"
click at [652, 187] on div at bounding box center [656, 194] width 15 height 15
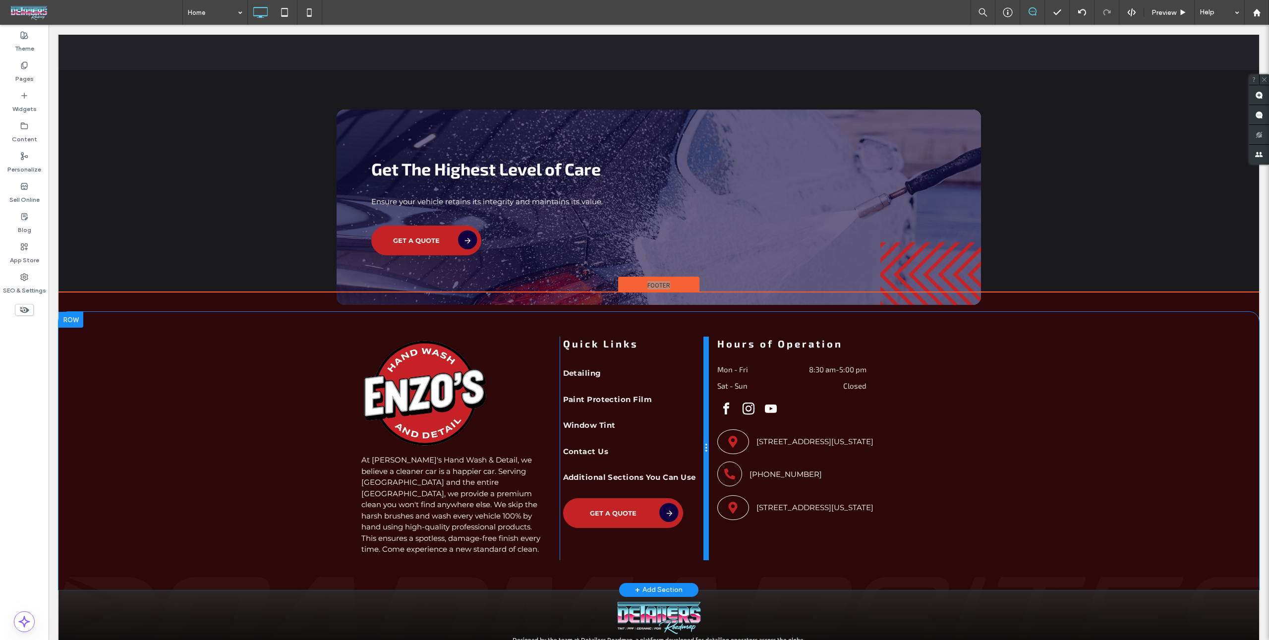
scroll to position [2692, 0]
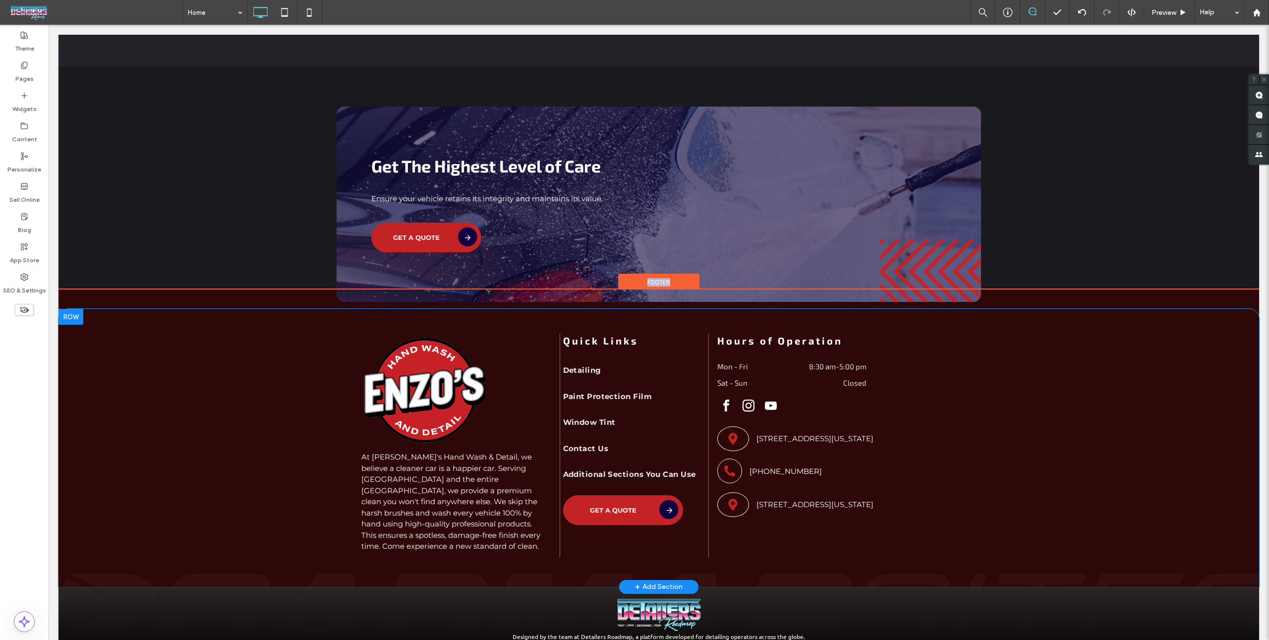
click at [1115, 539] on div "At Enzo's Hand Wash & Detail, we believe a cleaner car is a happier car. Servin…" at bounding box center [659, 448] width 1201 height 278
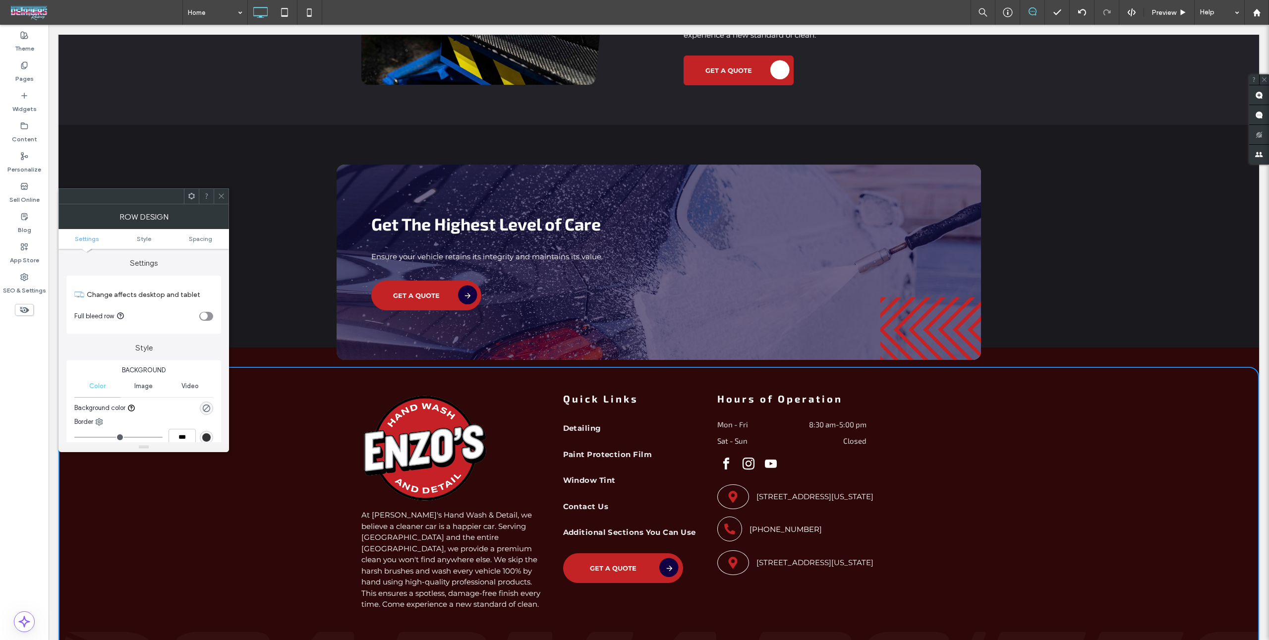
scroll to position [2561, 0]
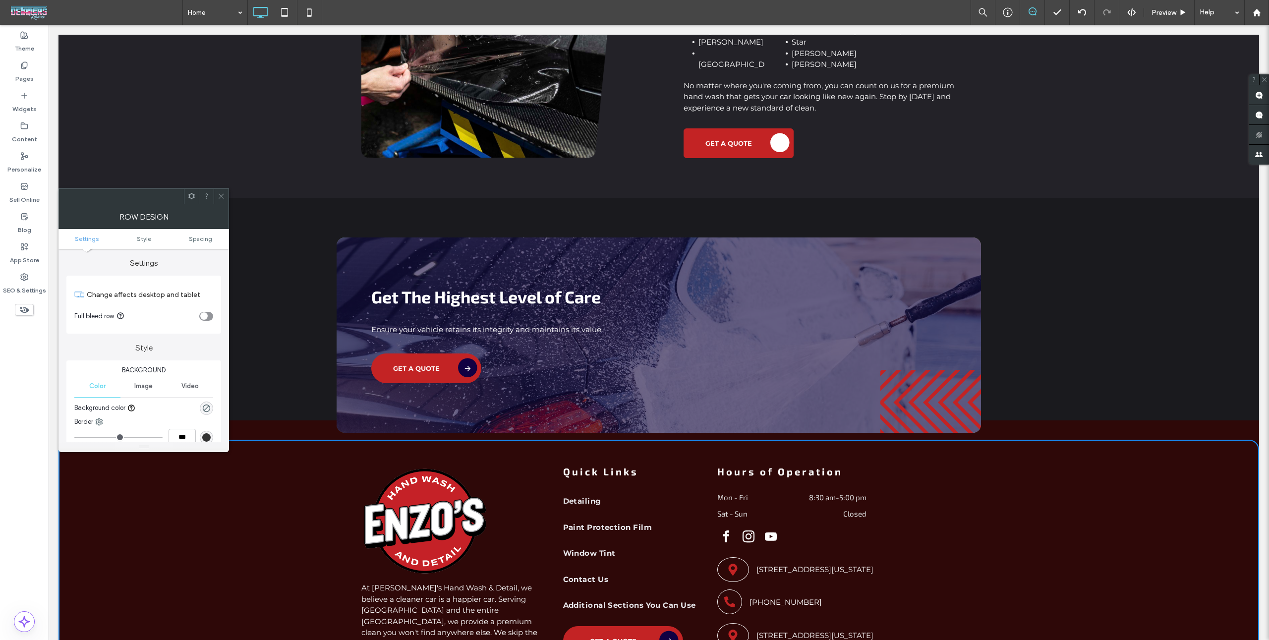
click at [221, 199] on icon at bounding box center [221, 195] width 7 height 7
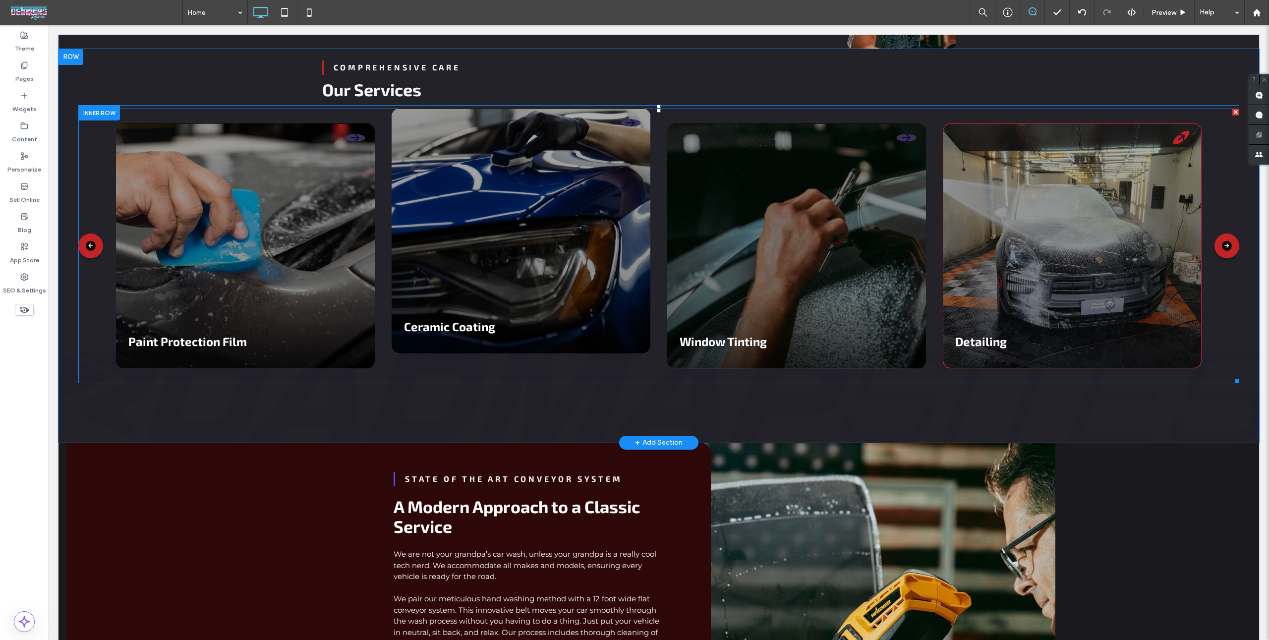
scroll to position [973, 0]
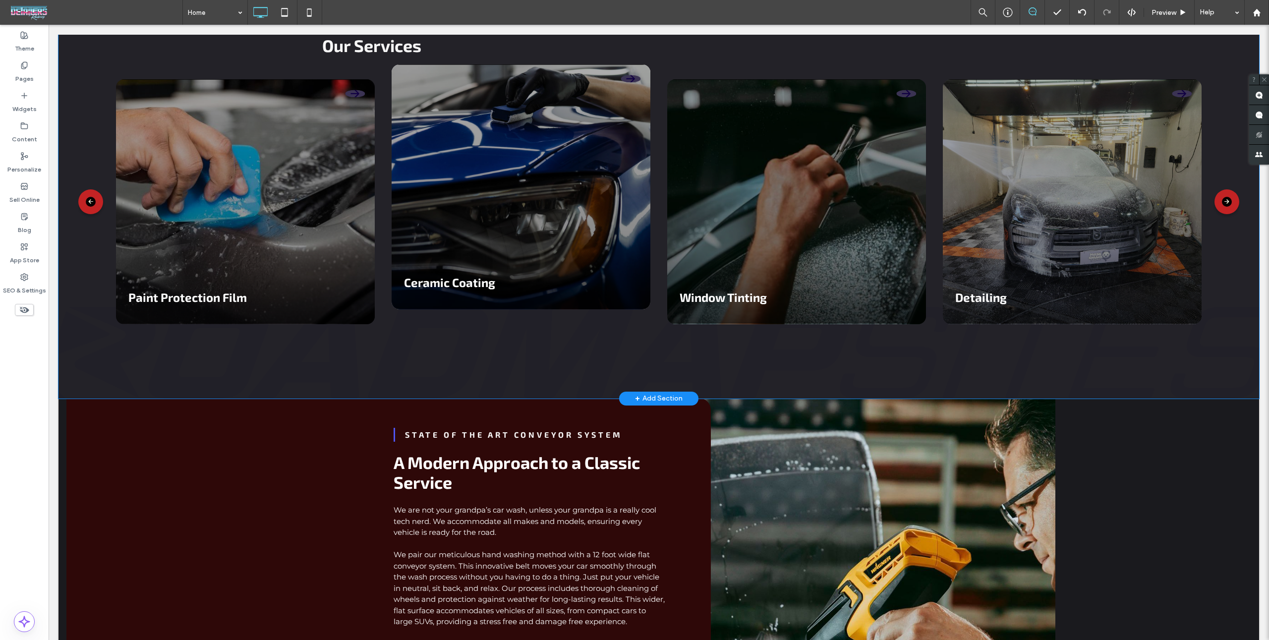
click at [1114, 354] on div "Comprehensive Care Our Services Paint Protection Film Ceramic Coating Window Ti…" at bounding box center [659, 202] width 1201 height 394
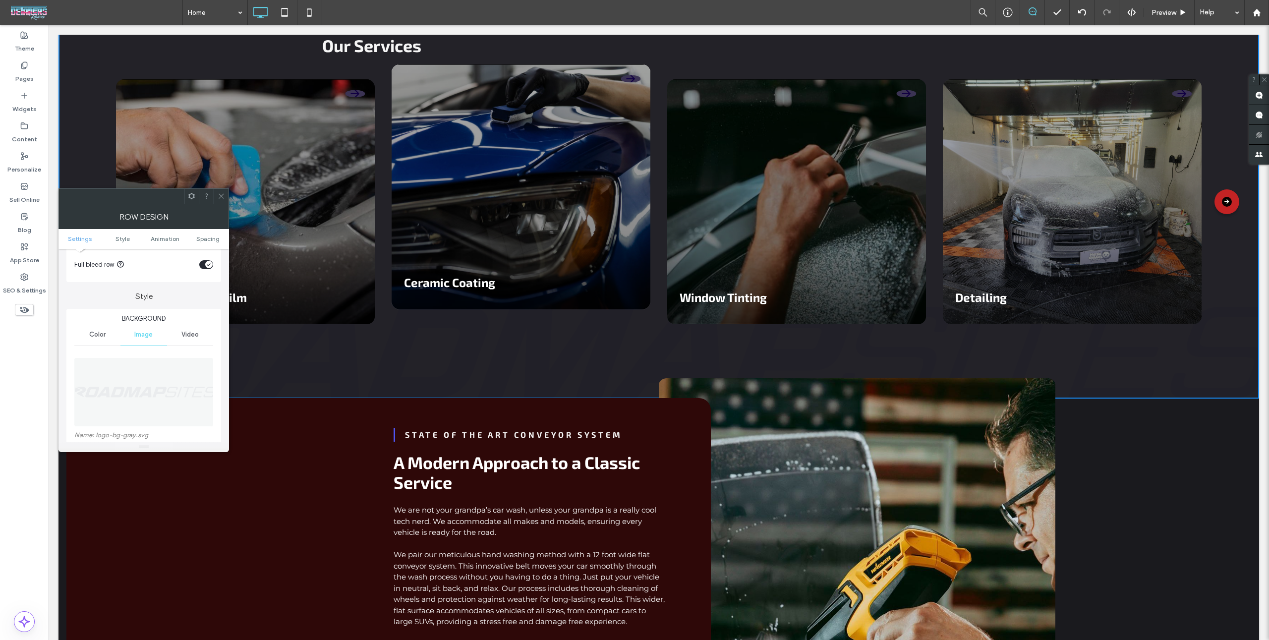
scroll to position [82, 0]
click at [161, 383] on img at bounding box center [144, 362] width 140 height 68
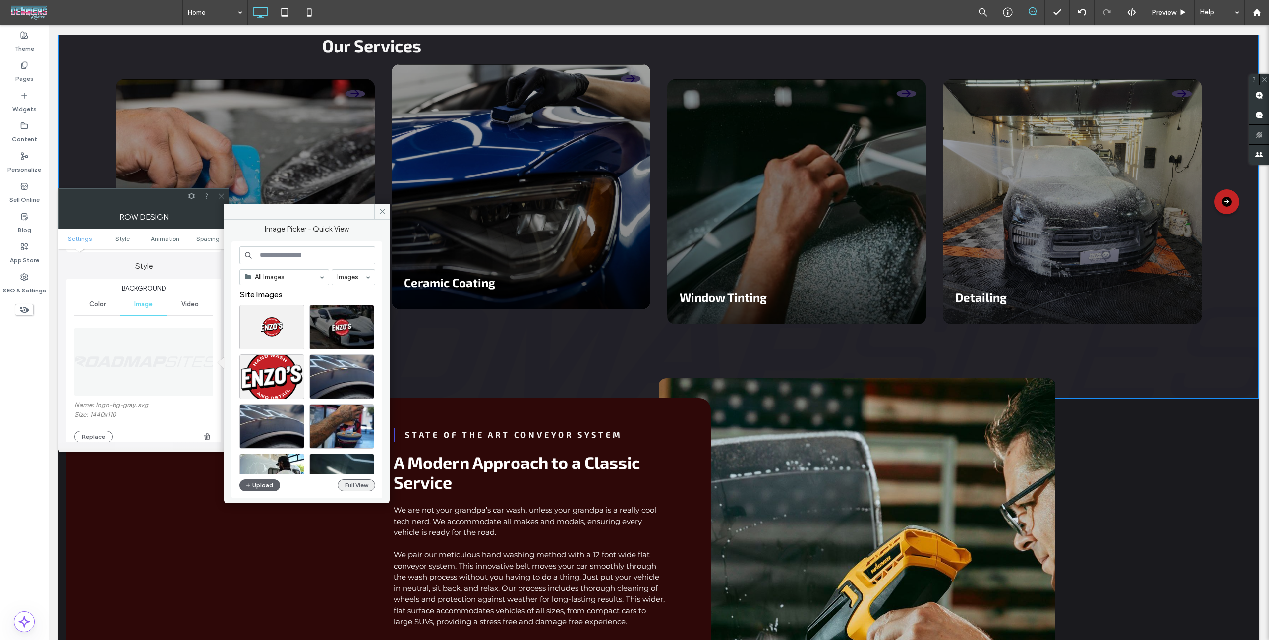
click at [340, 484] on button "Full View" at bounding box center [357, 485] width 38 height 12
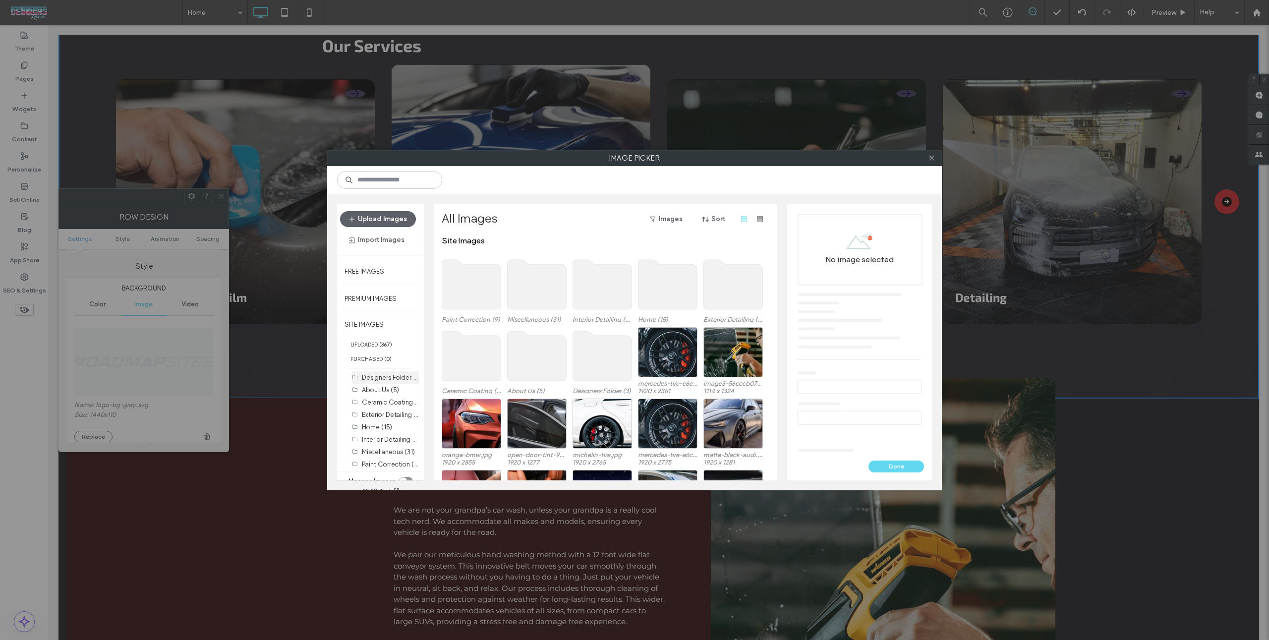
click at [396, 374] on label "Designers Folder (3)" at bounding box center [391, 376] width 59 height 9
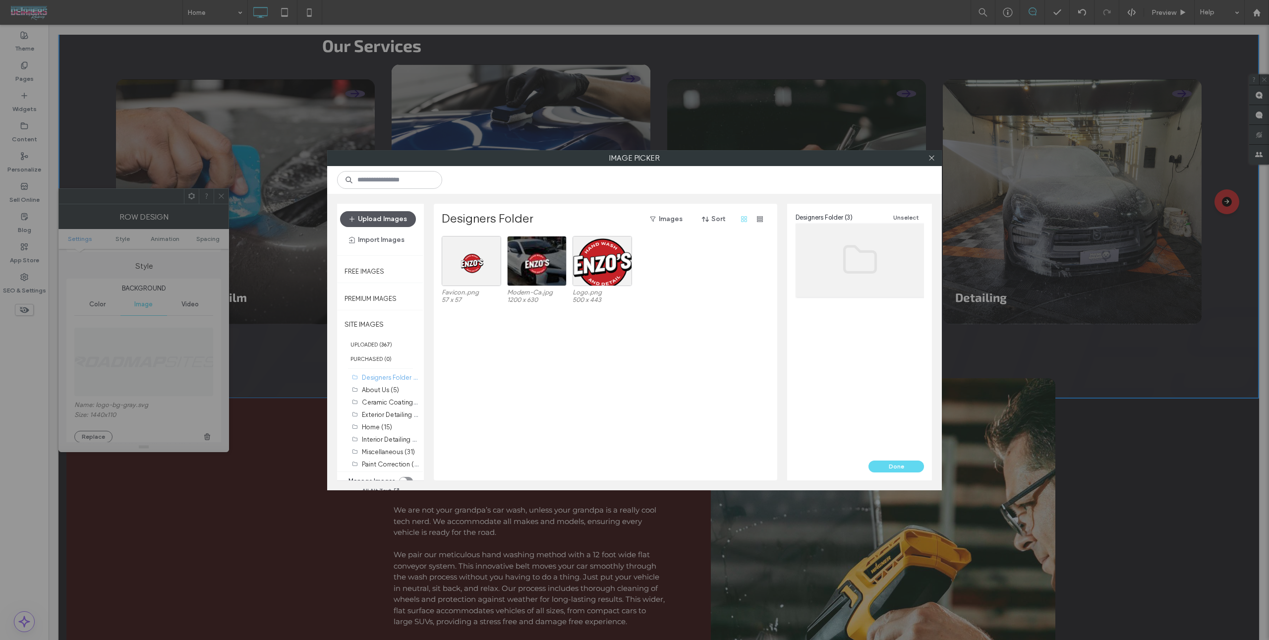
click at [395, 217] on button "Upload Images" at bounding box center [378, 219] width 76 height 16
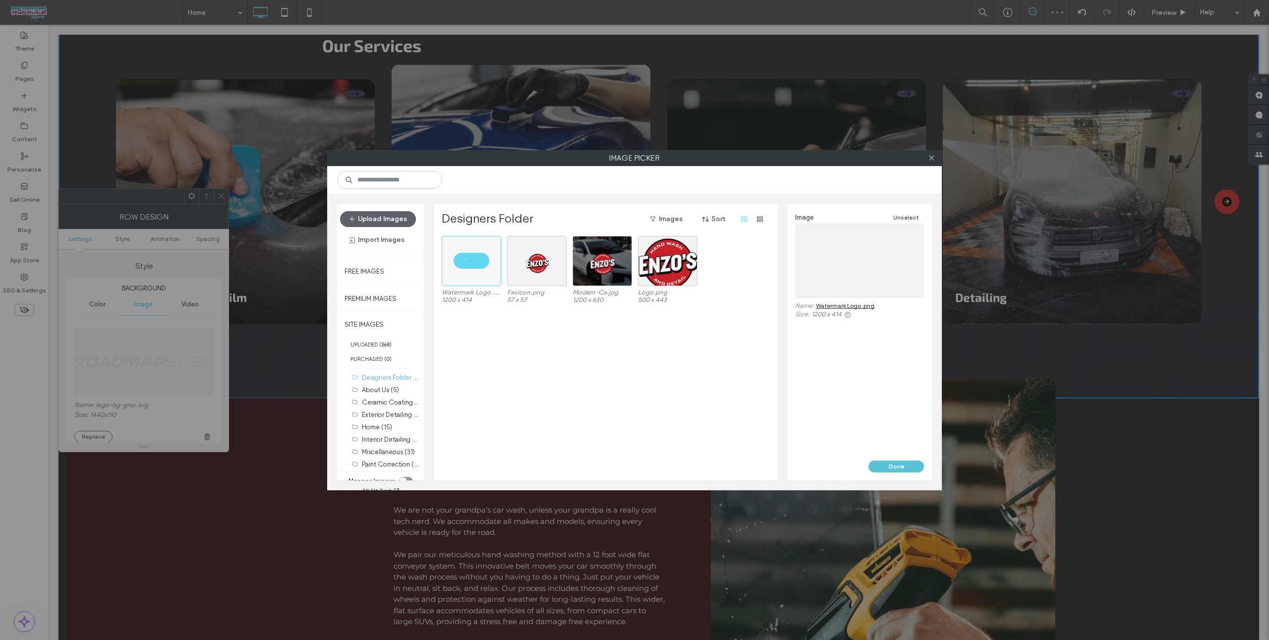
click at [885, 461] on button "Done" at bounding box center [897, 467] width 56 height 12
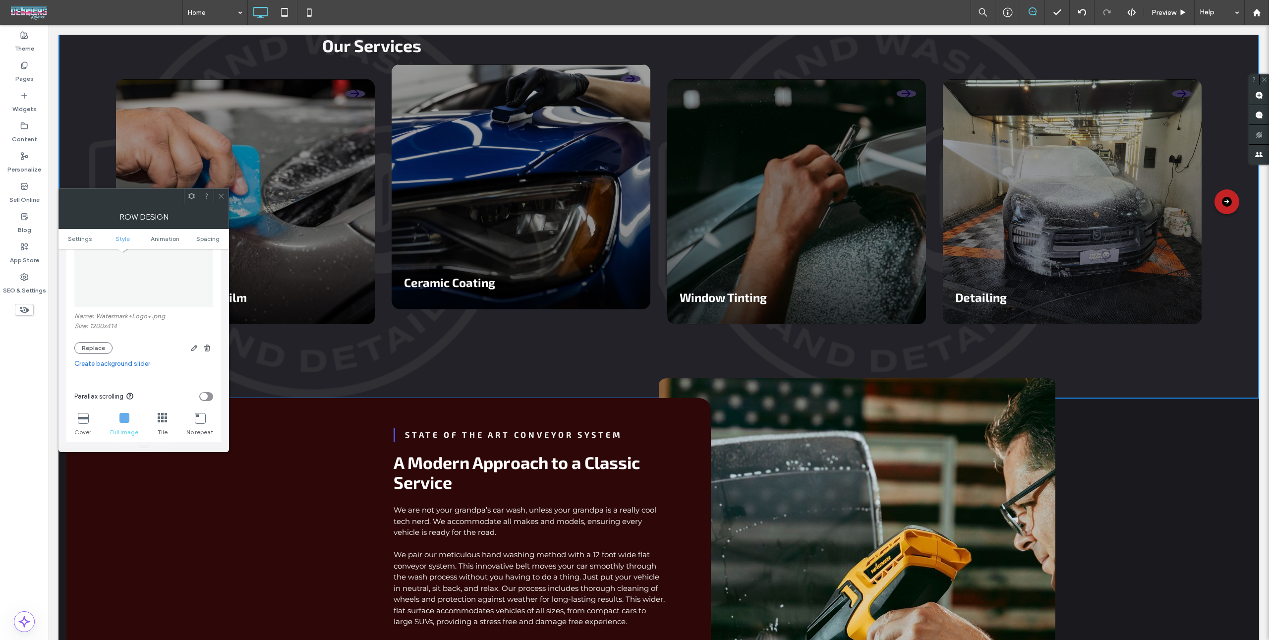
scroll to position [229, 0]
click at [167, 366] on div "Tile" at bounding box center [163, 367] width 10 height 32
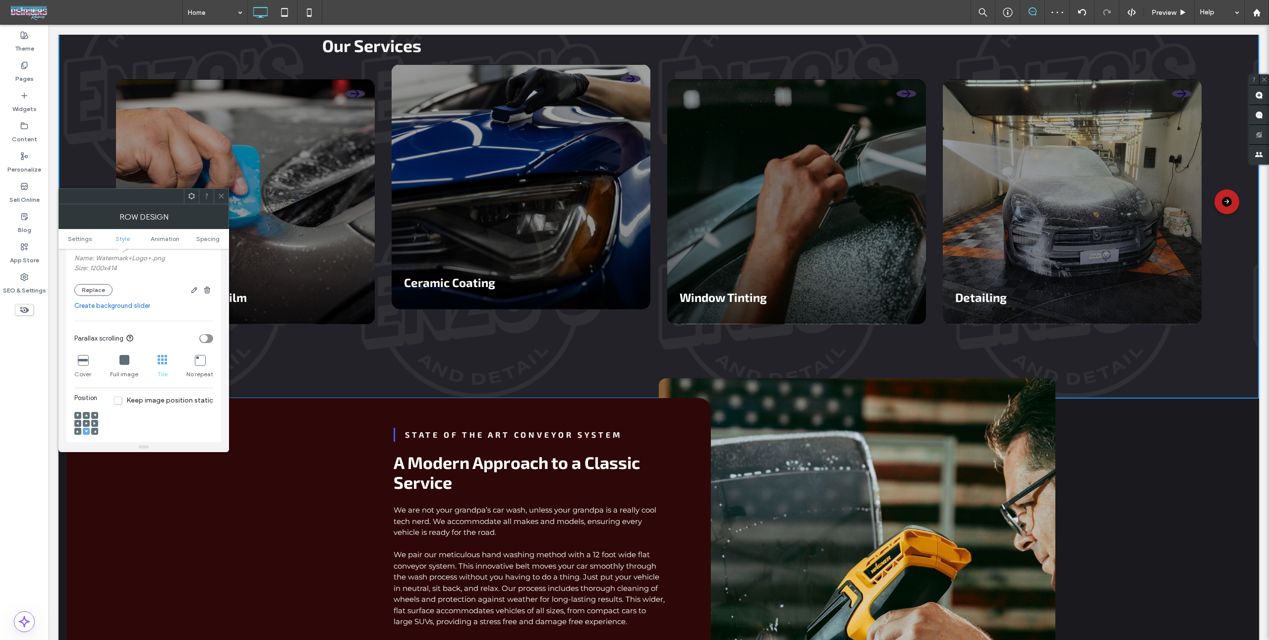
click at [194, 199] on icon at bounding box center [191, 195] width 7 height 7
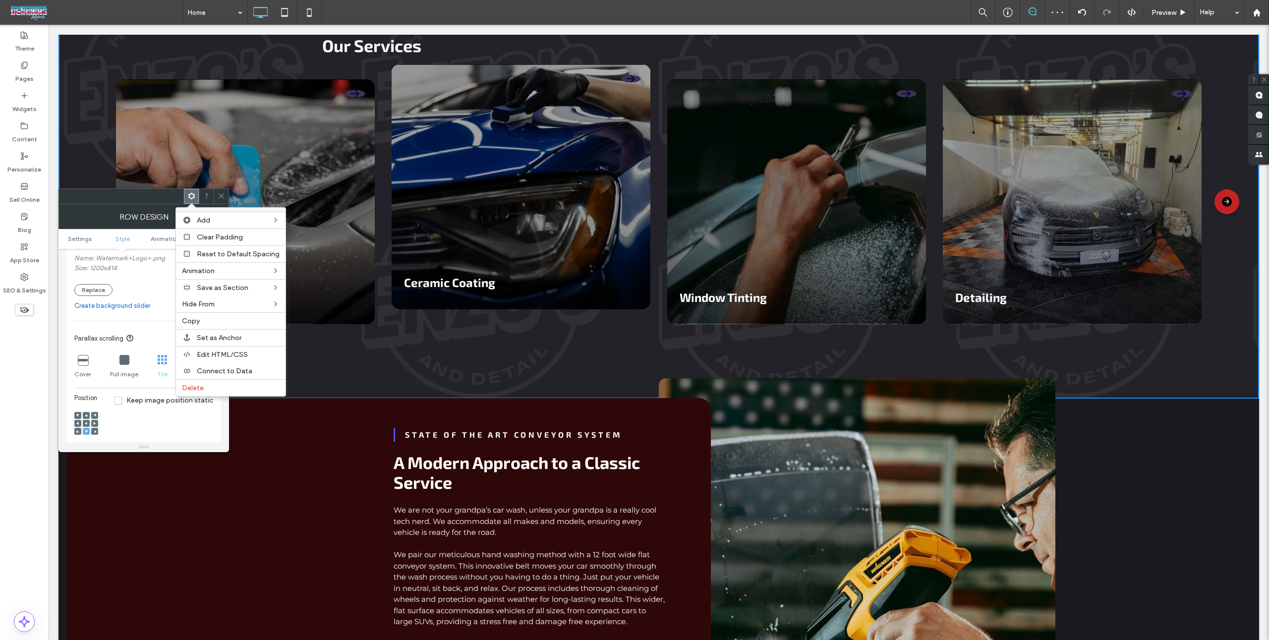
click at [212, 354] on span "Edit HTML/CSS" at bounding box center [222, 355] width 51 height 8
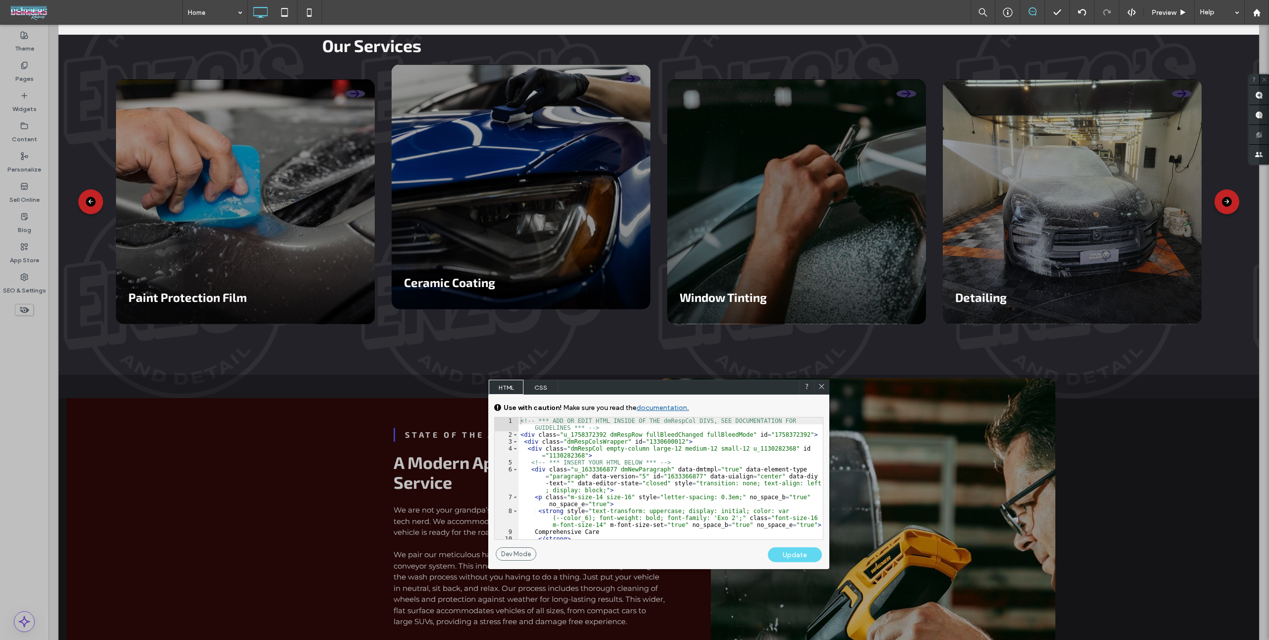
click at [602, 470] on div "<!-- *** ADD OR EDIT HTML INSIDE OF THE dmRespCol DIVS, SEE DOCUMENTATION FOR G…" at bounding box center [671, 489] width 305 height 143
click at [543, 390] on span "CSS" at bounding box center [541, 387] width 35 height 15
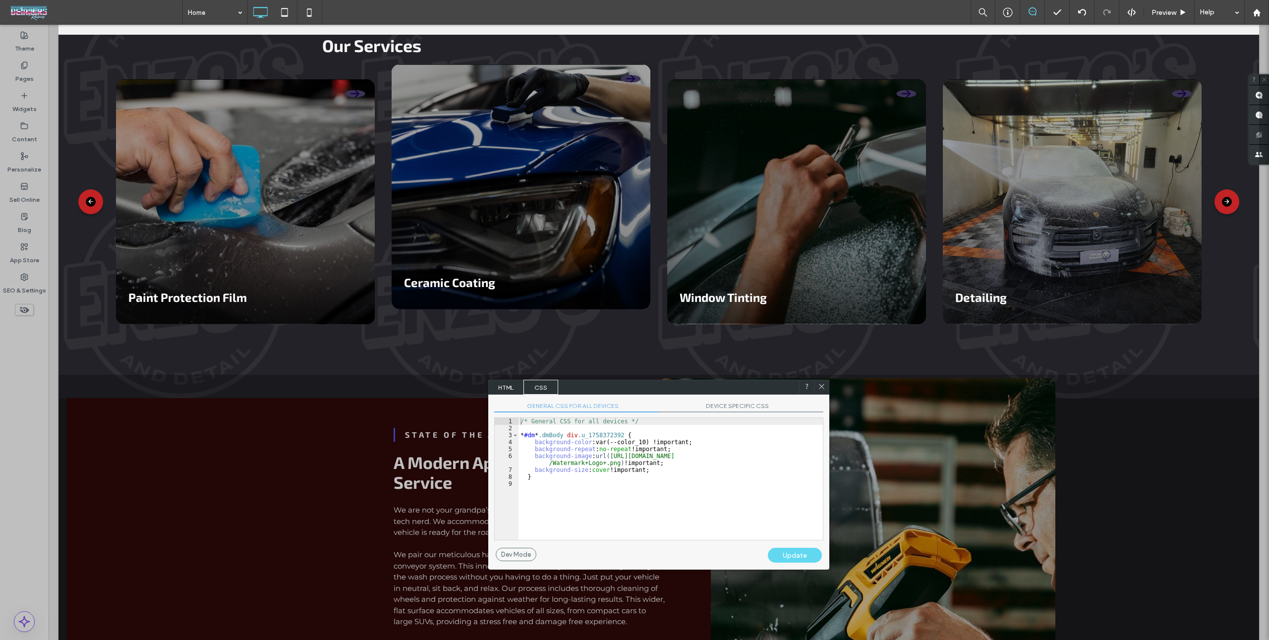
click at [637, 502] on div "/* General CSS for all devices */ * #dm * .dmBody div .u_1758372392 { backgroun…" at bounding box center [671, 486] width 304 height 136
click at [683, 476] on div "/* General CSS for all devices */ * #dm * .dmBody div .u_1758372392 { backgroun…" at bounding box center [671, 486] width 304 height 136
click at [723, 400] on div "GENERAL CSS FOR ALL DEVICES DEVICE SPECIFIC CSS Use with caution! Make sure you…" at bounding box center [658, 471] width 341 height 153
click at [722, 406] on span "DEVICE SPECIFIC CSS" at bounding box center [741, 407] width 165 height 10
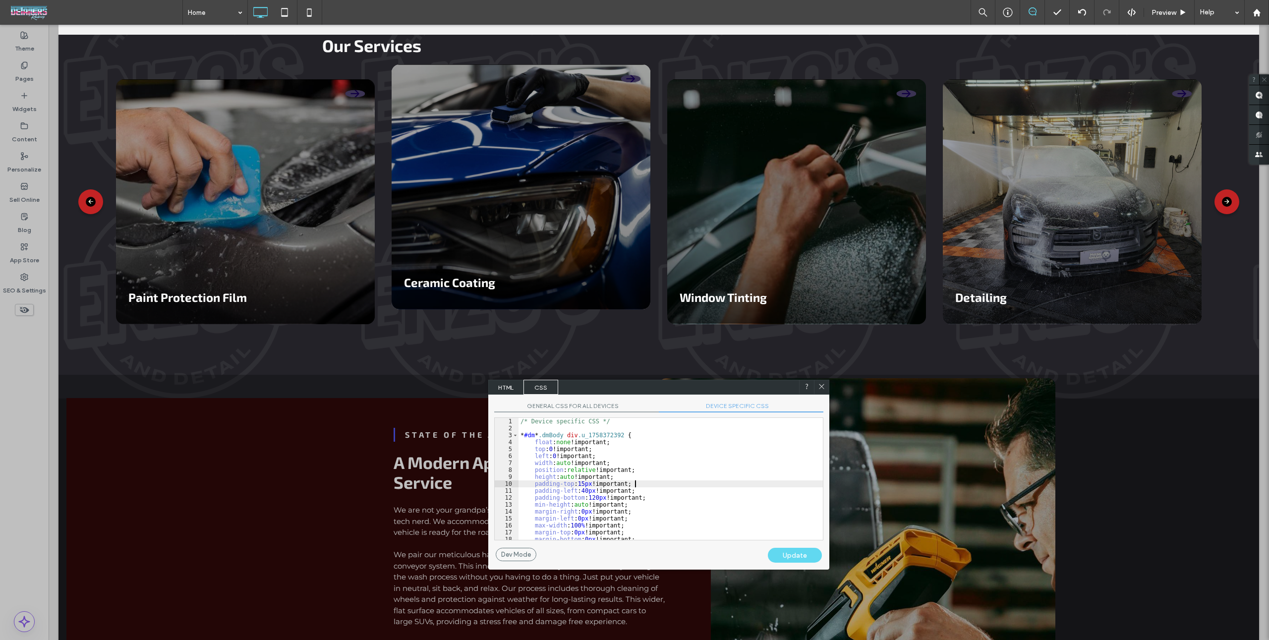
click at [696, 482] on div "/* Device specific CSS */ * #dm * .dmBody div .u_1758372392 { float : none !imp…" at bounding box center [671, 486] width 304 height 136
click at [623, 508] on div "height : auto !important; padding-top : 15 px !important; padding-left : 40 px …" at bounding box center [671, 483] width 304 height 136
click at [601, 516] on div "height : auto !important; padding-top : 15 px !important; padding-left : 40 px …" at bounding box center [671, 483] width 304 height 136
click at [600, 516] on div "height : auto !important; padding-top : 15 px !important; padding-left : 40 px …" at bounding box center [671, 483] width 304 height 136
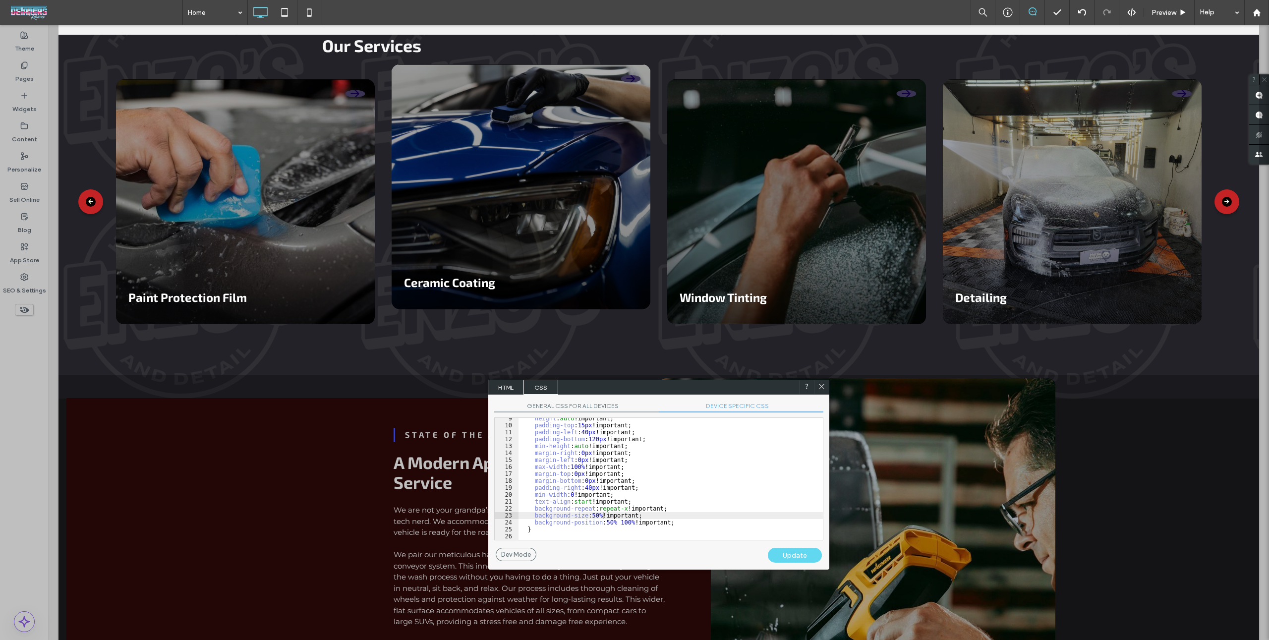
click at [793, 555] on div "Update" at bounding box center [795, 555] width 54 height 15
click at [703, 490] on div "height : auto !important; padding-top : 15 px !important; padding-left : 40 px …" at bounding box center [671, 483] width 304 height 136
drag, startPoint x: 595, startPoint y: 515, endPoint x: 644, endPoint y: 531, distance: 51.4
click at [593, 516] on div "height : auto !important; padding-top : 15 px !important; padding-left : 40 px …" at bounding box center [671, 483] width 304 height 136
type textarea "**"
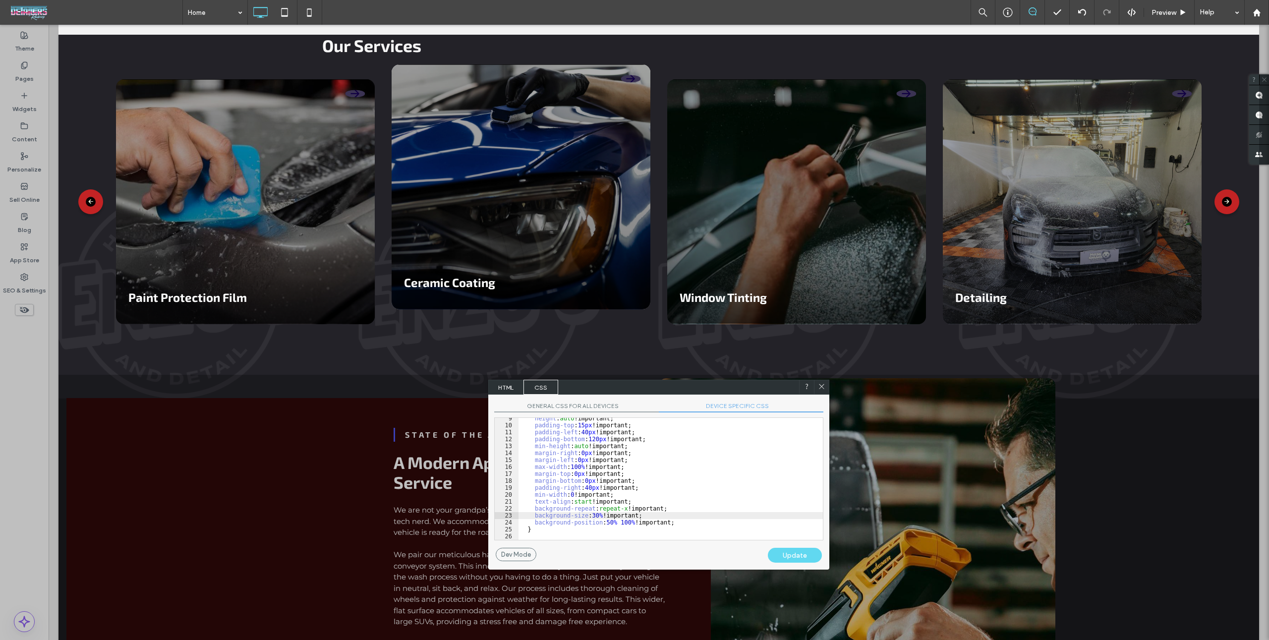
click at [811, 554] on div "Update" at bounding box center [795, 555] width 54 height 15
drag, startPoint x: 736, startPoint y: 505, endPoint x: 760, endPoint y: 461, distance: 49.9
click at [736, 505] on div "height : auto !important; padding-top : 15 px !important; padding-left : 40 px …" at bounding box center [671, 483] width 304 height 136
click at [823, 389] on icon at bounding box center [821, 386] width 7 height 7
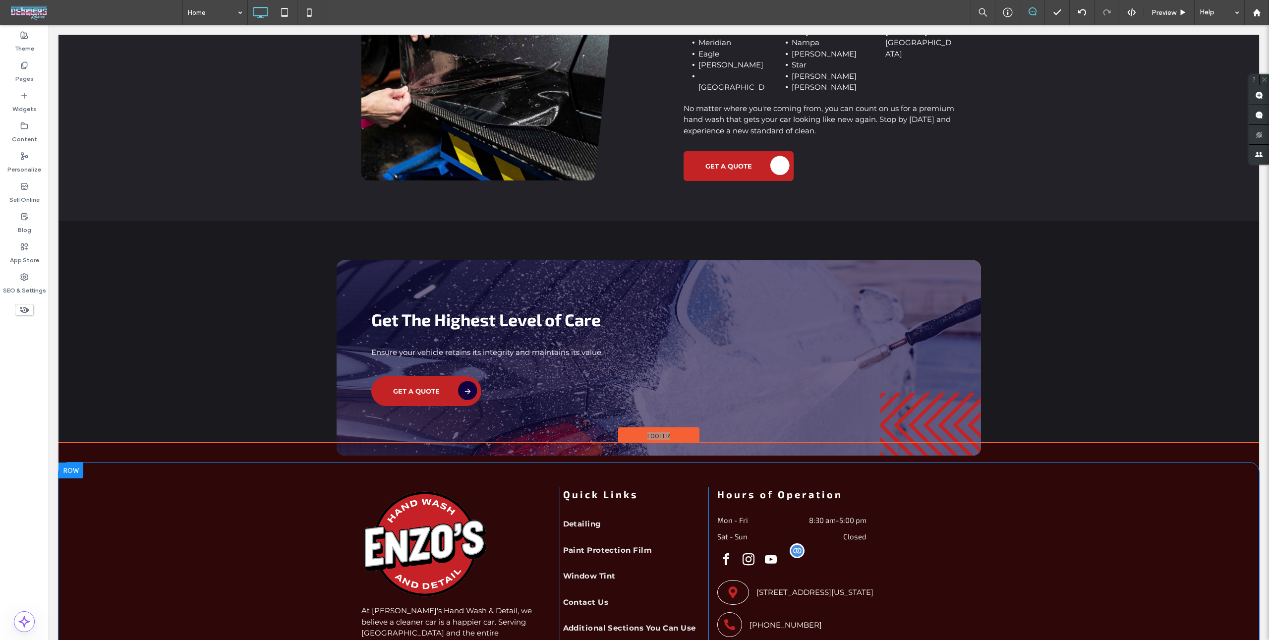
scroll to position [2692, 0]
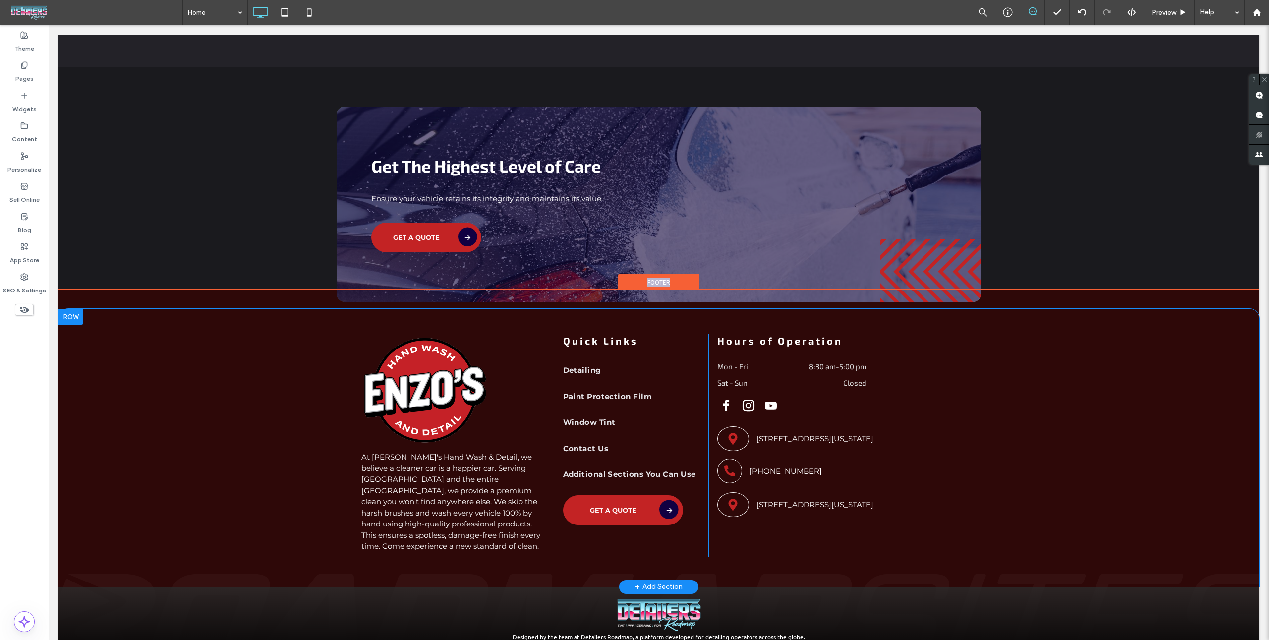
click at [67, 309] on div at bounding box center [71, 317] width 25 height 16
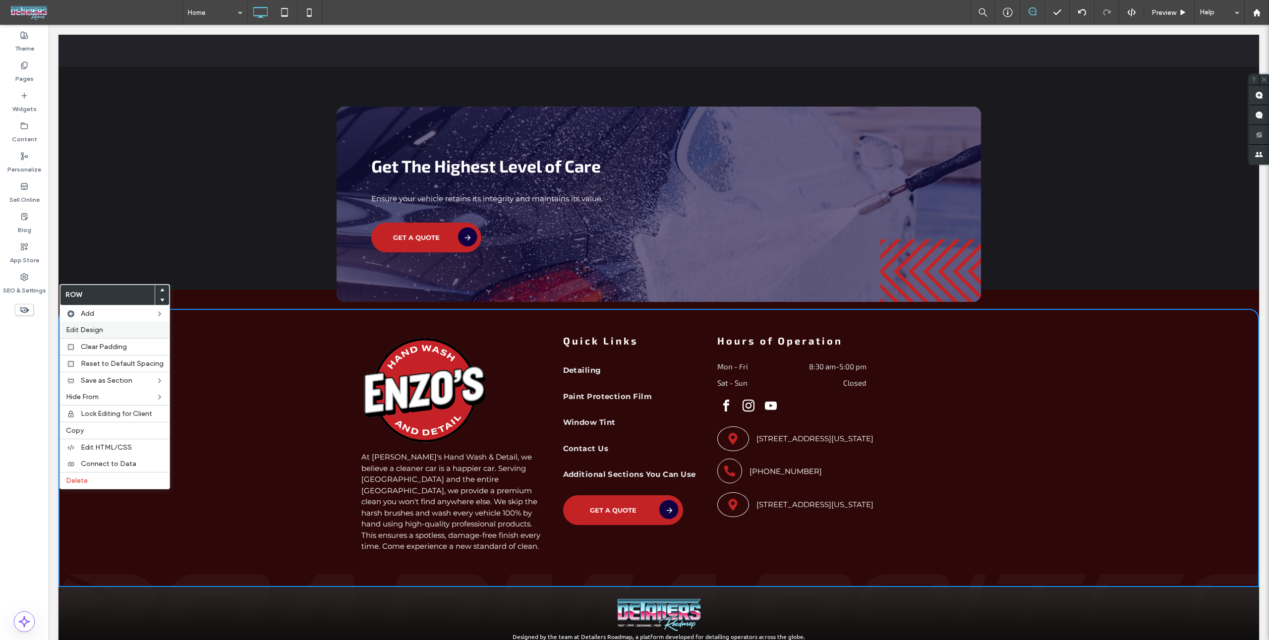
click at [104, 332] on label "Edit Design" at bounding box center [115, 330] width 98 height 8
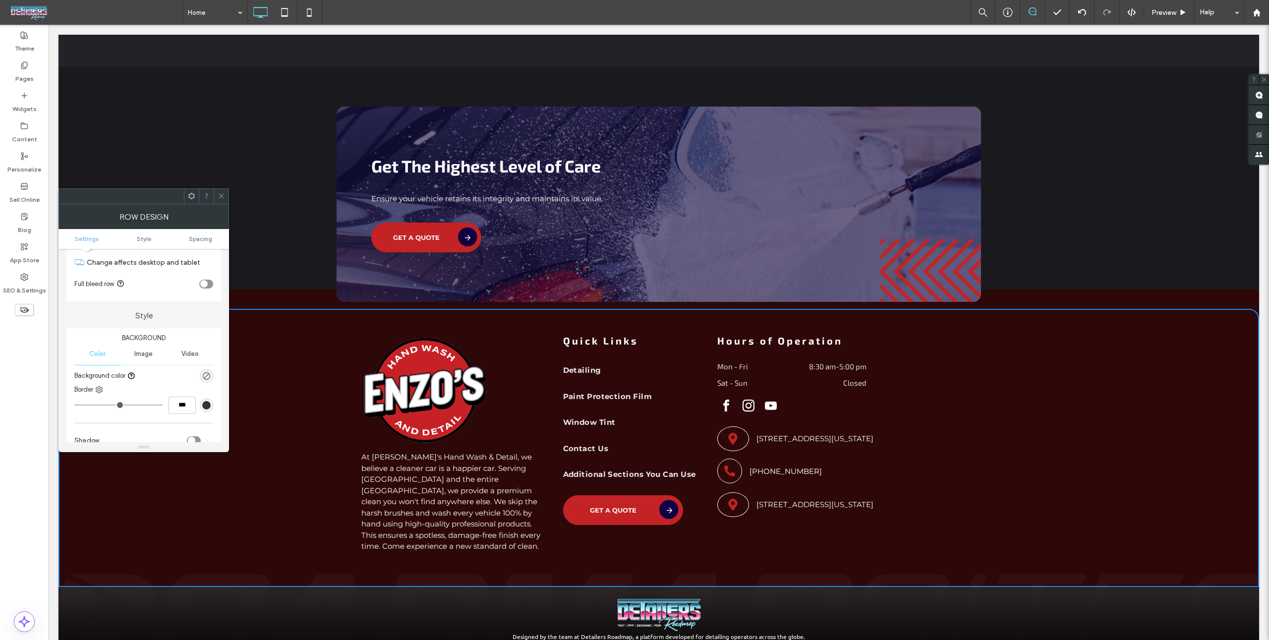
scroll to position [65, 0]
click at [140, 322] on span "Image" at bounding box center [143, 321] width 18 height 8
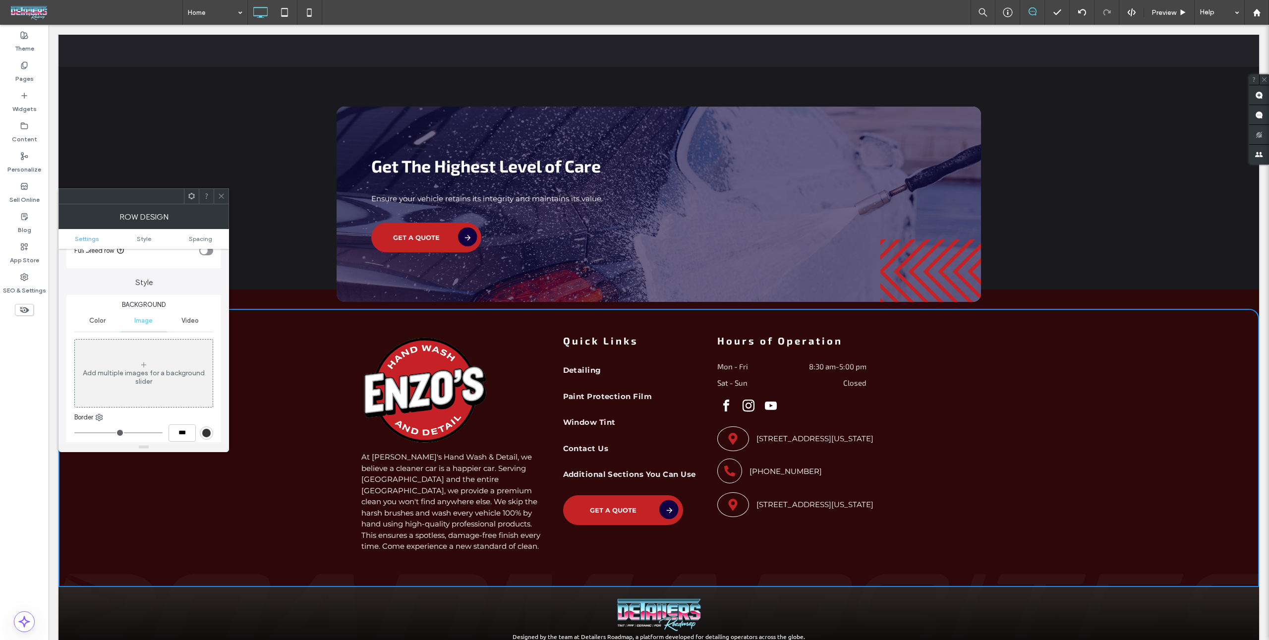
drag, startPoint x: 221, startPoint y: 199, endPoint x: 217, endPoint y: 242, distance: 42.8
click at [221, 199] on span at bounding box center [221, 196] width 7 height 15
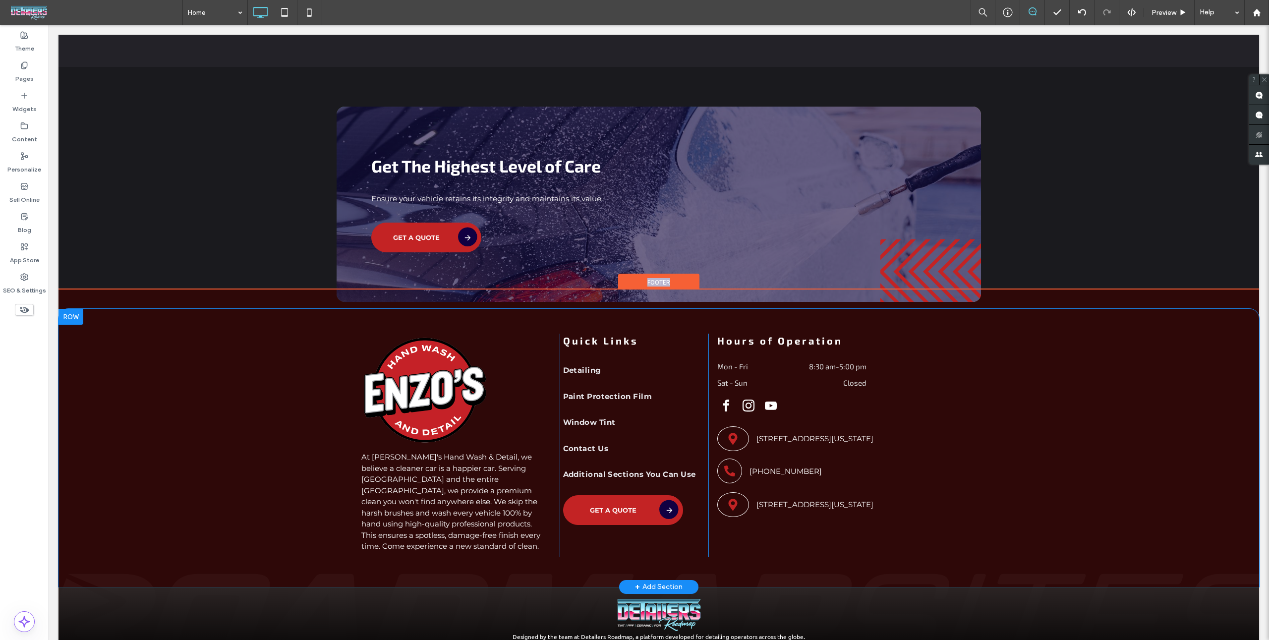
click at [179, 463] on div "At Enzo's Hand Wash & Detail, we believe a cleaner car is a happier car. Servin…" at bounding box center [659, 448] width 1201 height 278
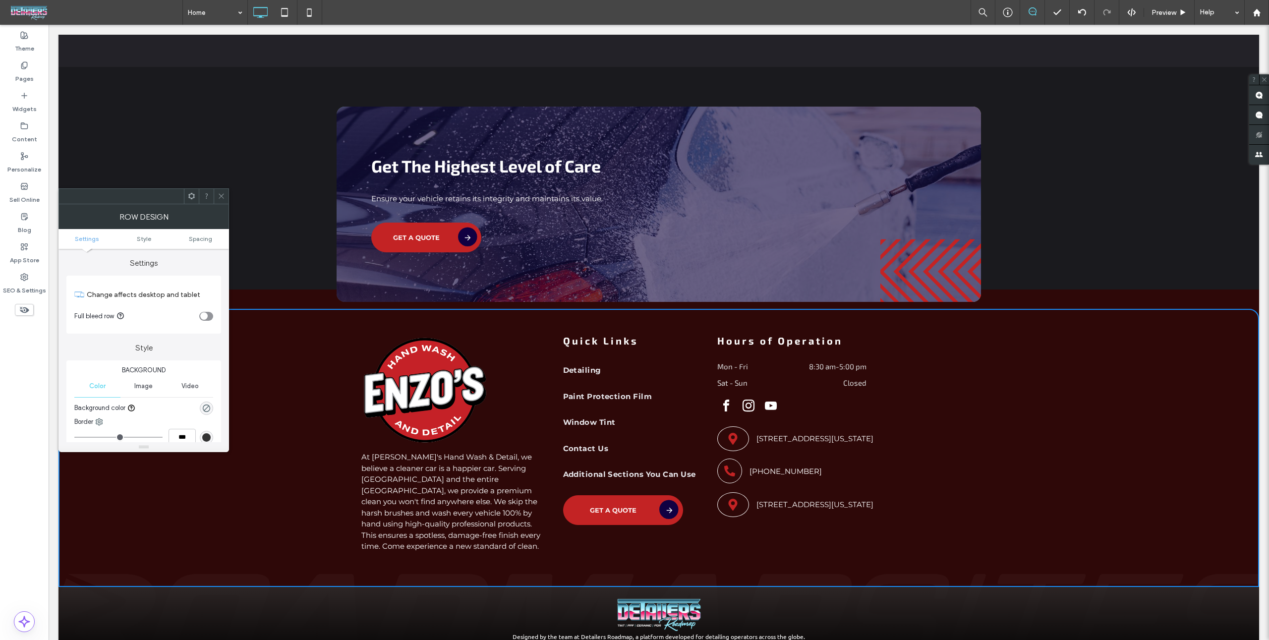
click at [226, 193] on div at bounding box center [221, 196] width 15 height 15
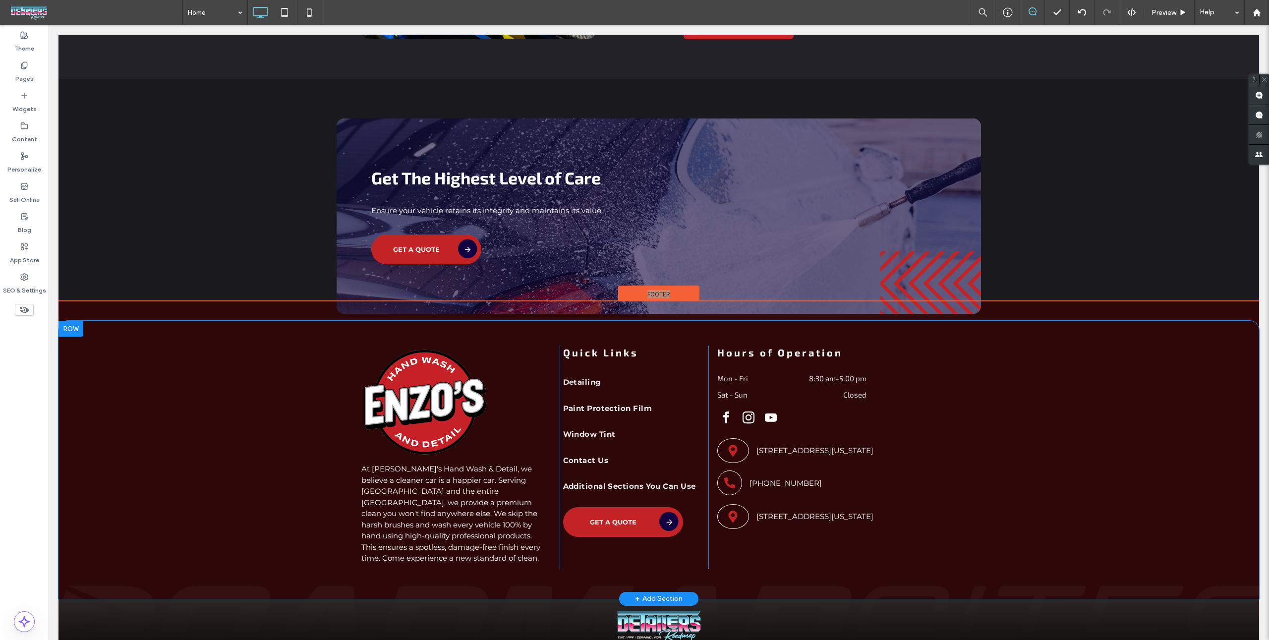
scroll to position [2681, 0]
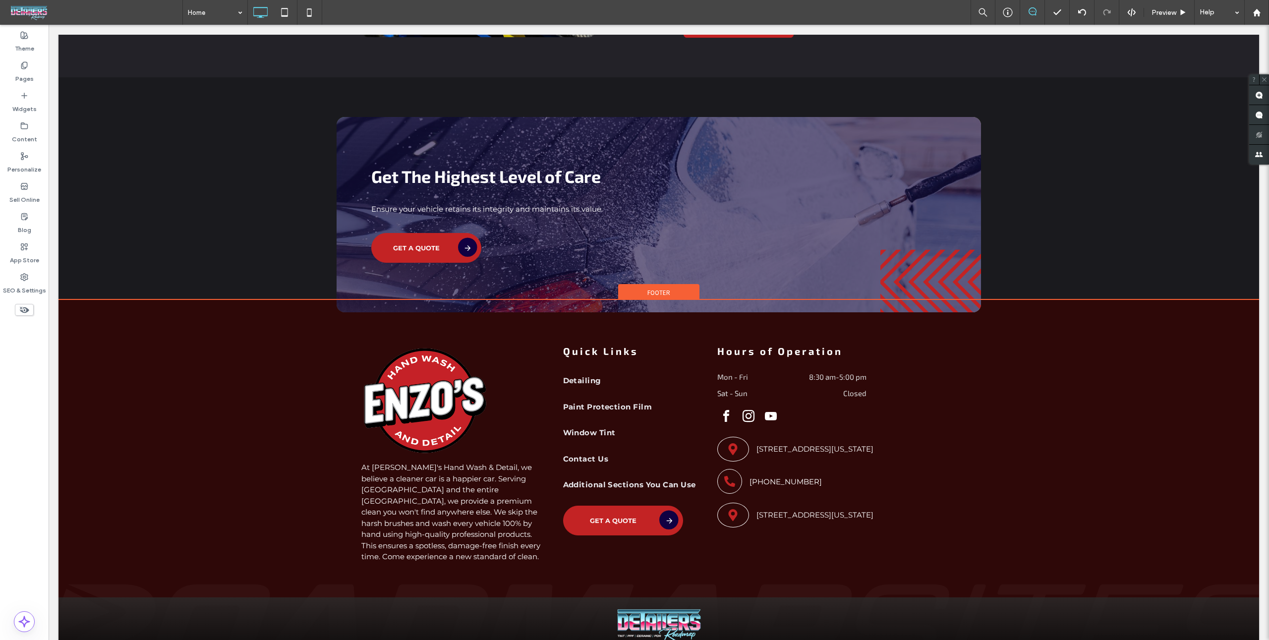
drag, startPoint x: 327, startPoint y: 290, endPoint x: 322, endPoint y: 290, distance: 5.0
click at [322, 300] on div "At Enzo's Hand Wash & Detail, we believe a cleaner car is a happier car. Servin…" at bounding box center [659, 488] width 1201 height 376
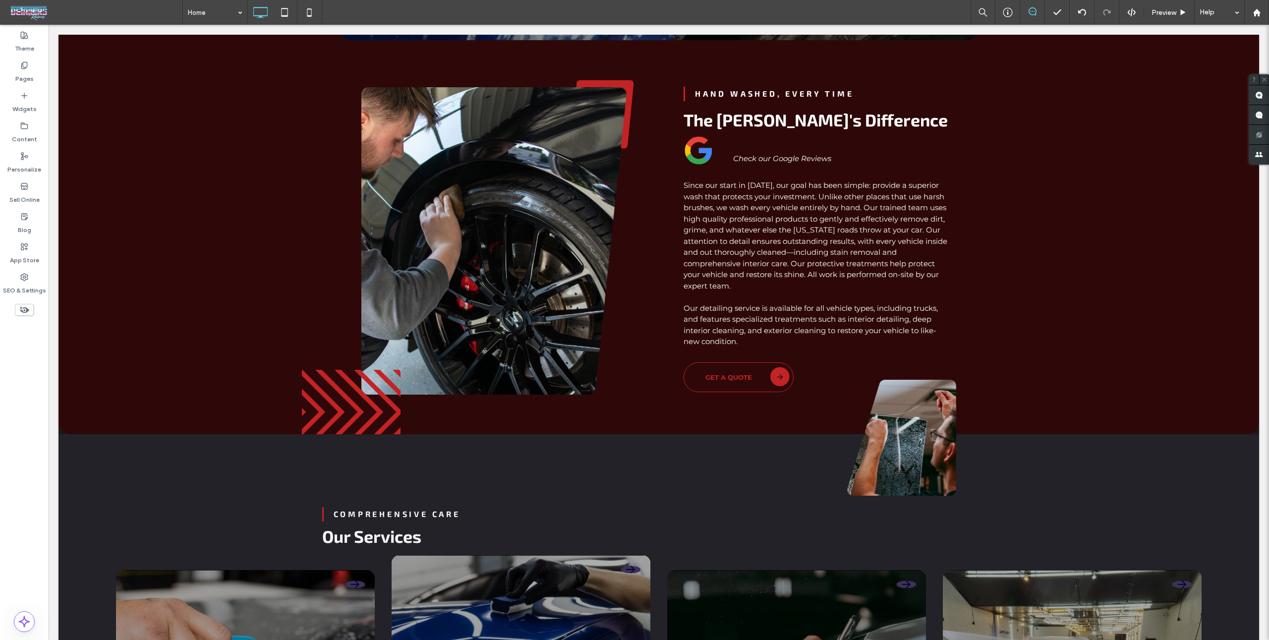
scroll to position [0, 0]
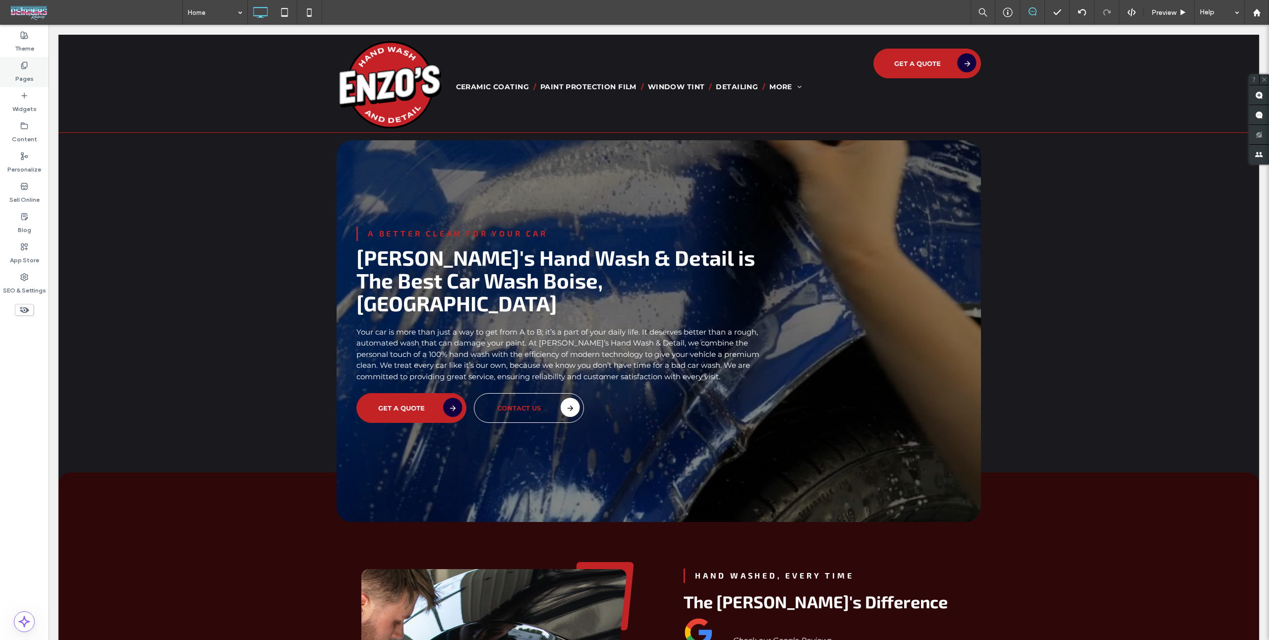
click at [33, 85] on div "Pages" at bounding box center [24, 72] width 49 height 30
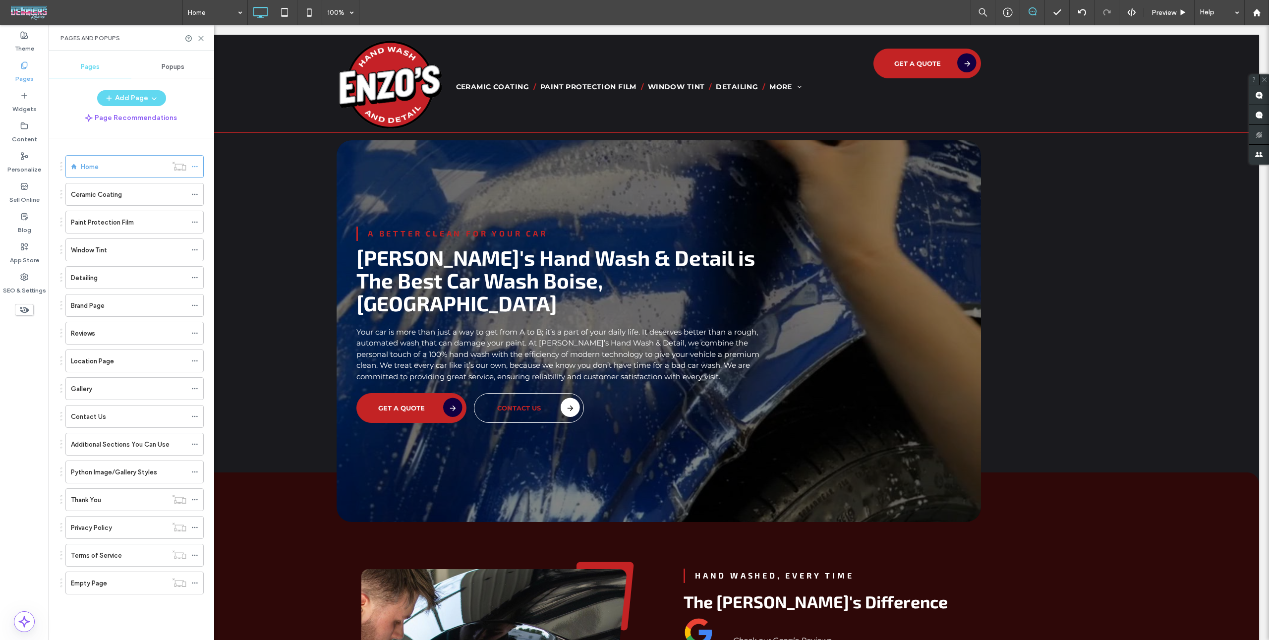
click at [120, 185] on div "Ceramic Coating" at bounding box center [129, 194] width 116 height 22
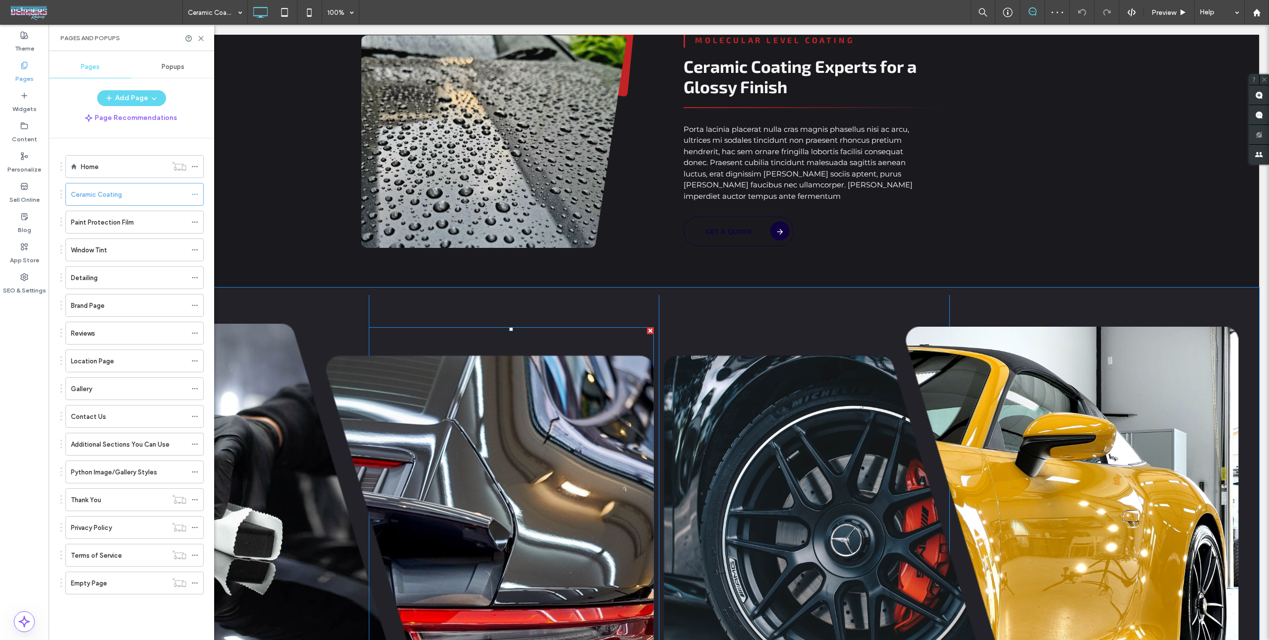
scroll to position [449, 0]
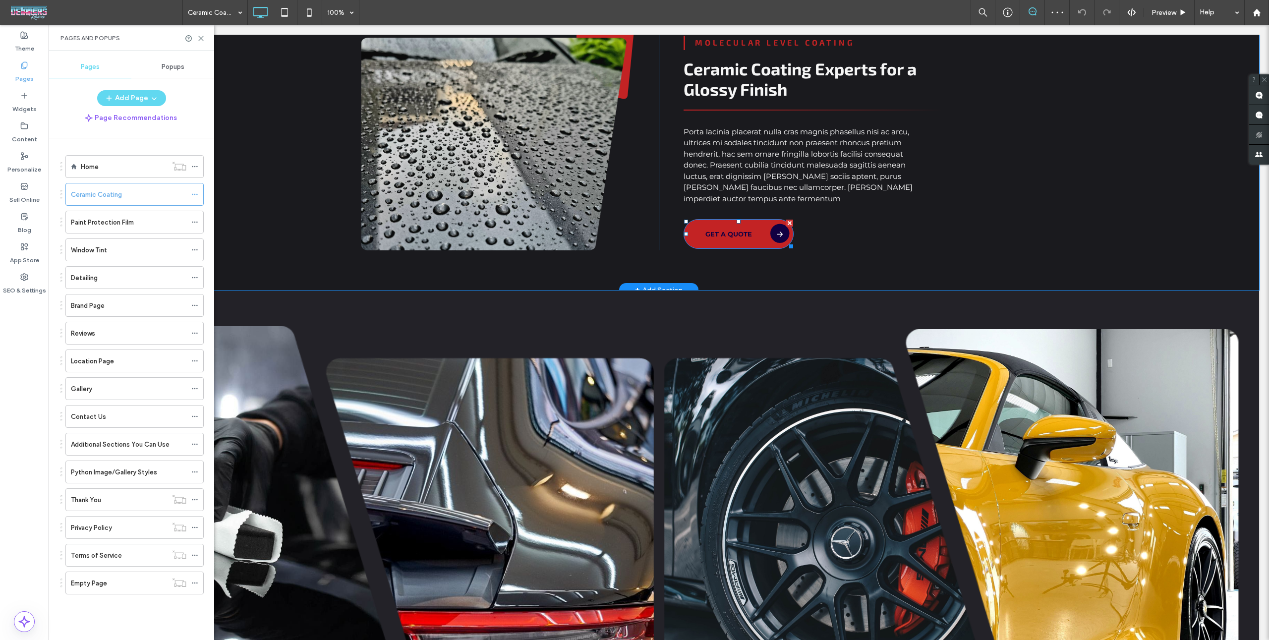
click at [759, 223] on link "Get a Quote" at bounding box center [739, 234] width 110 height 30
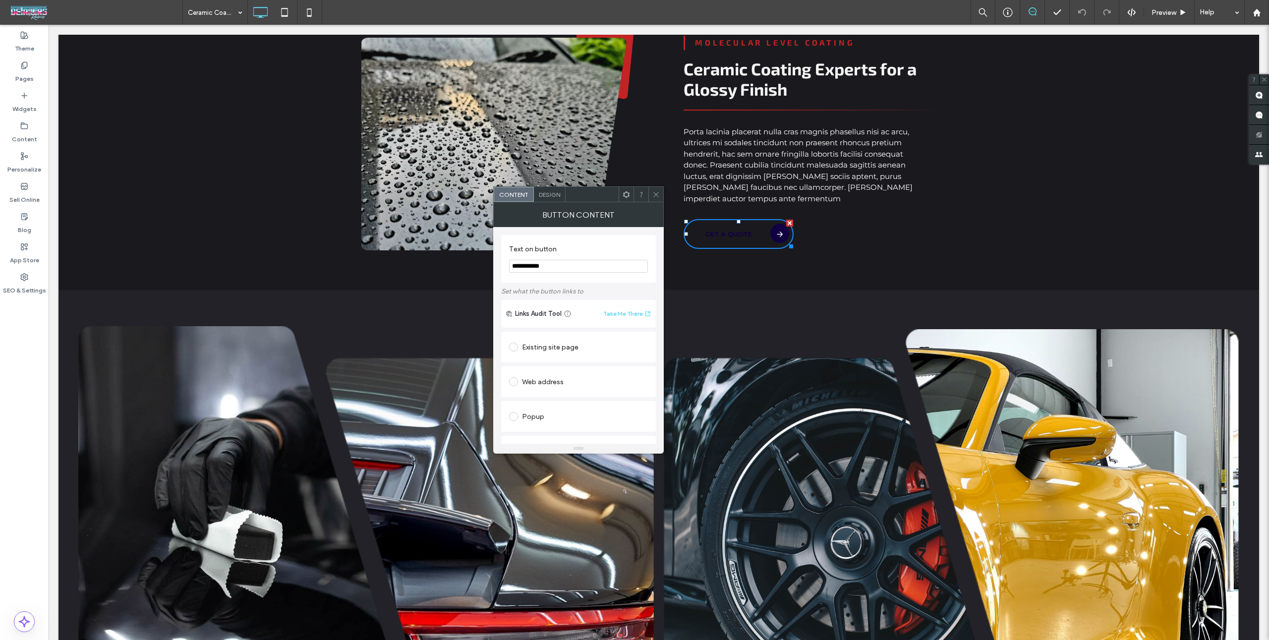
click at [536, 191] on div "Design" at bounding box center [550, 194] width 32 height 15
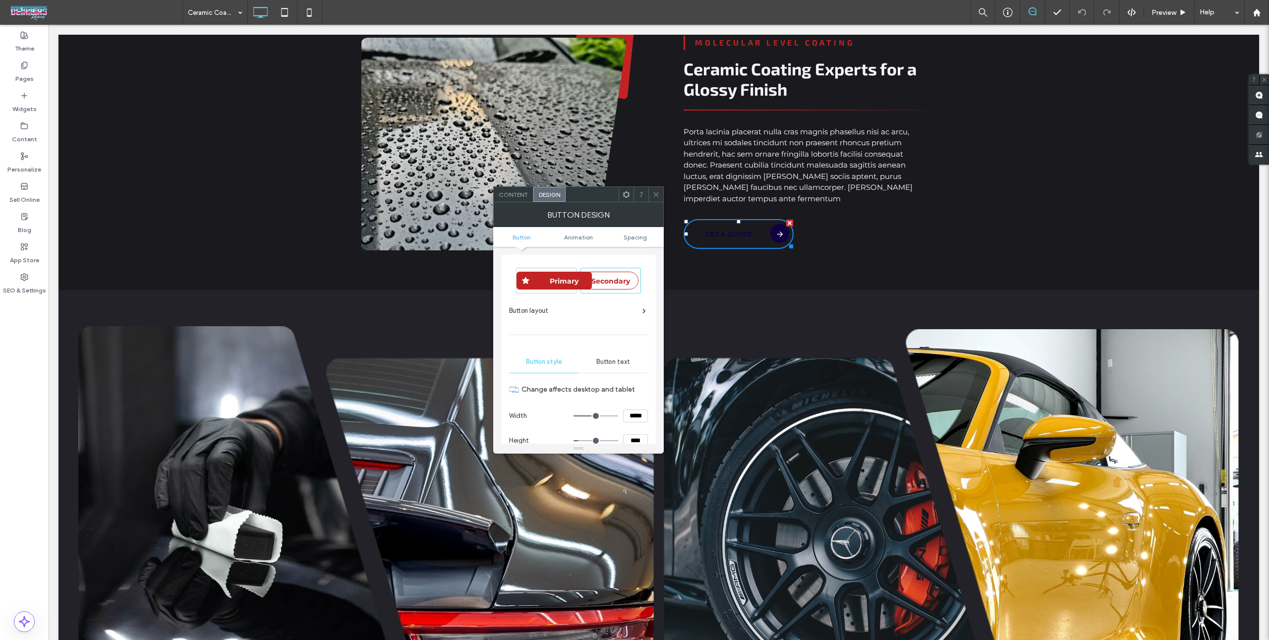
drag, startPoint x: 545, startPoint y: 279, endPoint x: 557, endPoint y: 274, distance: 12.6
click at [546, 279] on div "Primary" at bounding box center [554, 281] width 75 height 18
type input "*"
drag, startPoint x: 656, startPoint y: 194, endPoint x: 653, endPoint y: 225, distance: 30.8
click at [655, 194] on icon at bounding box center [656, 194] width 7 height 7
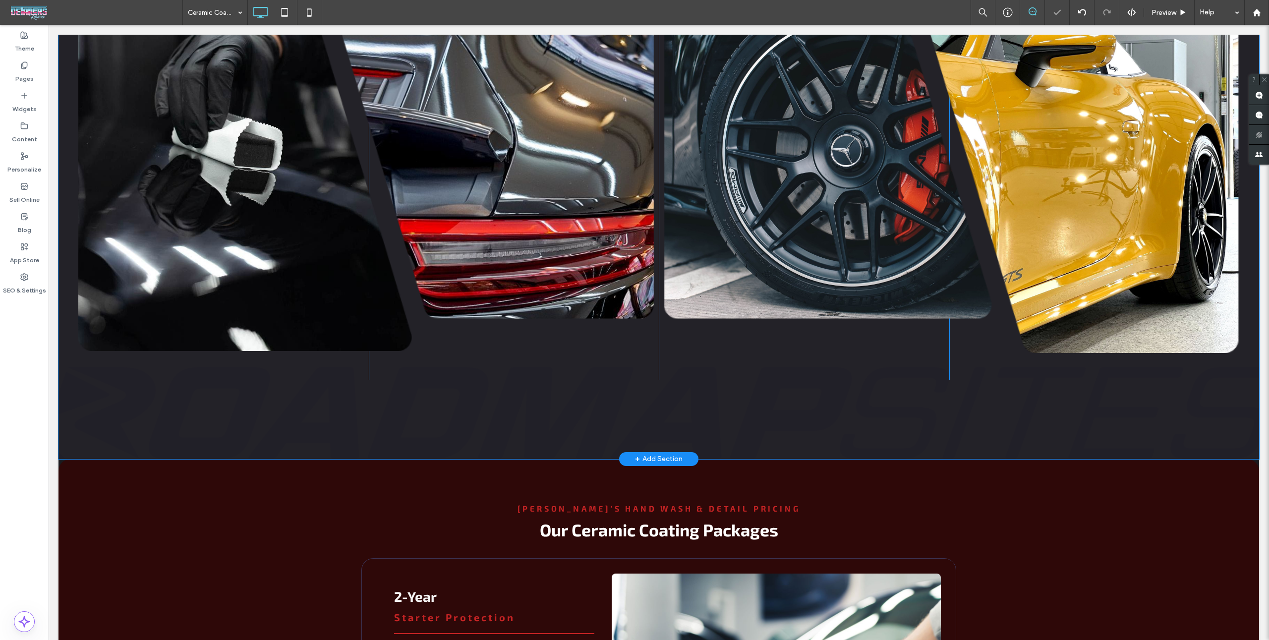
scroll to position [1066, 0]
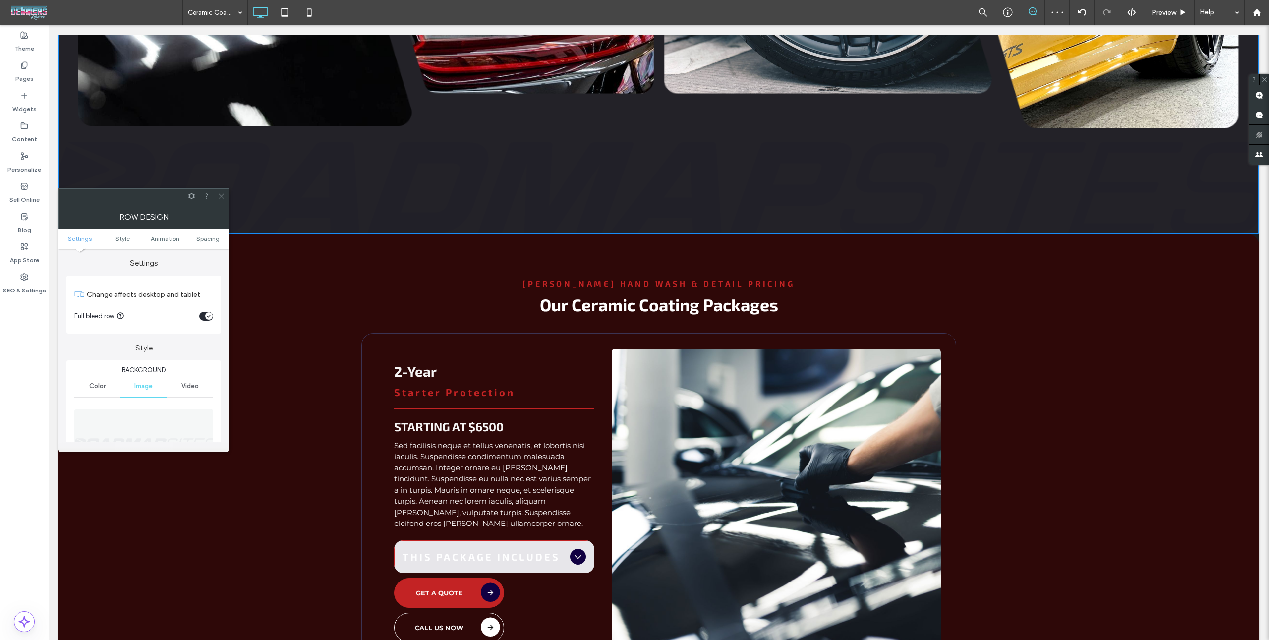
click at [183, 415] on img at bounding box center [144, 444] width 140 height 68
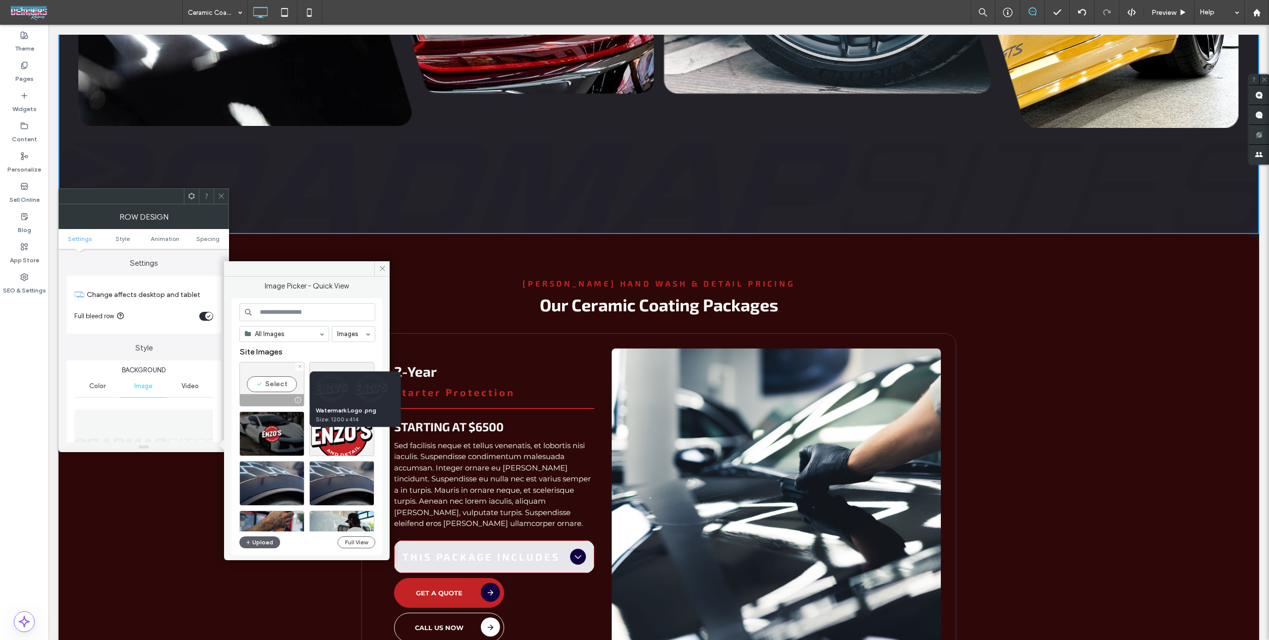
click at [282, 386] on div "Select" at bounding box center [272, 384] width 65 height 45
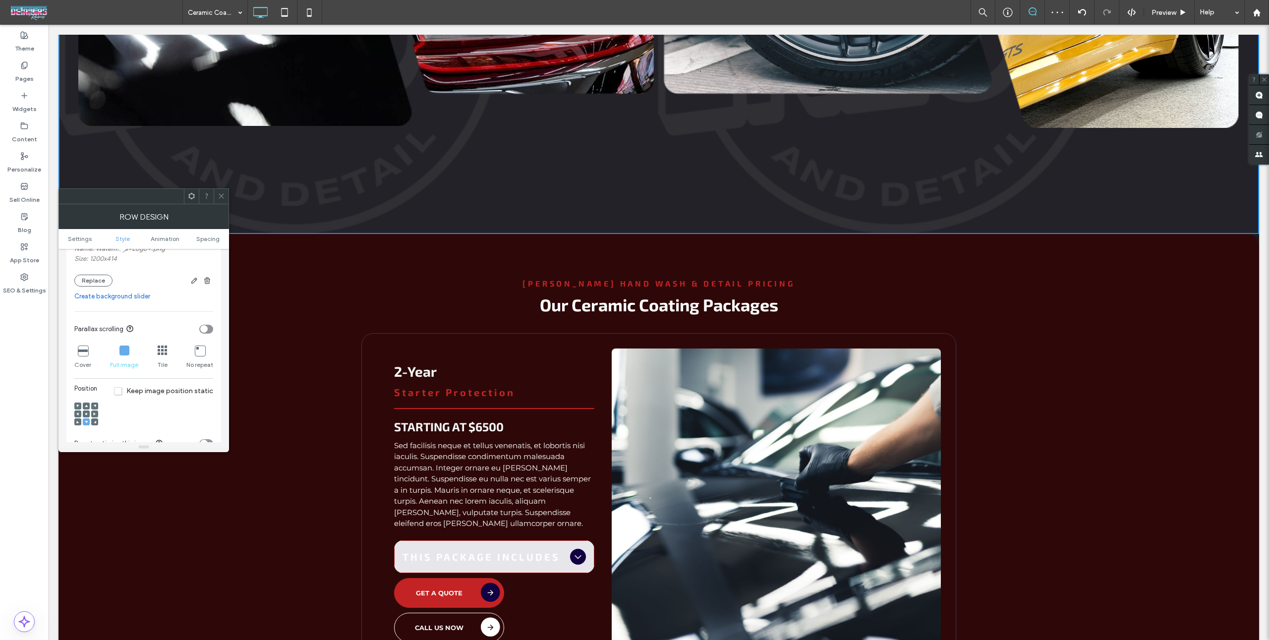
scroll to position [259, 0]
click at [163, 330] on icon at bounding box center [163, 330] width 10 height 10
click at [188, 193] on icon at bounding box center [191, 195] width 7 height 7
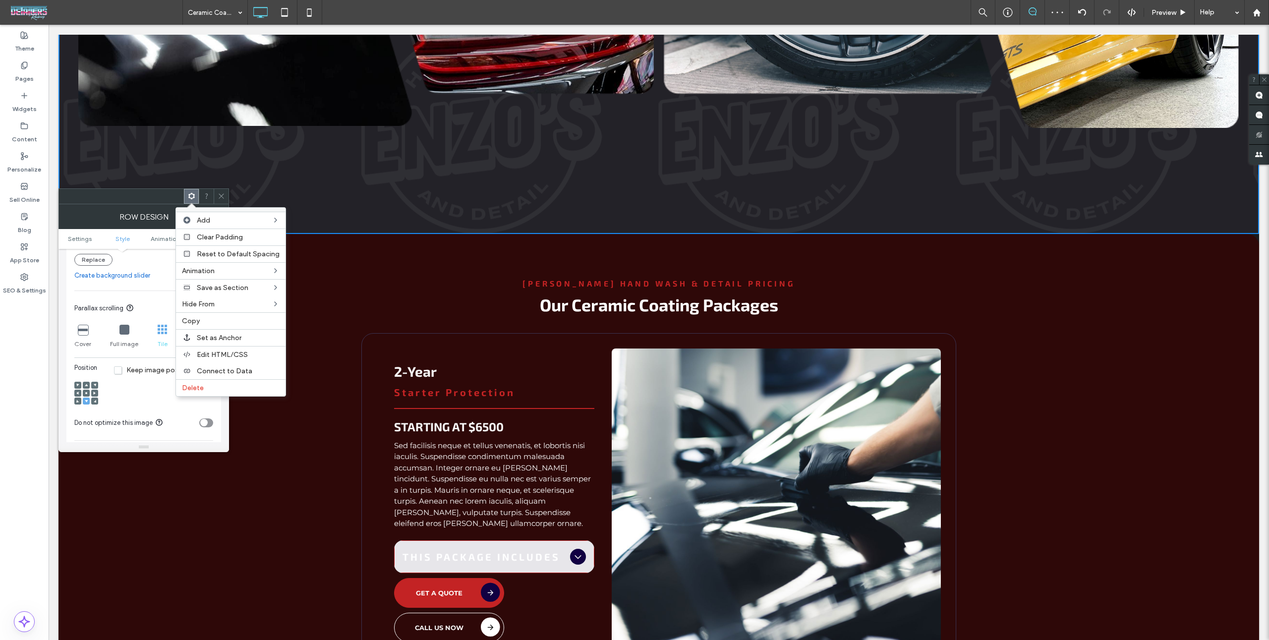
click at [229, 351] on span "Edit HTML/CSS" at bounding box center [222, 355] width 51 height 8
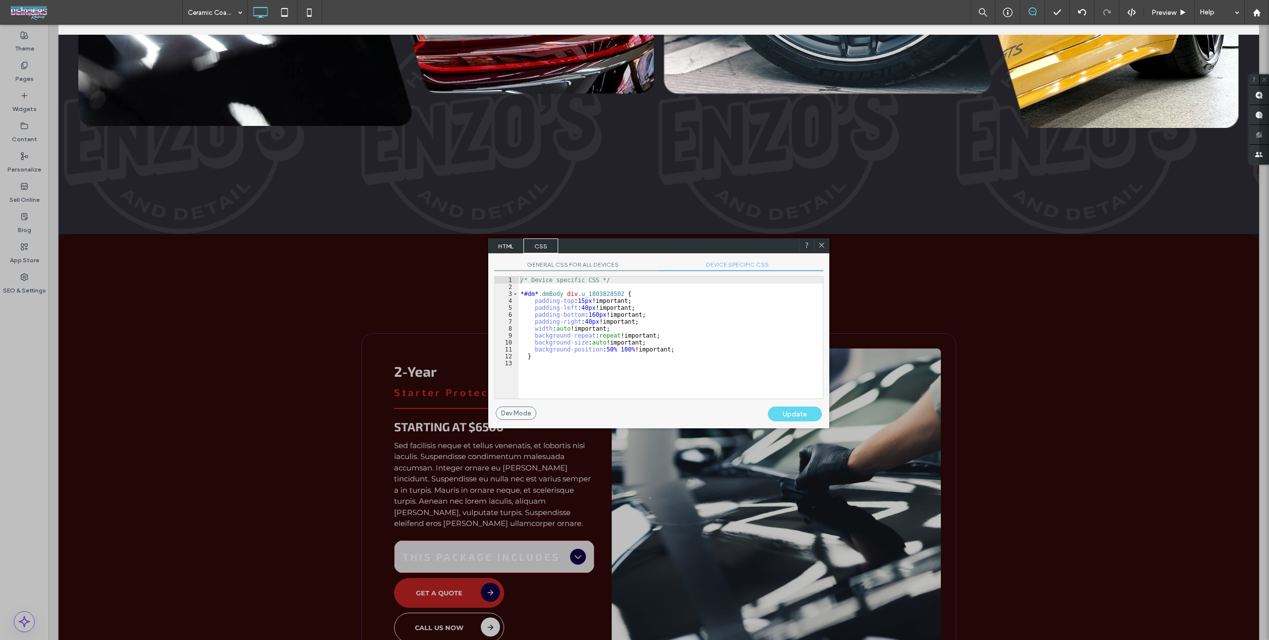
click at [600, 341] on div "/* Device specific CSS */ * #dm * .dmBody div .u_1803828502 { padding-top : 15 …" at bounding box center [671, 345] width 304 height 136
drag, startPoint x: 619, startPoint y: 336, endPoint x: 628, endPoint y: 338, distance: 9.1
click at [619, 335] on div "/* Device specific CSS */ * #dm * .dmBody div .u_1803828502 { padding-top : 15 …" at bounding box center [671, 345] width 304 height 136
click at [810, 410] on div "Update" at bounding box center [795, 414] width 54 height 15
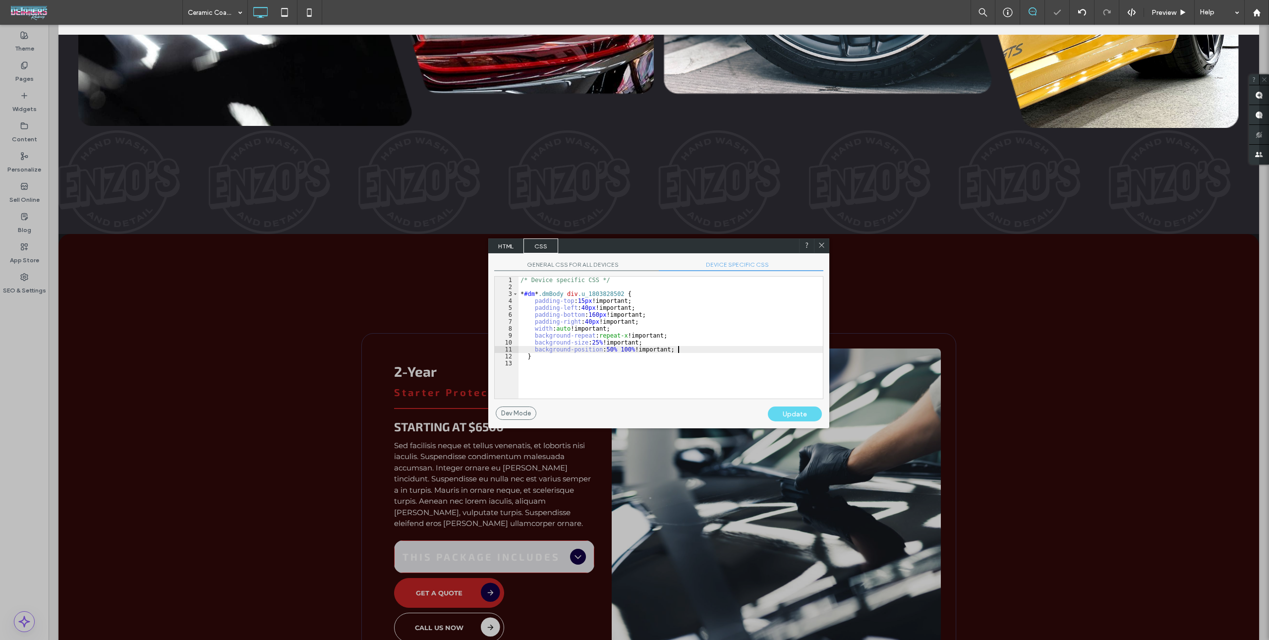
click at [726, 350] on div "/* Device specific CSS */ * #dm * .dmBody div .u_1803828502 { padding-top : 15 …" at bounding box center [671, 345] width 304 height 136
click at [594, 343] on div "/* Device specific CSS */ * #dm * .dmBody div .u_1803828502 { padding-top : 15 …" at bounding box center [671, 345] width 304 height 136
click at [595, 343] on div "/* Device specific CSS */ * #dm * .dmBody div .u_1803828502 { padding-top : 15 …" at bounding box center [671, 345] width 304 height 136
drag, startPoint x: 799, startPoint y: 417, endPoint x: 797, endPoint y: 385, distance: 32.3
click at [798, 417] on div "Update" at bounding box center [795, 414] width 54 height 15
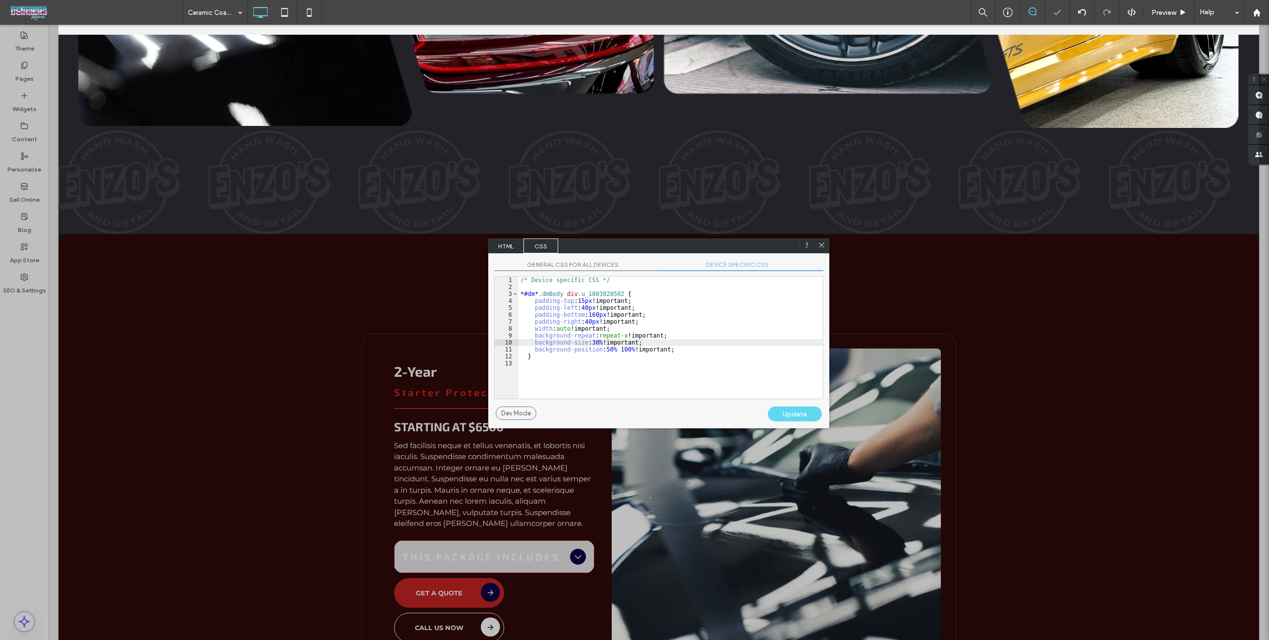
drag, startPoint x: 791, startPoint y: 344, endPoint x: 792, endPoint y: 338, distance: 5.5
click at [791, 344] on div "/* Device specific CSS */ * #dm * .dmBody div .u_1803828502 { padding-top : 15 …" at bounding box center [671, 345] width 304 height 136
click at [824, 243] on icon at bounding box center [821, 244] width 7 height 7
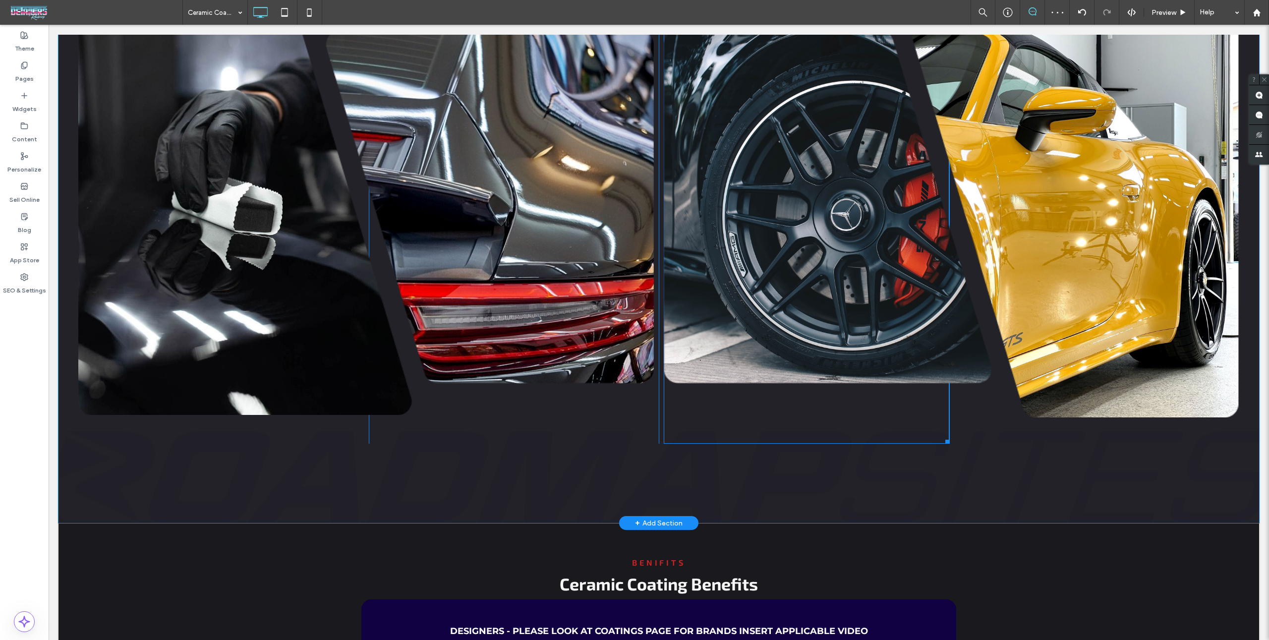
scroll to position [2646, 0]
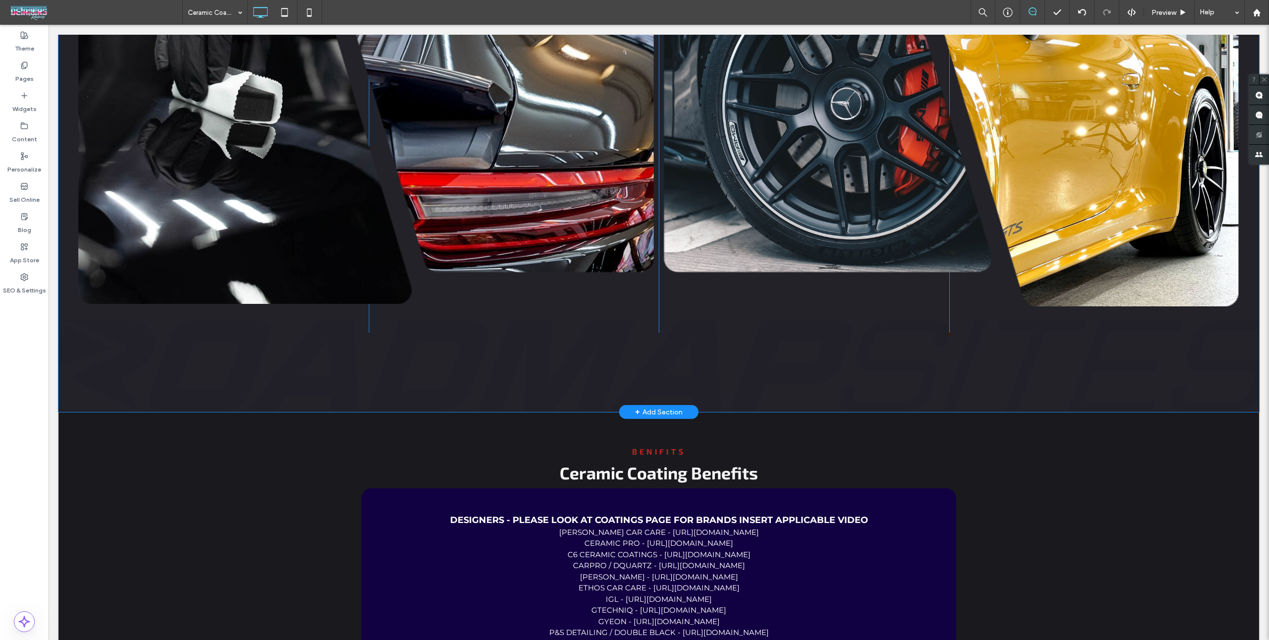
click at [763, 379] on div "Click To Paste Click To Paste Click To Paste Click To Paste Row + Add Section" at bounding box center [659, 131] width 1201 height 561
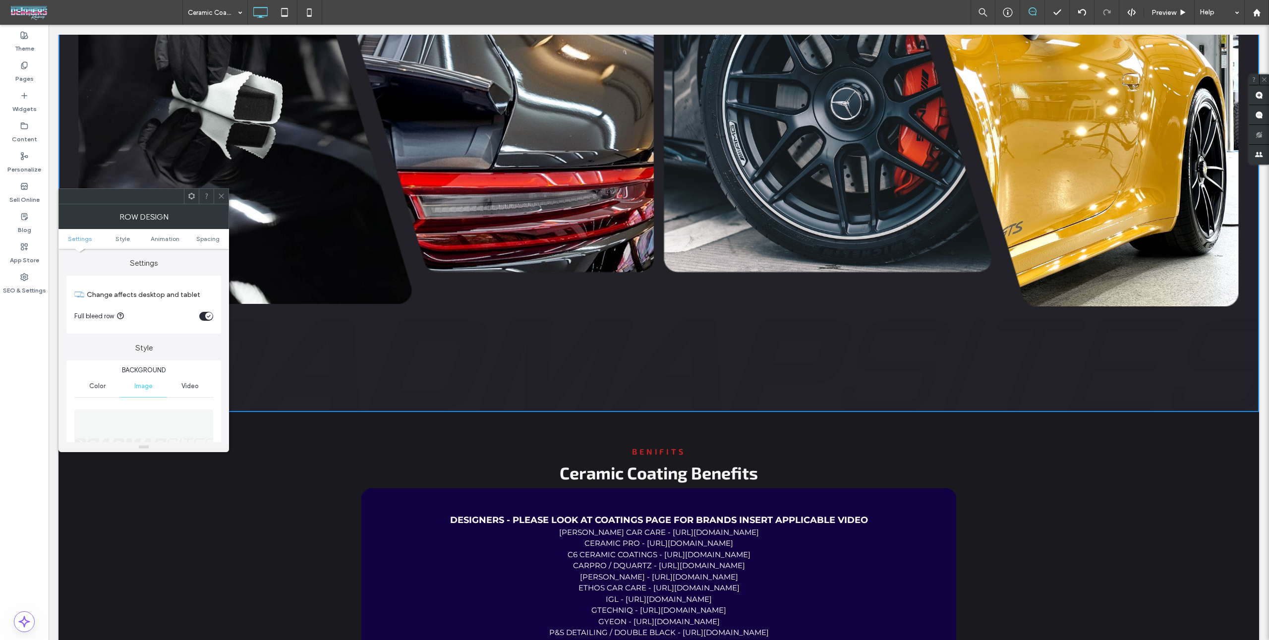
click at [146, 424] on img at bounding box center [144, 444] width 140 height 68
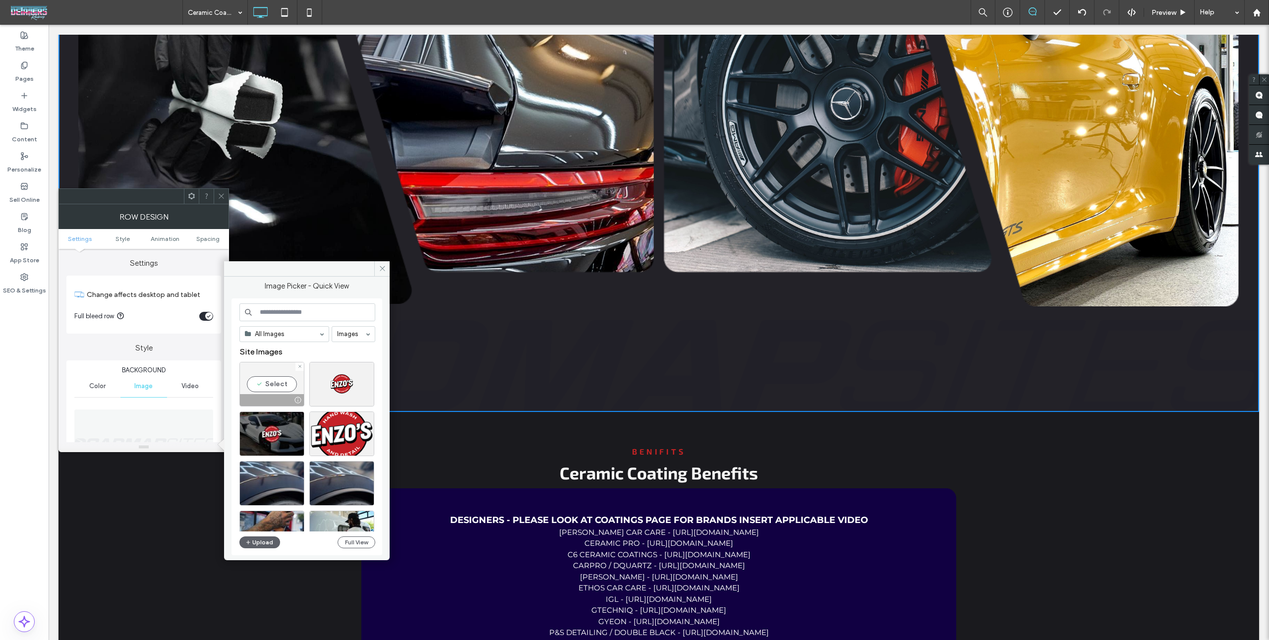
click at [292, 396] on div at bounding box center [298, 400] width 12 height 8
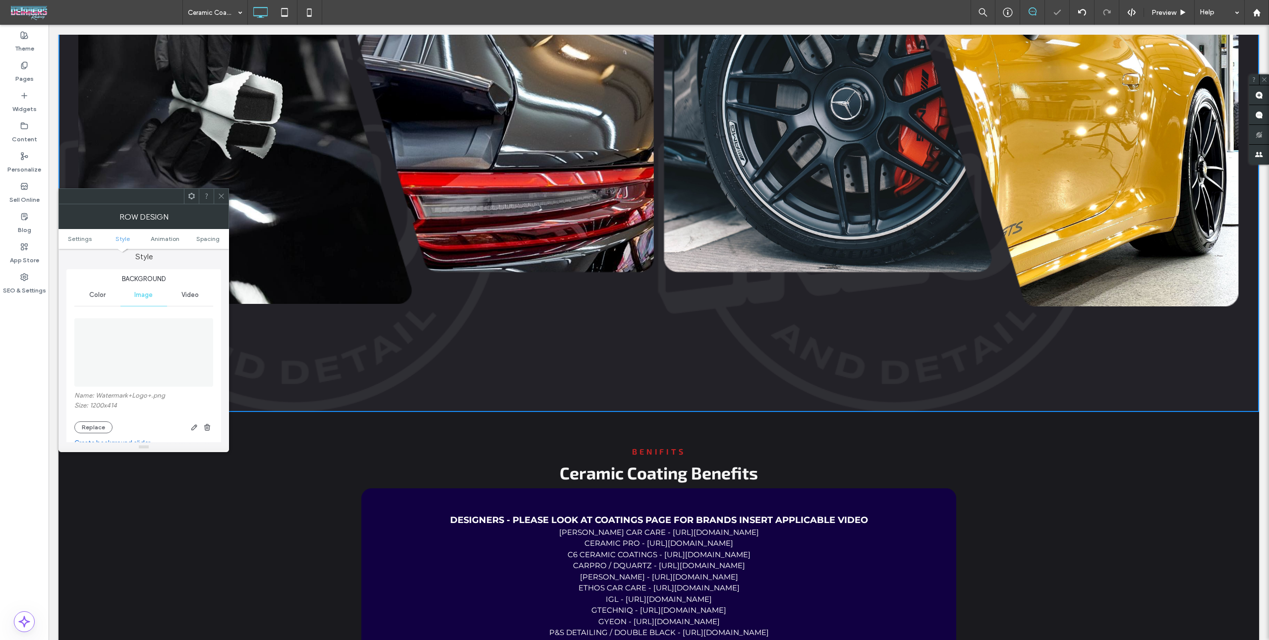
scroll to position [167, 0]
click at [163, 423] on icon at bounding box center [163, 422] width 10 height 10
click at [190, 201] on span at bounding box center [191, 196] width 7 height 15
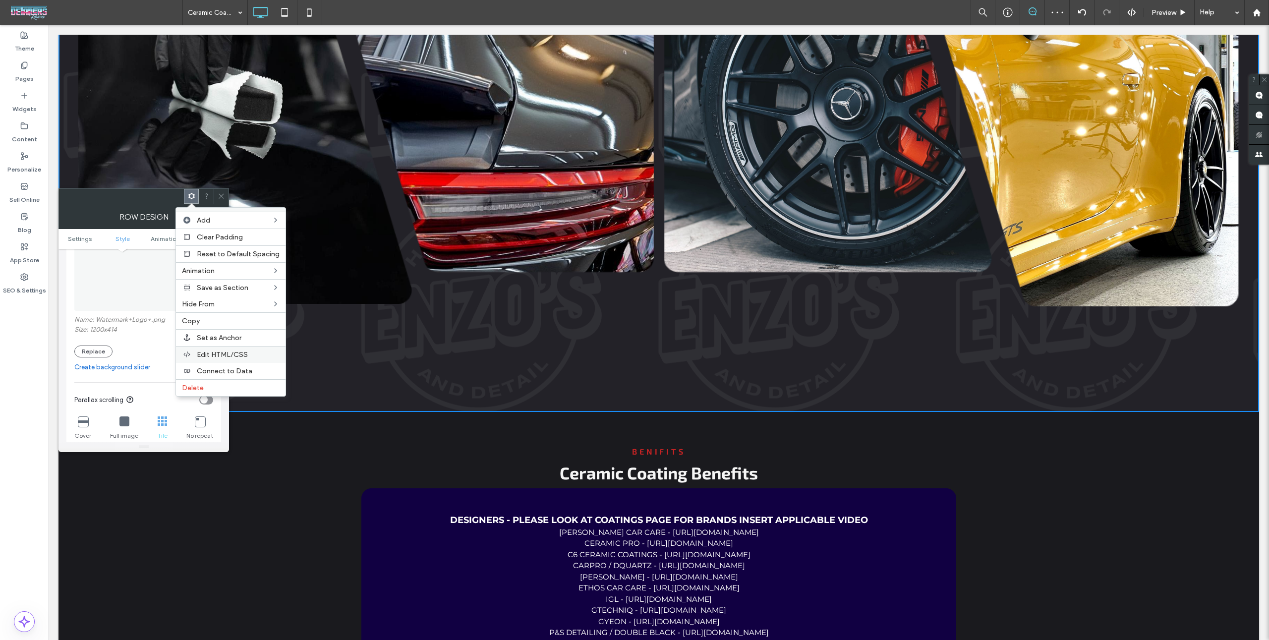
click at [238, 351] on span "Edit HTML/CSS" at bounding box center [222, 355] width 51 height 8
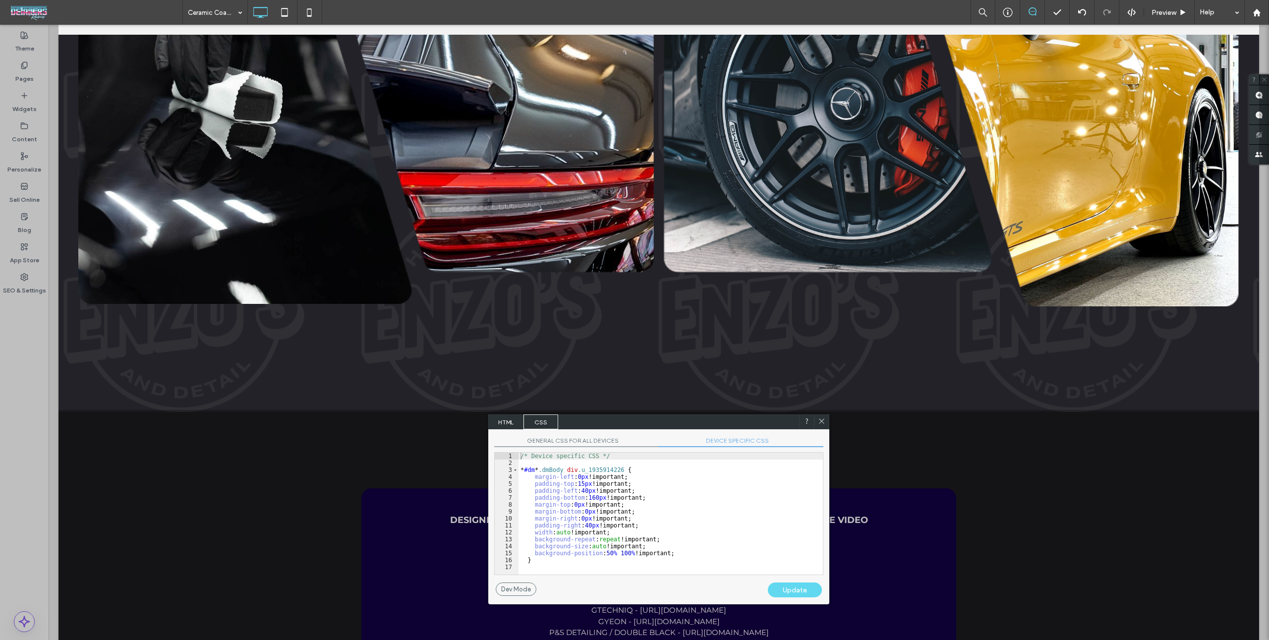
click at [602, 546] on div "/* Device specific CSS */ * #dm * .dmBody div .u_1935914226 { margin-left : 0 p…" at bounding box center [671, 521] width 304 height 136
click at [617, 541] on div "/* Device specific CSS */ * #dm * .dmBody div .u_1935914226 { margin-left : 0 p…" at bounding box center [671, 521] width 304 height 136
click at [621, 538] on div "/* Device specific CSS */ * #dm * .dmBody div .u_1935914226 { margin-left : 0 p…" at bounding box center [671, 521] width 304 height 136
type textarea "**"
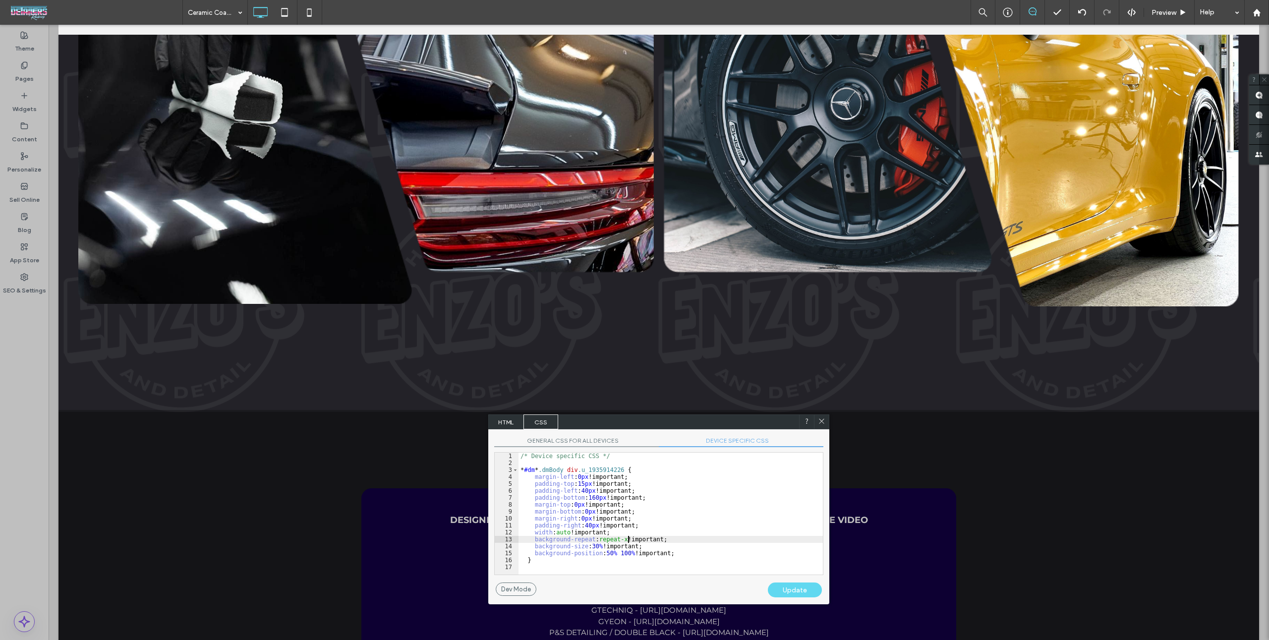
click at [790, 589] on div "Update" at bounding box center [795, 590] width 54 height 15
click at [774, 517] on div "/* Device specific CSS */ * #dm * .dmBody div .u_1935914226 { margin-left : 0 p…" at bounding box center [671, 521] width 304 height 136
click at [818, 424] on icon at bounding box center [821, 421] width 7 height 7
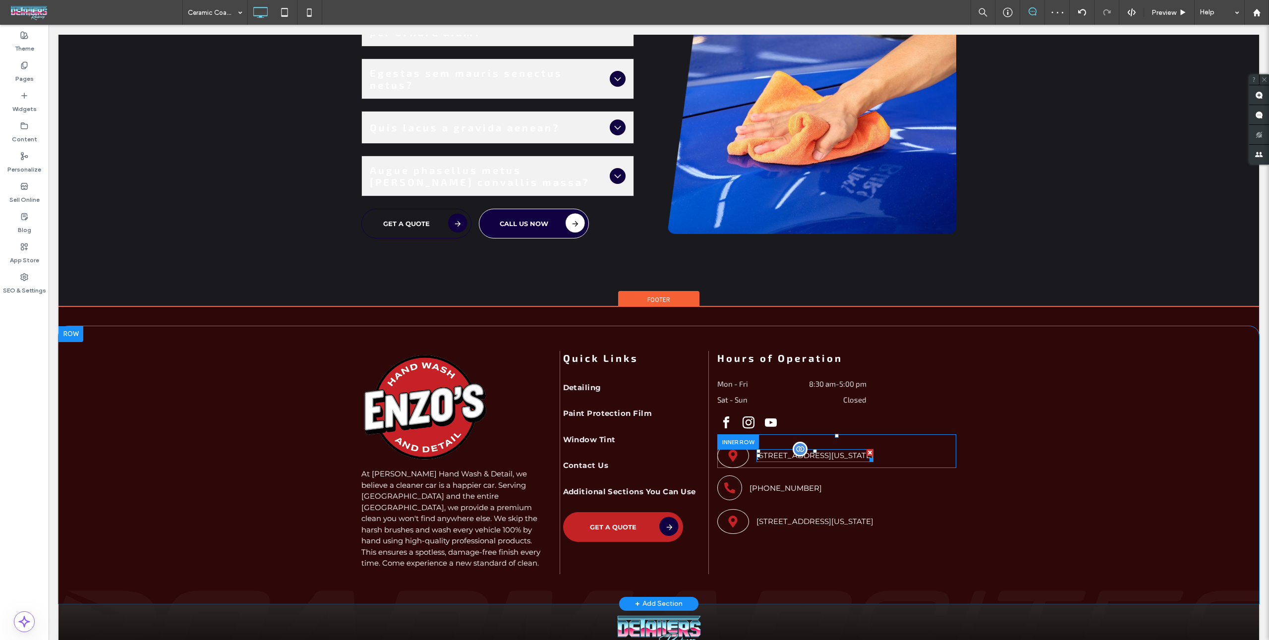
scroll to position [4234, 0]
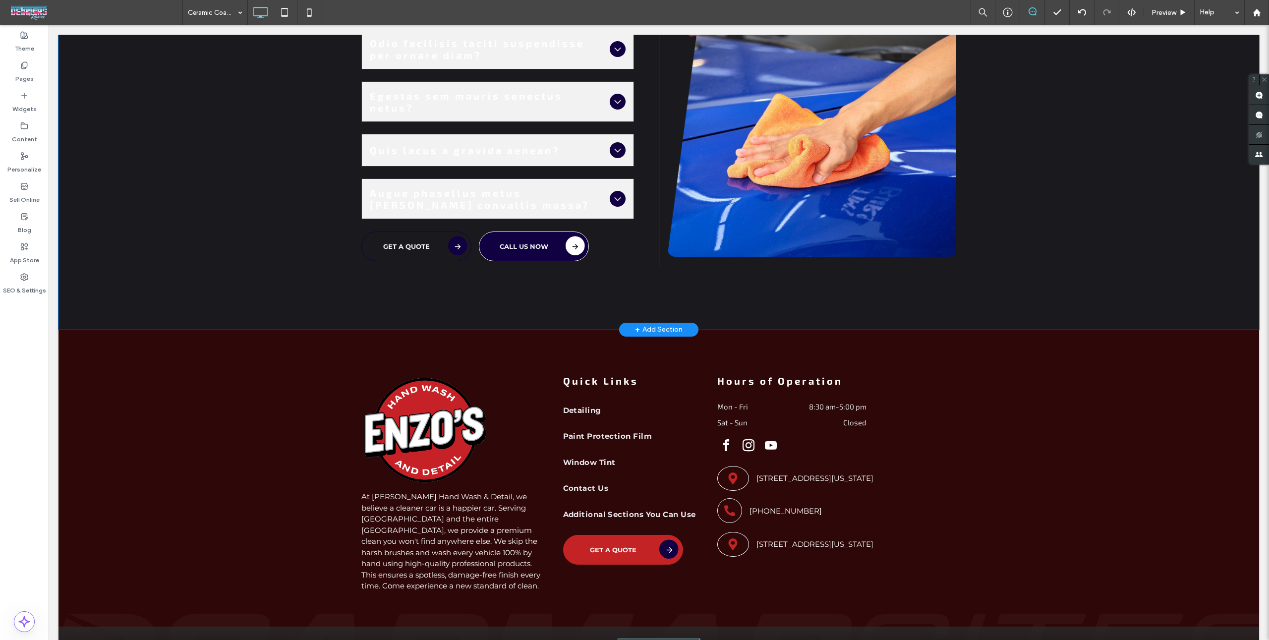
click at [879, 294] on div "Have Questions? FAQs About Ceramic Coatings Odio facilisis taciti suspendisse p…" at bounding box center [659, 129] width 1201 height 402
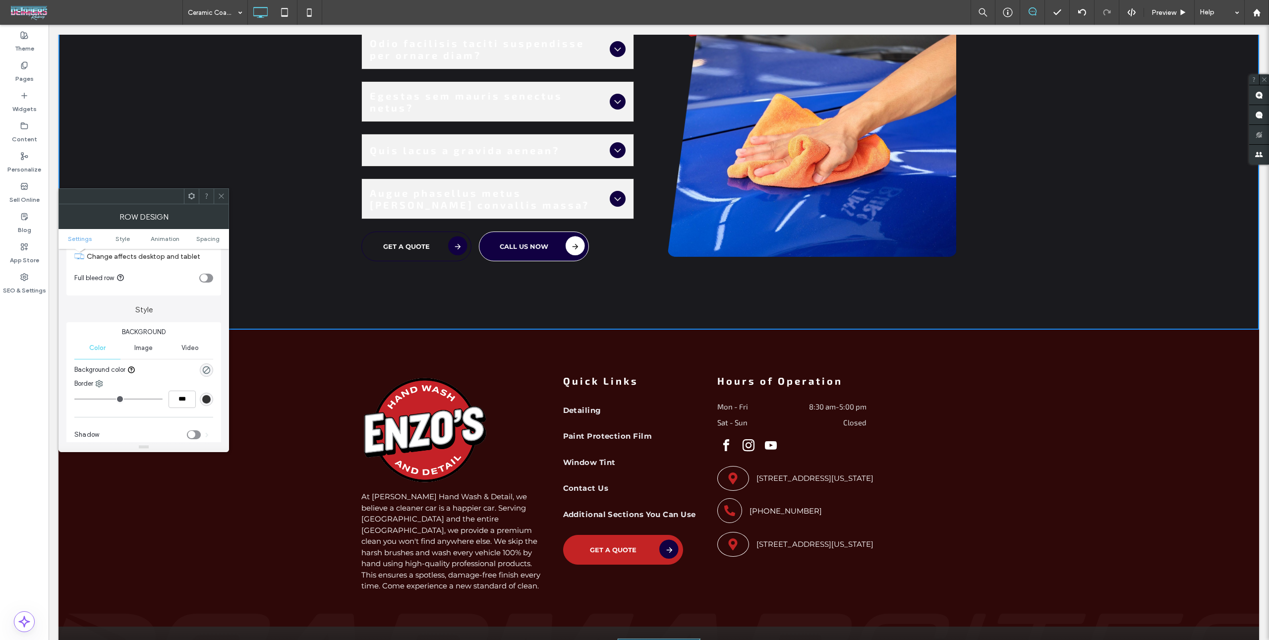
scroll to position [53, 0]
click at [218, 191] on span at bounding box center [221, 196] width 7 height 15
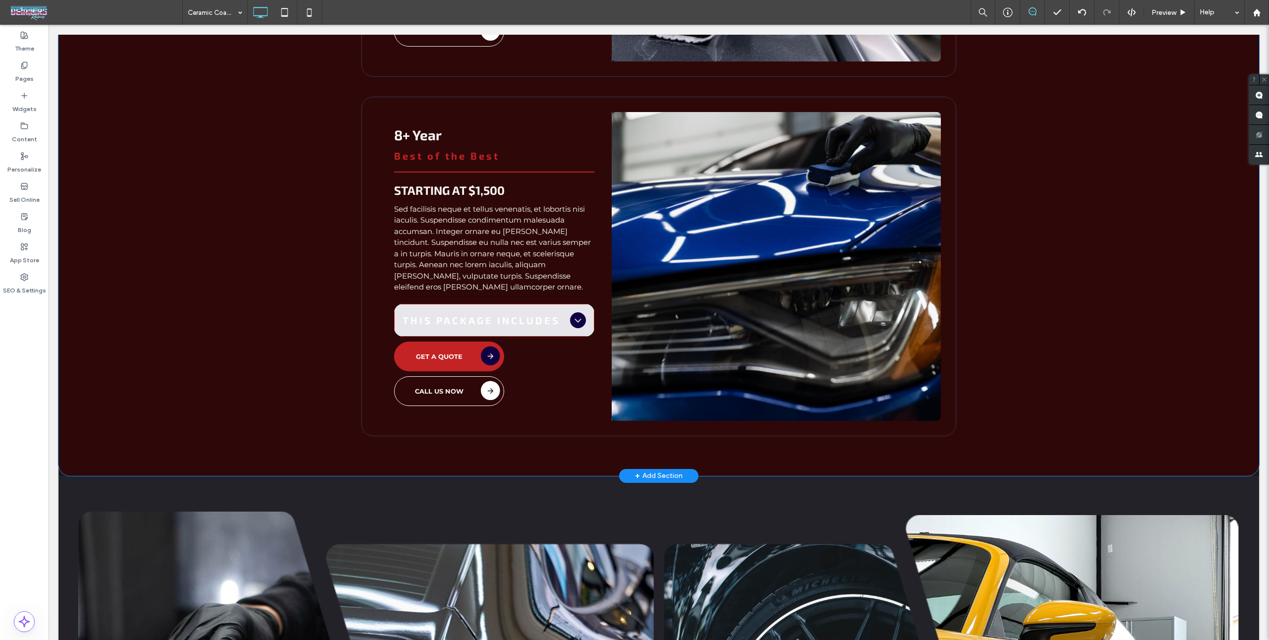
scroll to position [2122, 0]
